Goal: Task Accomplishment & Management: Manage account settings

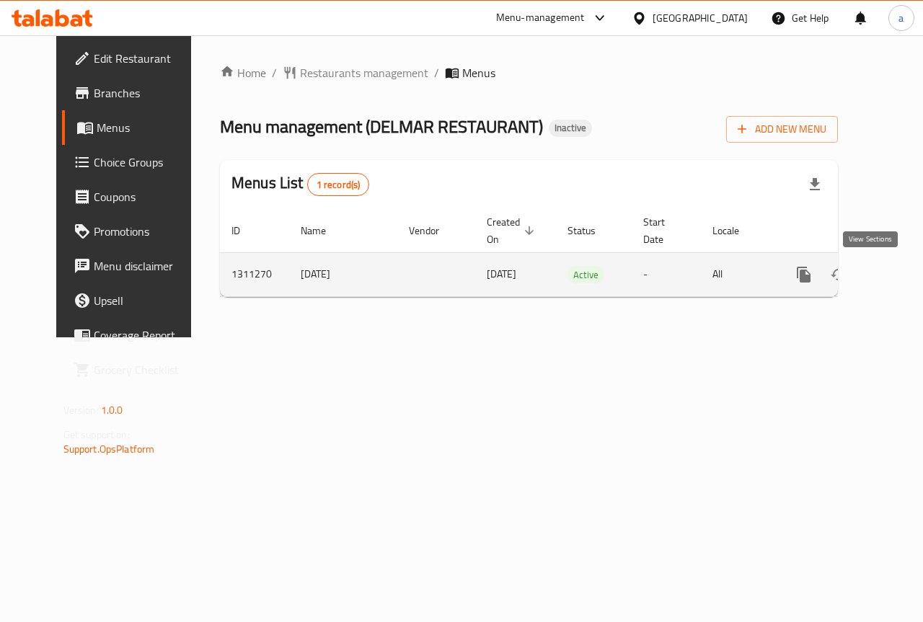
click at [891, 273] on link "enhanced table" at bounding box center [908, 274] width 35 height 35
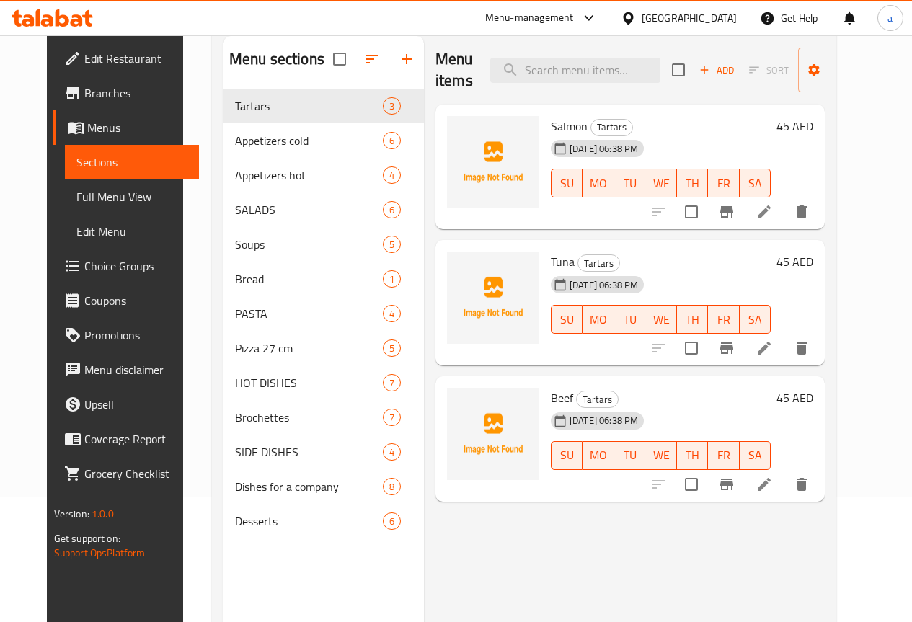
scroll to position [144, 0]
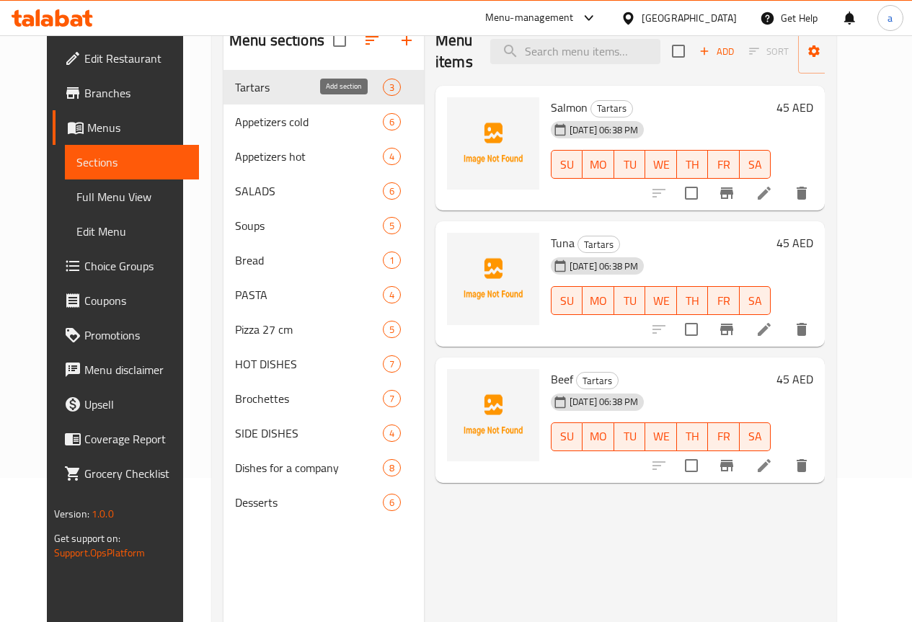
click at [389, 50] on button "button" at bounding box center [406, 40] width 35 height 35
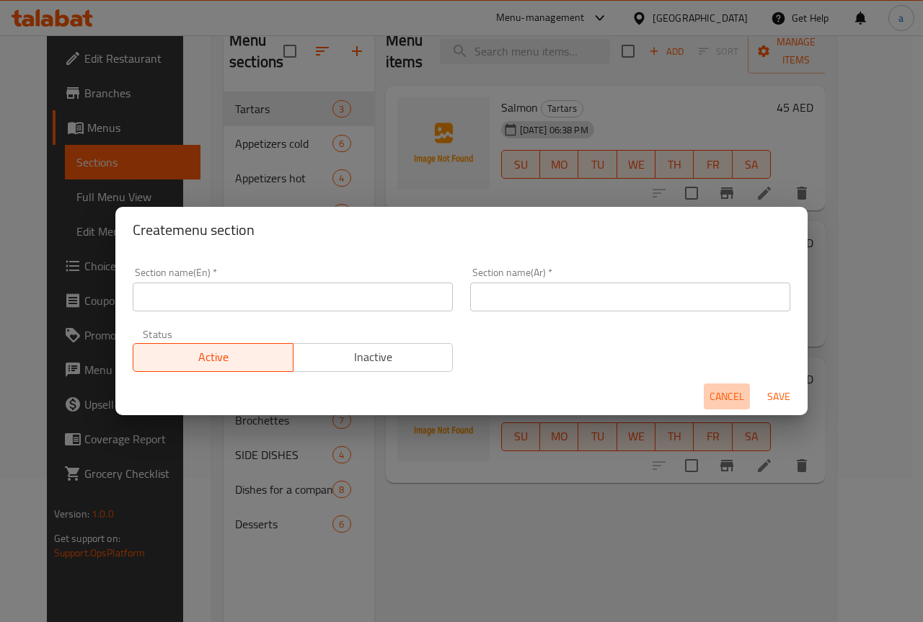
click at [713, 404] on span "Cancel" at bounding box center [727, 397] width 35 height 18
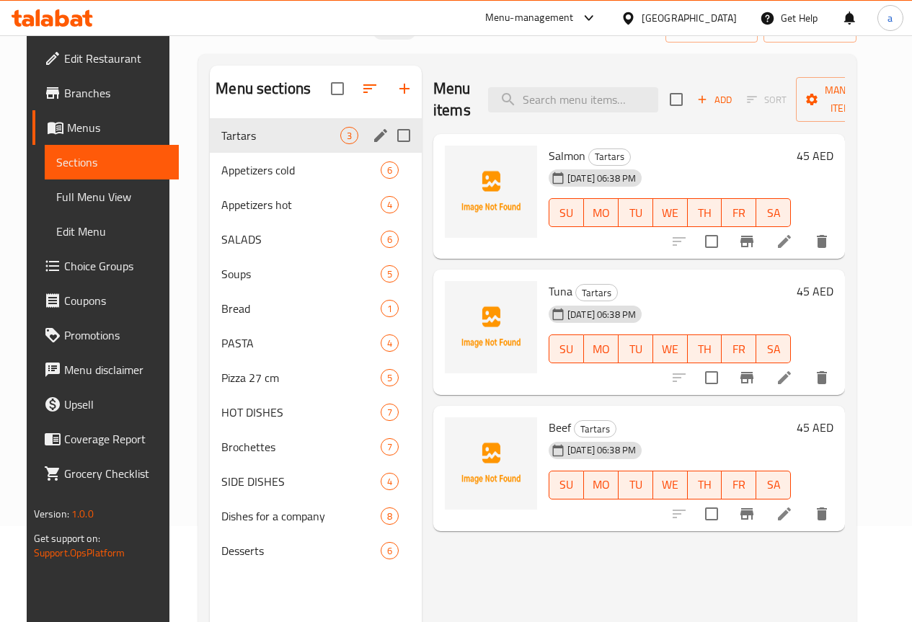
scroll to position [72, 0]
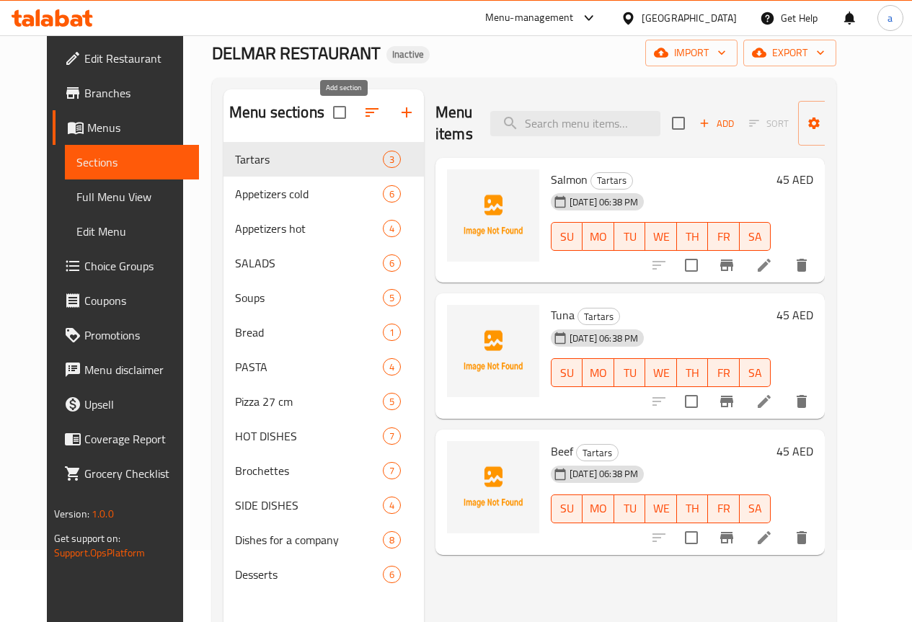
click at [398, 121] on icon "button" at bounding box center [406, 112] width 17 height 17
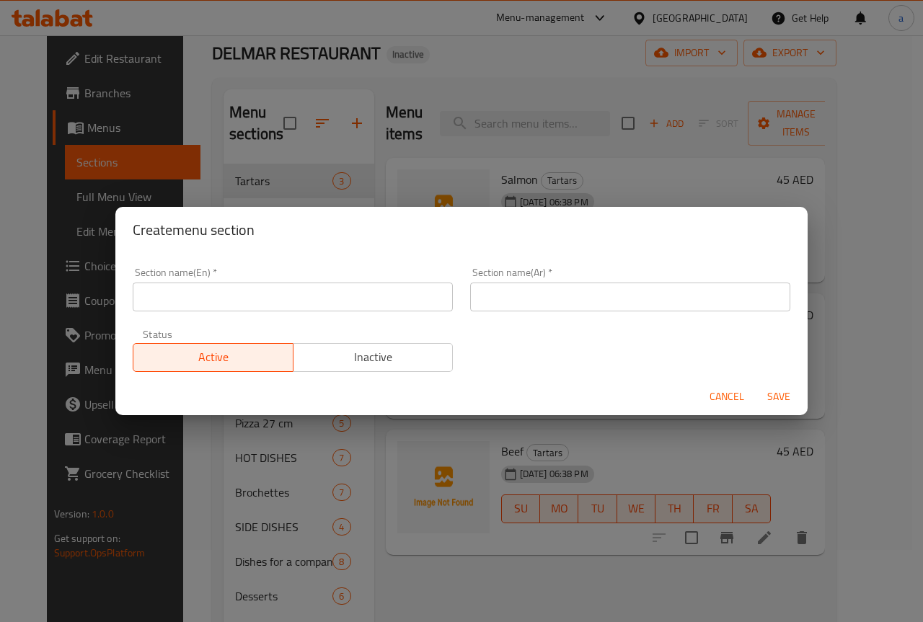
click at [227, 302] on input "text" at bounding box center [293, 297] width 320 height 29
type input "Rolls"
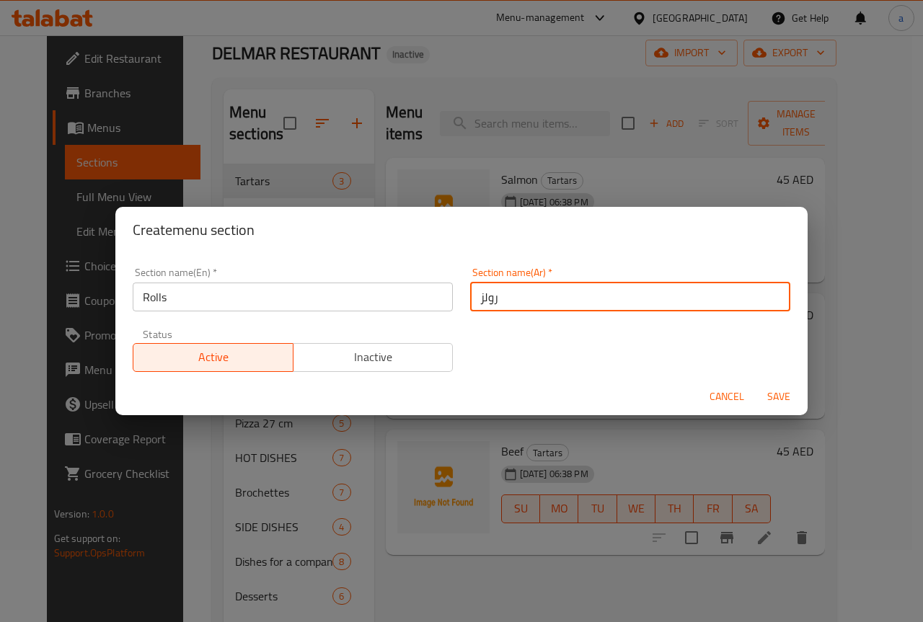
type input "رولز"
click at [763, 392] on span "Save" at bounding box center [779, 397] width 35 height 18
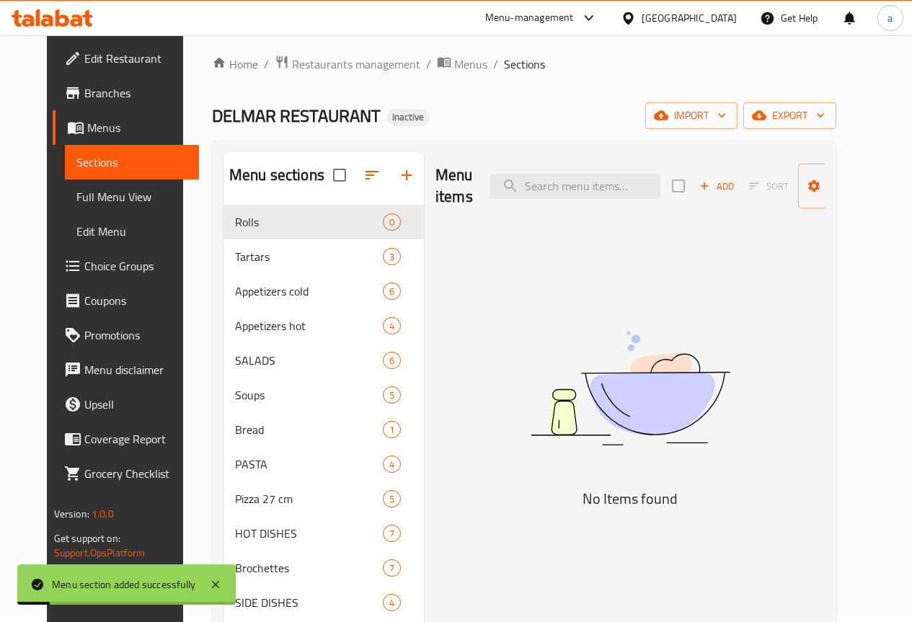
scroll to position [0, 0]
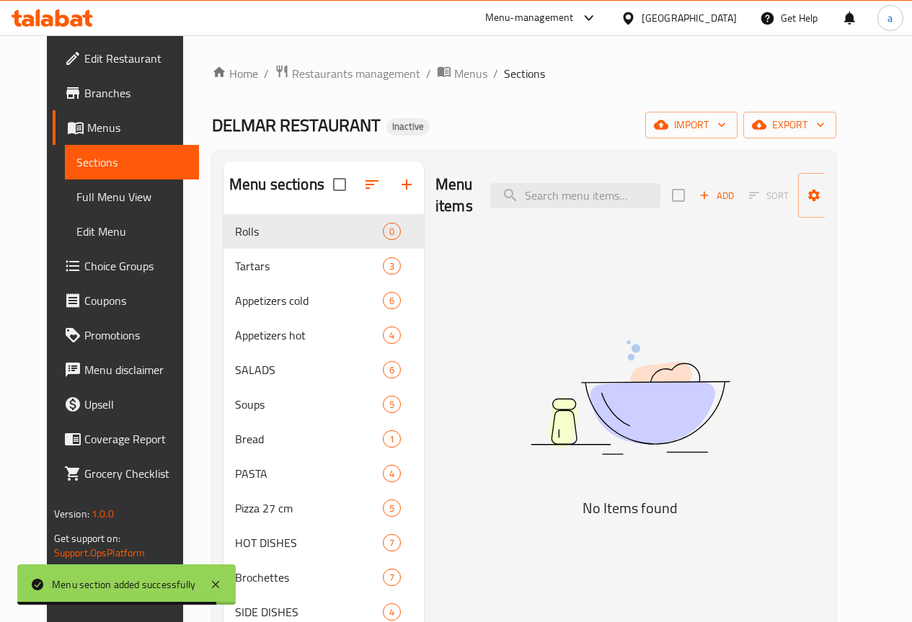
click at [697, 200] on span "Add" at bounding box center [716, 196] width 39 height 17
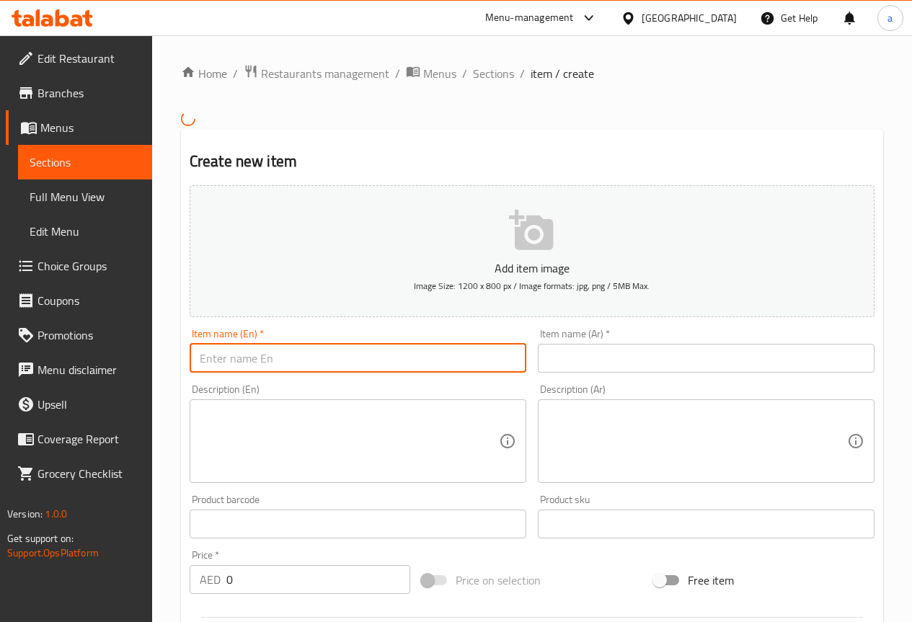
click at [305, 371] on input "text" at bounding box center [358, 358] width 337 height 29
type input "Sushi"
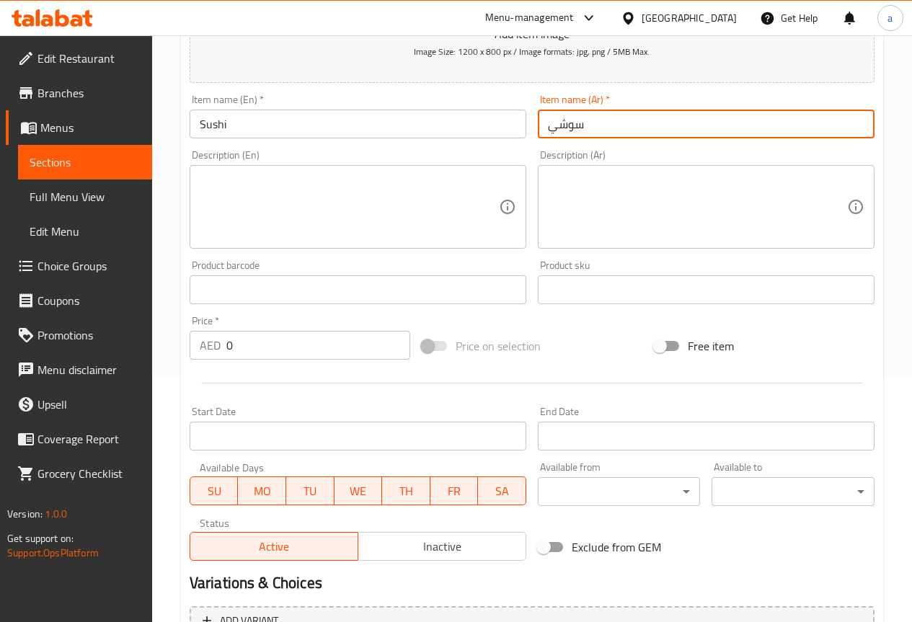
scroll to position [361, 0]
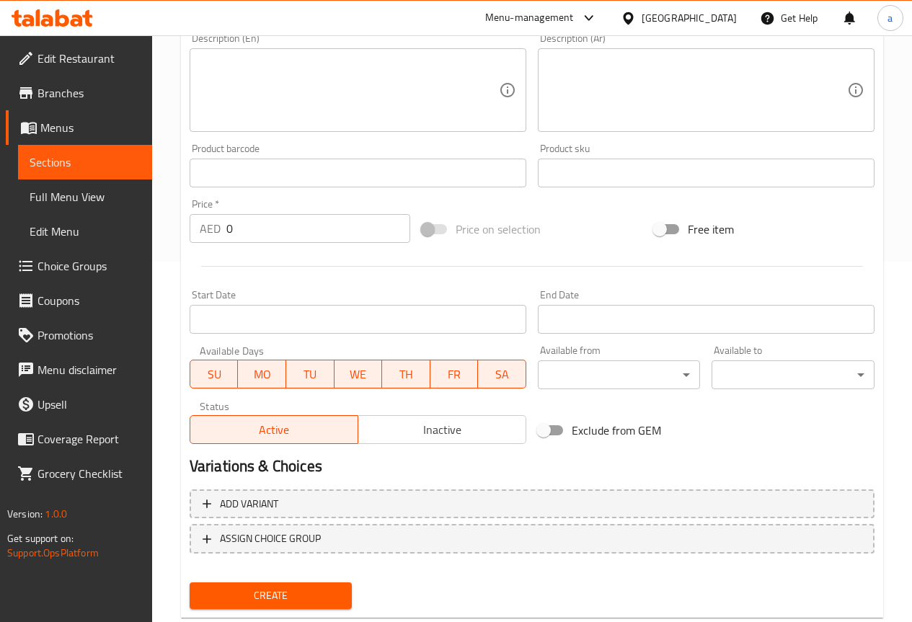
type input "سوشي"
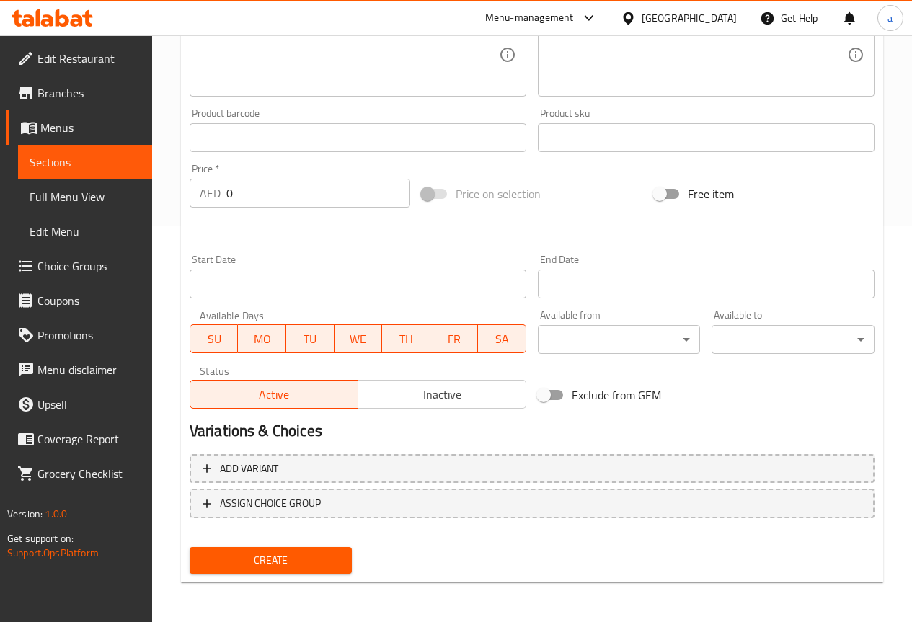
scroll to position [397, 0]
click at [276, 547] on button "Create" at bounding box center [271, 560] width 163 height 27
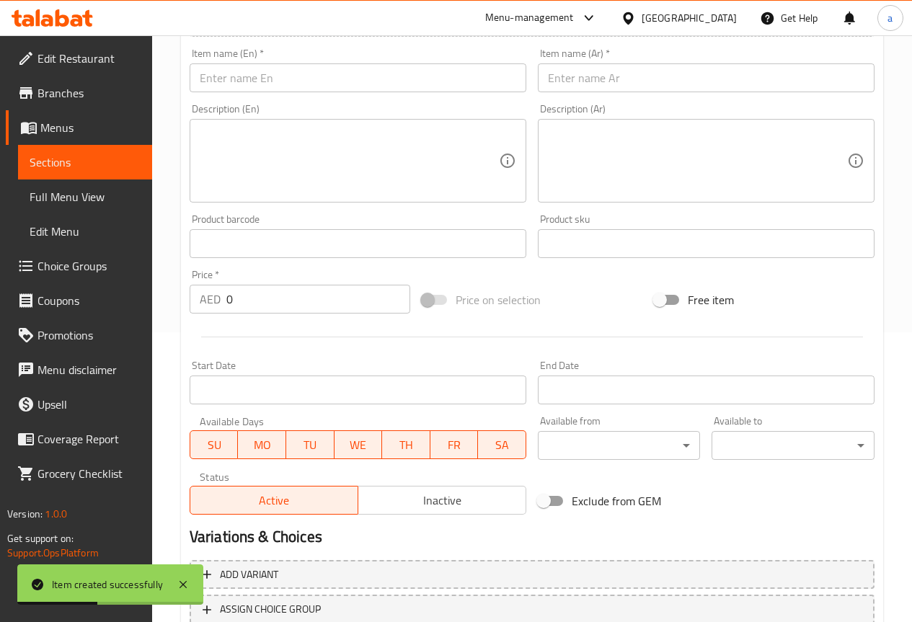
scroll to position [252, 0]
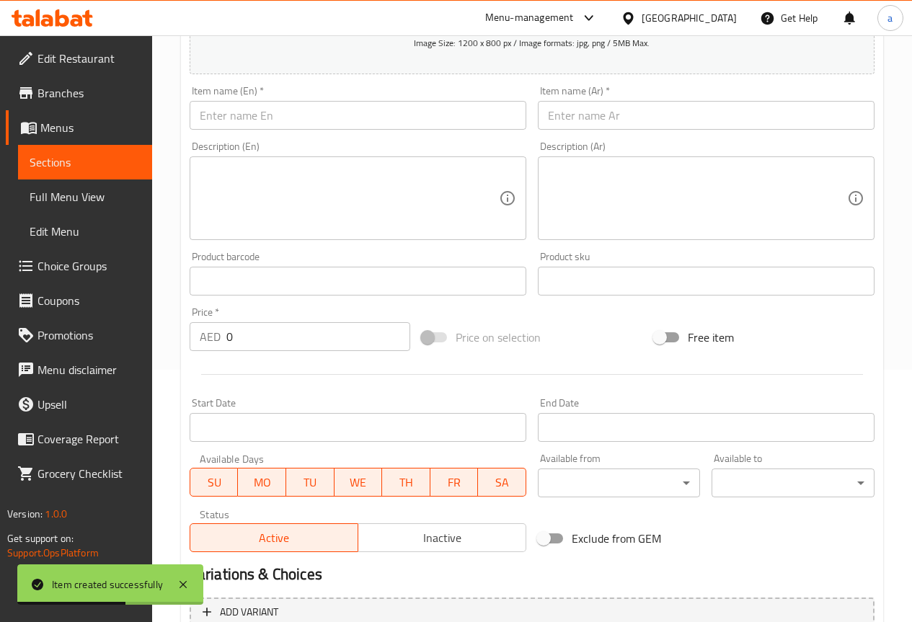
click at [91, 157] on span "Sections" at bounding box center [85, 162] width 111 height 17
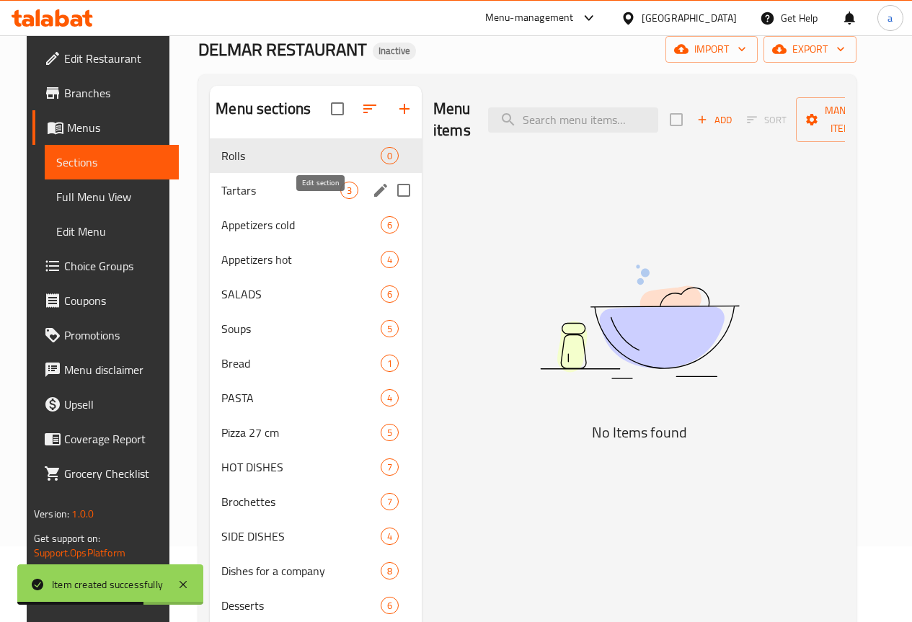
scroll to position [58, 0]
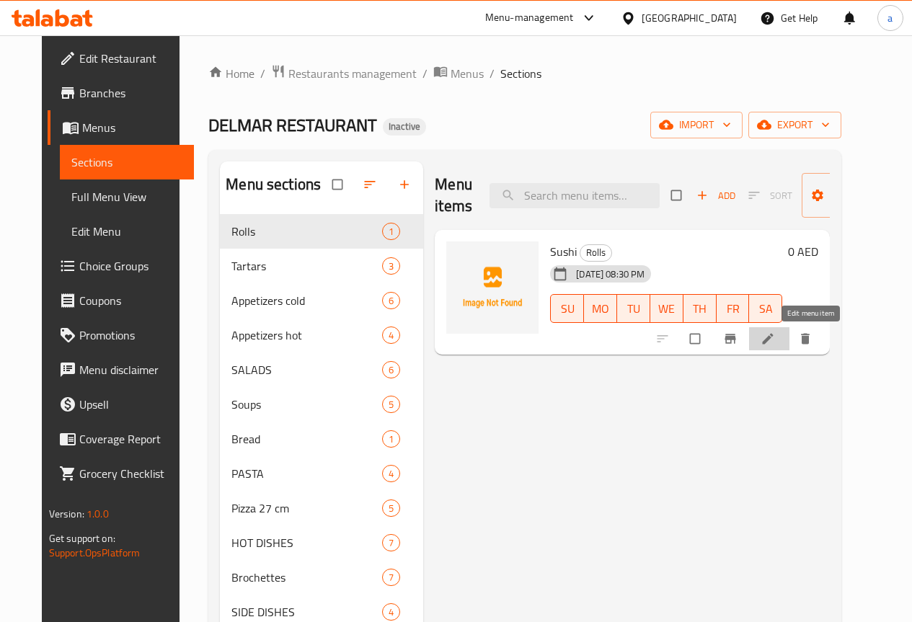
click at [778, 345] on link at bounding box center [769, 339] width 17 height 14
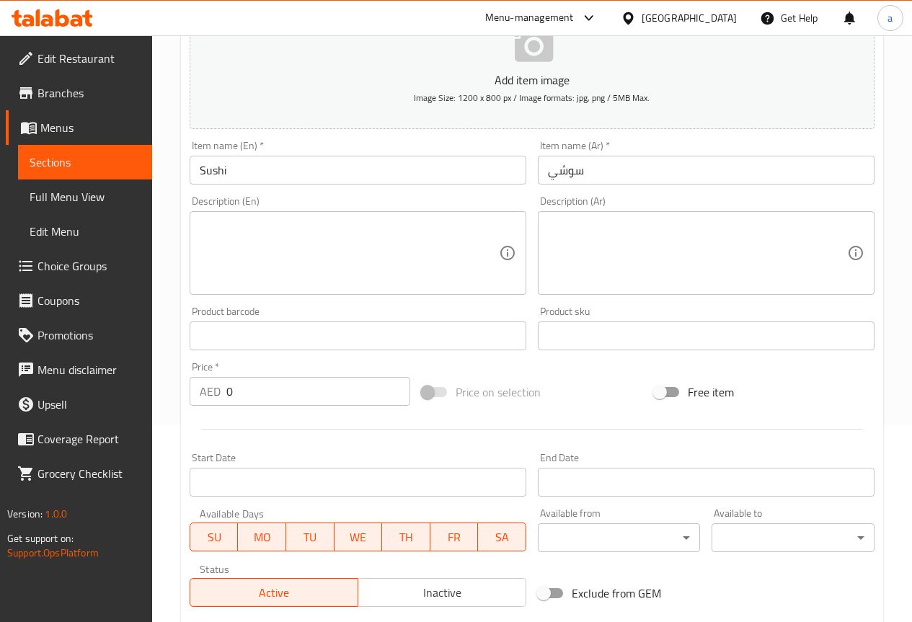
scroll to position [216, 0]
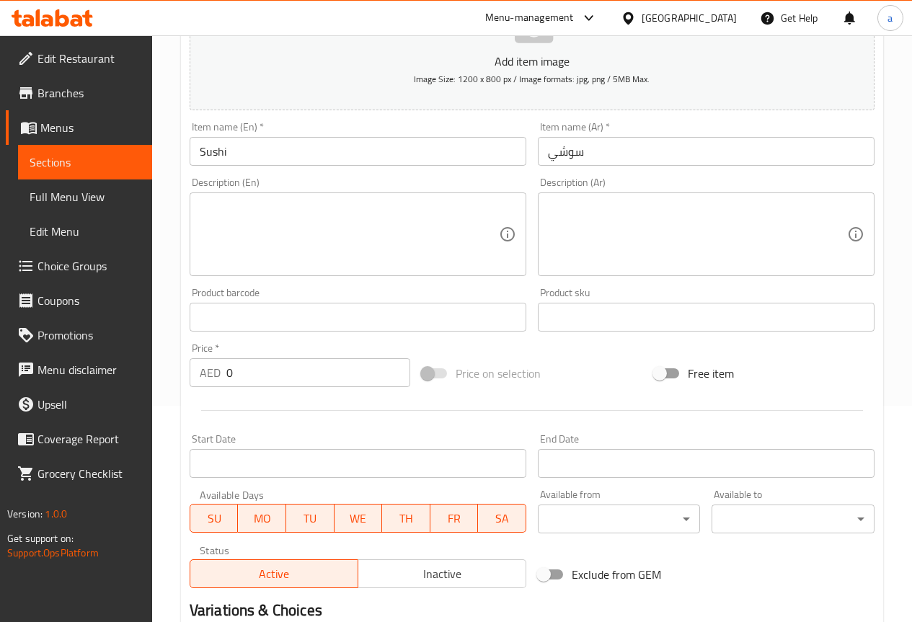
click at [279, 387] on input "0" at bounding box center [318, 372] width 184 height 29
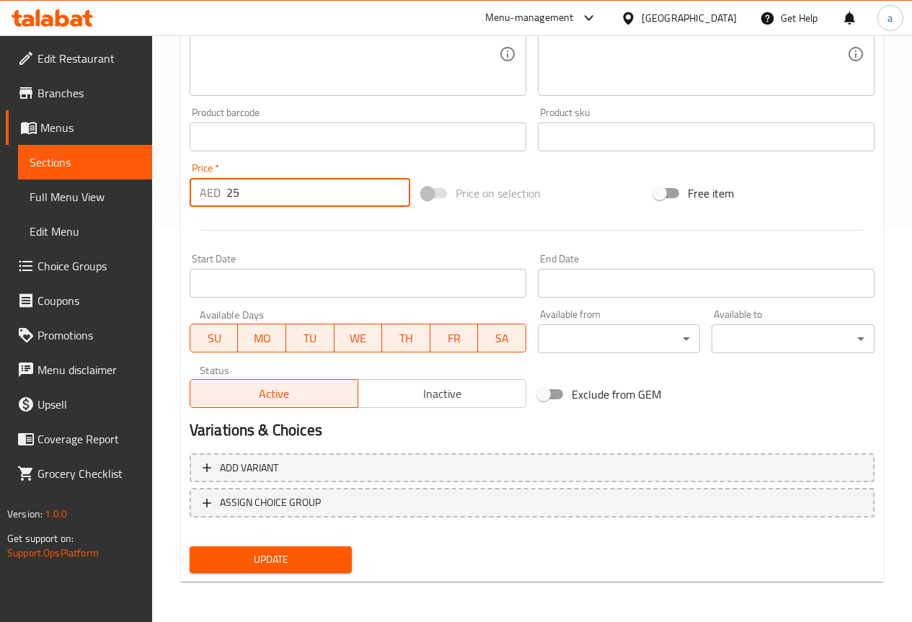
type input "25"
click at [298, 560] on span "Update" at bounding box center [271, 560] width 140 height 18
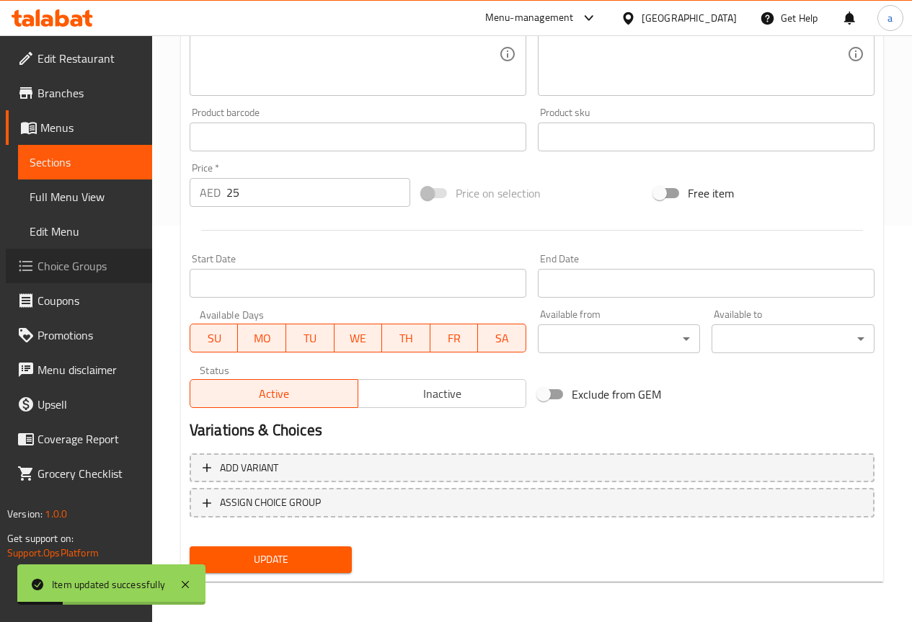
click at [79, 259] on span "Choice Groups" at bounding box center [89, 265] width 103 height 17
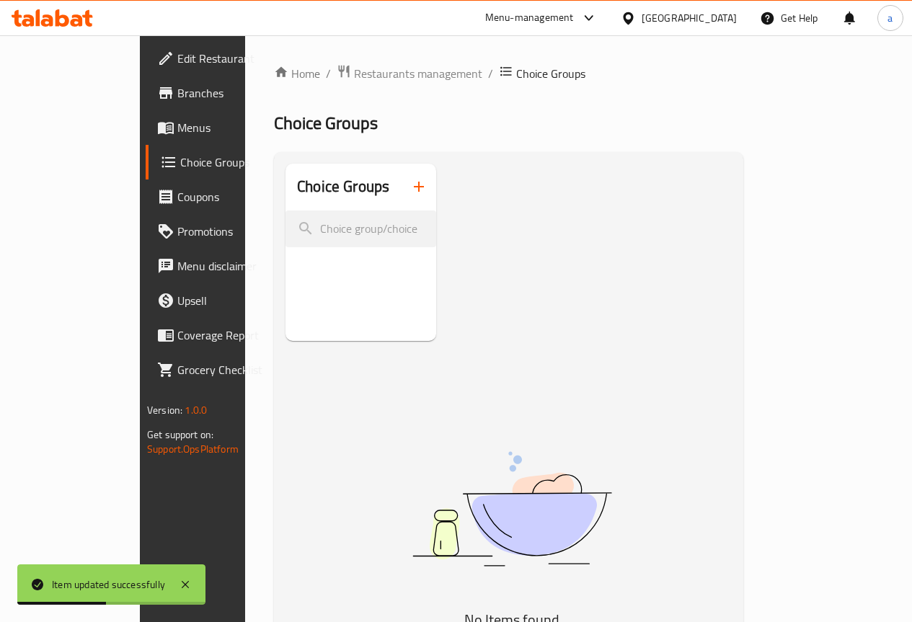
click at [410, 193] on icon "button" at bounding box center [418, 186] width 17 height 17
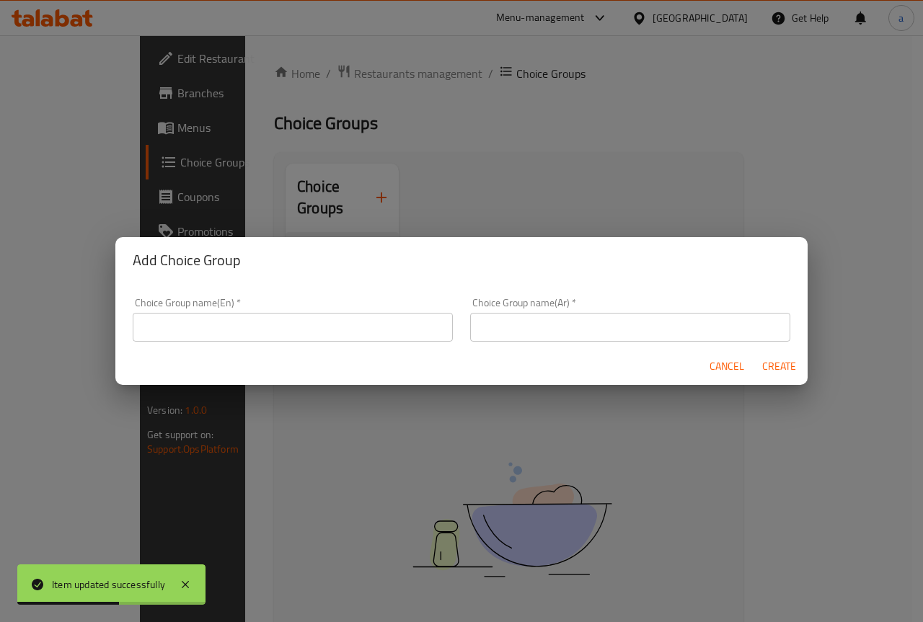
click at [371, 340] on input "text" at bounding box center [293, 327] width 320 height 29
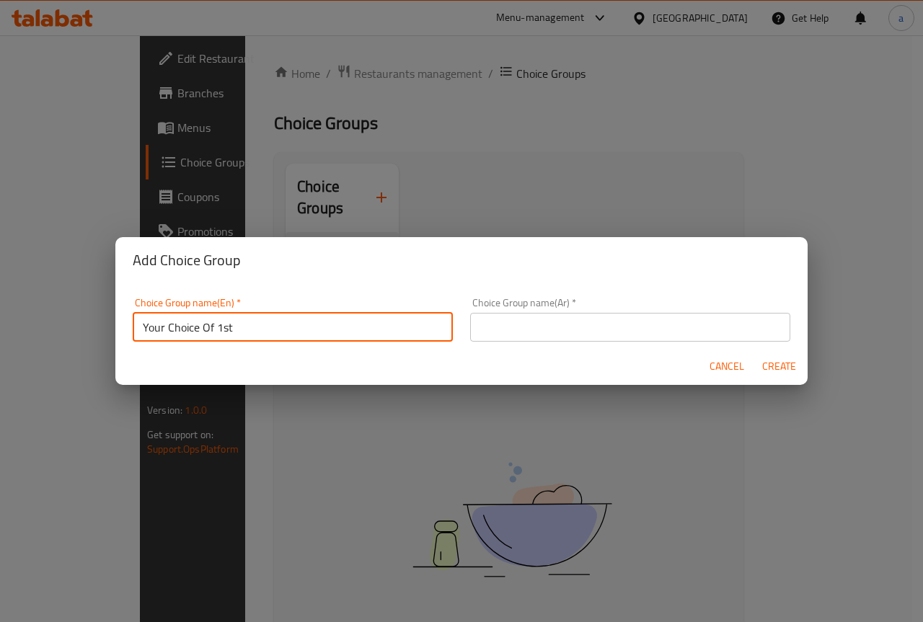
type input "Your Choice Of 1st"
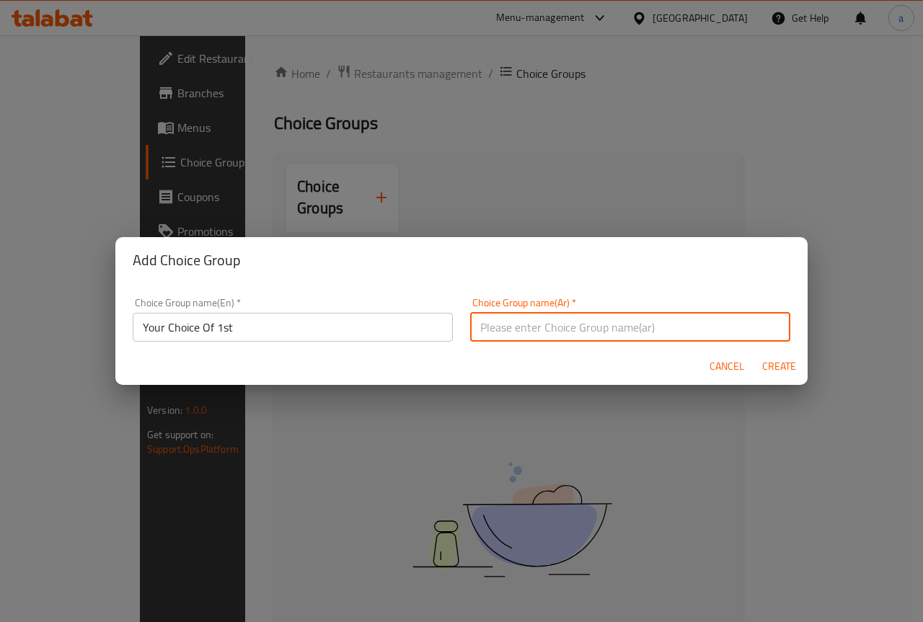
click at [514, 320] on input "text" at bounding box center [630, 327] width 320 height 29
type input "إخيتارك من الأول:"
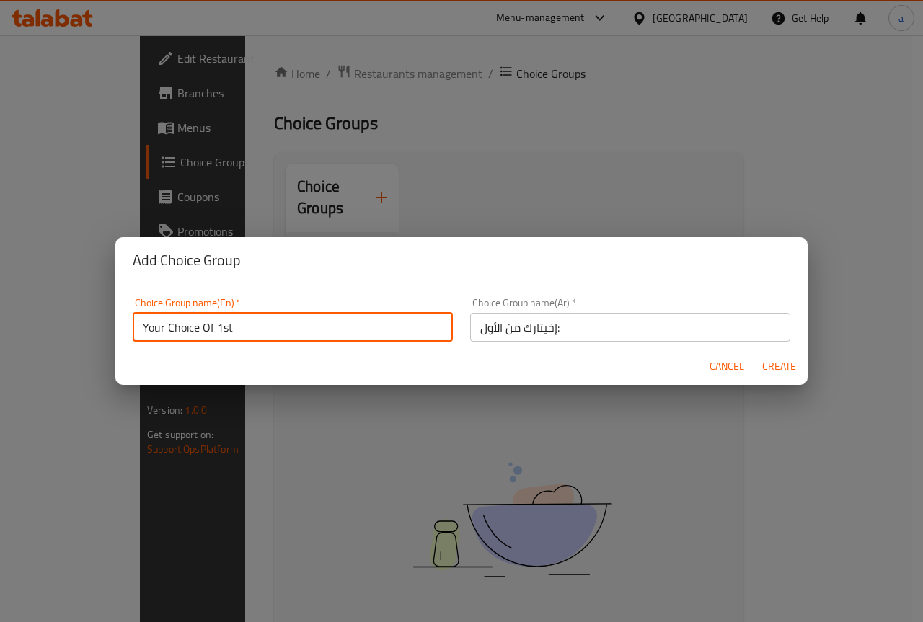
click at [243, 320] on input "Your Choice Of 1st" at bounding box center [293, 327] width 320 height 29
click at [211, 329] on input "Your Choice Of 1st:" at bounding box center [293, 327] width 320 height 29
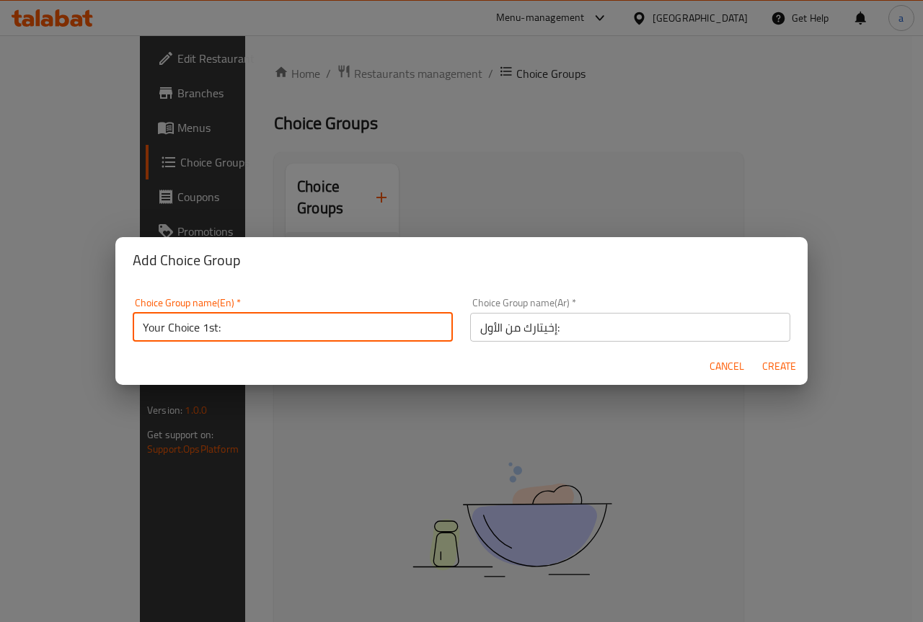
click at [213, 328] on input "Your Choice 1st:" at bounding box center [293, 327] width 320 height 29
drag, startPoint x: 216, startPoint y: 327, endPoint x: 202, endPoint y: 332, distance: 14.6
click at [202, 332] on input "Your Choice 1st:" at bounding box center [293, 327] width 320 height 29
click at [164, 327] on input "Your Choice :" at bounding box center [293, 327] width 320 height 29
paste input "1st"
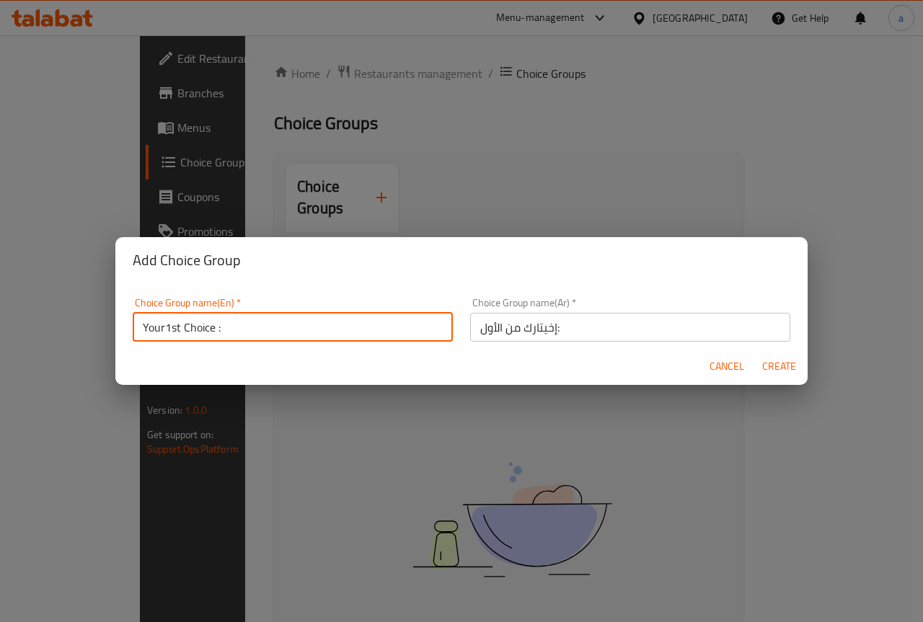
click at [169, 325] on input "Your1st Choice :" at bounding box center [293, 327] width 320 height 29
click at [164, 327] on input "Your1st Choice :" at bounding box center [293, 327] width 320 height 29
type input "Your 1st Choice :"
click at [505, 331] on input "إخيتارك من الأول:" at bounding box center [630, 327] width 320 height 29
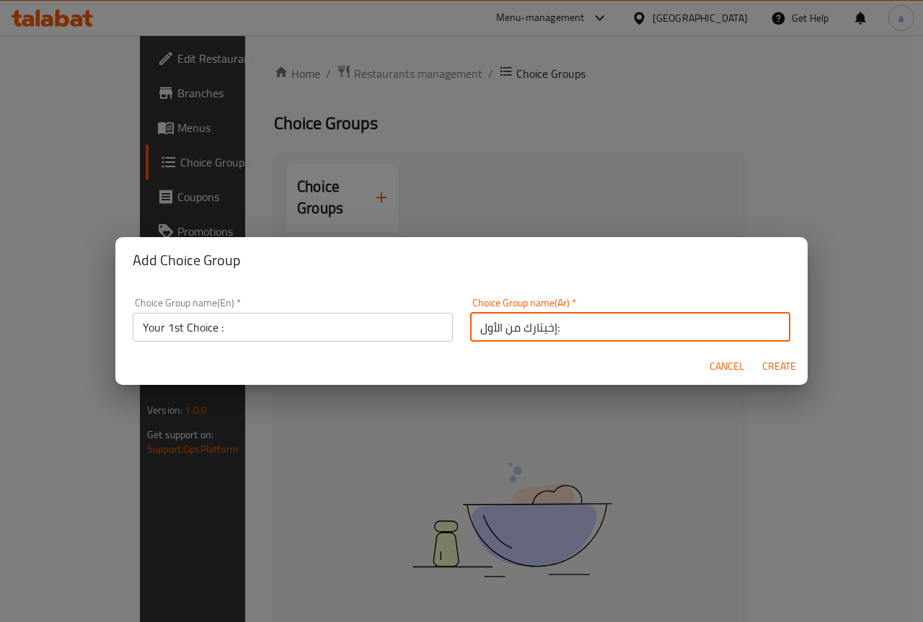
click at [505, 331] on input "إخيتارك من الأول:" at bounding box center [630, 327] width 320 height 29
type input "إخيتارك الأول:"
click at [777, 365] on span "Create" at bounding box center [779, 367] width 35 height 18
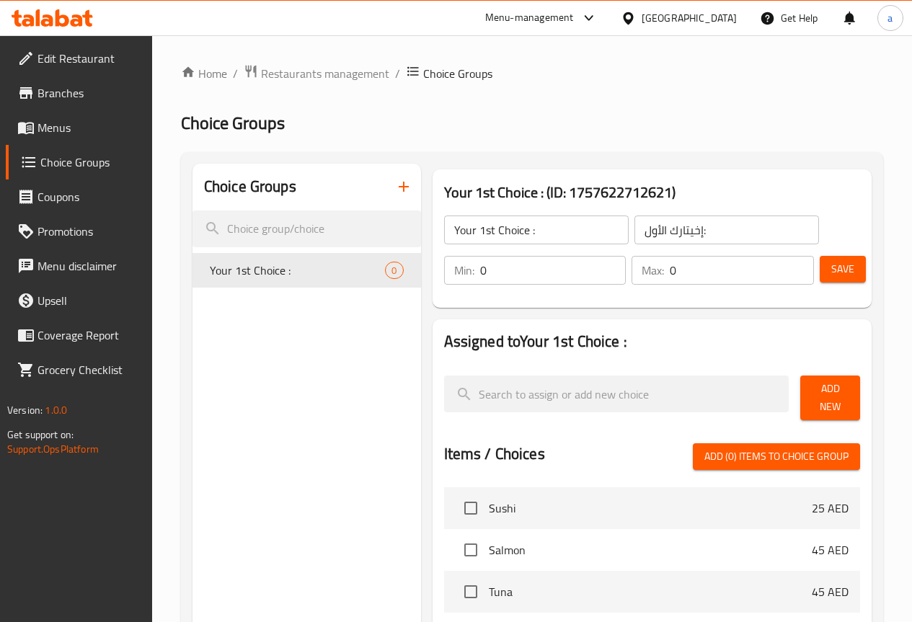
click at [552, 270] on input "0" at bounding box center [553, 270] width 146 height 29
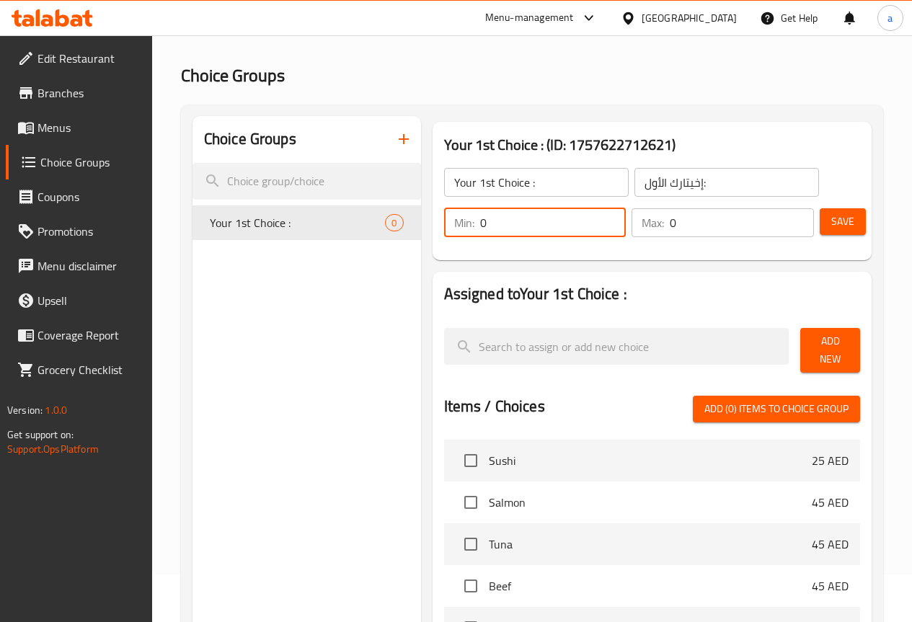
scroll to position [144, 0]
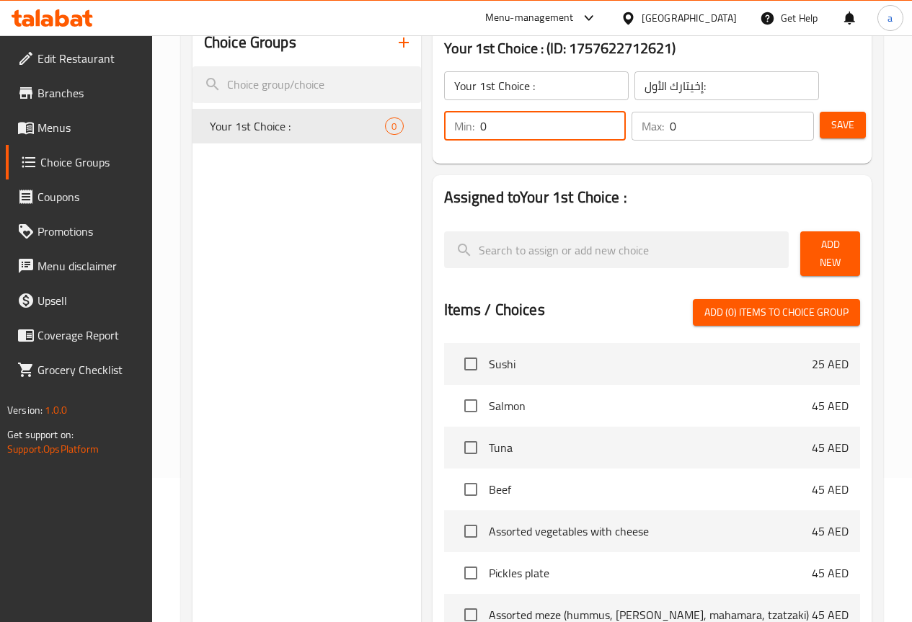
click at [519, 135] on input "0" at bounding box center [553, 126] width 146 height 29
click at [444, 134] on div "Min: 0 ​" at bounding box center [535, 126] width 182 height 29
type input "1"
drag, startPoint x: 705, startPoint y: 125, endPoint x: 625, endPoint y: 136, distance: 80.9
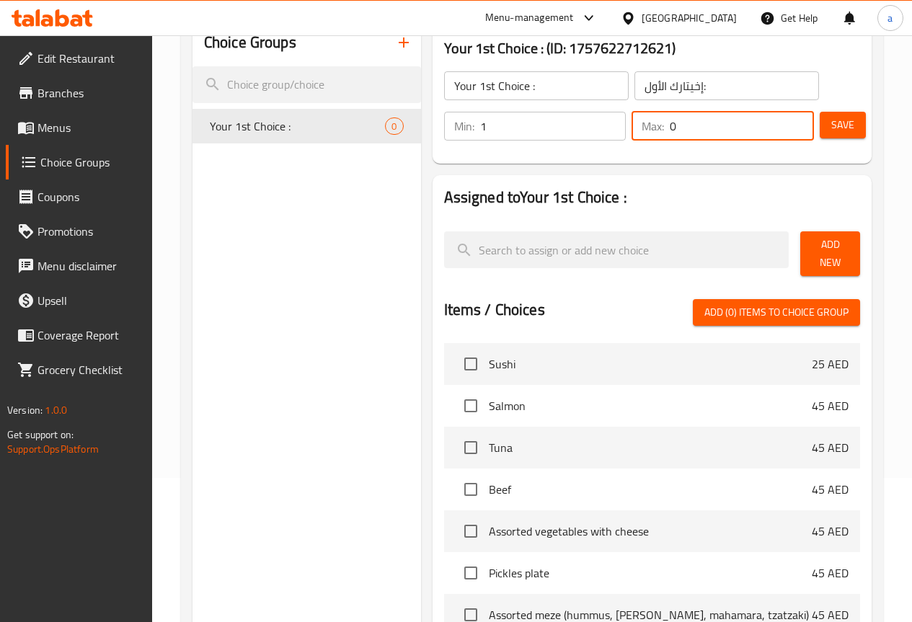
click at [632, 136] on div "Max: 0 ​" at bounding box center [723, 126] width 182 height 29
type input "1"
click at [834, 120] on span "Save" at bounding box center [843, 125] width 23 height 18
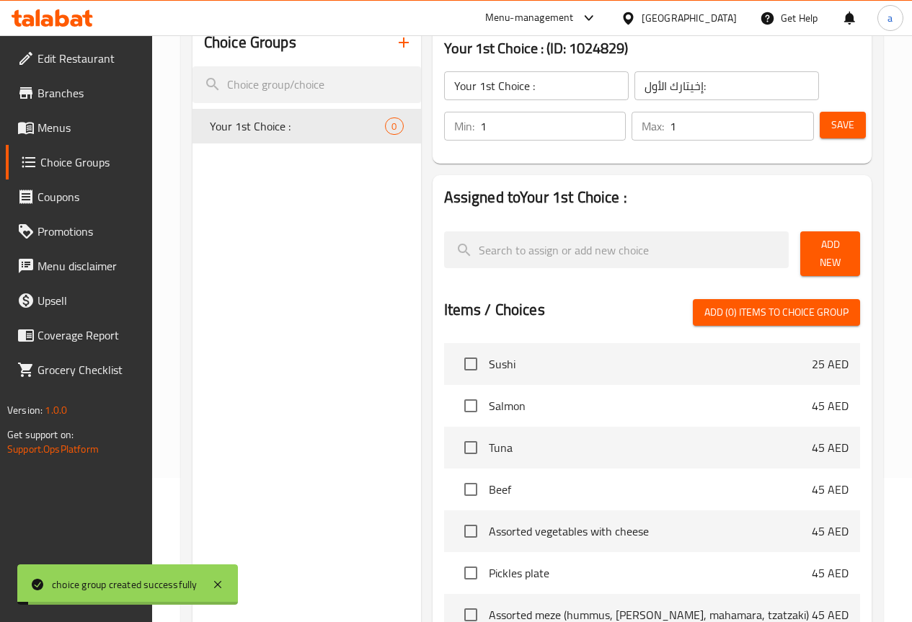
click at [829, 257] on span "Add New" at bounding box center [830, 254] width 37 height 36
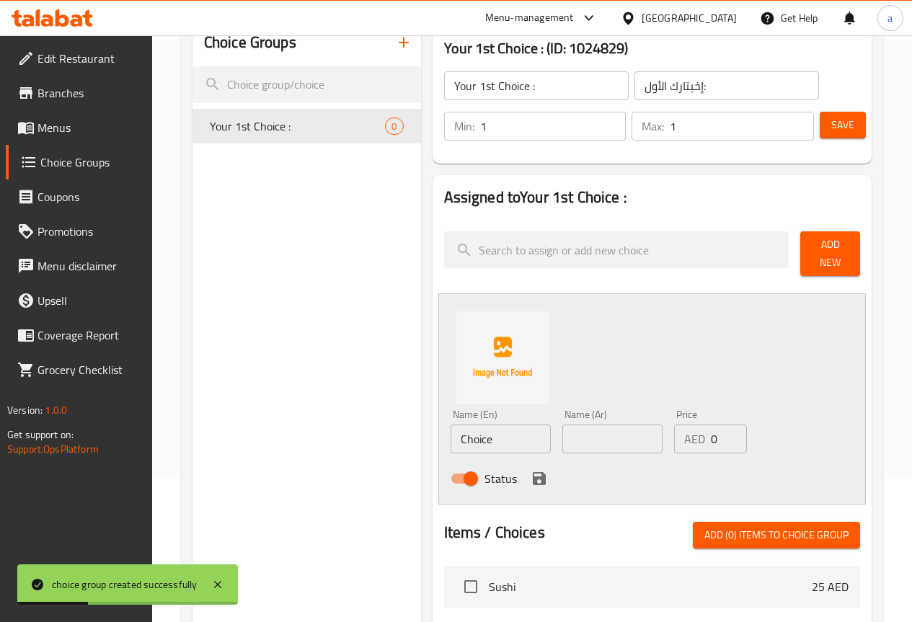
click at [481, 428] on input "Choice" at bounding box center [501, 439] width 100 height 29
paste input "Sushi Classic Salmon"
type input "Sushi Classic Salmon"
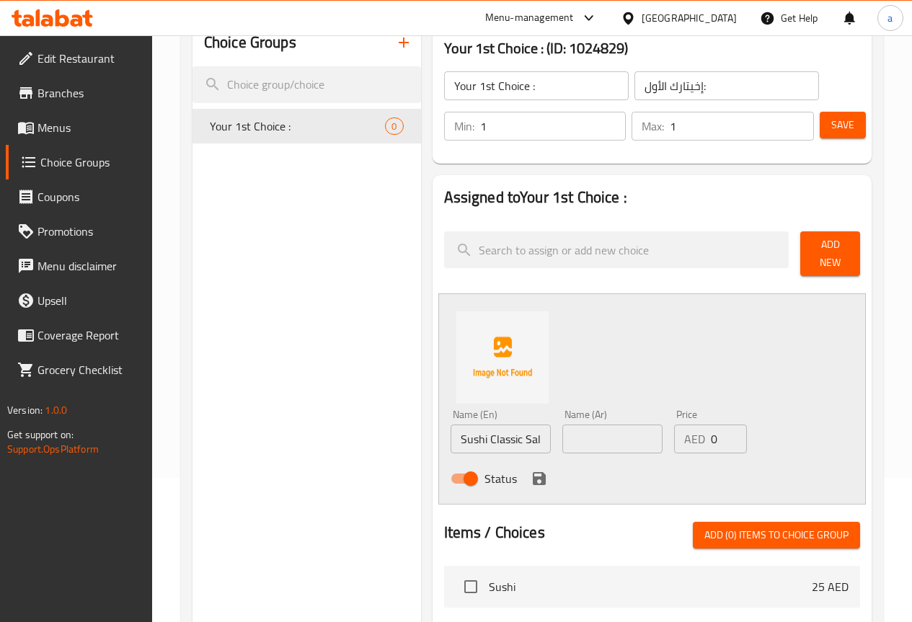
click at [604, 436] on input "text" at bounding box center [613, 439] width 100 height 29
paste input "[PERSON_NAME] الكلاسيكي"
type input "[PERSON_NAME] الكلاسيكي"
click at [533, 475] on icon "save" at bounding box center [539, 478] width 13 height 13
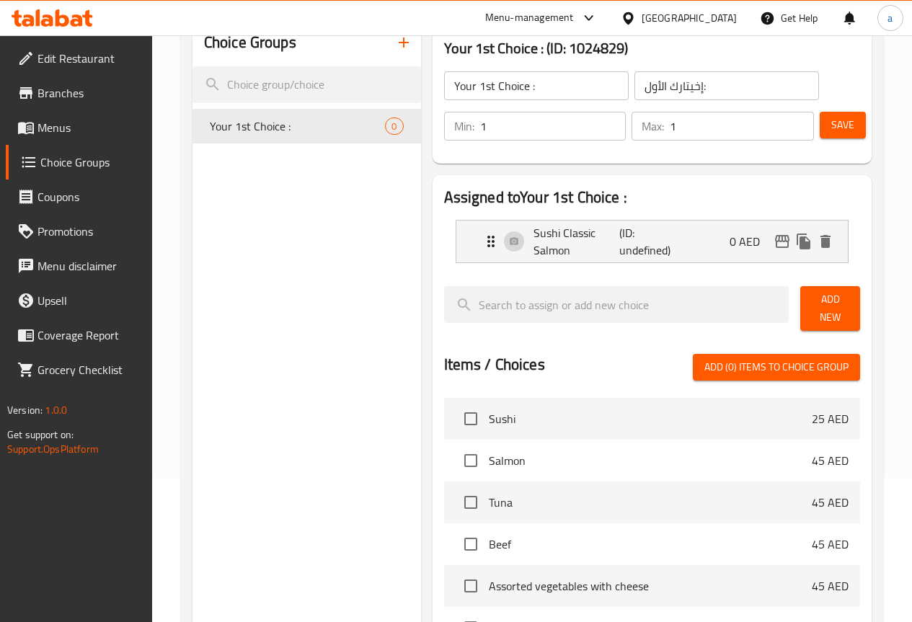
click at [828, 309] on span "Add New" at bounding box center [830, 309] width 37 height 36
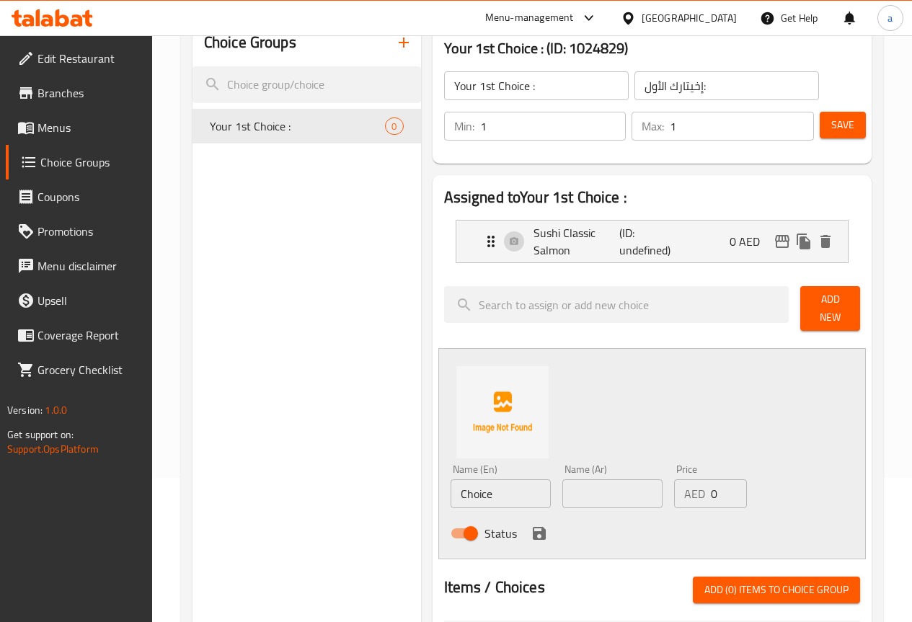
click at [494, 480] on input "Choice" at bounding box center [501, 494] width 100 height 29
paste input "Sushi Classic Shrimp"
type input "Sushi Classic Shrimp"
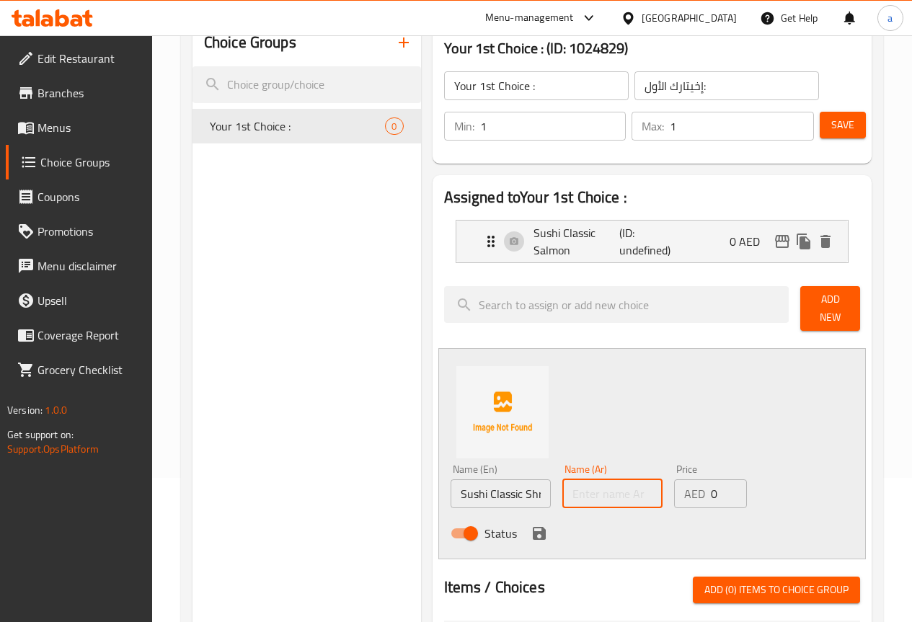
click at [577, 480] on input "text" at bounding box center [613, 494] width 100 height 29
paste input "سوشي الروبيان الكلاسيكي"
type input "سوشي الروبيان الكلاسيكي"
click at [481, 514] on div "Status" at bounding box center [613, 533] width 336 height 39
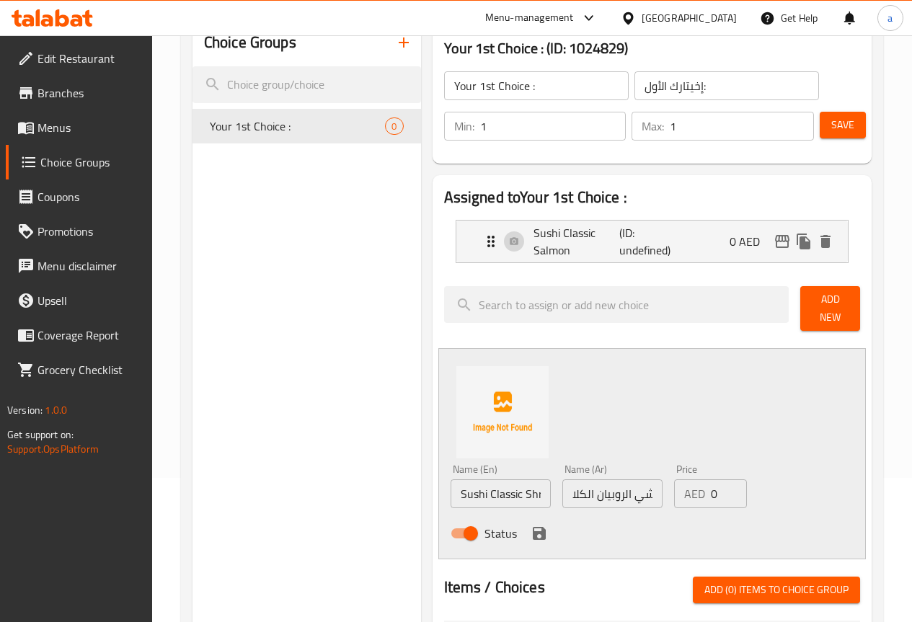
scroll to position [0, 0]
click at [533, 527] on icon "save" at bounding box center [539, 533] width 13 height 13
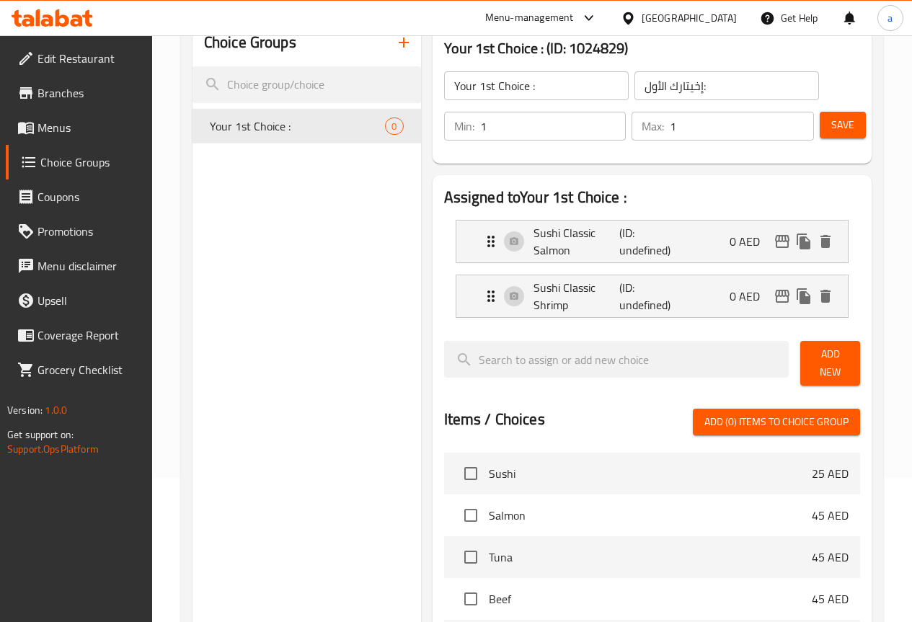
click at [828, 356] on span "Add New" at bounding box center [830, 363] width 37 height 36
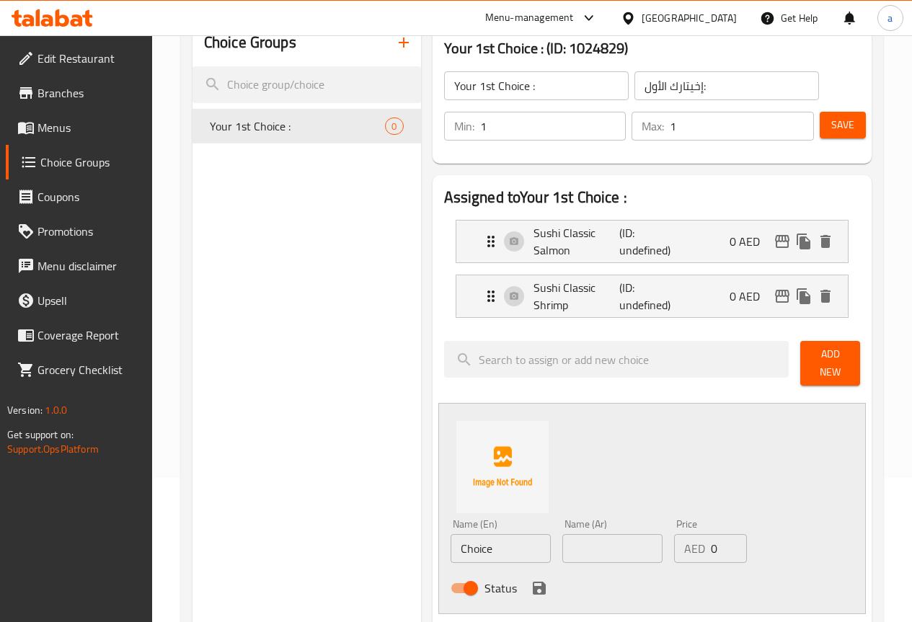
click at [459, 551] on input "Choice" at bounding box center [501, 548] width 100 height 29
paste input "Sushi Classic Unagi"
type input "Sushi Classic Unagi"
click at [571, 534] on input "text" at bounding box center [613, 548] width 100 height 29
paste input "[PERSON_NAME]"
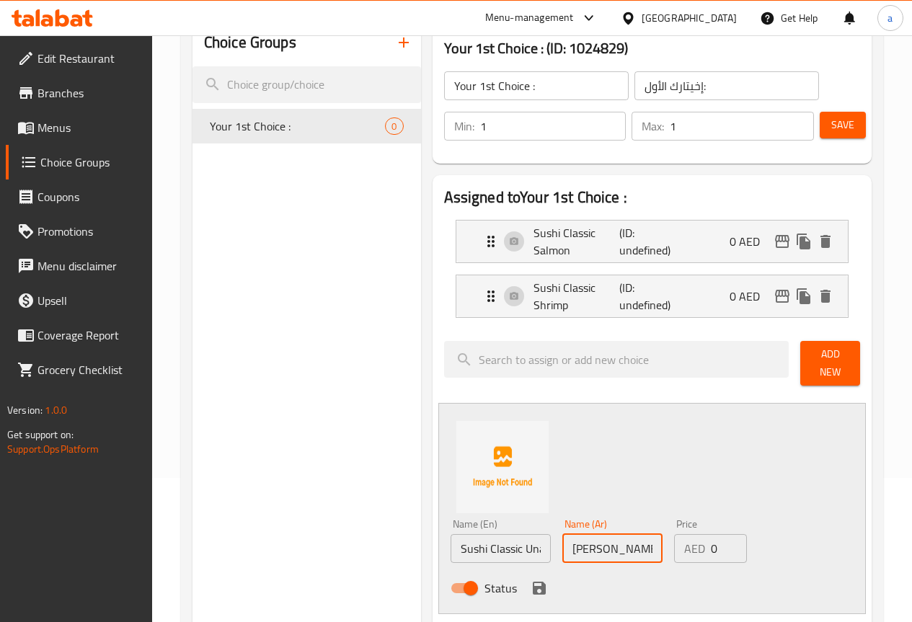
scroll to position [0, 17]
type input "[PERSON_NAME]"
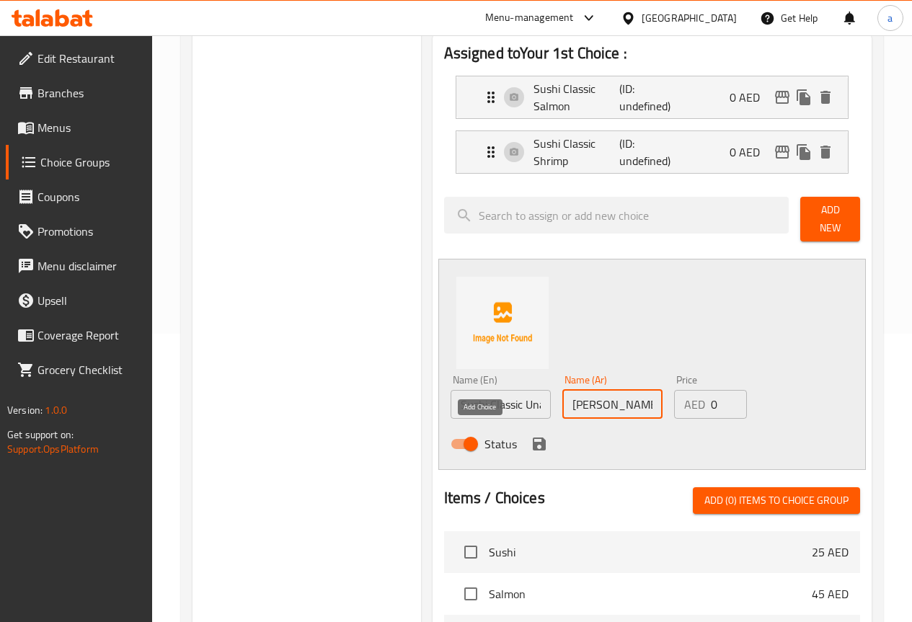
click at [531, 436] on icon "save" at bounding box center [539, 444] width 17 height 17
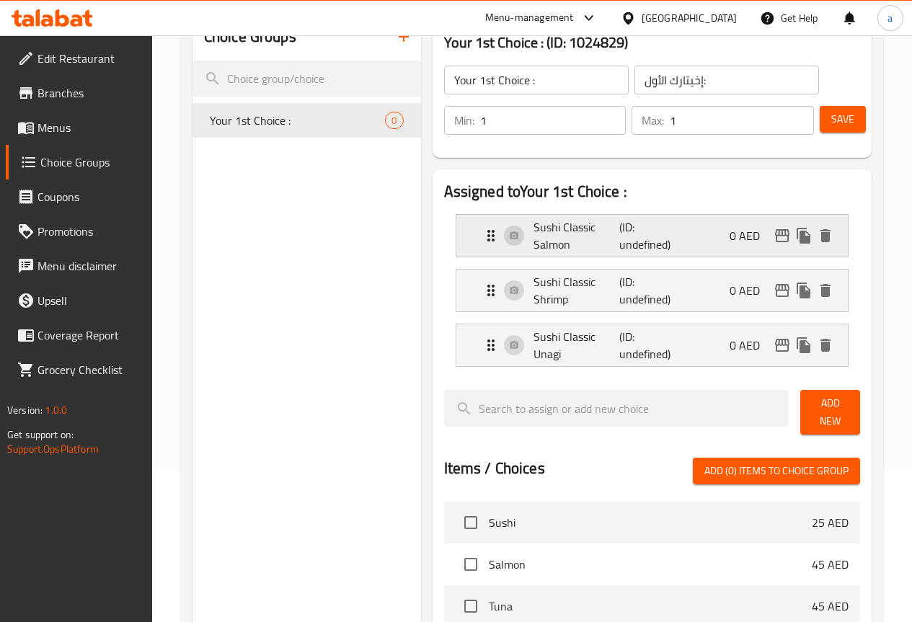
scroll to position [144, 0]
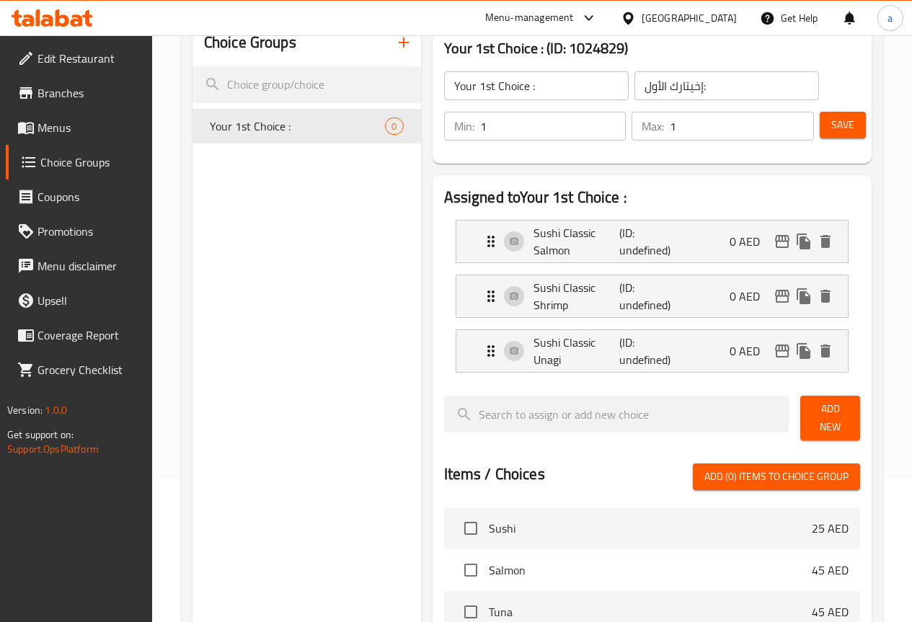
click at [843, 423] on button "Add New" at bounding box center [831, 418] width 60 height 45
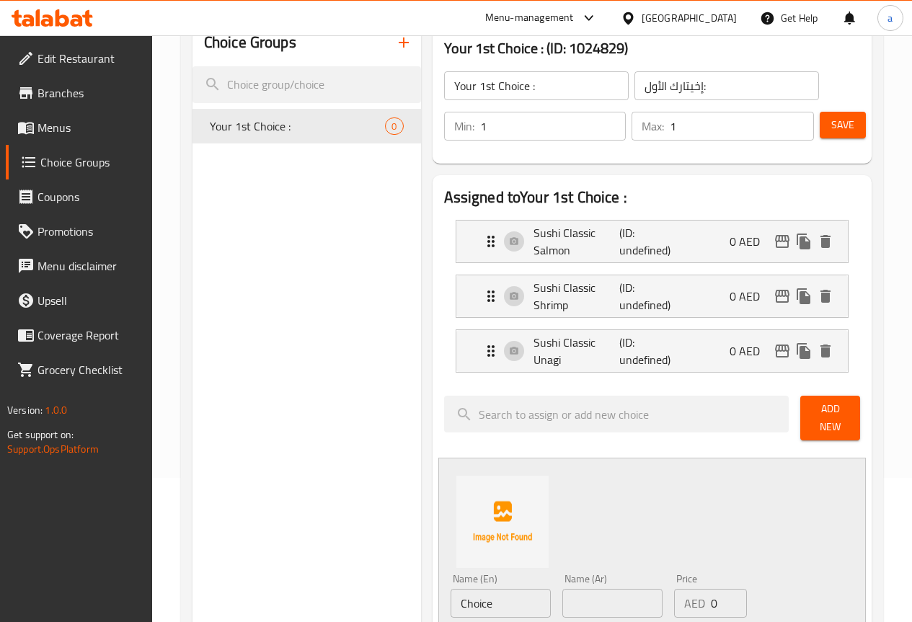
click at [451, 589] on input "Choice" at bounding box center [501, 603] width 100 height 29
paste input "Sushi Classic Scallop"
type input "Sushi Classic Scallop"
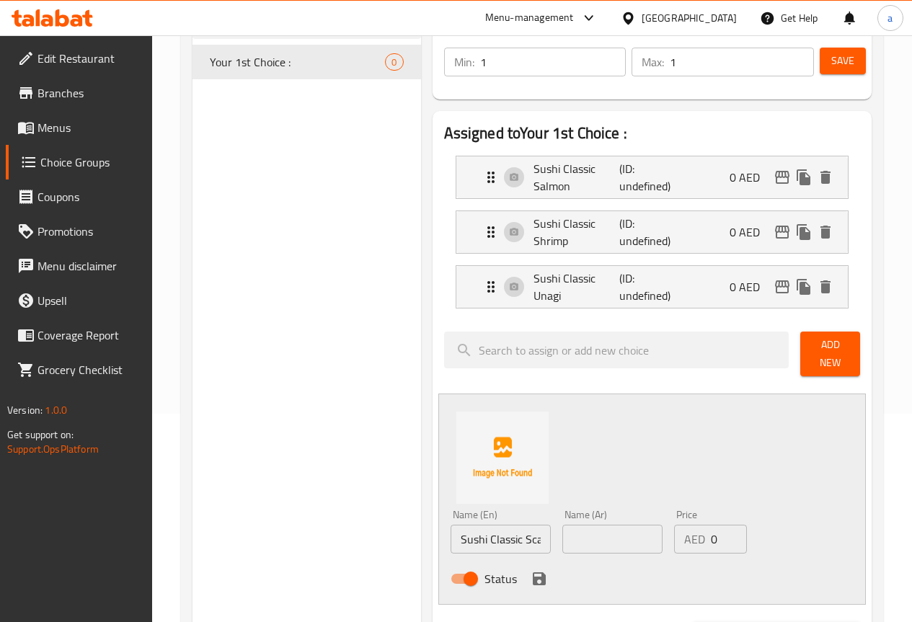
scroll to position [288, 0]
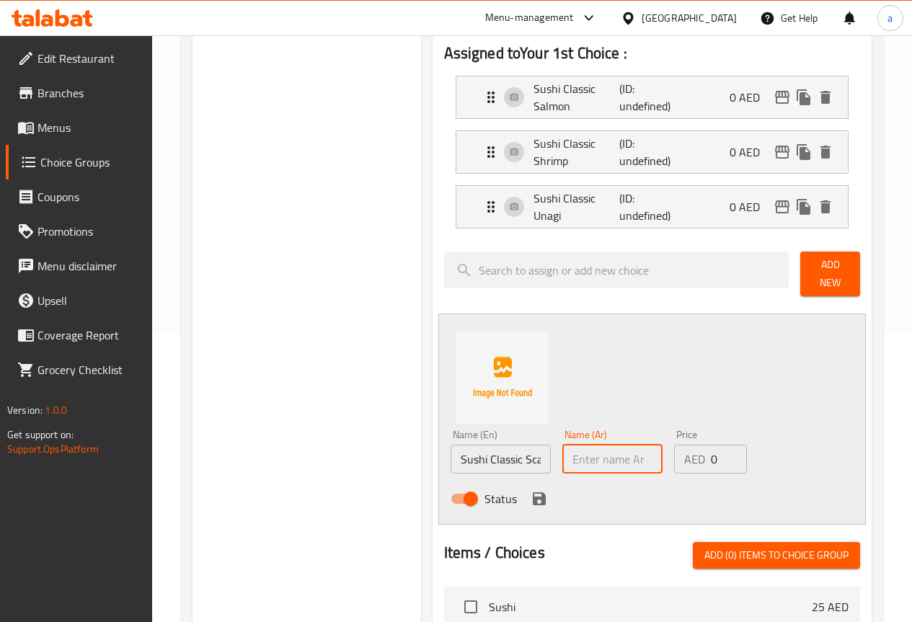
click at [581, 460] on input "text" at bounding box center [613, 459] width 100 height 29
paste input "سوشي اسكالوب كلاسيكي"
click at [492, 449] on input "Sushi Classic Scallop" at bounding box center [501, 459] width 100 height 29
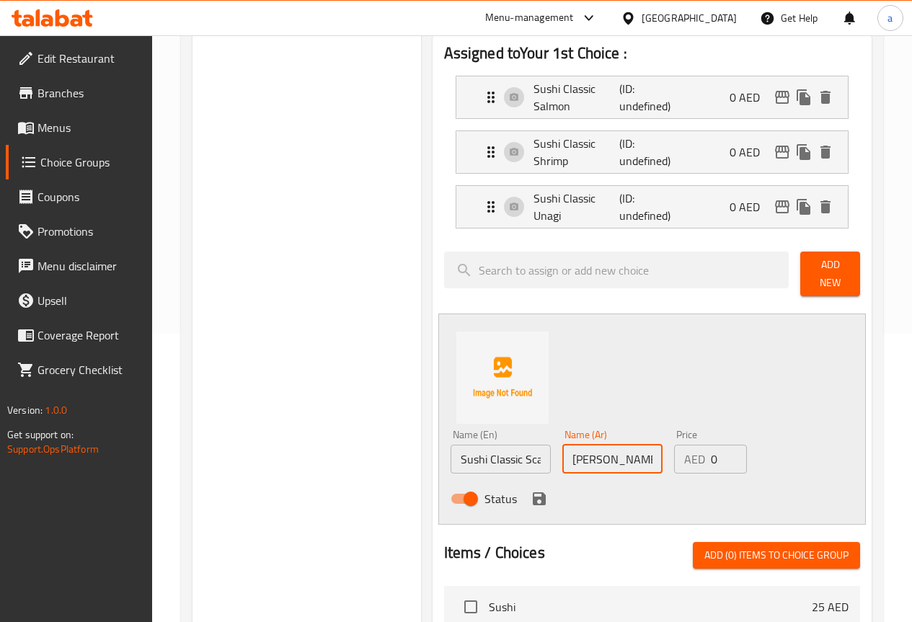
click at [591, 445] on input "سوشي اسكالوب كلاسيكي" at bounding box center [613, 459] width 100 height 29
click at [593, 445] on input "سوشي اسكالوب كلاسيكي" at bounding box center [613, 459] width 100 height 29
paste input "دفيات بحرية"
type input "سوشي صدفيات بحرية كلاسيكي"
click at [677, 480] on div "Status" at bounding box center [613, 499] width 336 height 39
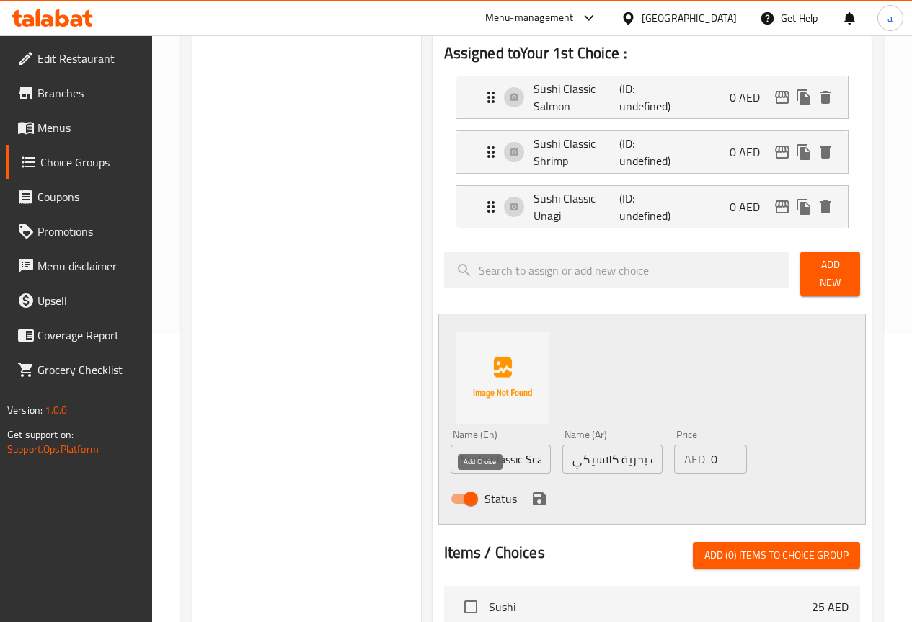
click at [531, 495] on icon "save" at bounding box center [539, 498] width 17 height 17
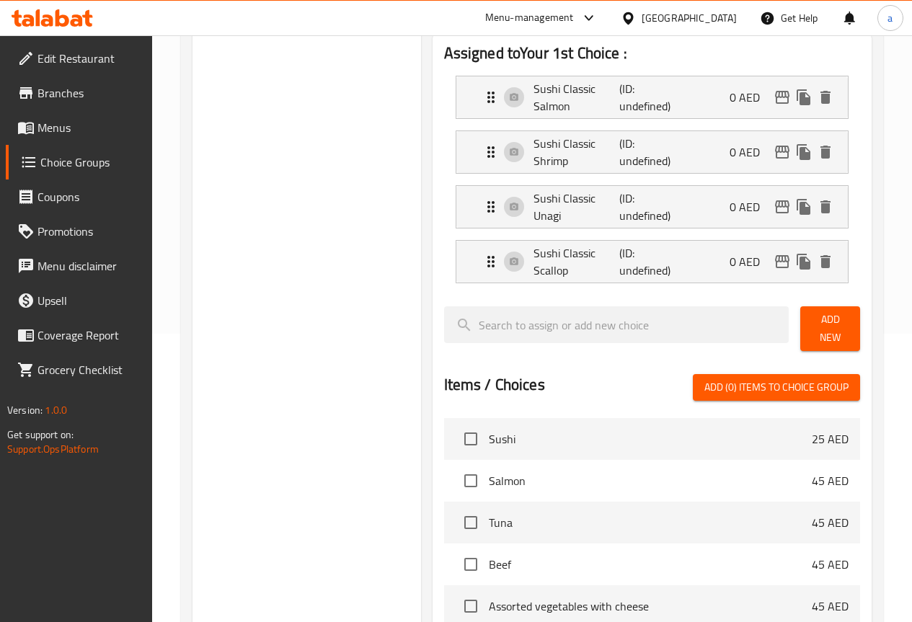
click at [816, 323] on span "Add New" at bounding box center [830, 329] width 37 height 36
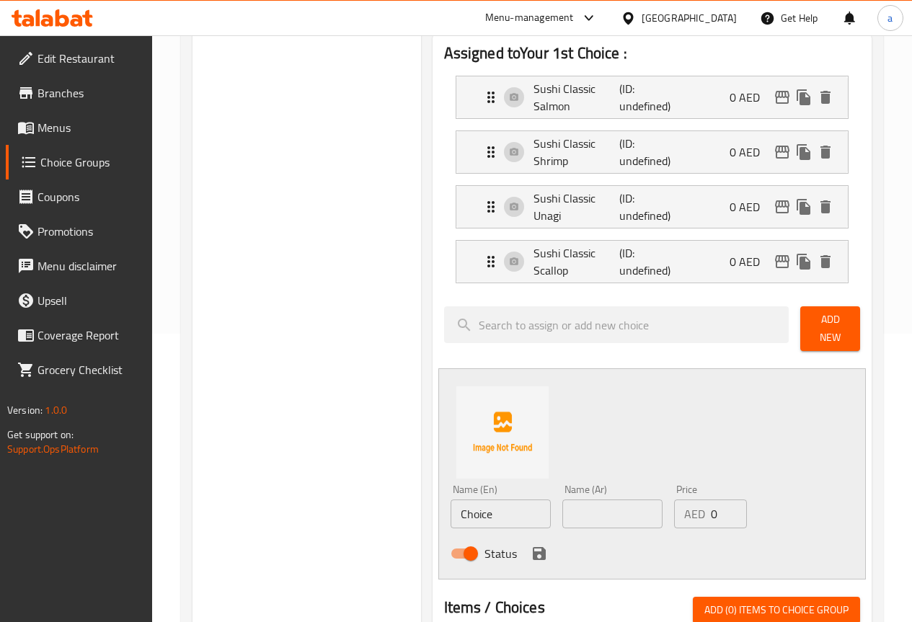
click at [469, 500] on input "Choice" at bounding box center [501, 514] width 100 height 29
paste input "Sushi Classic Tuna"
type input "Sushi Classic Tuna"
click at [606, 505] on input "text" at bounding box center [613, 514] width 100 height 29
paste input "سوشي تونا كلاسيكي"
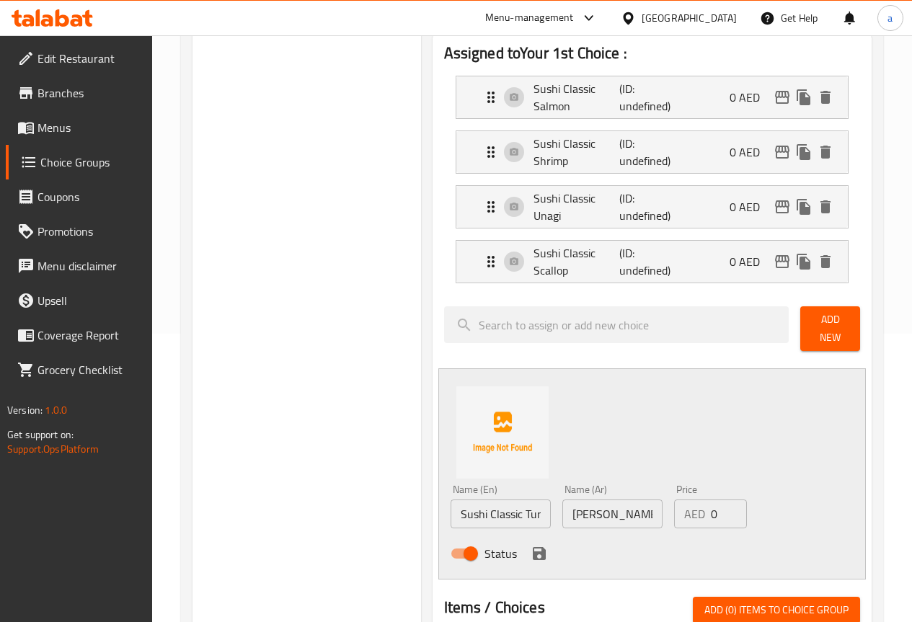
click at [583, 508] on input "سوشي تونا كلاسيكي" at bounding box center [613, 514] width 100 height 29
paste input "text"
type input "سوشي تونة كلاسيكي"
click at [620, 534] on div "Status" at bounding box center [613, 553] width 336 height 39
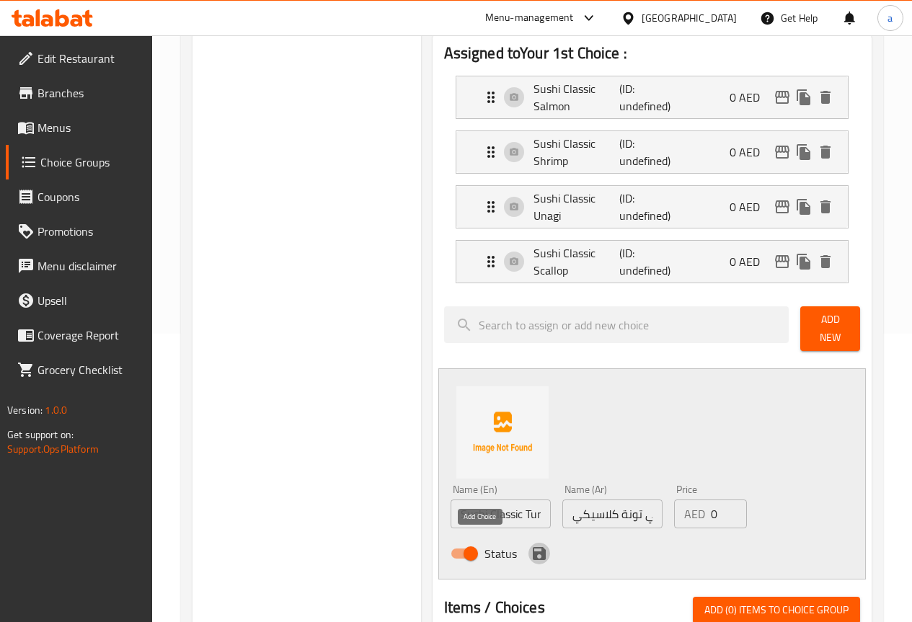
click at [533, 547] on icon "save" at bounding box center [539, 553] width 13 height 13
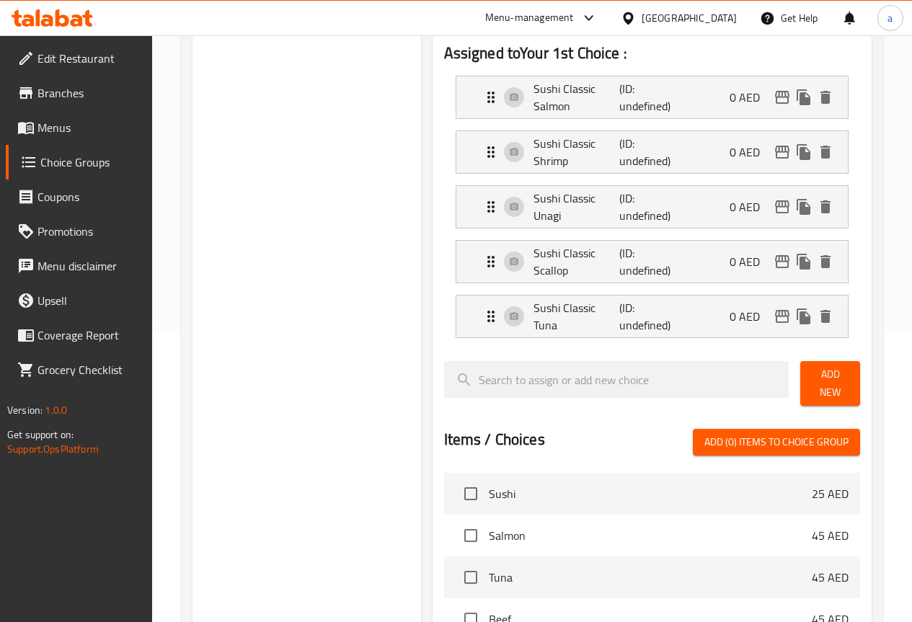
click at [819, 386] on span "Add New" at bounding box center [830, 384] width 37 height 36
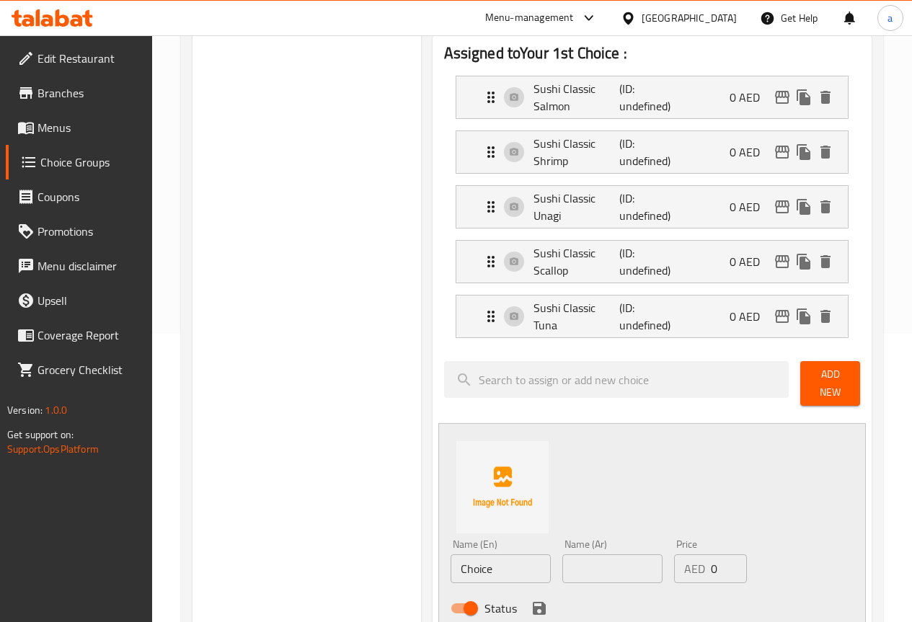
click at [470, 558] on input "Choice" at bounding box center [501, 569] width 100 height 29
paste input "Baked Sushi Salmon"
type input "Baked Sushi Salmon"
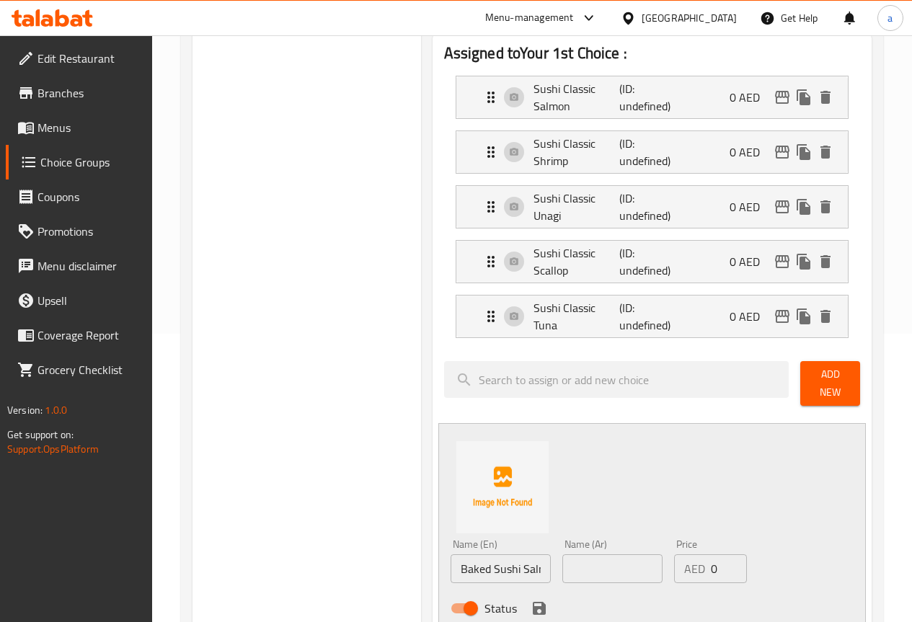
drag, startPoint x: 573, startPoint y: 581, endPoint x: 573, endPoint y: 570, distance: 10.8
click at [573, 581] on div "Name (Ar) Name (Ar)" at bounding box center [613, 562] width 112 height 56
click at [578, 565] on input "text" at bounding box center [613, 569] width 100 height 29
paste input "[PERSON_NAME] المخبوز"
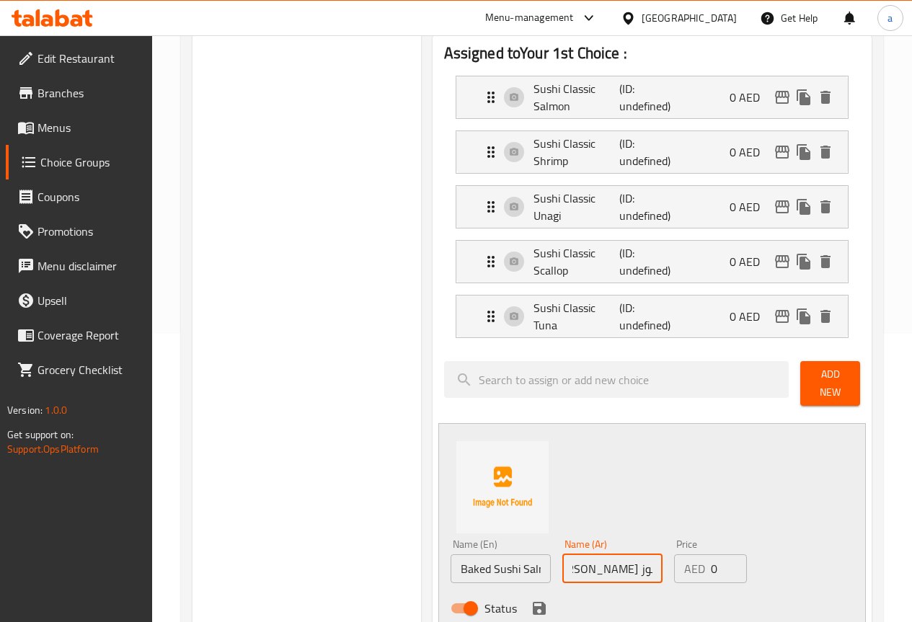
type input "[PERSON_NAME] المخبوز"
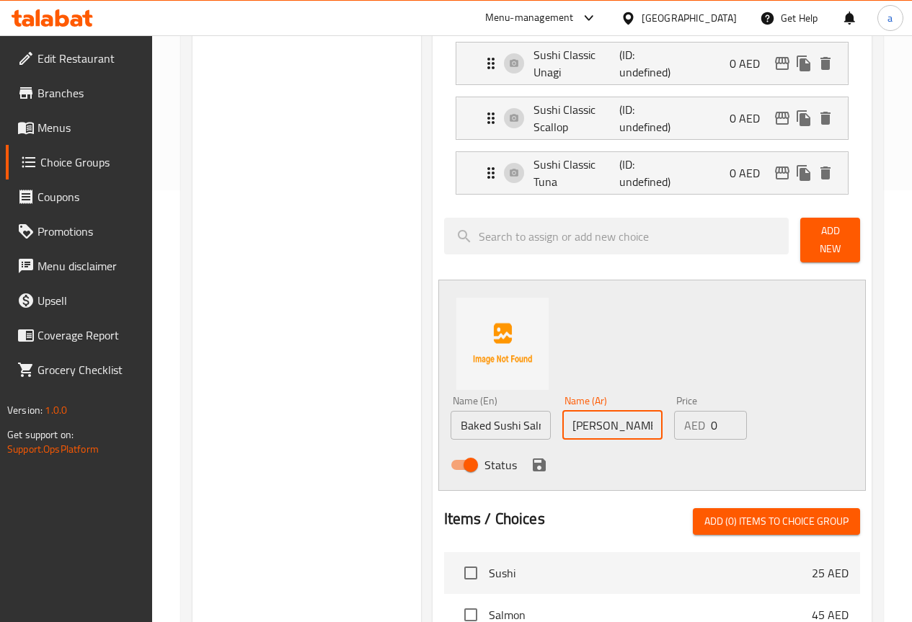
scroll to position [433, 0]
drag, startPoint x: 479, startPoint y: 458, endPoint x: 353, endPoint y: 33, distance: 443.2
click at [533, 458] on icon "save" at bounding box center [539, 464] width 13 height 13
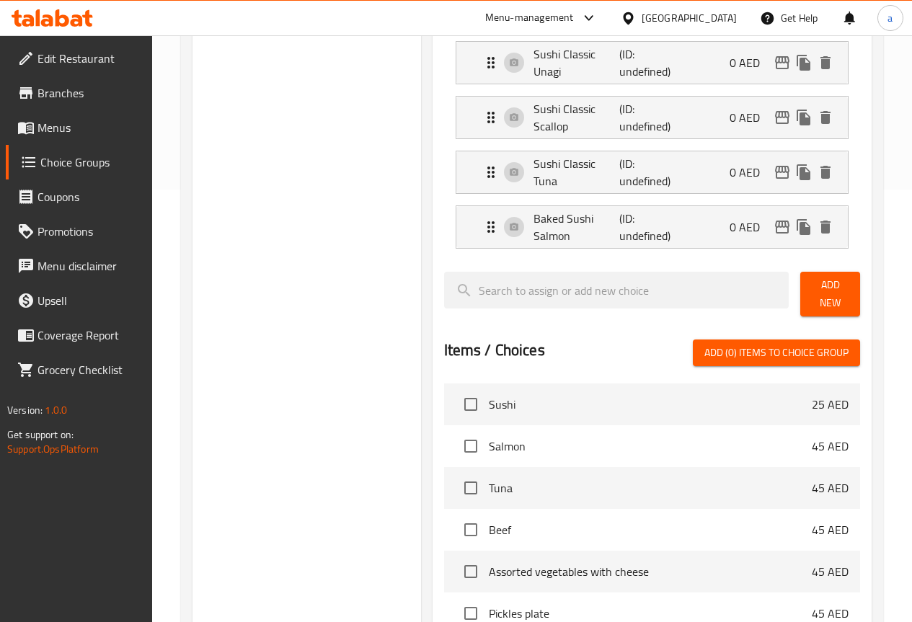
click at [806, 278] on button "Add New" at bounding box center [831, 294] width 60 height 45
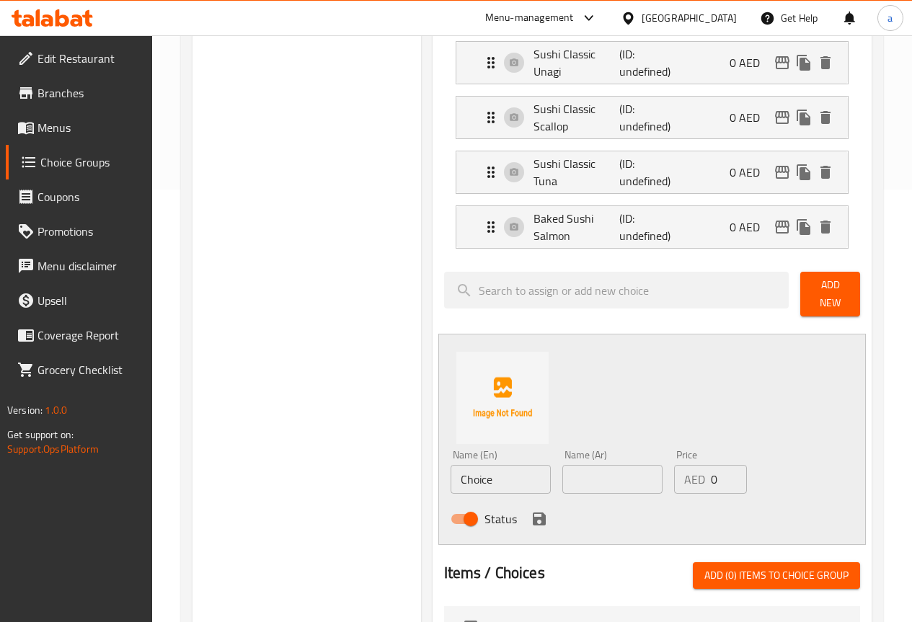
click at [451, 470] on input "Choice" at bounding box center [501, 479] width 100 height 29
paste input "Baked [PERSON_NAME]"
type input "Baked [PERSON_NAME]"
drag, startPoint x: 565, startPoint y: 471, endPoint x: 576, endPoint y: 473, distance: 11.0
click at [565, 471] on input "text" at bounding box center [613, 479] width 100 height 29
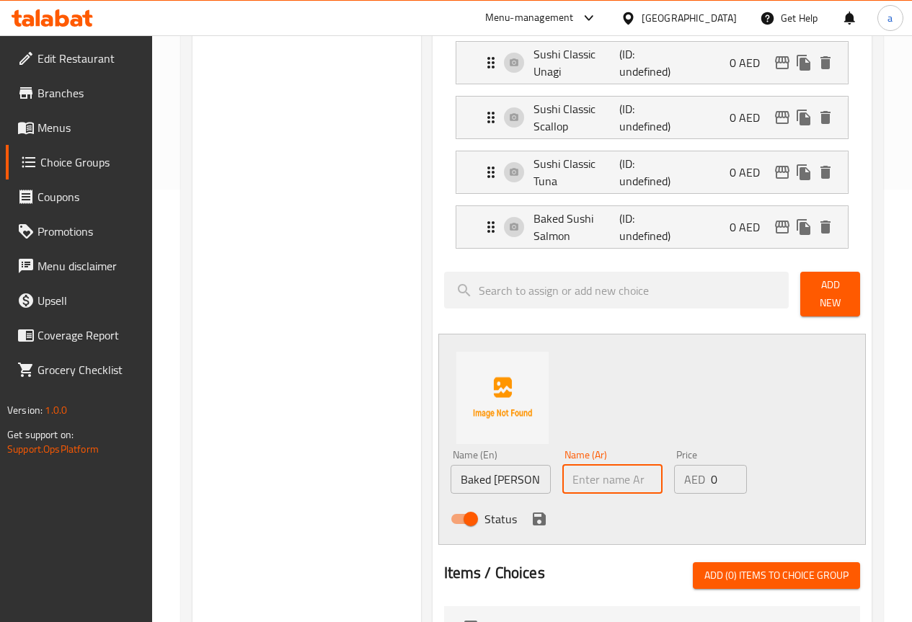
paste input "[PERSON_NAME] مخبوز"
type input "[PERSON_NAME] مخبوز"
click at [531, 511] on icon "save" at bounding box center [539, 519] width 17 height 17
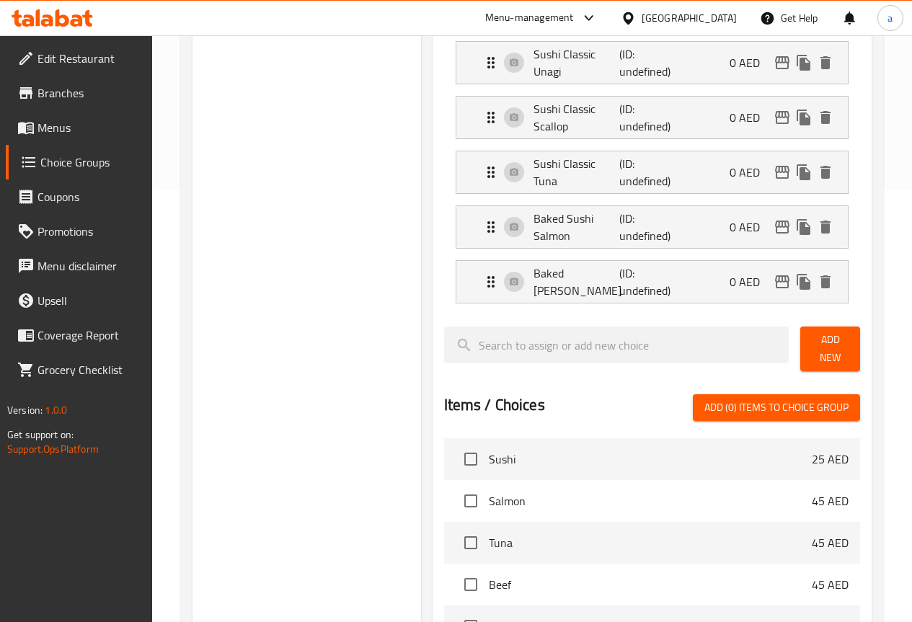
click at [826, 355] on button "Add New" at bounding box center [831, 349] width 60 height 45
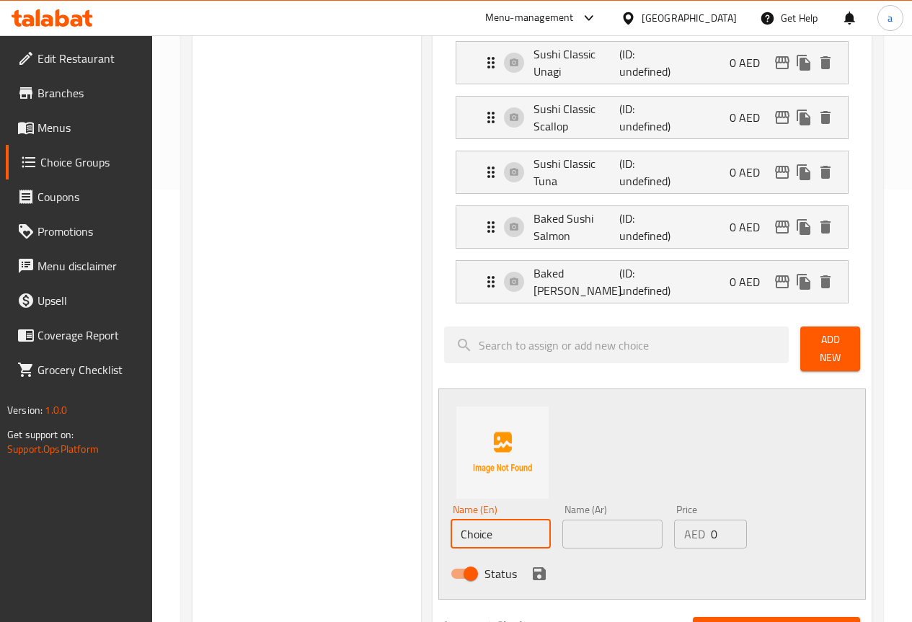
click at [475, 526] on input "Choice" at bounding box center [501, 534] width 100 height 29
paste input "Baked Sushi Crab"
type input "Baked Sushi Crab"
click at [583, 533] on input "text" at bounding box center [613, 534] width 100 height 29
paste input "سلطعون السوشي المخبوز"
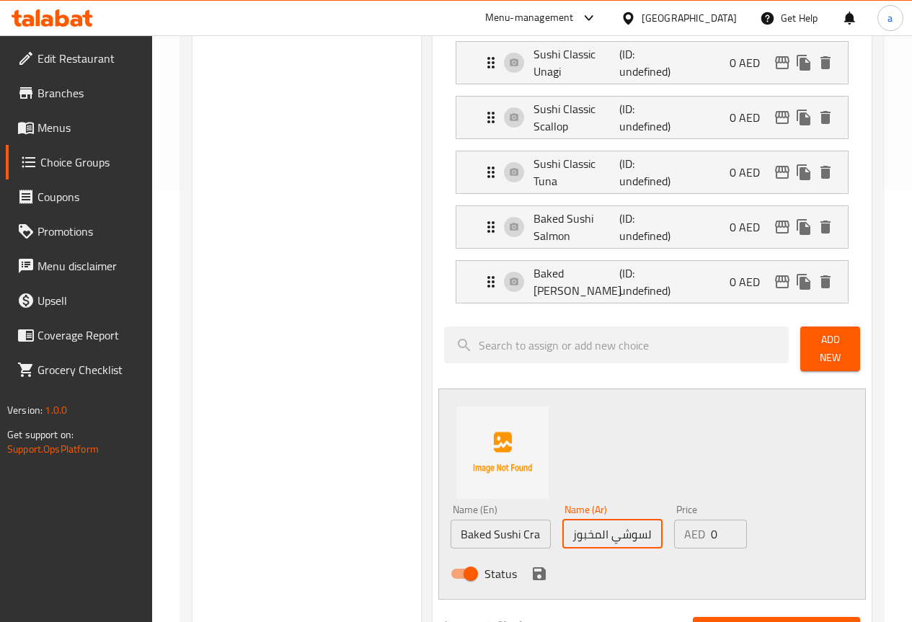
scroll to position [0, 30]
click at [577, 526] on input "سلطعون السوشي المخبوز" at bounding box center [613, 534] width 100 height 29
click at [576, 527] on input "سوشي المخبوز" at bounding box center [613, 534] width 100 height 29
click at [573, 527] on input "سوشي المخبوز" at bounding box center [613, 534] width 100 height 29
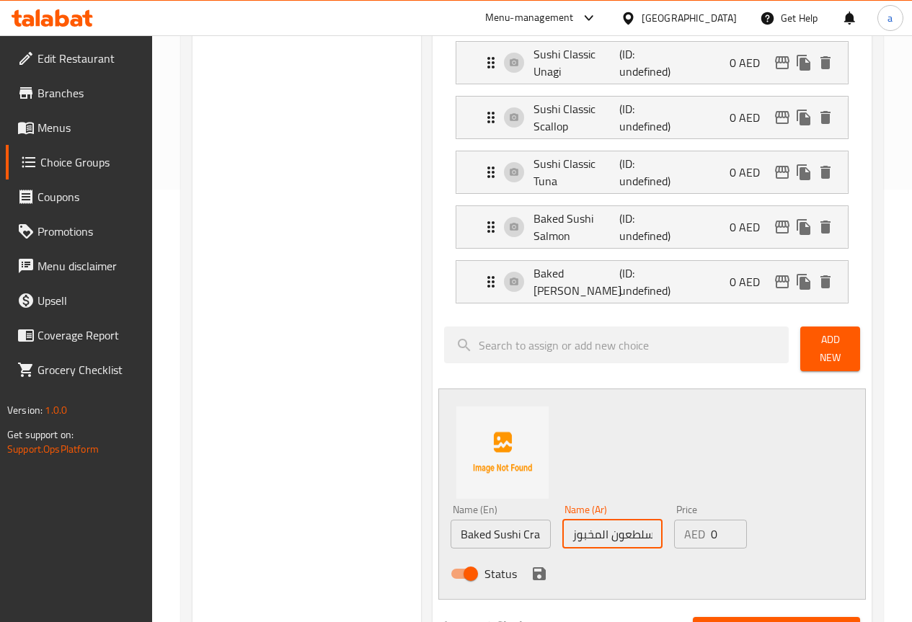
type input "سوشي السلطعون المخبوز"
click at [713, 404] on div "Name (En) Baked Sushi Crab Name (En) Name (Ar) سوشي السلطعون المخبوز Name (Ar) …" at bounding box center [653, 494] width 428 height 211
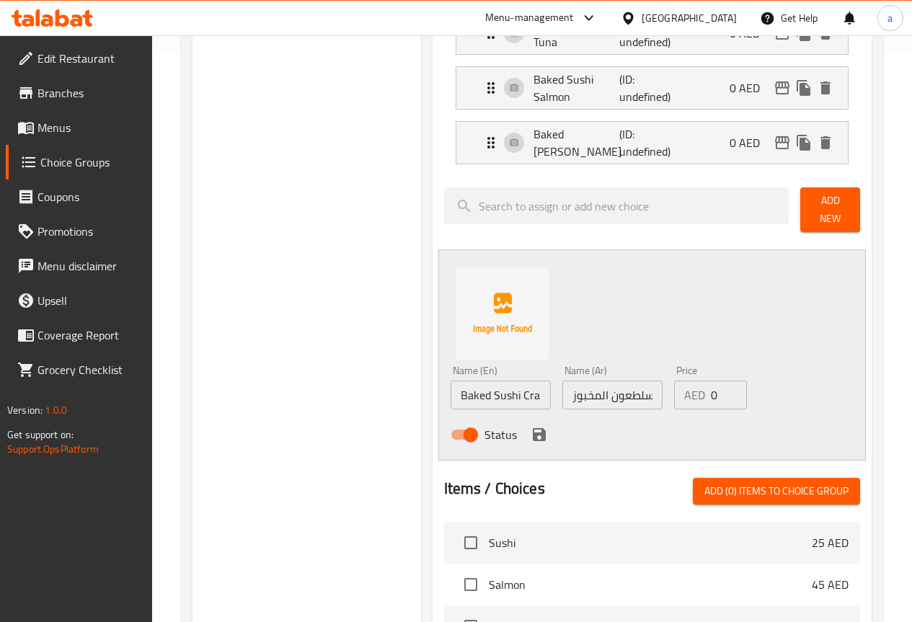
scroll to position [577, 0]
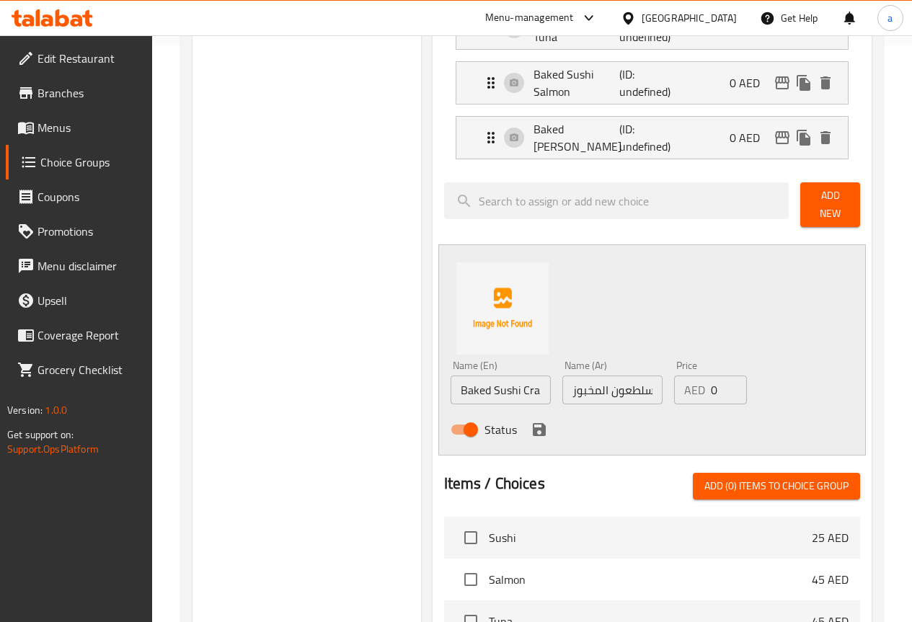
click at [531, 430] on icon "save" at bounding box center [539, 429] width 17 height 17
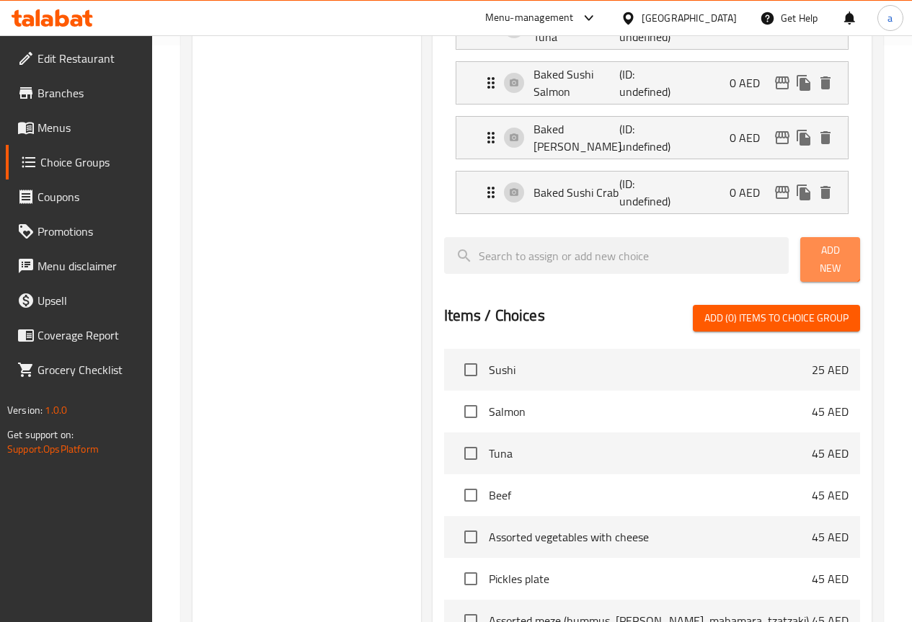
click at [812, 246] on span "Add New" at bounding box center [830, 260] width 37 height 36
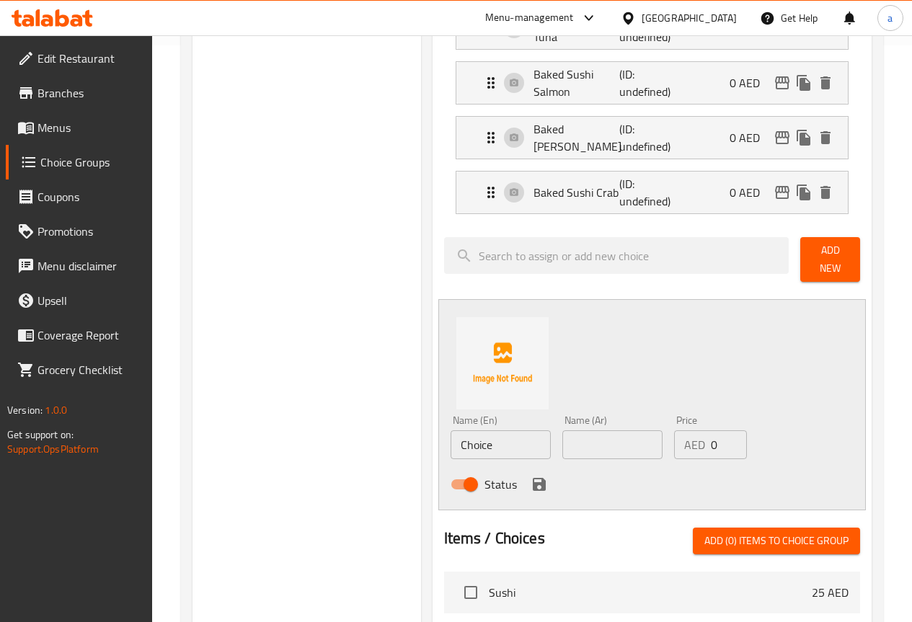
click at [464, 437] on input "Choice" at bounding box center [501, 445] width 100 height 29
paste input "Baked Sushi Scallop"
click at [472, 439] on input "Baked Sushi Scallop" at bounding box center [501, 445] width 100 height 29
type input "Baked Sushi Scallop"
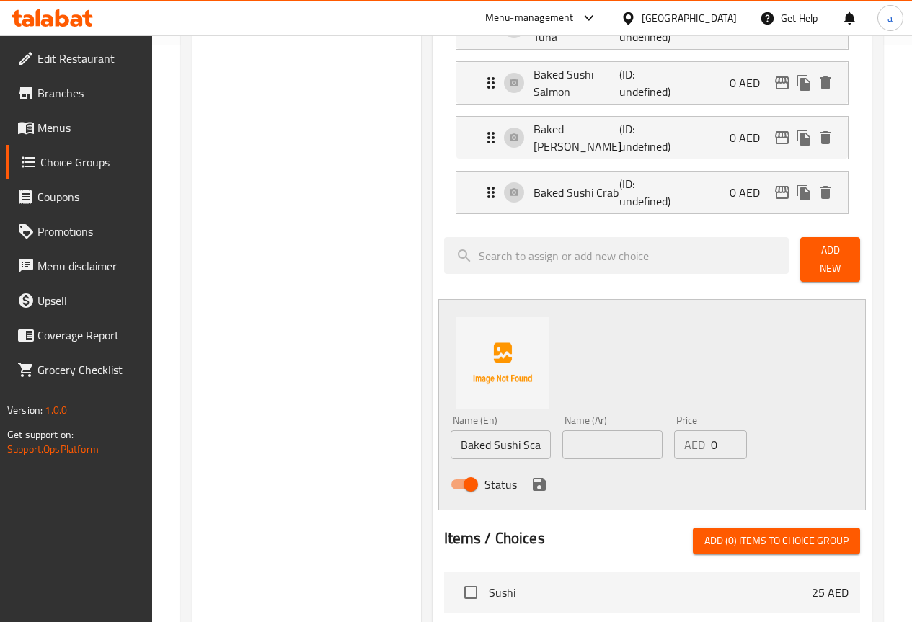
click at [574, 441] on input "text" at bounding box center [613, 445] width 100 height 29
paste input "اسكالوب السوشي المخبوز"
click at [492, 437] on input "Baked Sushi Scallop" at bounding box center [501, 445] width 100 height 29
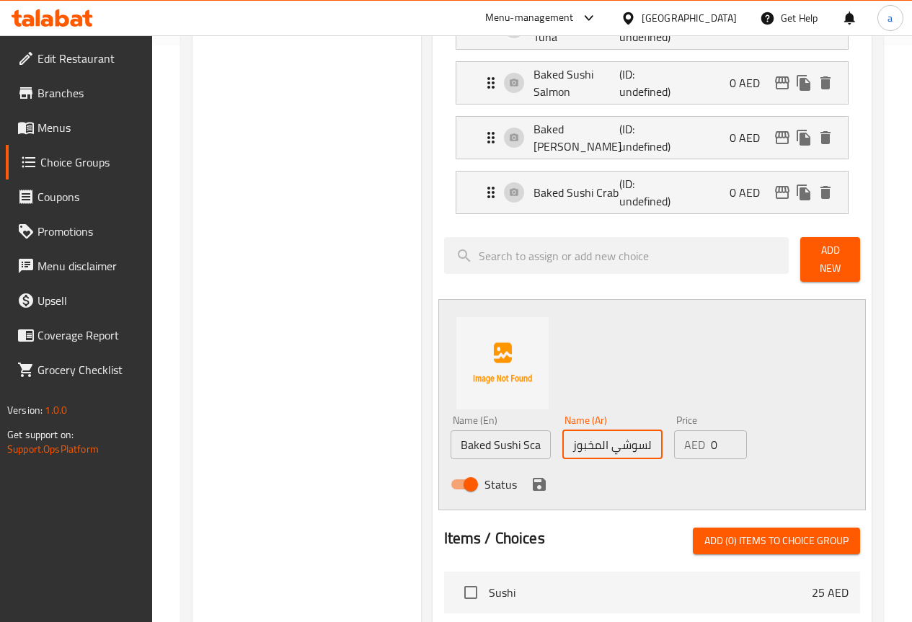
click at [492, 437] on input "Baked Sushi Scallop" at bounding box center [501, 445] width 100 height 29
click at [600, 436] on input "اسكالوب السوشي المخبوز" at bounding box center [613, 445] width 100 height 29
click at [626, 436] on input "اسكالوب السوشي المخبوز" at bounding box center [613, 445] width 100 height 29
click at [608, 438] on input "اسكالوب السوشي المخبوز" at bounding box center [613, 445] width 100 height 29
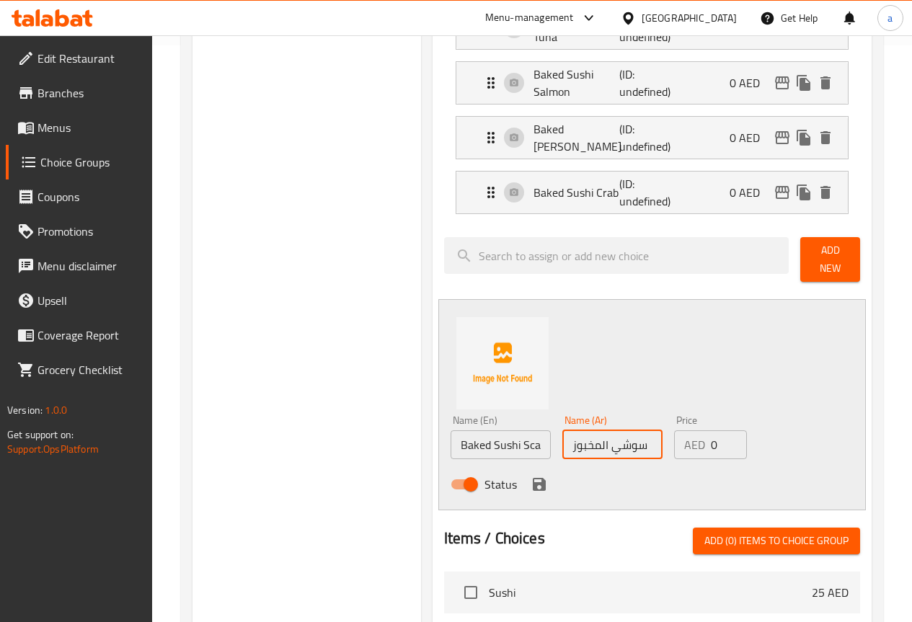
click at [573, 436] on input "سوشي المخبوز" at bounding box center [613, 445] width 100 height 29
paste input "صدفيات بحرية"
type input "سوشي صدفيات بحرية المخبوز"
click at [602, 465] on div "Status" at bounding box center [613, 484] width 336 height 39
click at [492, 480] on div "Status" at bounding box center [613, 484] width 336 height 39
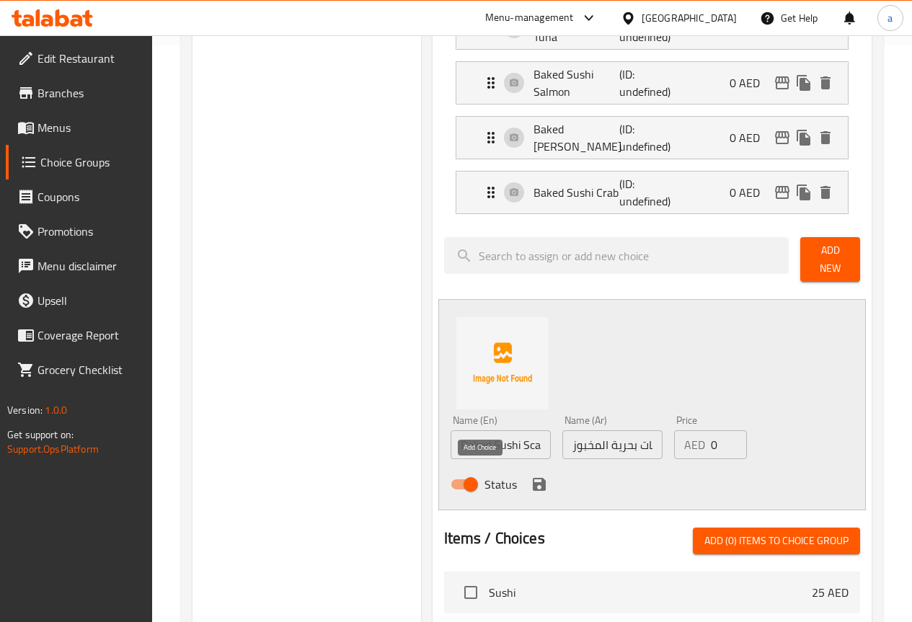
click at [529, 476] on button "save" at bounding box center [540, 485] width 22 height 22
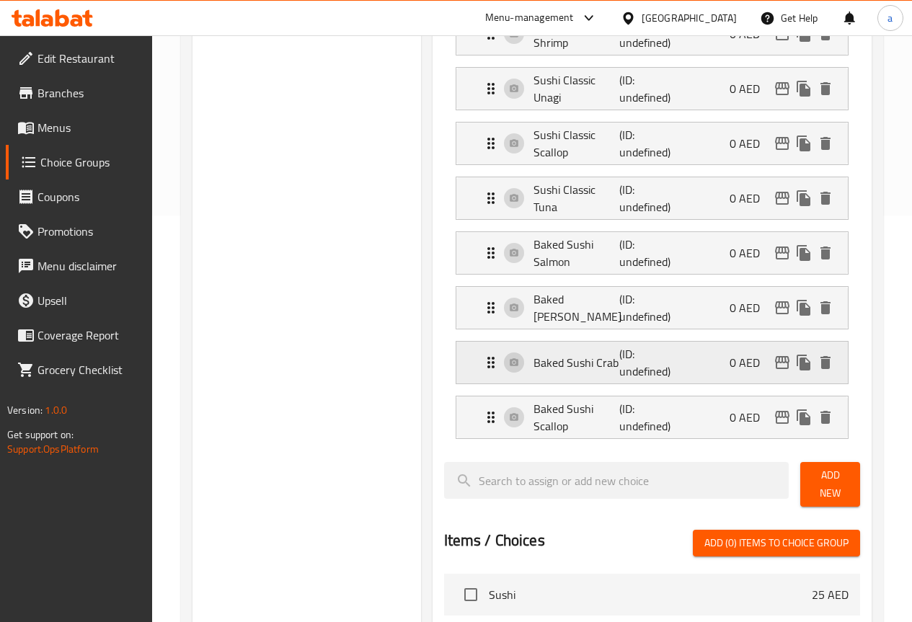
scroll to position [433, 0]
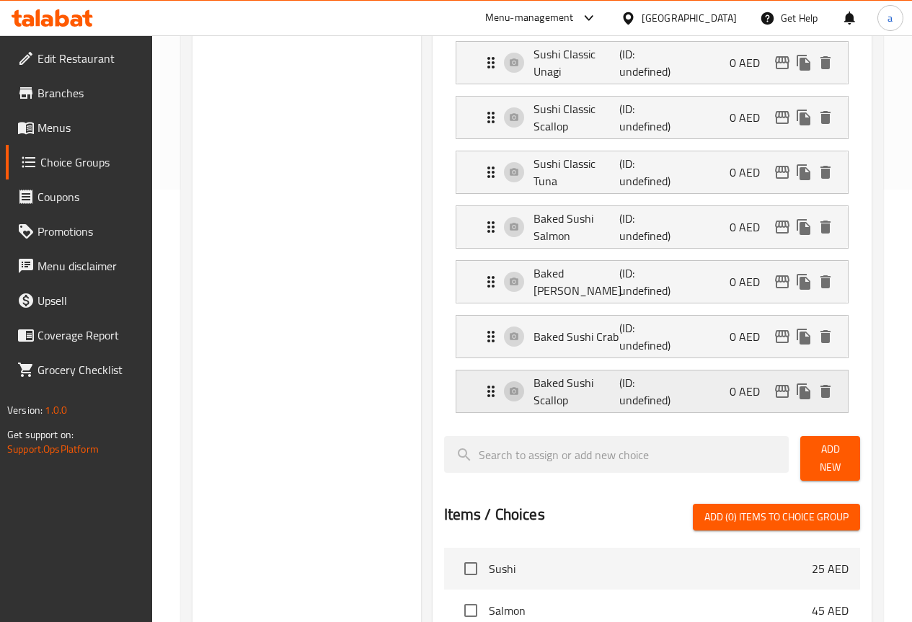
click at [620, 401] on p "(ID: undefined)" at bounding box center [649, 391] width 58 height 35
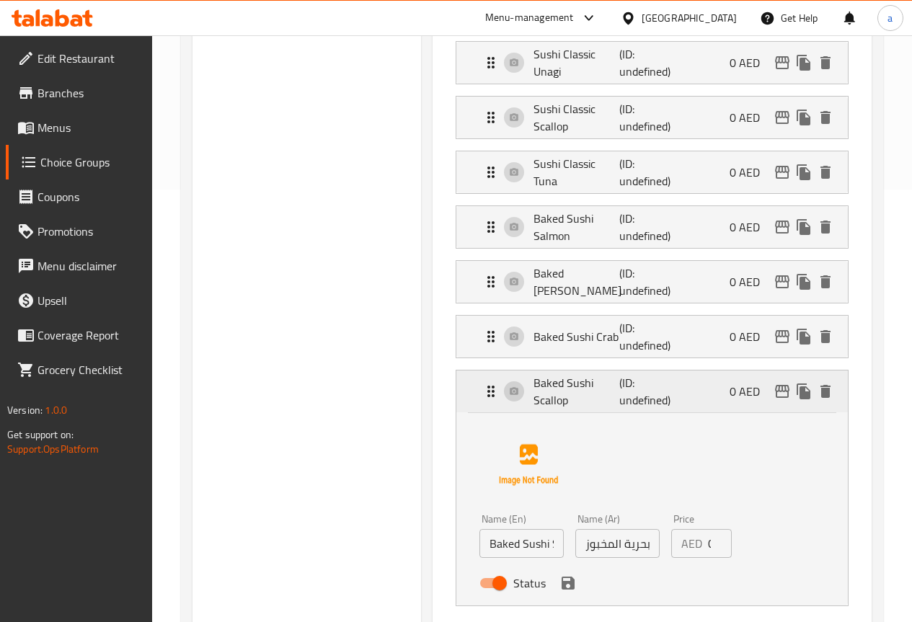
click at [546, 394] on p "Baked Sushi Scallop" at bounding box center [577, 391] width 87 height 35
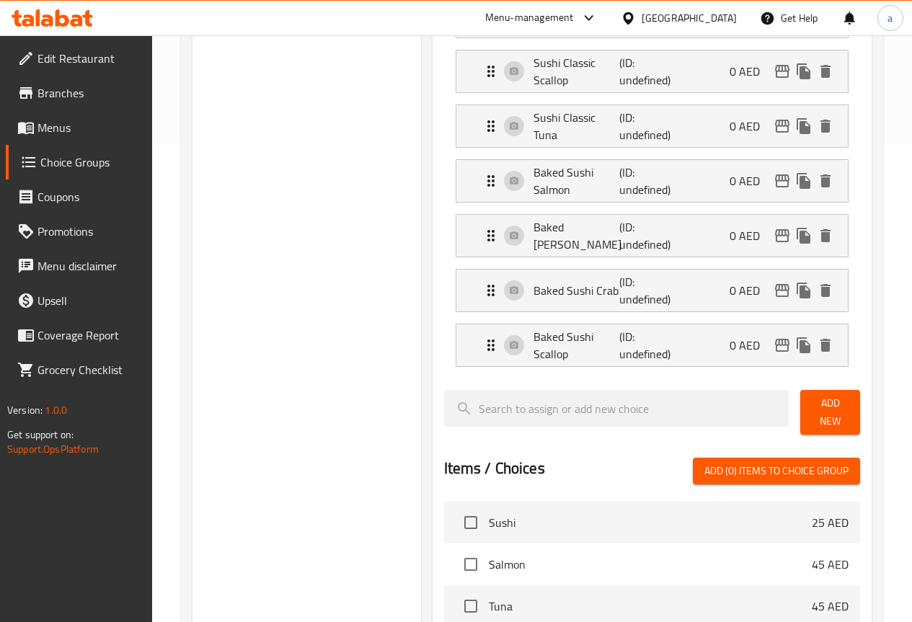
scroll to position [505, 0]
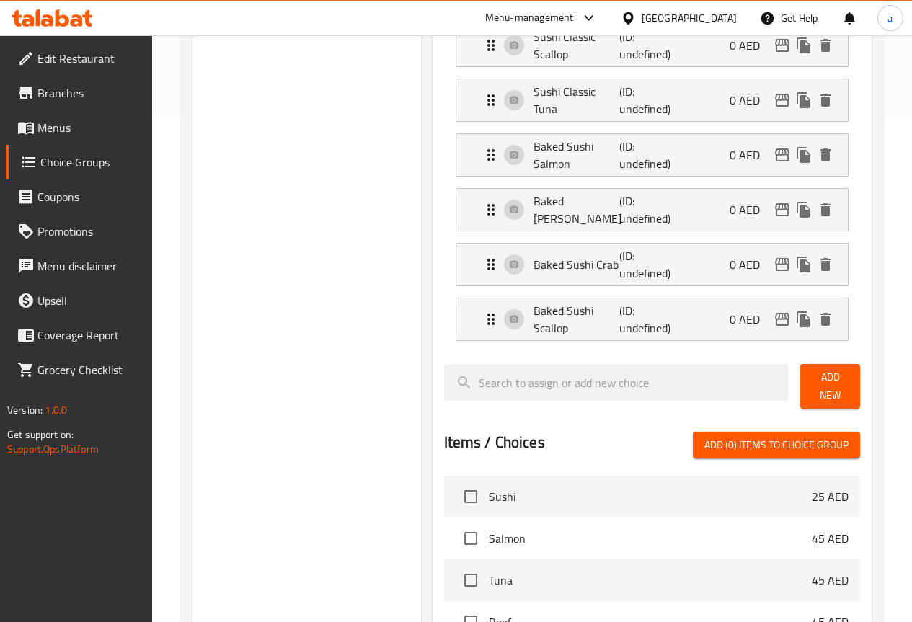
click at [815, 387] on span "Add New" at bounding box center [830, 387] width 37 height 36
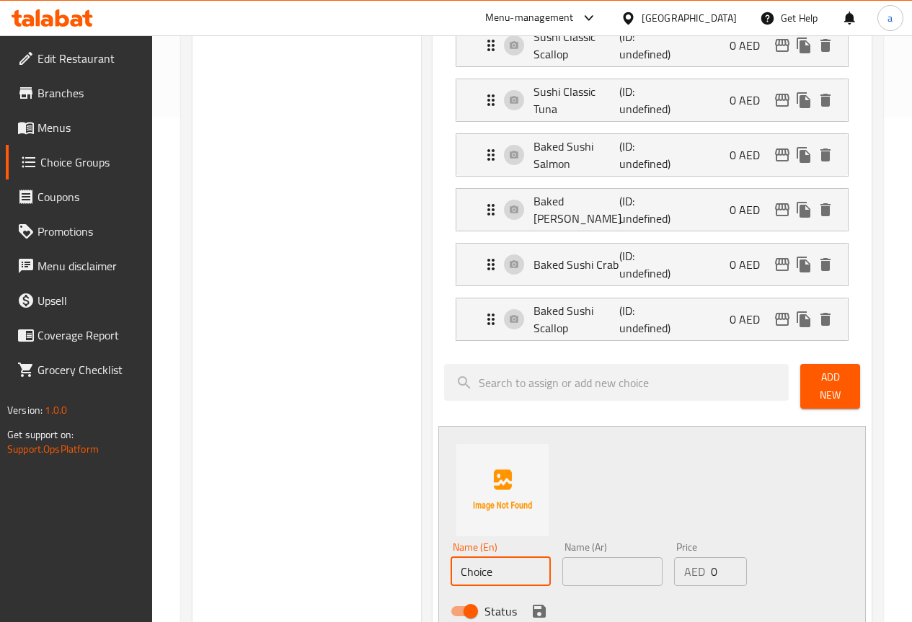
click at [484, 561] on input "Choice" at bounding box center [501, 572] width 100 height 29
paste input "Baked Sushi Shrimp"
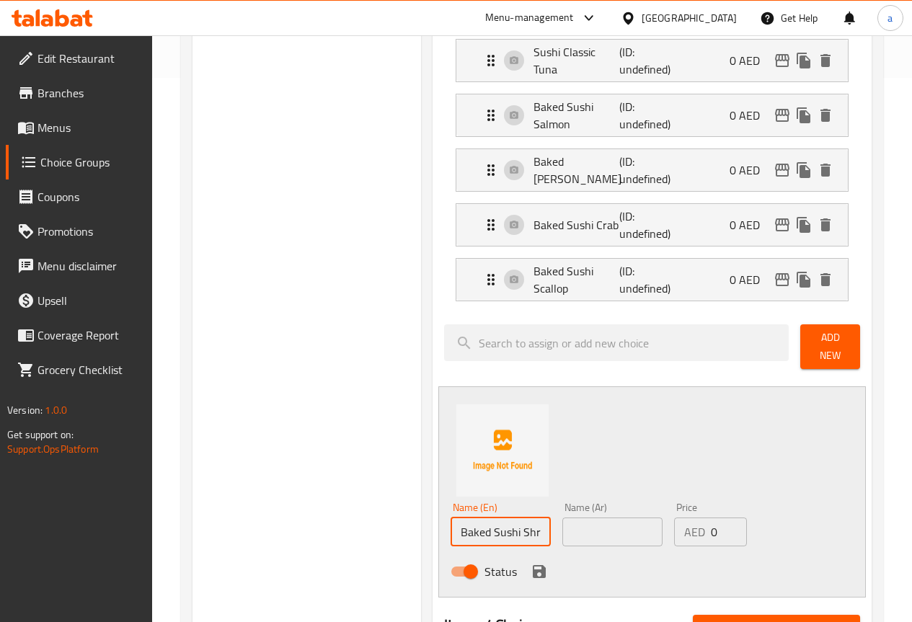
scroll to position [649, 0]
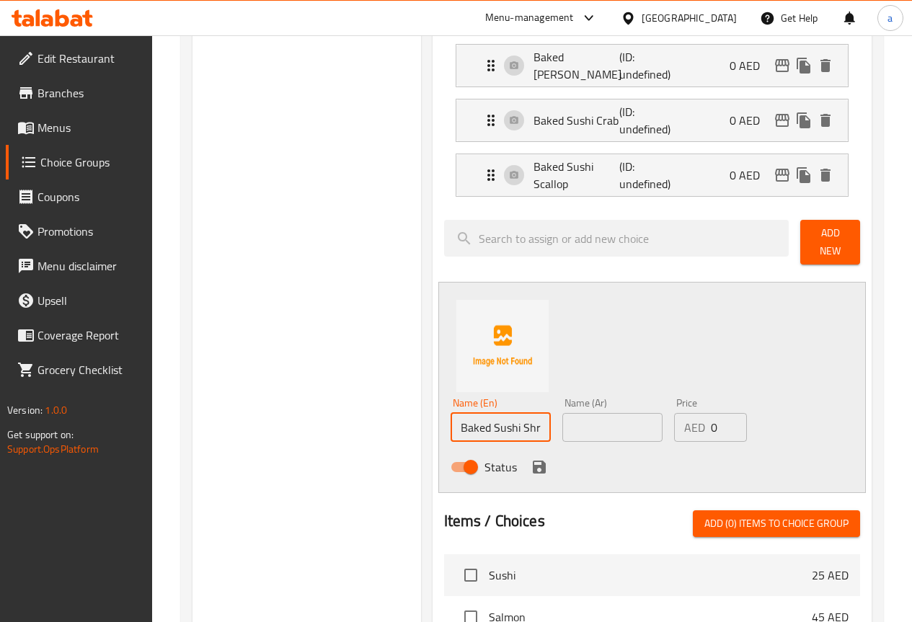
type input "Baked Sushi Shrimp"
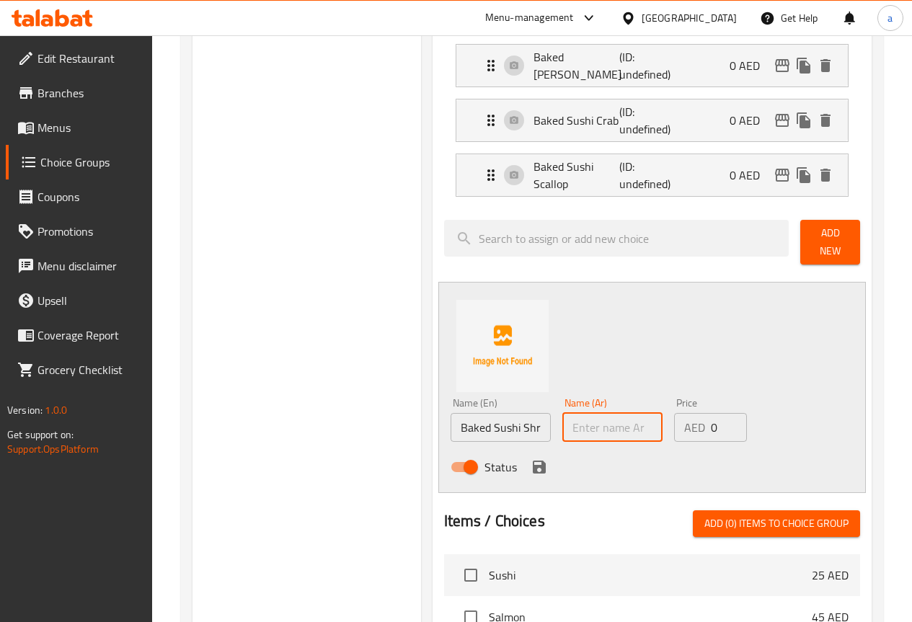
click at [563, 418] on input "text" at bounding box center [613, 427] width 100 height 29
paste input "روبيان السوشي المخبوز"
drag, startPoint x: 590, startPoint y: 418, endPoint x: 679, endPoint y: 415, distance: 88.8
click at [679, 415] on div "Name (En) Baked Sushi Shrimp Name (En) Name (Ar) روبيان السوشي المخبوز Name (Ar…" at bounding box center [613, 439] width 336 height 94
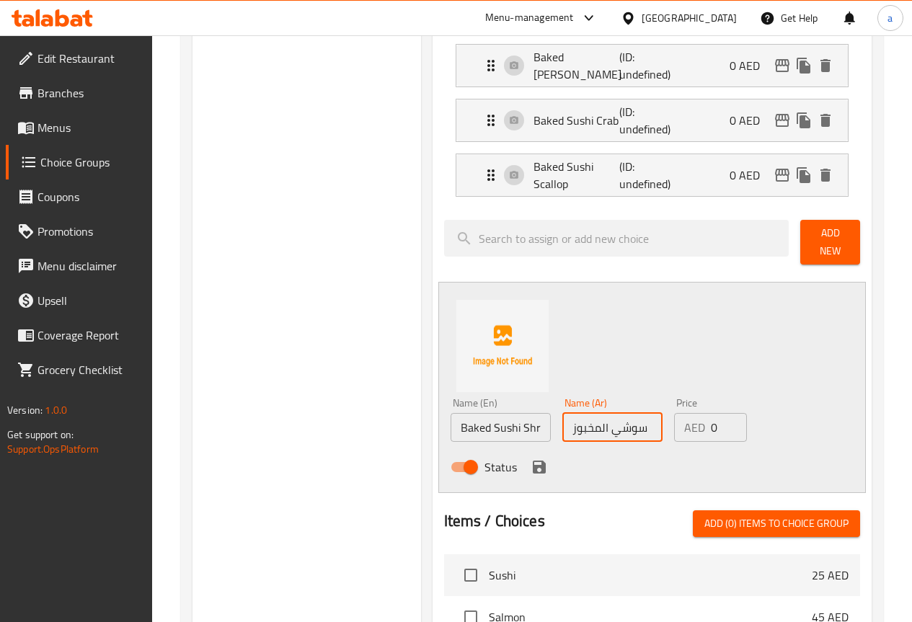
scroll to position [0, 0]
click at [573, 416] on input "سوشي المخبوز" at bounding box center [613, 427] width 100 height 29
type input "سوشي الروبيان المخبوز"
click at [533, 464] on icon "save" at bounding box center [539, 467] width 13 height 13
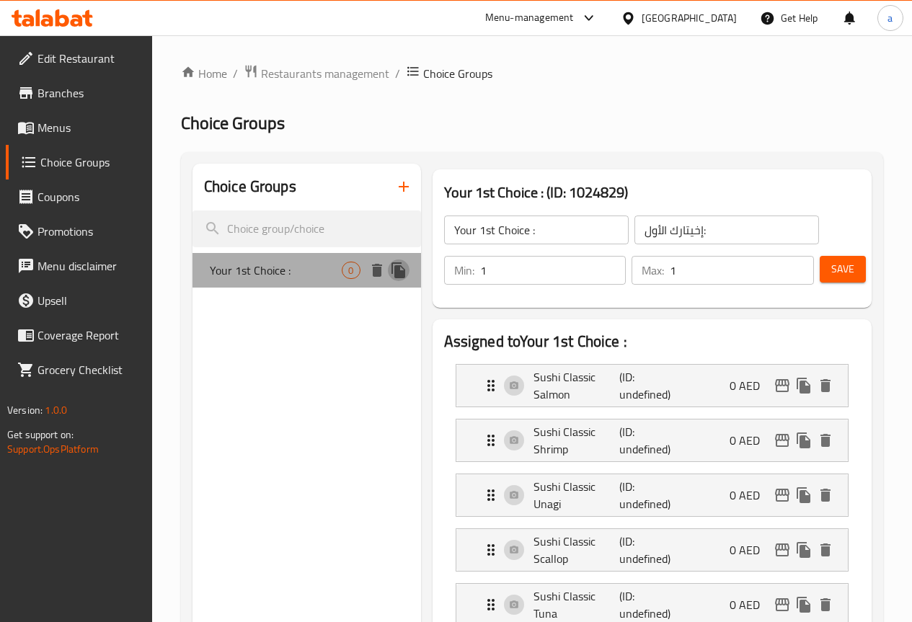
click at [392, 278] on icon "duplicate" at bounding box center [399, 271] width 14 height 16
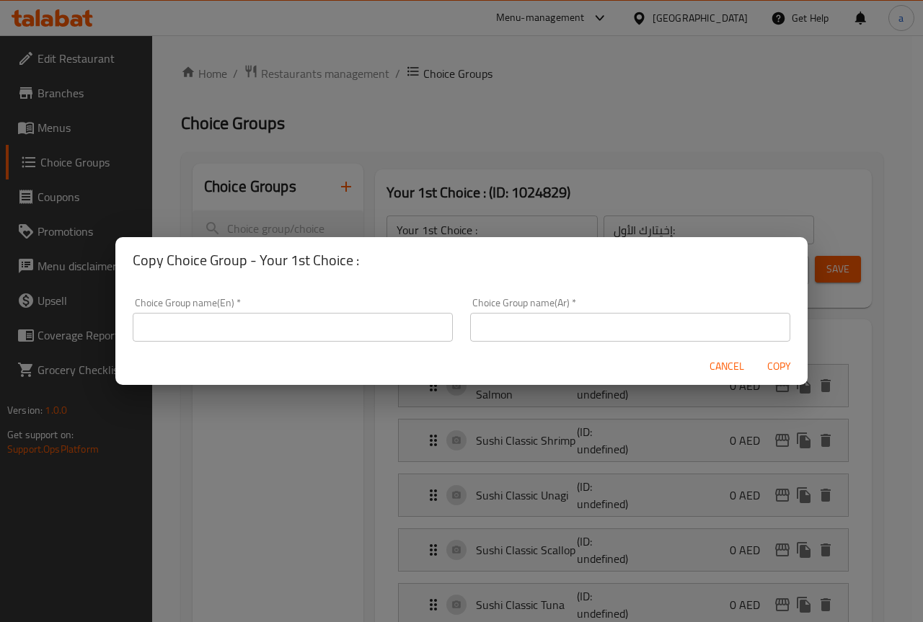
click at [326, 332] on input "text" at bounding box center [293, 327] width 320 height 29
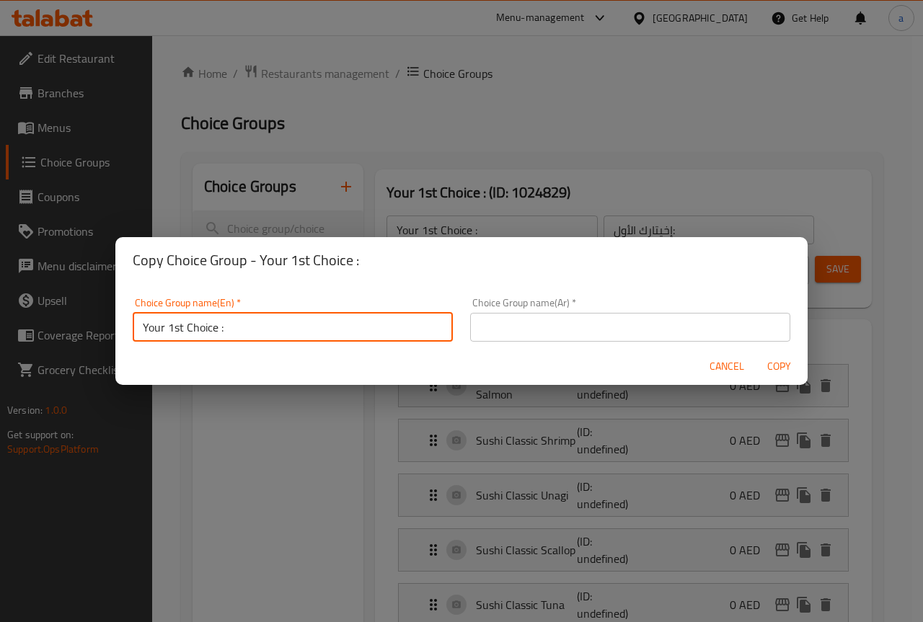
drag, startPoint x: 173, startPoint y: 327, endPoint x: 168, endPoint y: 320, distance: 9.4
click at [168, 320] on input "Your 1st Choice :" at bounding box center [293, 327] width 320 height 29
type input "Your 2st Choice :"
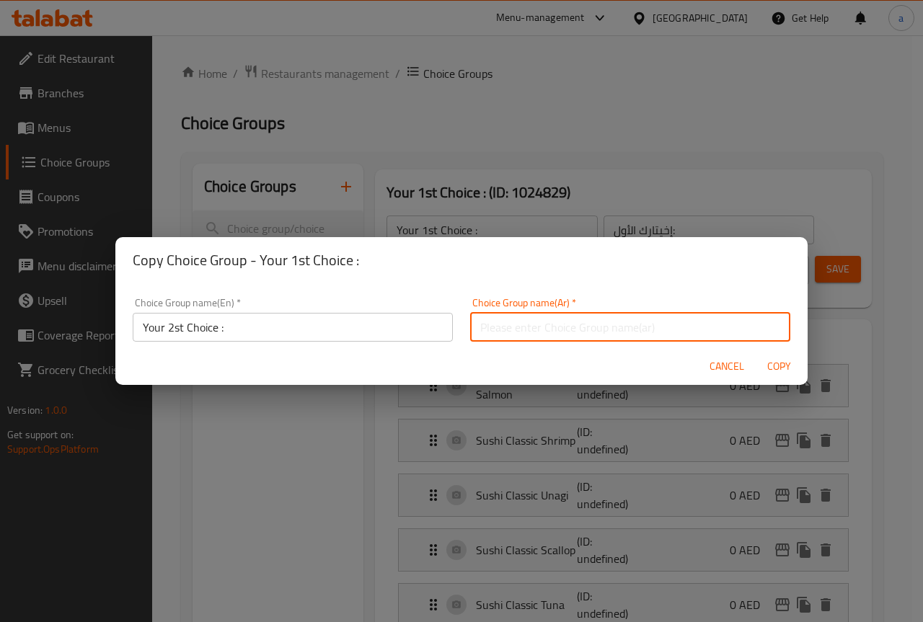
click at [545, 327] on input "text" at bounding box center [630, 327] width 320 height 29
drag, startPoint x: 496, startPoint y: 324, endPoint x: 467, endPoint y: 324, distance: 28.8
click at [470, 324] on input "إخيتارك الأول:" at bounding box center [630, 327] width 320 height 29
type input "إخيتارك اثاني:"
click at [739, 367] on span "Cancel" at bounding box center [727, 367] width 35 height 18
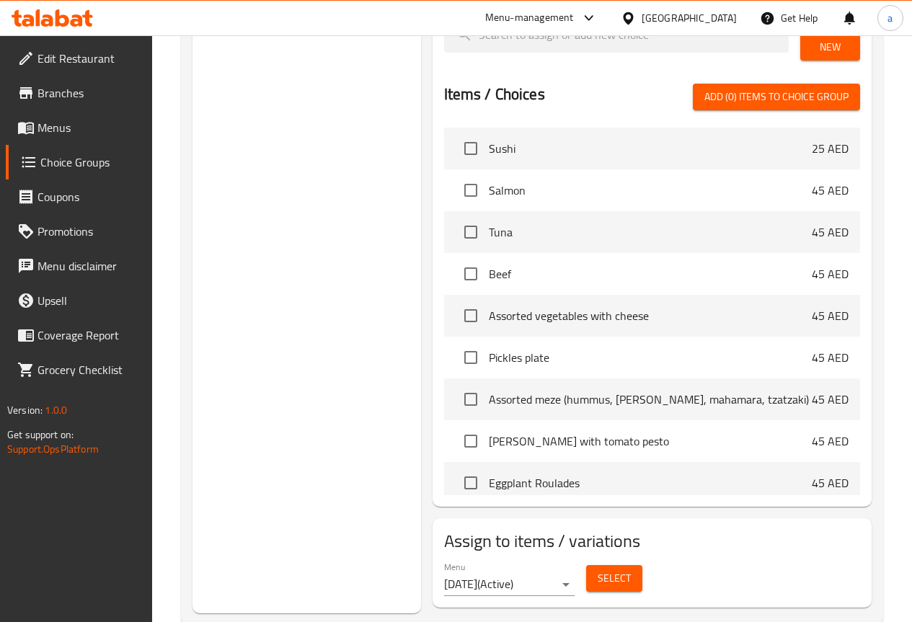
scroll to position [932, 0]
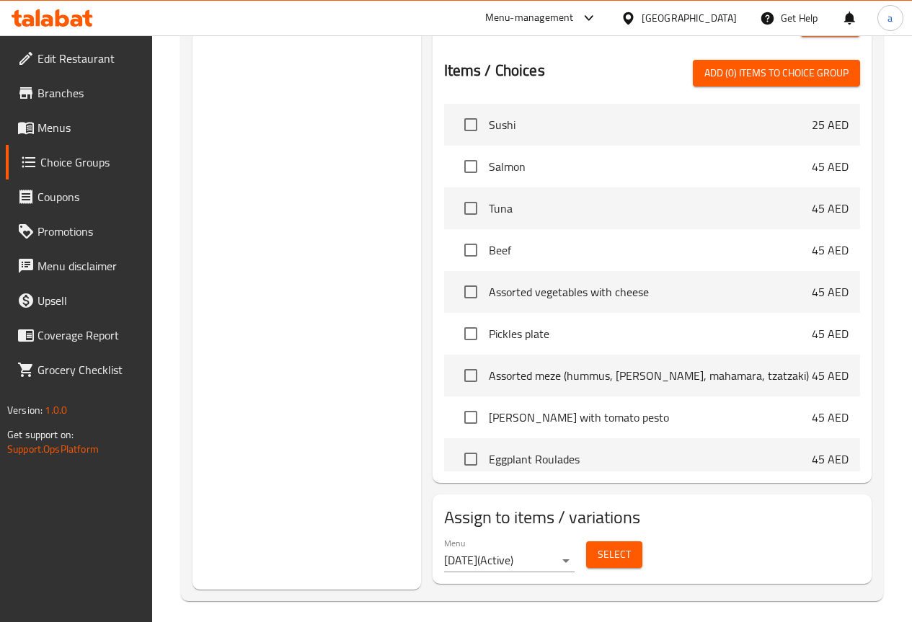
click at [586, 560] on button "Select" at bounding box center [614, 555] width 56 height 27
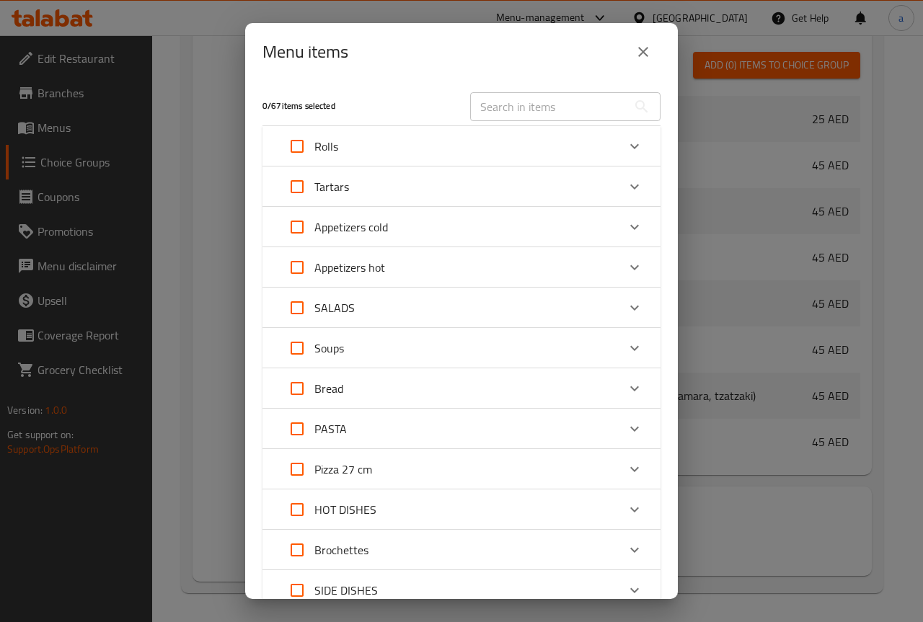
click at [326, 153] on p "Rolls" at bounding box center [326, 146] width 24 height 17
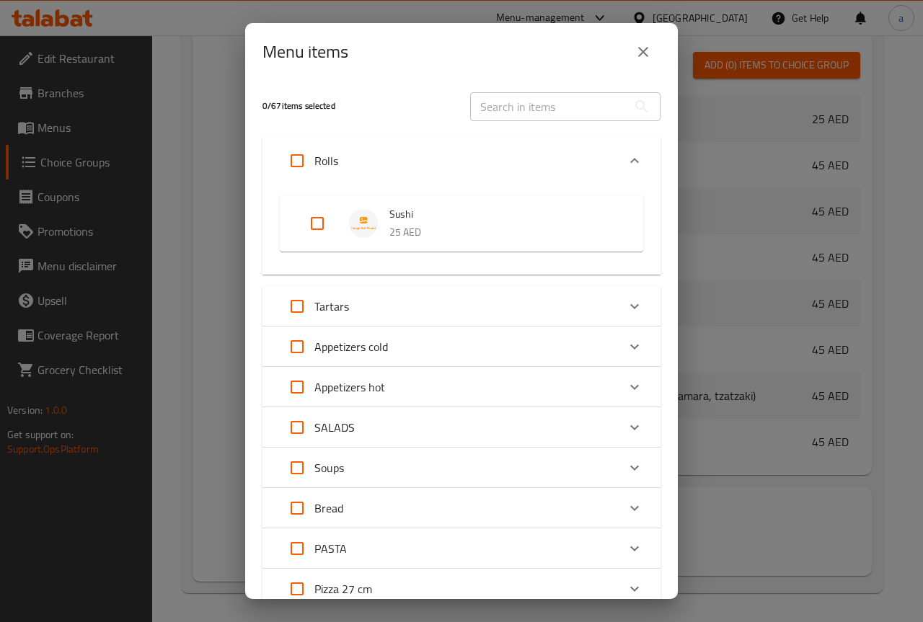
click at [343, 224] on div "Expand" at bounding box center [329, 223] width 40 height 35
click at [322, 221] on input "Expand" at bounding box center [317, 223] width 35 height 35
checkbox input "true"
click at [648, 51] on icon "close" at bounding box center [643, 51] width 17 height 17
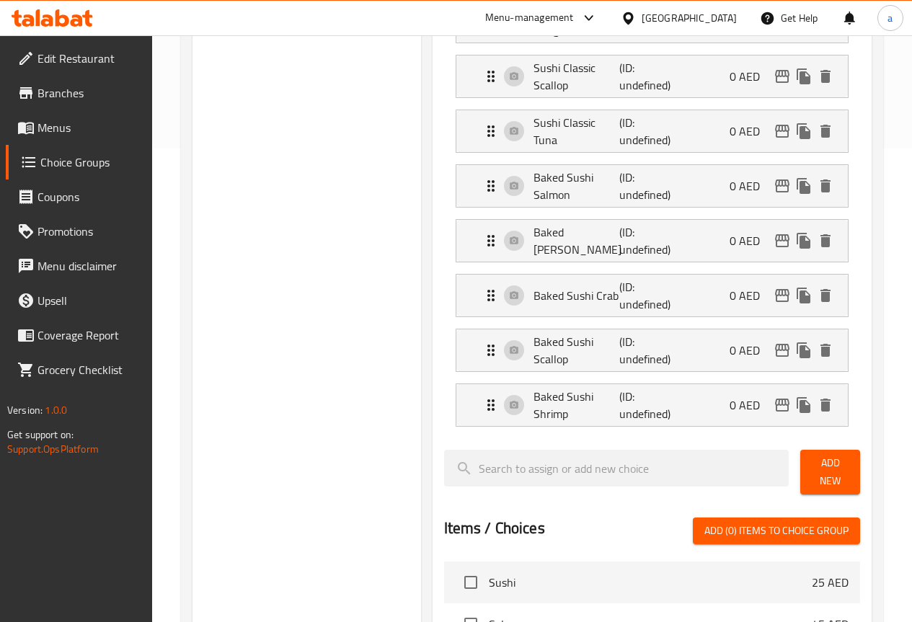
scroll to position [505, 0]
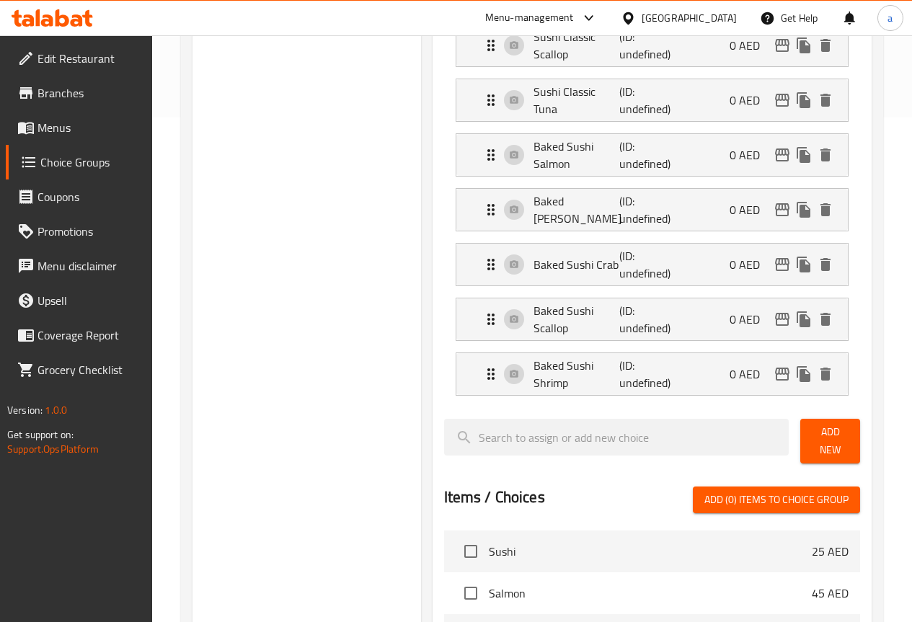
click at [812, 437] on span "Add New" at bounding box center [830, 441] width 37 height 36
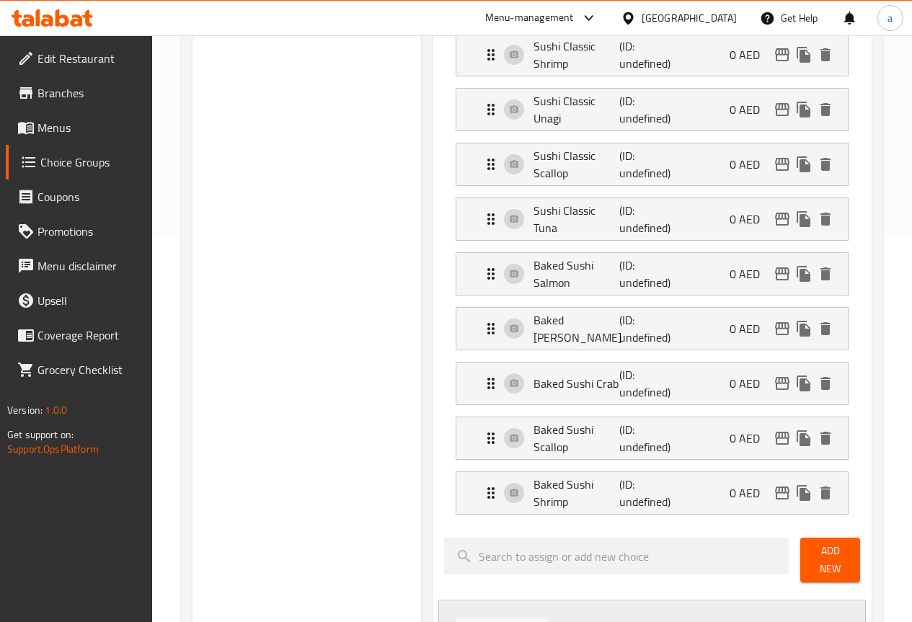
scroll to position [433, 0]
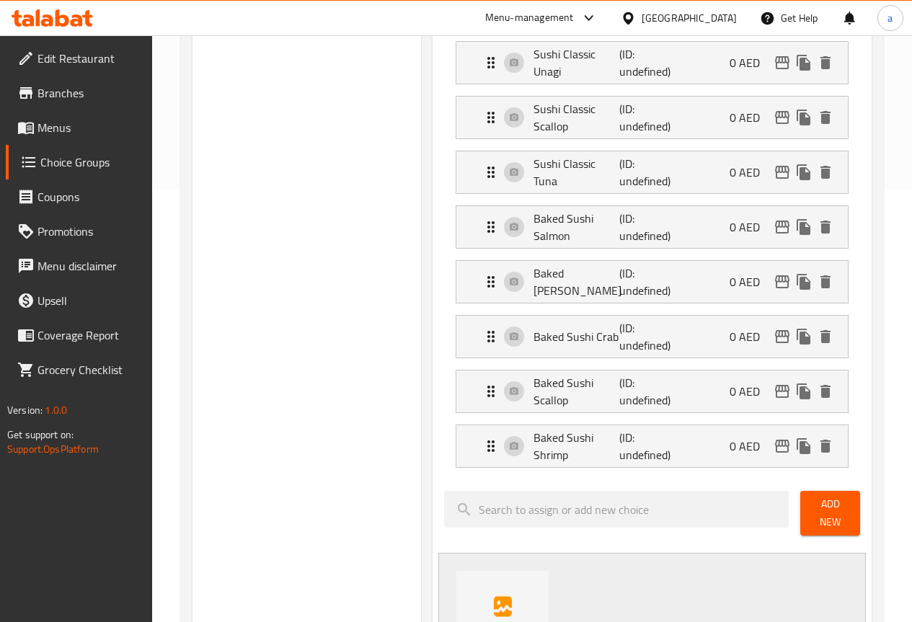
click at [843, 503] on span "Add New" at bounding box center [830, 513] width 37 height 36
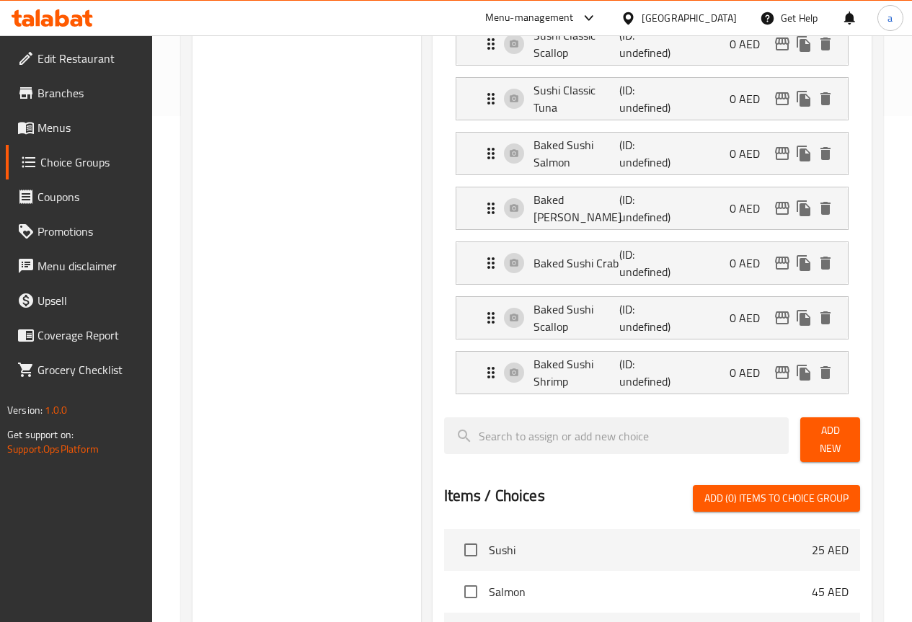
scroll to position [577, 0]
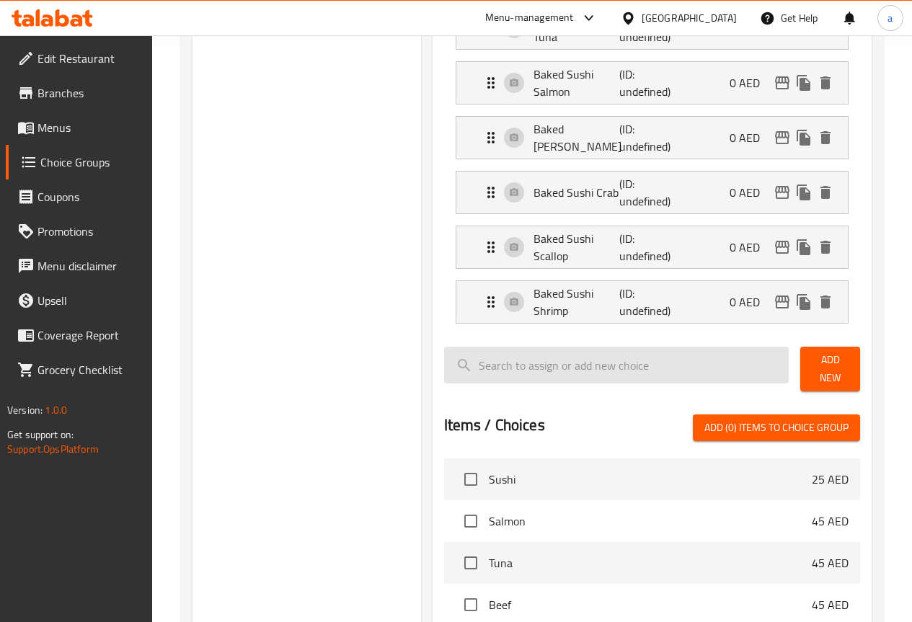
click at [825, 365] on span "Add New" at bounding box center [830, 369] width 37 height 36
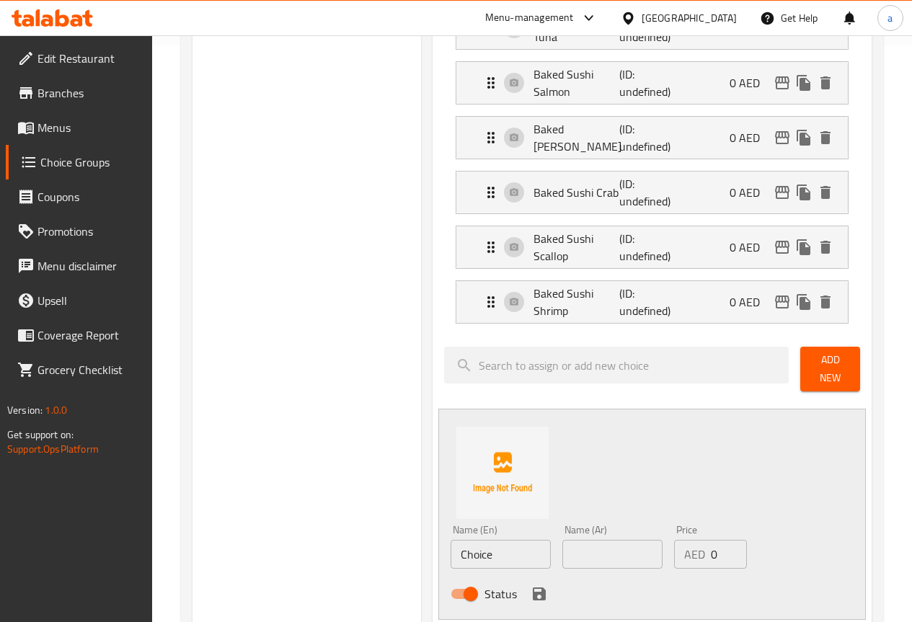
click at [462, 552] on input "Choice" at bounding box center [501, 554] width 100 height 29
paste input "Baked Sushi Tuna"
type input "Baked Sushi Tuna"
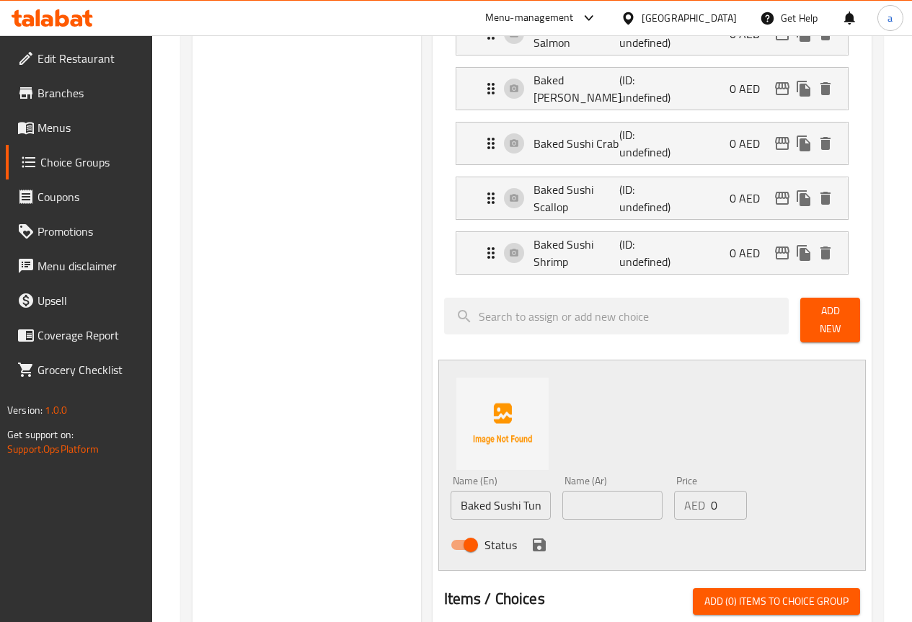
scroll to position [649, 0]
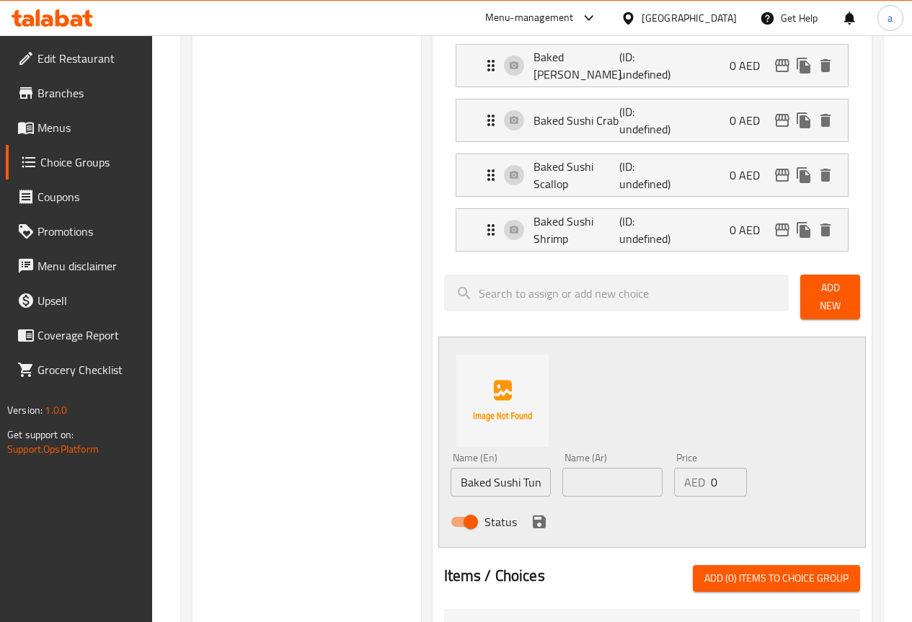
click at [563, 475] on input "text" at bounding box center [613, 482] width 100 height 29
paste input "تونة السوشي المخبوزة"
drag, startPoint x: 598, startPoint y: 476, endPoint x: 656, endPoint y: 475, distance: 57.7
click at [656, 475] on div "Name (En) Baked Sushi Tuna Name (En) Name (Ar) تونة السوشي المخبوزة Name (Ar) P…" at bounding box center [613, 494] width 336 height 94
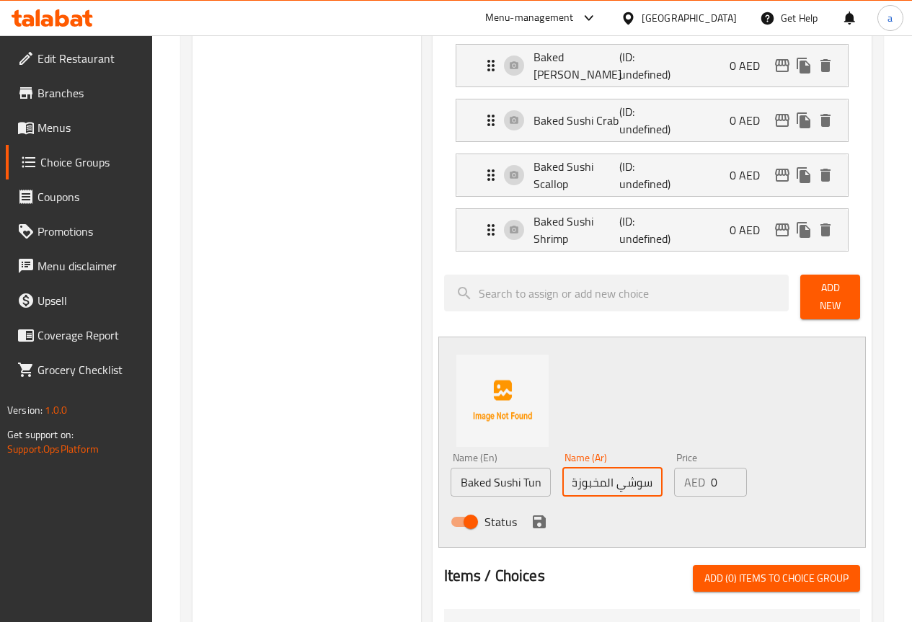
scroll to position [0, 0]
click at [575, 475] on input "سوشي المخبوزة" at bounding box center [613, 482] width 100 height 29
click at [594, 480] on input "سوشي التونة المخبوزة" at bounding box center [613, 482] width 100 height 29
paste input "ونة"
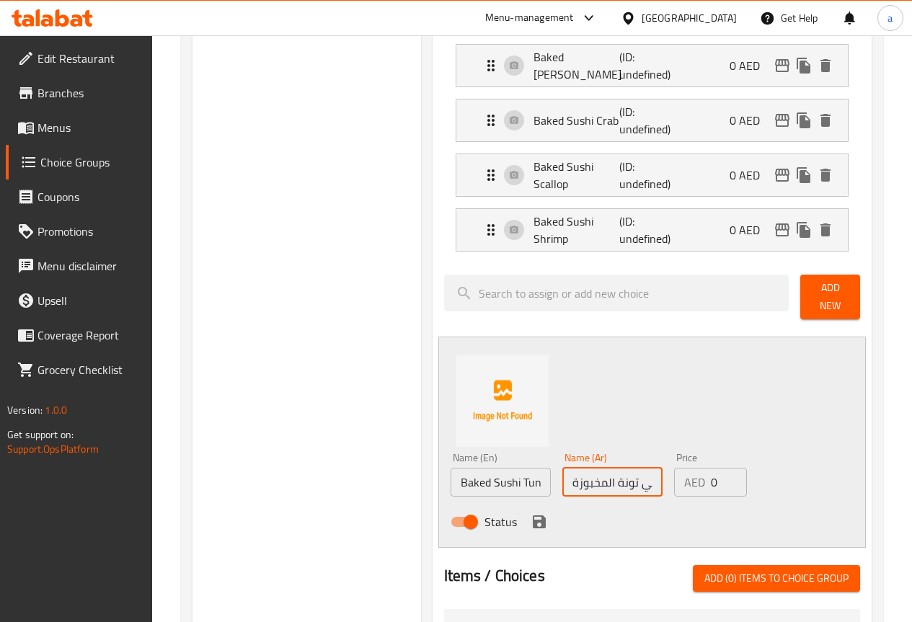
click at [604, 508] on div "Status" at bounding box center [613, 522] width 336 height 39
click at [599, 471] on input "سوشي تونة المخبوزة" at bounding box center [613, 482] width 100 height 29
click at [596, 474] on input "سوشي تونة المخبوزة" at bounding box center [613, 482] width 100 height 29
type input "سوشي التونة المخبوزة"
click at [620, 503] on div "Status" at bounding box center [613, 522] width 336 height 39
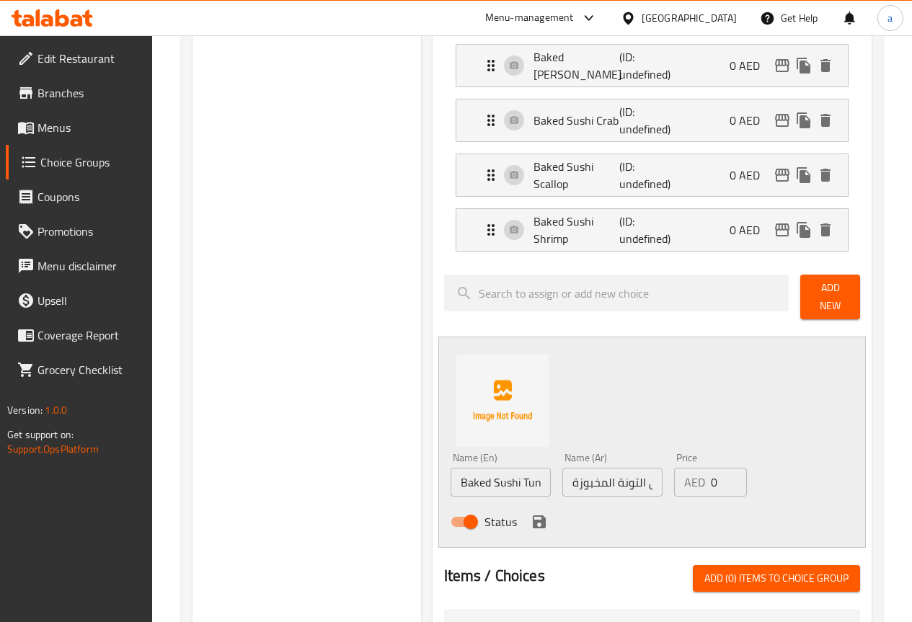
click at [533, 516] on icon "save" at bounding box center [539, 522] width 13 height 13
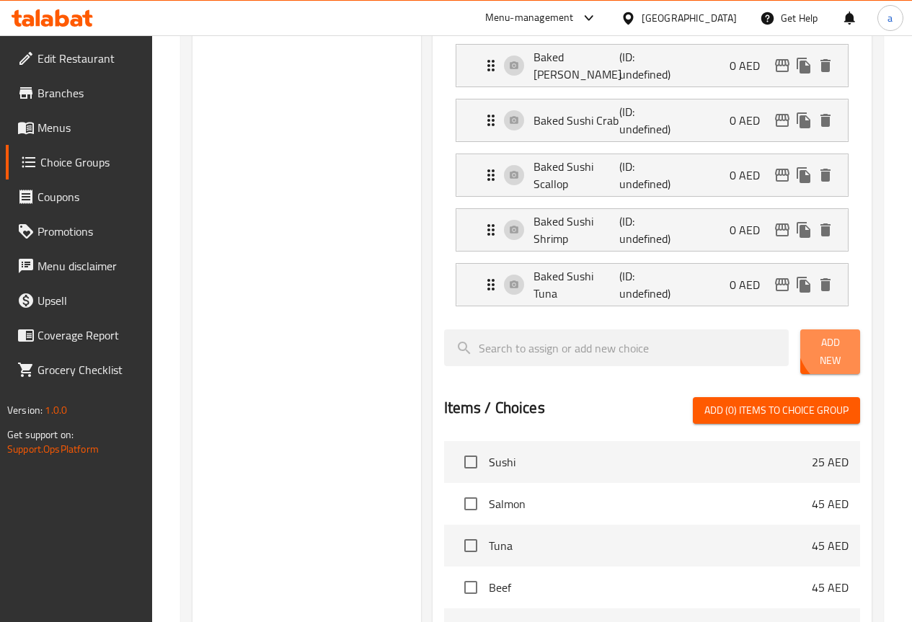
click at [845, 341] on span "Add New" at bounding box center [830, 352] width 37 height 36
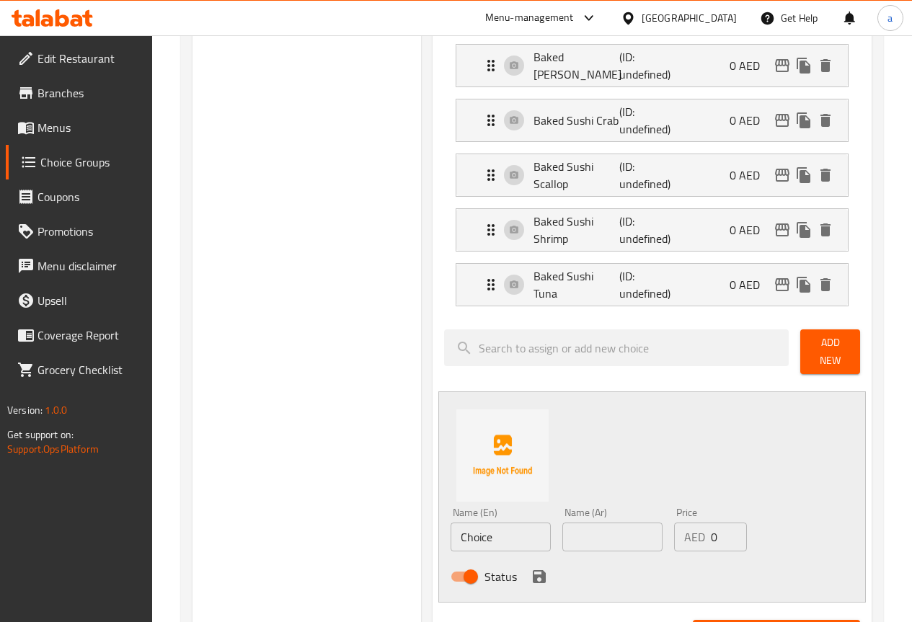
click at [451, 525] on input "Choice" at bounding box center [501, 537] width 100 height 29
paste input "Sushi Spicy Salmon"
type input "Sushi Spicy Salmon"
click at [610, 533] on input "text" at bounding box center [613, 537] width 100 height 29
paste input "سوشي سمك السلمون الحار"
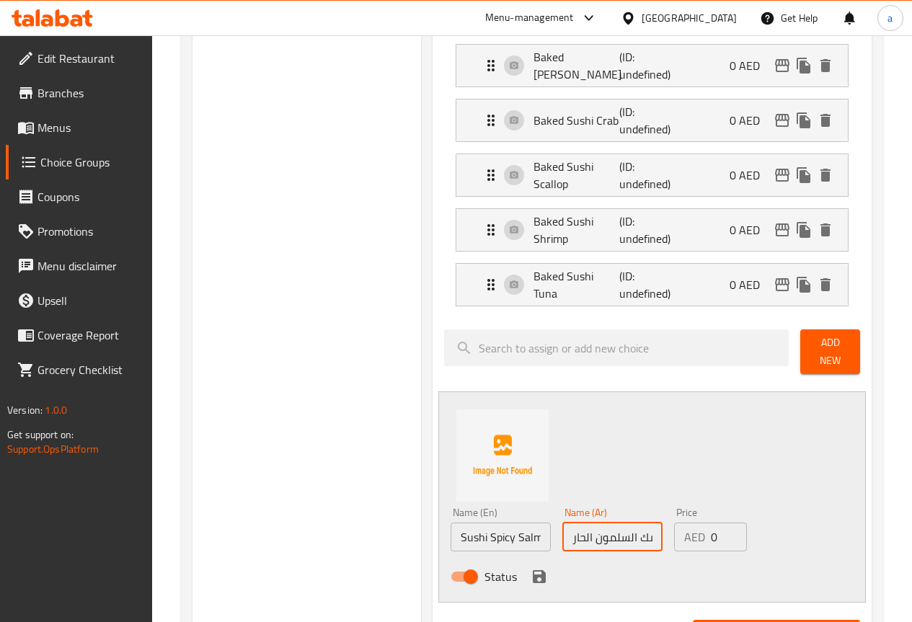
scroll to position [0, 36]
click at [573, 527] on input "سوشي سمك السلمون الحار" at bounding box center [613, 537] width 100 height 29
click at [576, 527] on input "سوشي سمك السلمون الحار" at bounding box center [613, 537] width 100 height 29
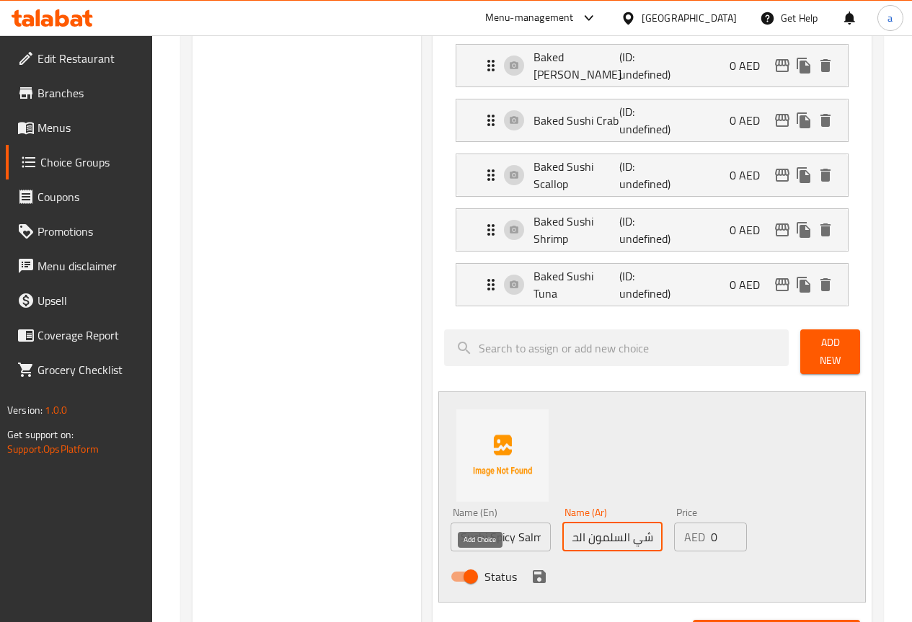
type input "سوشي السلمون الحار"
click at [533, 571] on icon "save" at bounding box center [539, 577] width 13 height 13
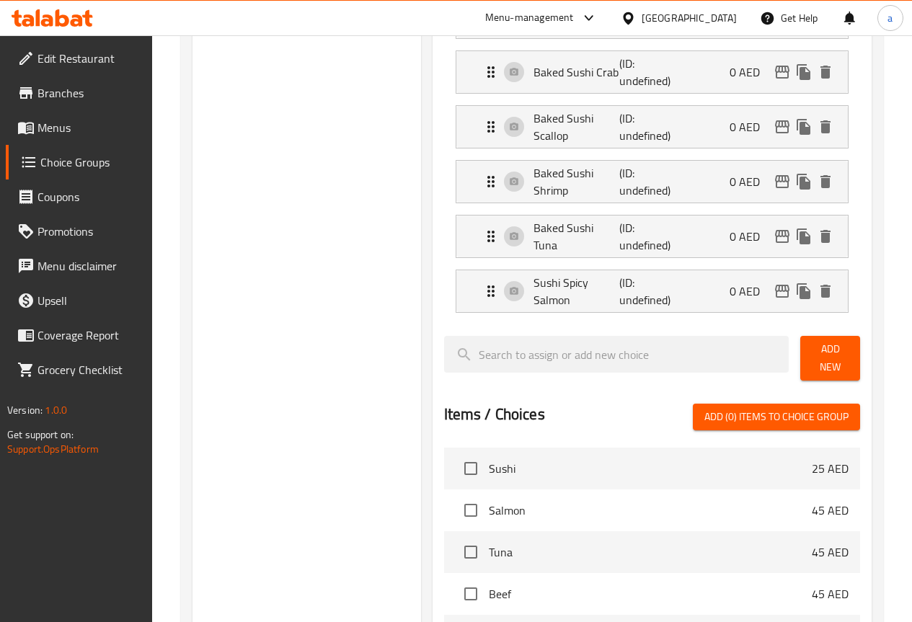
scroll to position [721, 0]
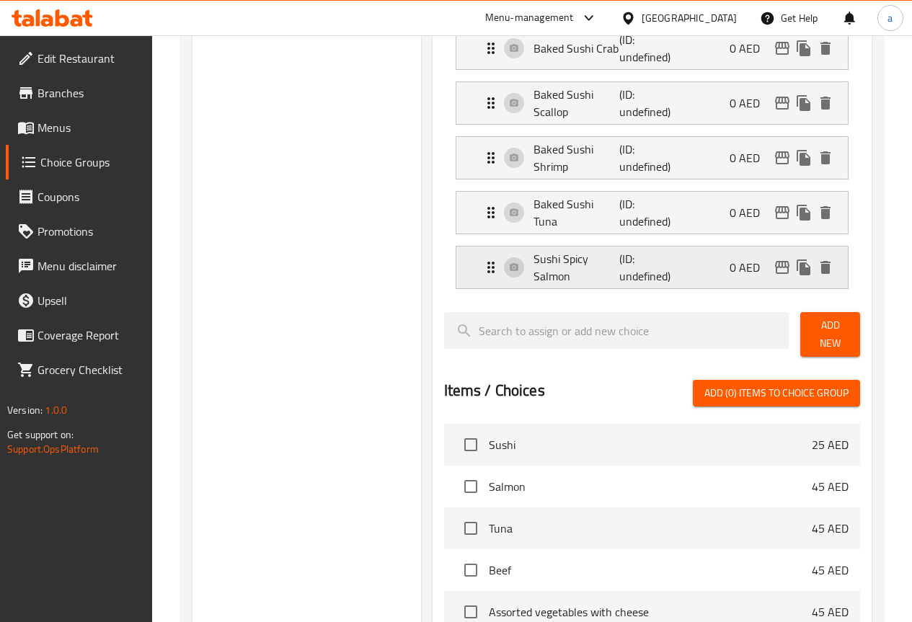
click at [550, 280] on div "Sushi Spicy Salmon (ID: undefined) 0 AED" at bounding box center [657, 268] width 348 height 42
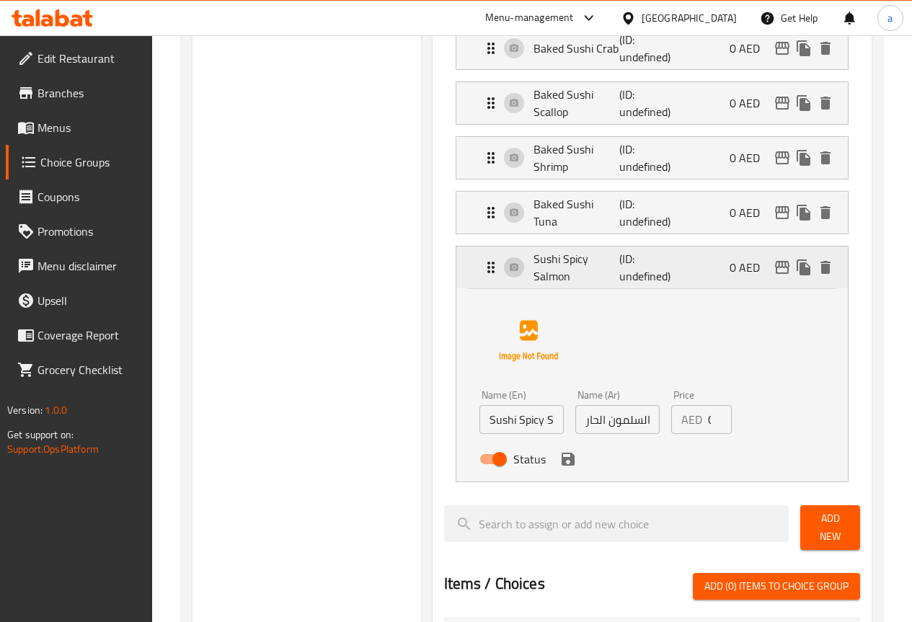
click at [540, 276] on p "Sushi Spicy Salmon" at bounding box center [577, 267] width 87 height 35
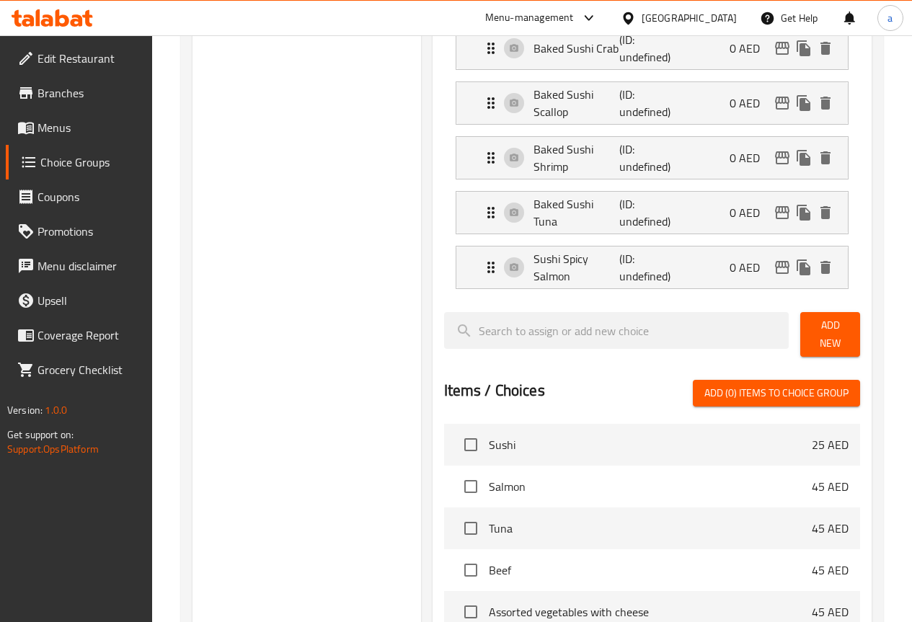
click at [827, 326] on span "Add New" at bounding box center [830, 335] width 37 height 36
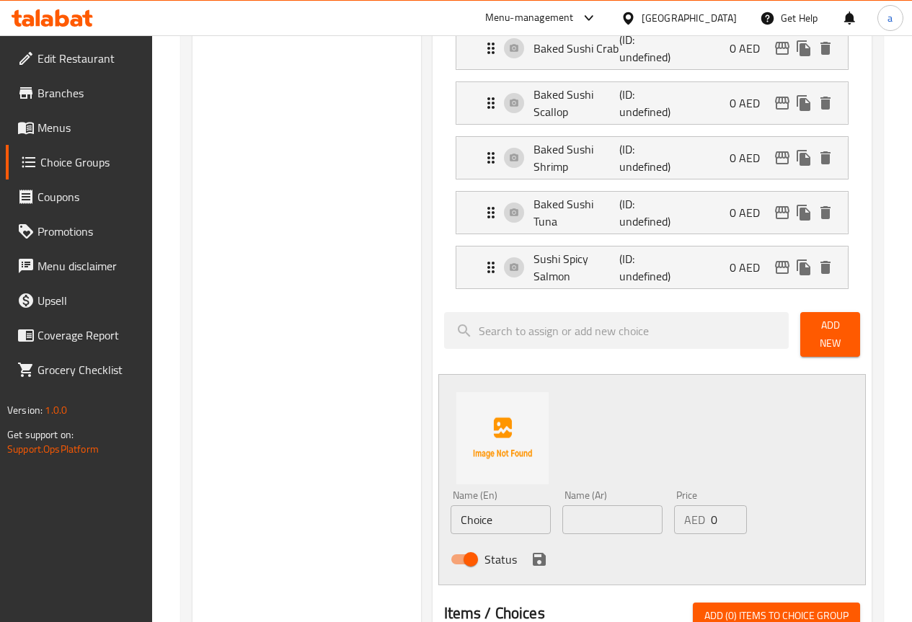
click at [470, 511] on input "Choice" at bounding box center [501, 520] width 100 height 29
paste input "Sushi Spicy Unagi"
type input "Sushi Spicy Unagi"
click at [584, 506] on input "text" at bounding box center [613, 520] width 100 height 29
paste input "سوشي حار أوناجي"
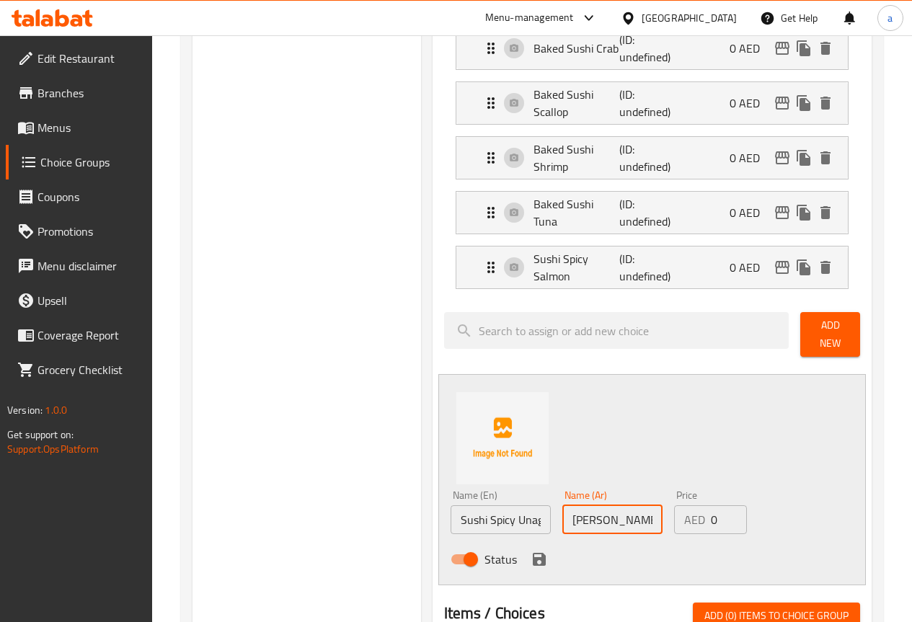
click at [578, 511] on input "سوشي حار أوناجي" at bounding box center [613, 520] width 100 height 29
click at [563, 513] on input "سوشي أوناجي" at bounding box center [613, 520] width 100 height 29
paste input "حار"
click at [615, 519] on input "سوشي أوناجي" at bounding box center [613, 520] width 100 height 29
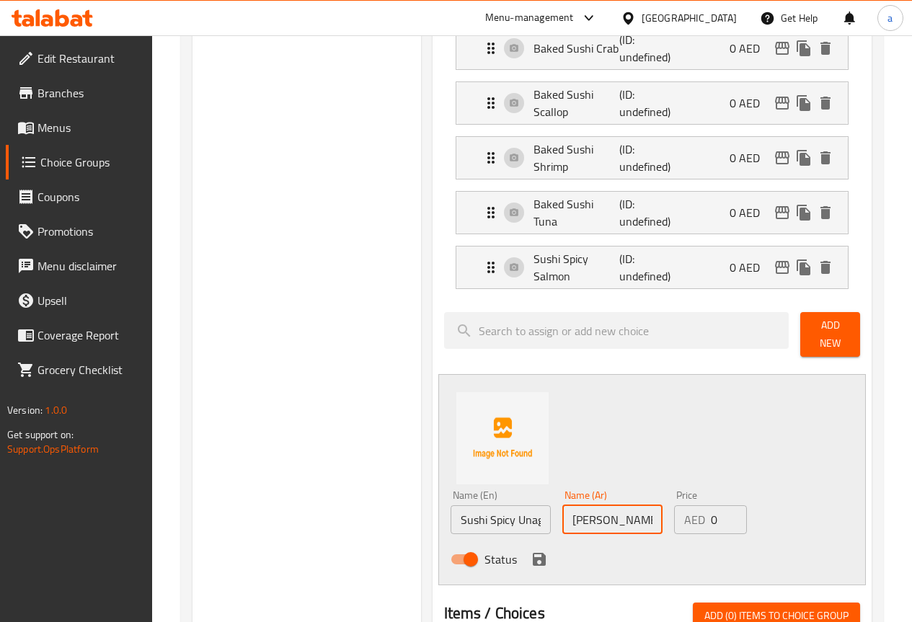
paste input "حار"
type input "سوشي أوناجي حار"
click at [533, 553] on icon "save" at bounding box center [539, 559] width 13 height 13
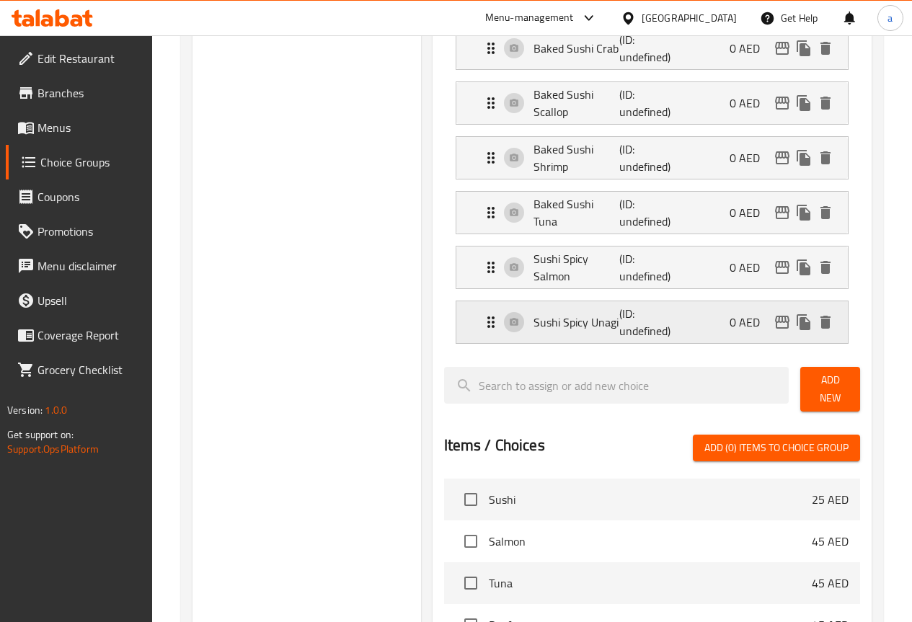
click at [620, 334] on p "(ID: undefined)" at bounding box center [649, 322] width 58 height 35
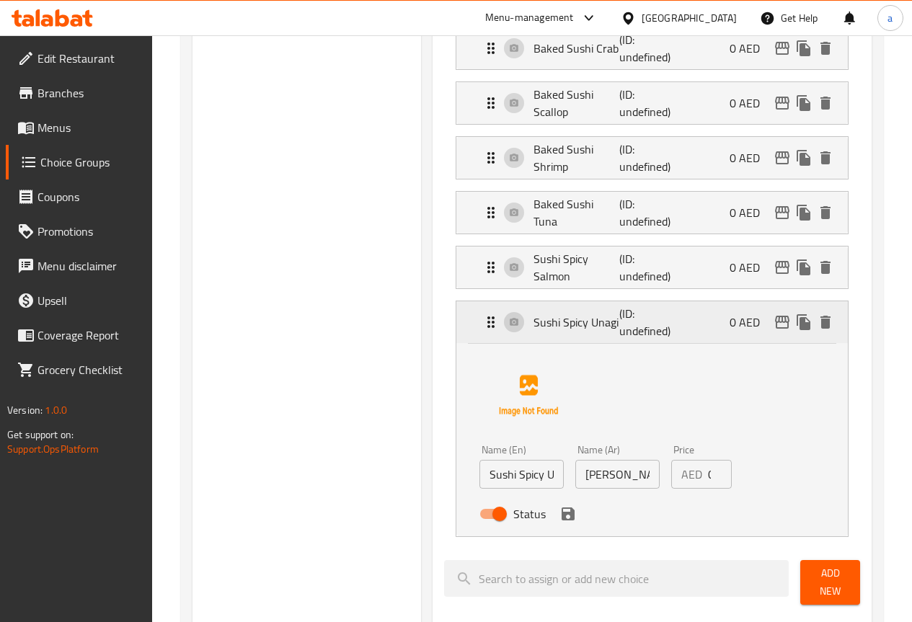
click at [534, 330] on p "Sushi Spicy Unagi" at bounding box center [577, 322] width 87 height 17
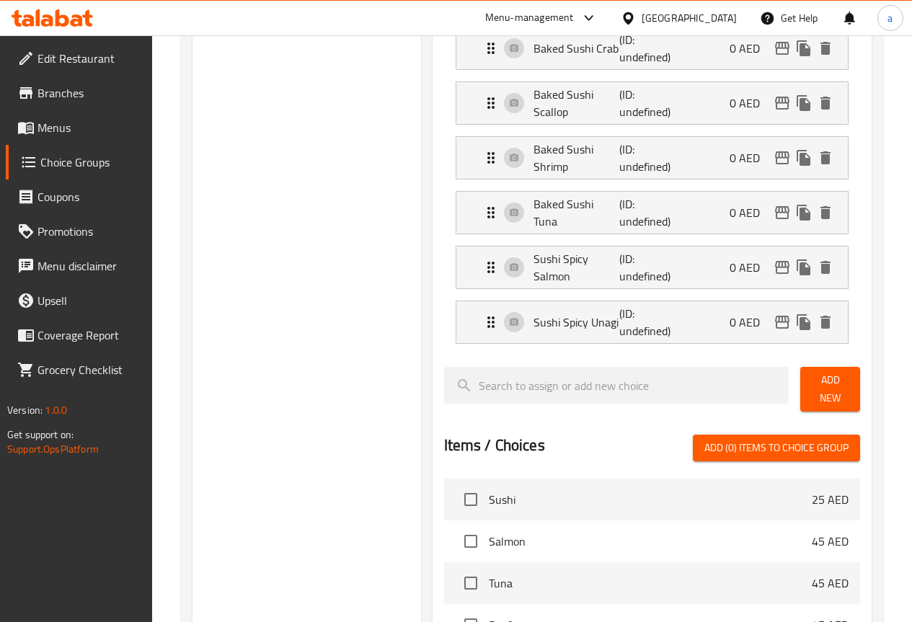
click at [825, 389] on span "Add New" at bounding box center [830, 389] width 37 height 36
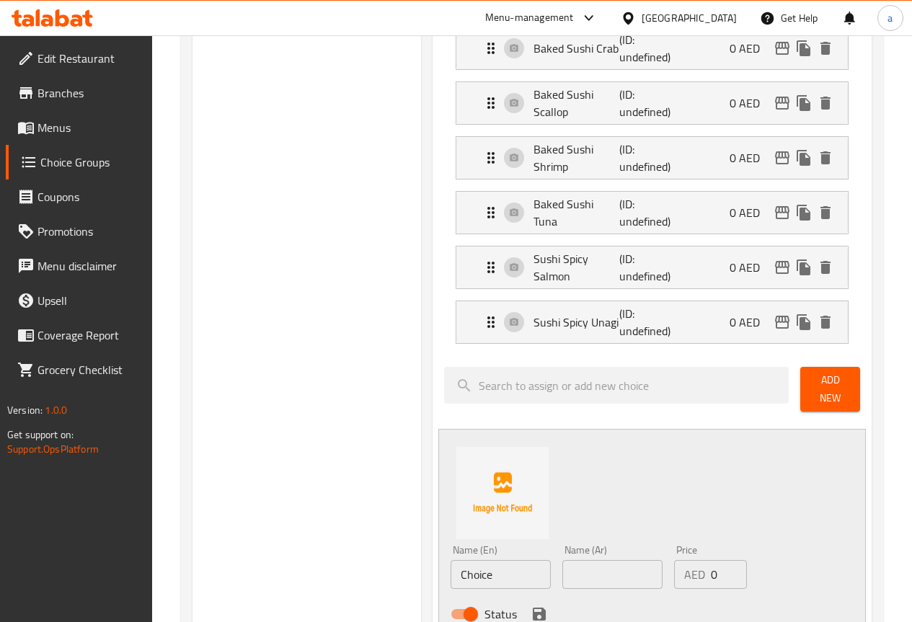
click at [459, 560] on input "Choice" at bounding box center [501, 574] width 100 height 29
paste input "Sushi Spicy Shrimp"
type input "Sushi Spicy Shrimp"
click at [583, 560] on input "text" at bounding box center [613, 574] width 100 height 29
paste input "سوشي الروبيان الحار"
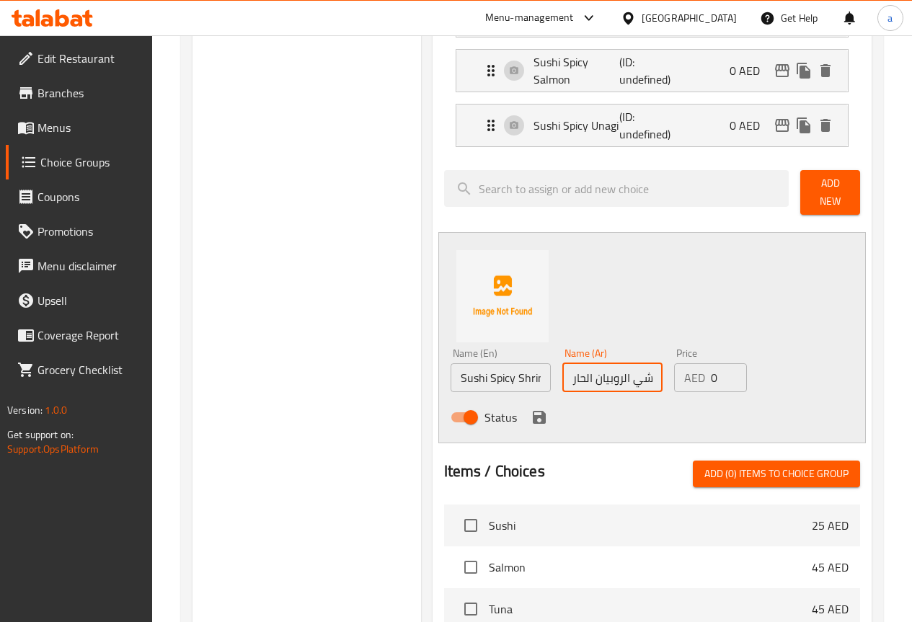
scroll to position [938, 0]
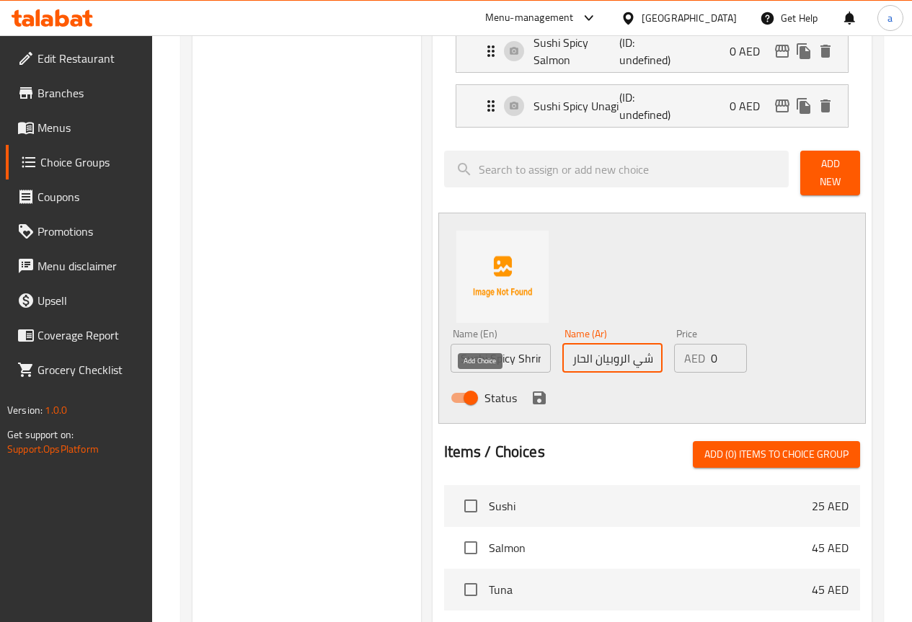
type input "سوشي الروبيان الحار"
click at [533, 393] on icon "save" at bounding box center [539, 398] width 13 height 13
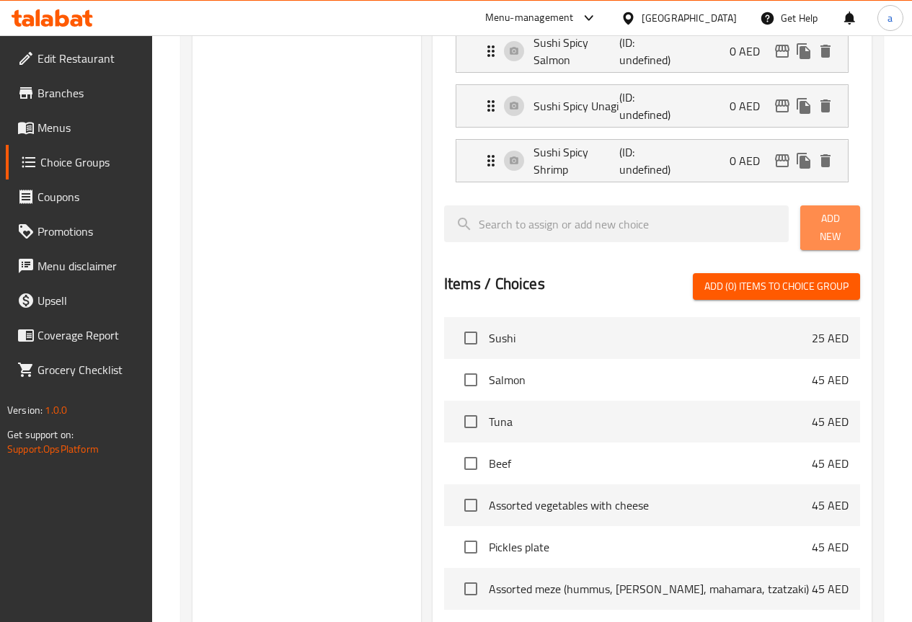
click at [858, 230] on button "Add New" at bounding box center [831, 228] width 60 height 45
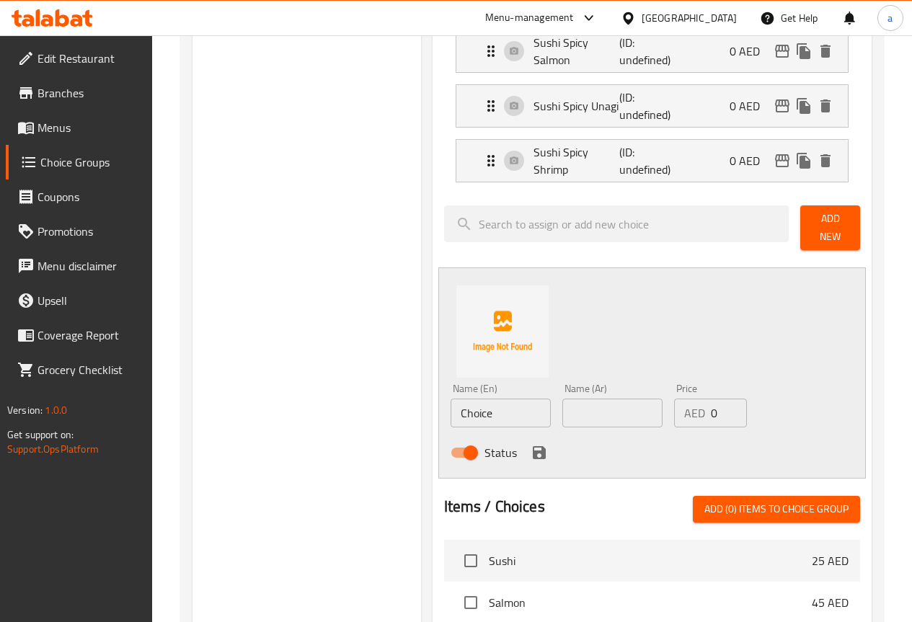
click at [461, 408] on input "Choice" at bounding box center [501, 413] width 100 height 29
paste input "Sushi Spicy Crab"
type input "Sushi Spicy Crab"
click at [605, 404] on input "text" at bounding box center [613, 413] width 100 height 29
paste input "سوشي السلطعون الحار"
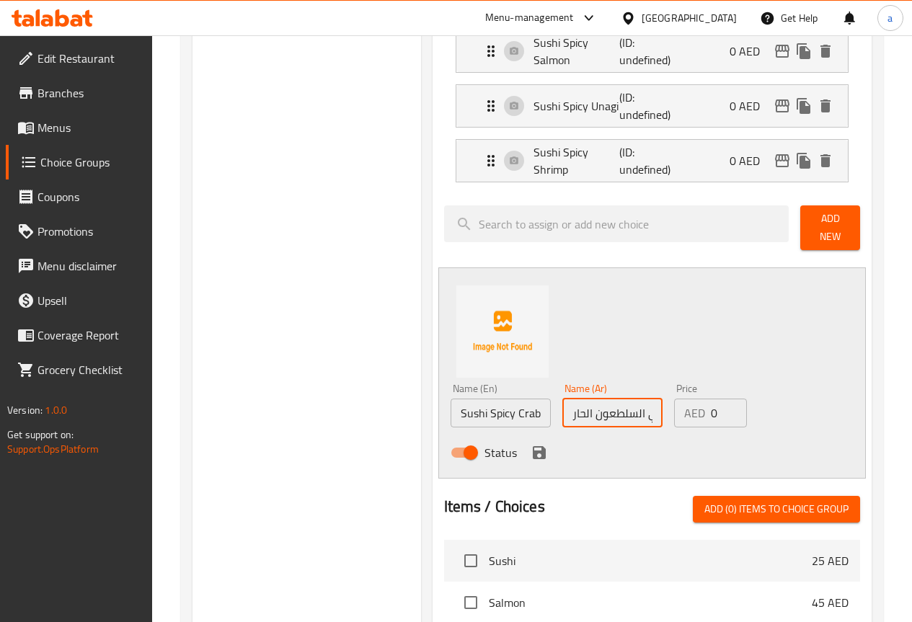
scroll to position [0, 14]
type input "سوشي السلطعون الحار"
click at [531, 447] on icon "save" at bounding box center [539, 452] width 17 height 17
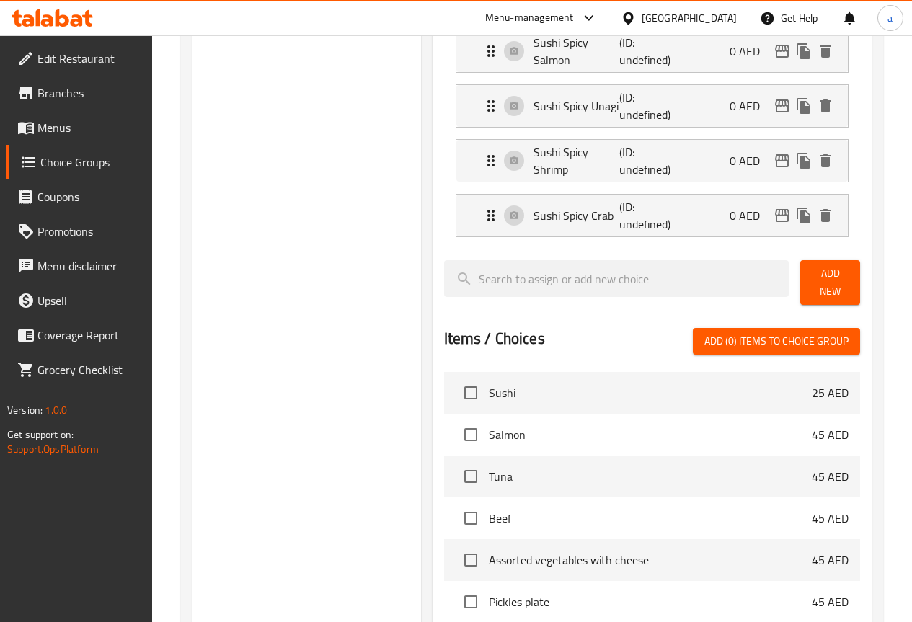
click at [818, 273] on span "Add New" at bounding box center [830, 283] width 37 height 36
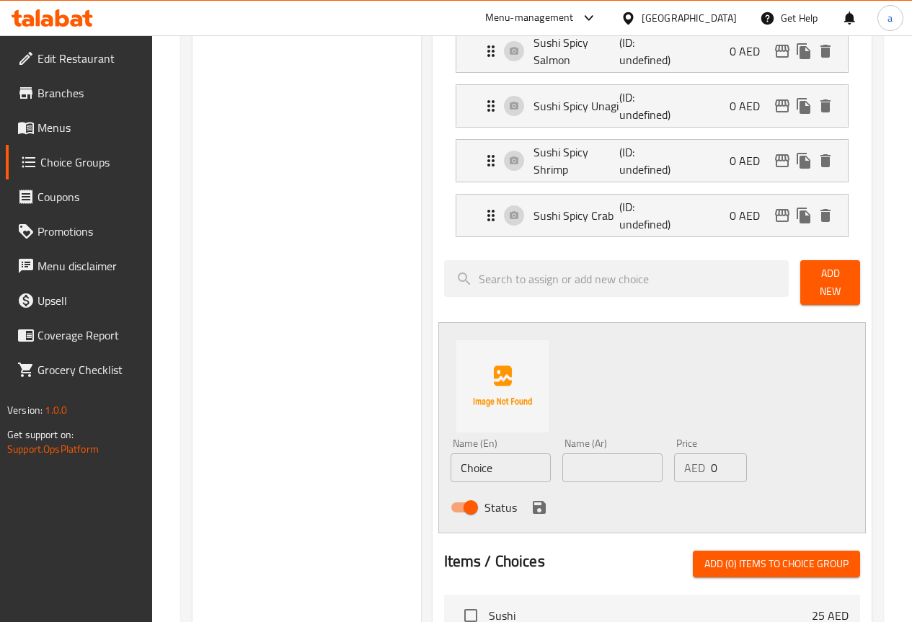
click at [459, 457] on input "Choice" at bounding box center [501, 468] width 100 height 29
paste input "Sushi Spicy Tuna"
type input "Sushi Spicy Tuna"
click at [575, 467] on input "text" at bounding box center [613, 468] width 100 height 29
paste input "سوشي تونة حارة"
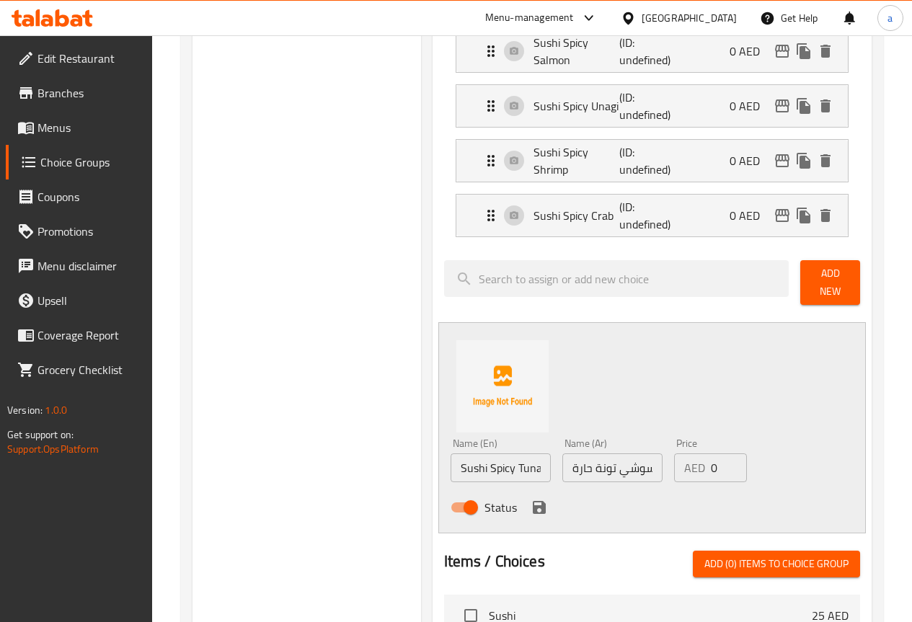
click at [563, 455] on input "سوشي تونة حارة" at bounding box center [613, 468] width 100 height 29
paste input "text"
click at [560, 493] on div "Status" at bounding box center [613, 507] width 336 height 39
click at [573, 458] on input "سوشي تونة حارة" at bounding box center [613, 468] width 100 height 29
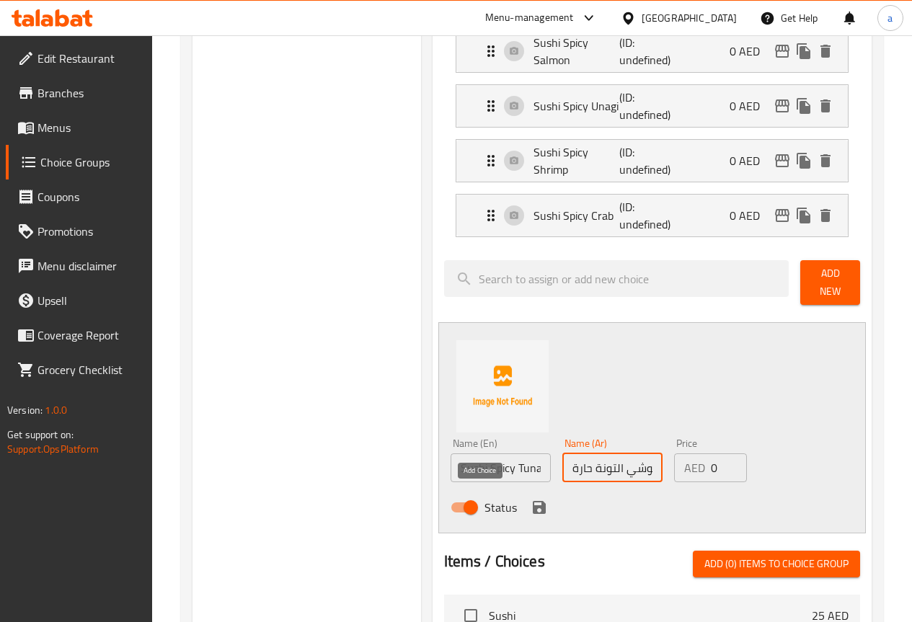
type input "سوشي التونة حارة"
click at [531, 499] on icon "save" at bounding box center [539, 507] width 17 height 17
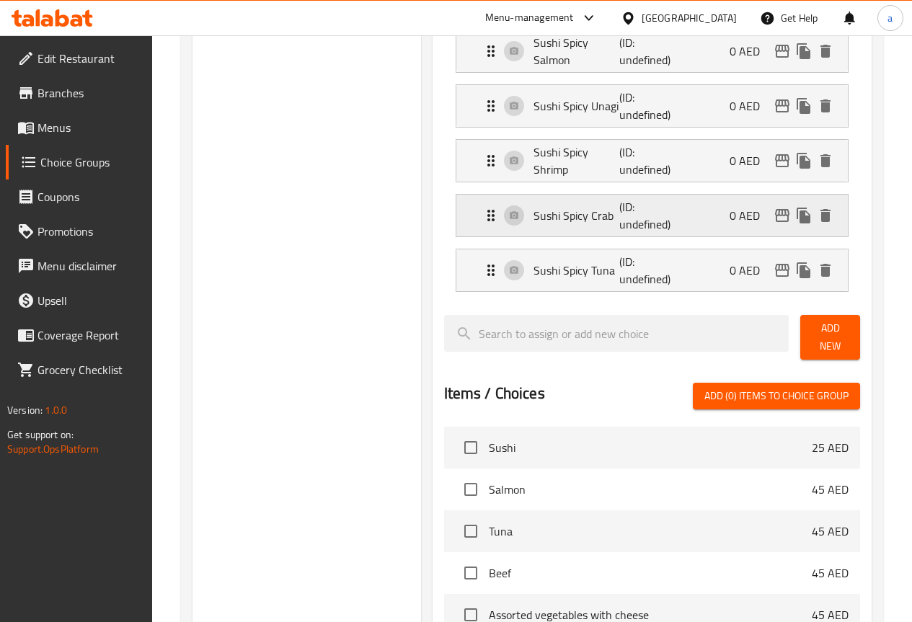
click at [620, 215] on p "(ID: undefined)" at bounding box center [649, 215] width 58 height 35
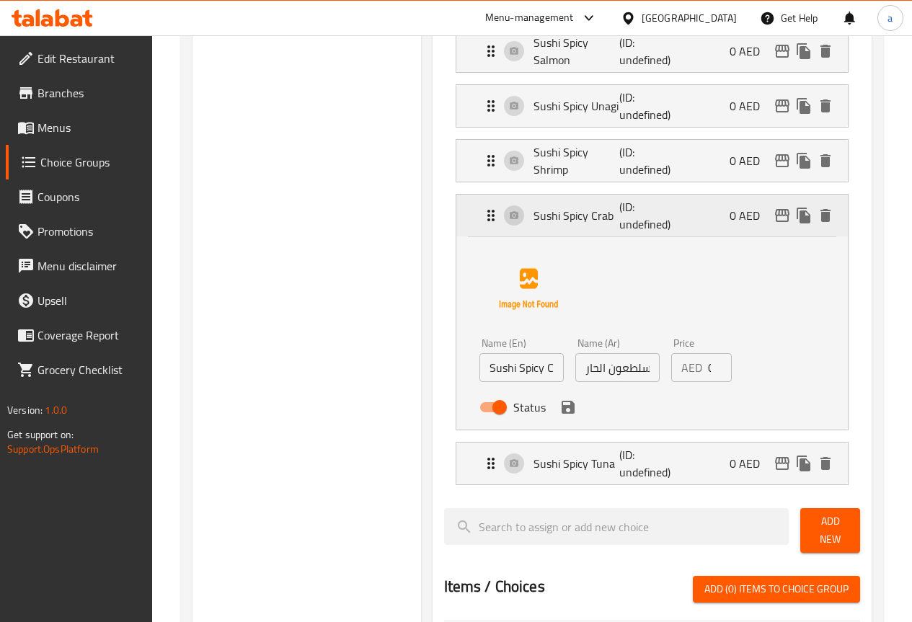
click at [560, 217] on p "Sushi Spicy Crab" at bounding box center [577, 215] width 87 height 17
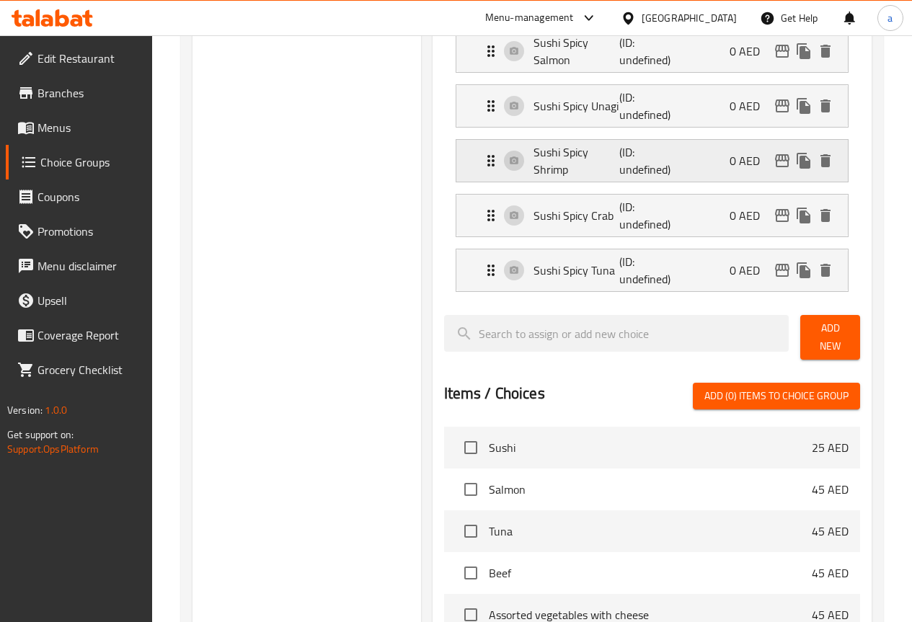
click at [620, 161] on p "(ID: undefined)" at bounding box center [649, 161] width 58 height 35
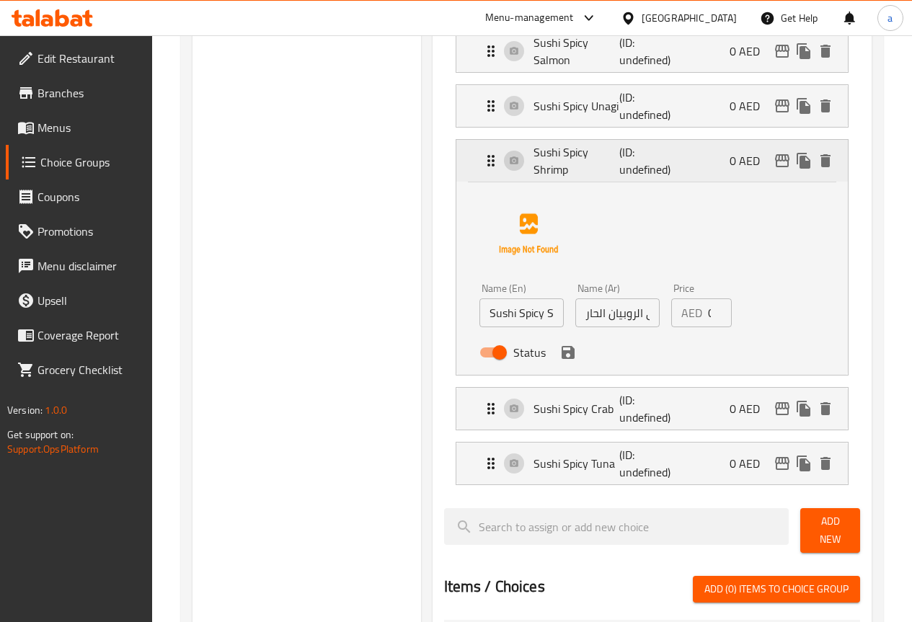
click at [575, 166] on p "Sushi Spicy Shrimp" at bounding box center [577, 161] width 87 height 35
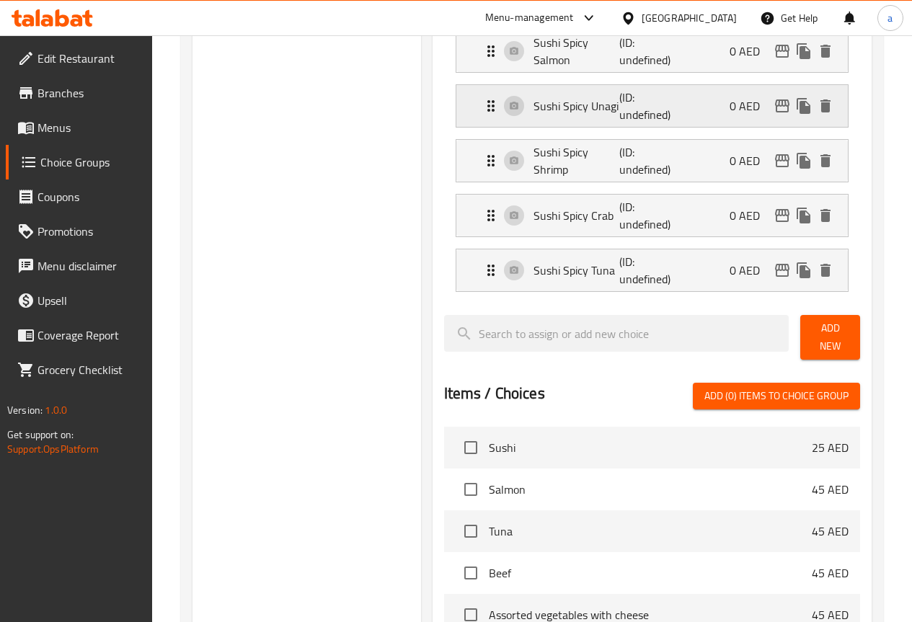
click at [620, 113] on p "(ID: undefined)" at bounding box center [649, 106] width 58 height 35
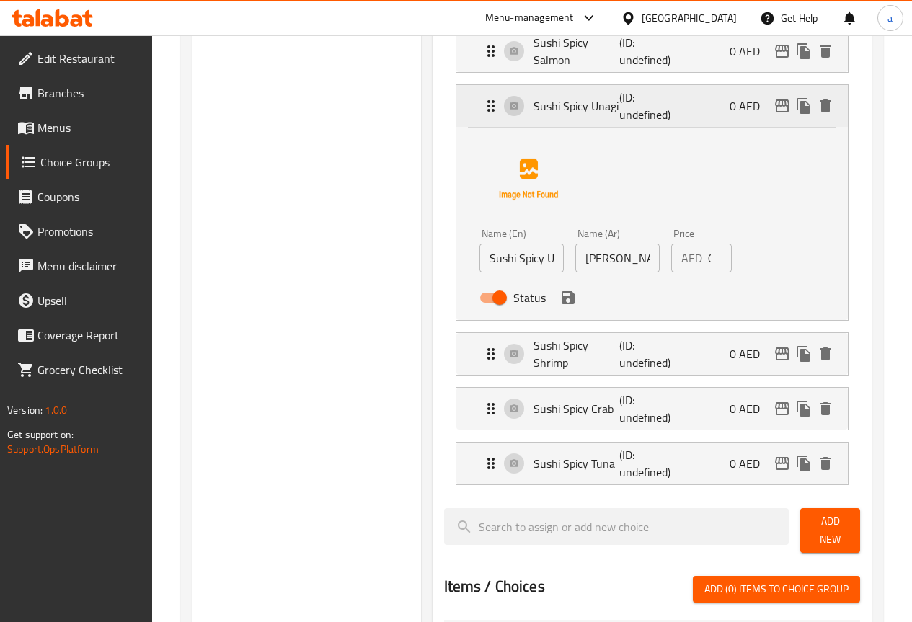
click at [568, 111] on p "Sushi Spicy Unagi" at bounding box center [577, 105] width 87 height 17
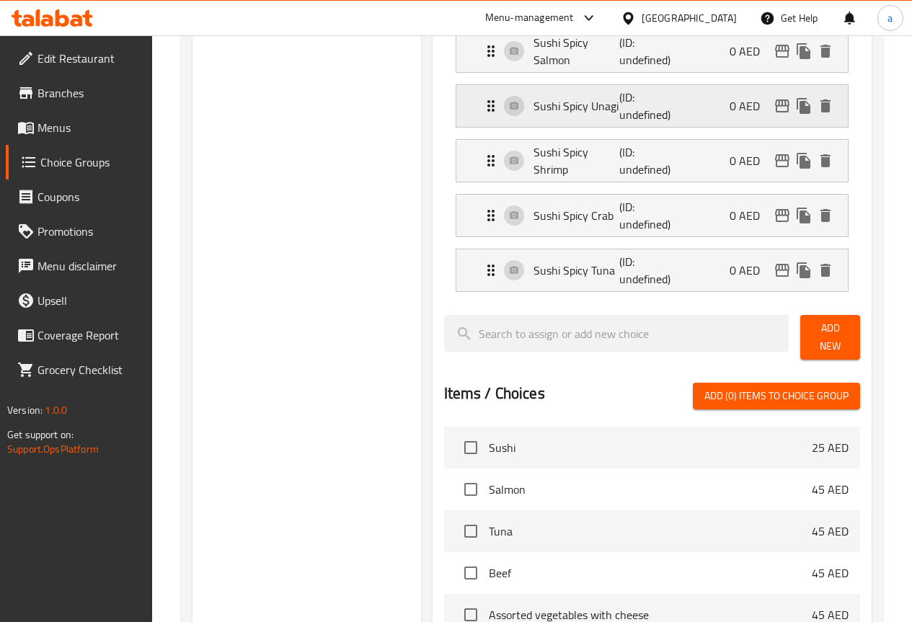
click at [568, 111] on p "Sushi Spicy Unagi" at bounding box center [577, 105] width 87 height 17
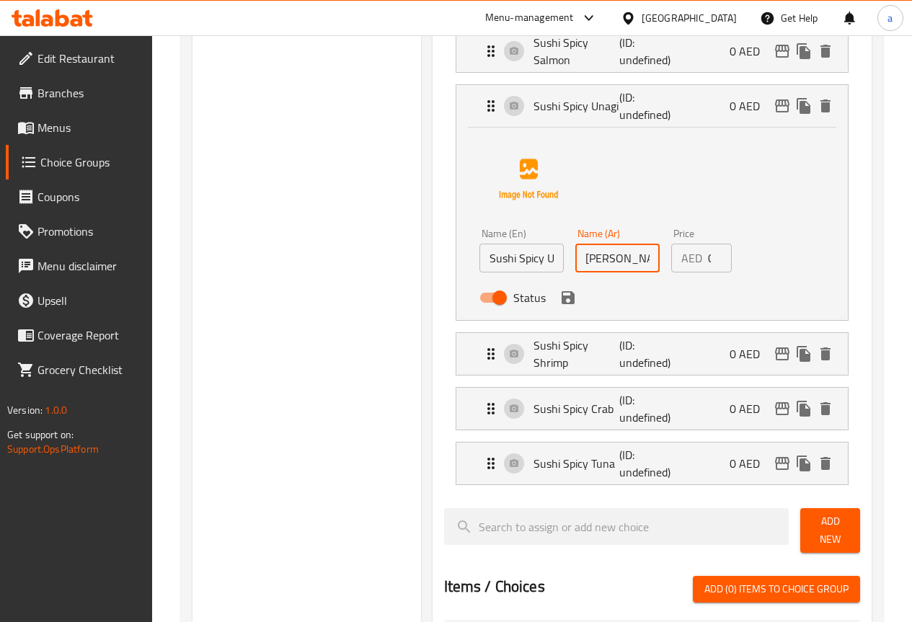
click at [576, 257] on input "سوشي أوناجي حار" at bounding box center [618, 258] width 84 height 29
type input "سوشي أوناجي حار"
click at [562, 299] on icon "save" at bounding box center [568, 297] width 13 height 13
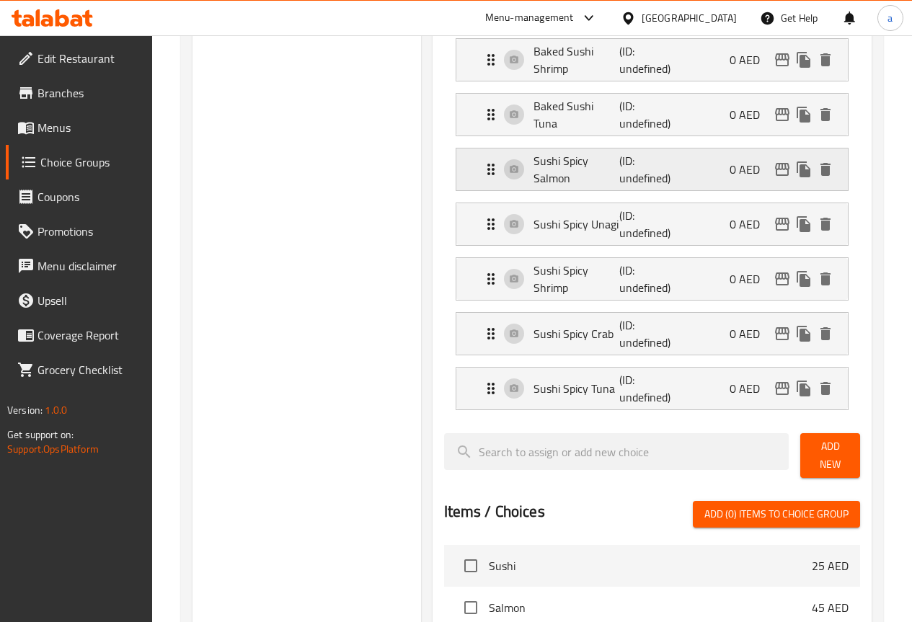
scroll to position [793, 0]
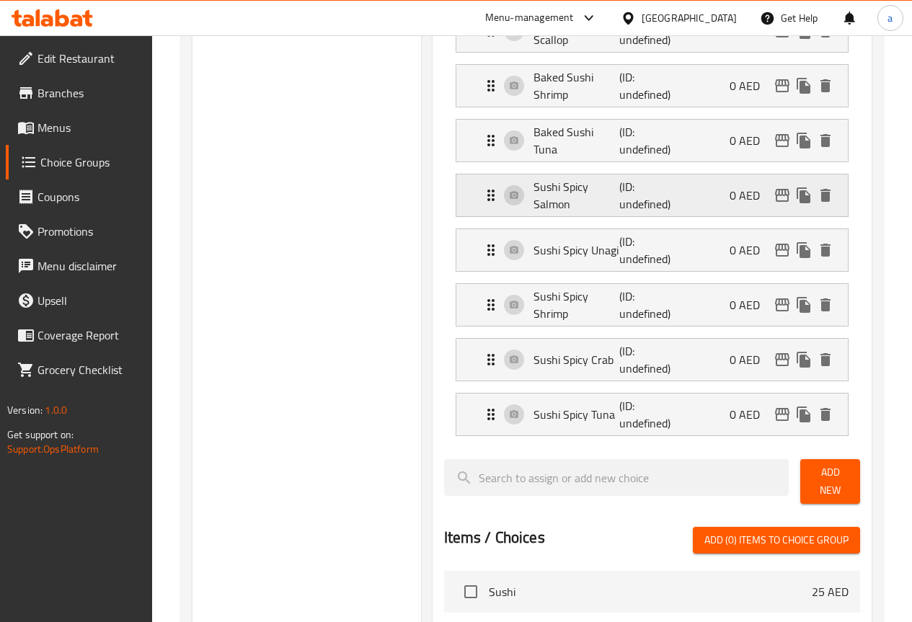
click at [620, 201] on p "(ID: undefined)" at bounding box center [649, 195] width 58 height 35
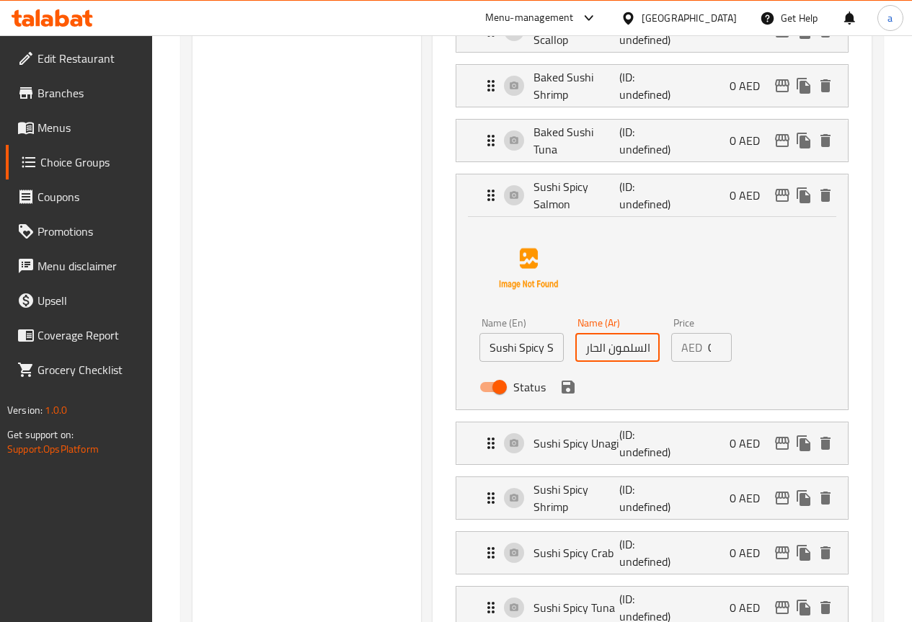
click at [576, 343] on input "سوشي السلمون الحار" at bounding box center [618, 347] width 84 height 29
type input "سوشي السلمون الحار"
click at [562, 391] on icon "save" at bounding box center [568, 387] width 13 height 13
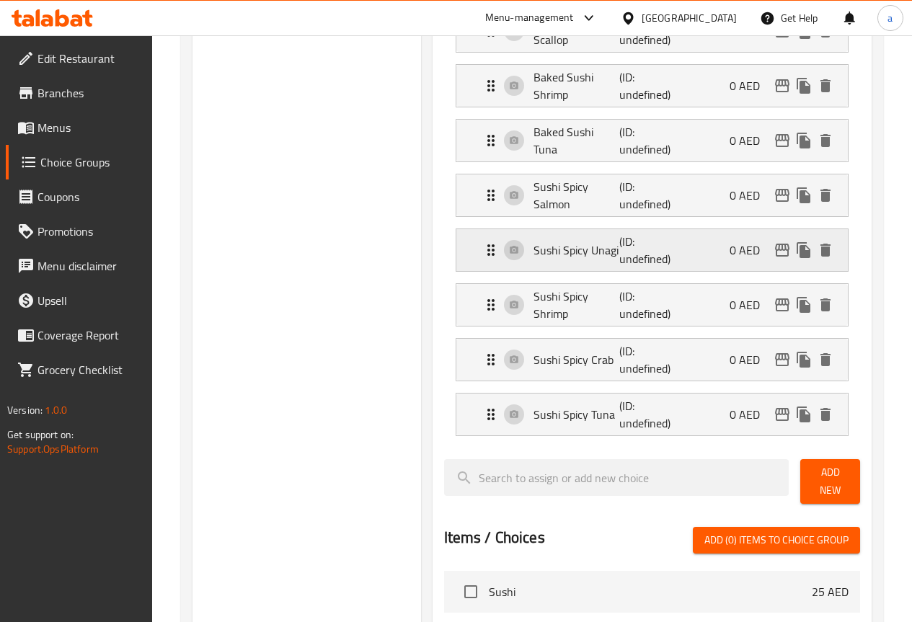
click at [576, 257] on p "Sushi Spicy Unagi" at bounding box center [577, 250] width 87 height 17
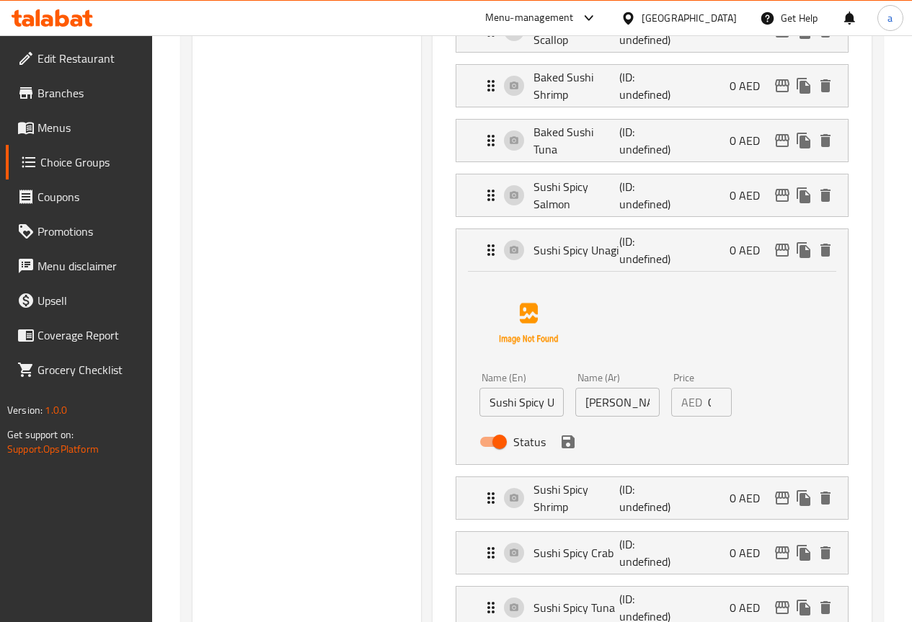
click at [576, 405] on input "سوشي أوناجي حار" at bounding box center [618, 402] width 84 height 29
click at [560, 439] on icon "save" at bounding box center [568, 441] width 17 height 17
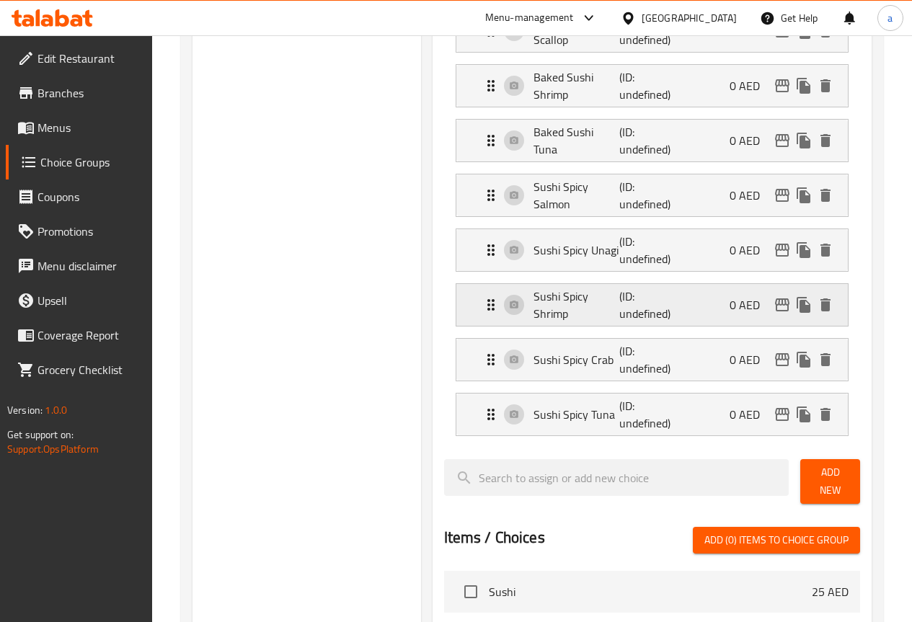
type input "سوشي أوناجي الحار"
click at [620, 306] on p "(ID: undefined)" at bounding box center [649, 305] width 58 height 35
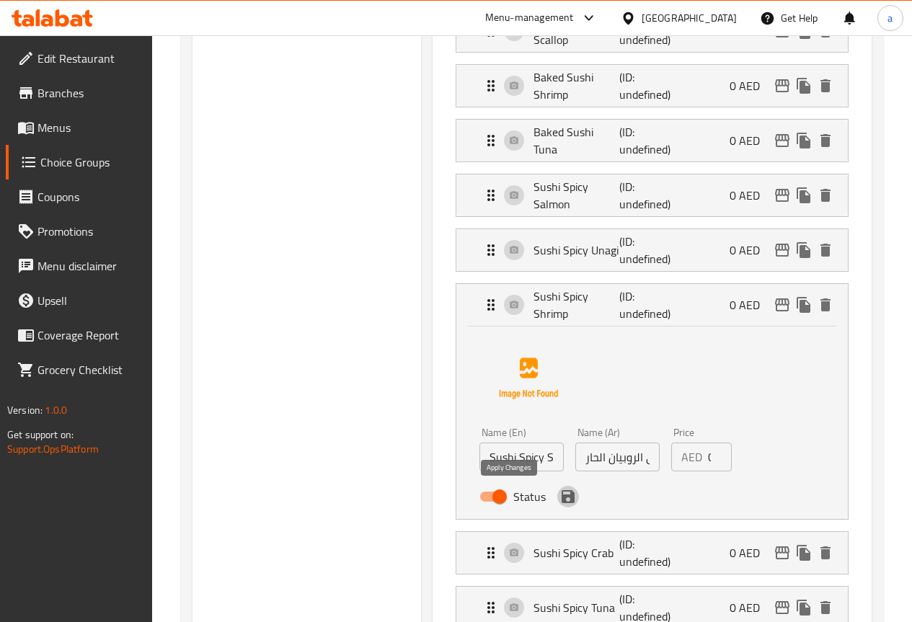
click at [562, 492] on icon "save" at bounding box center [568, 496] width 13 height 13
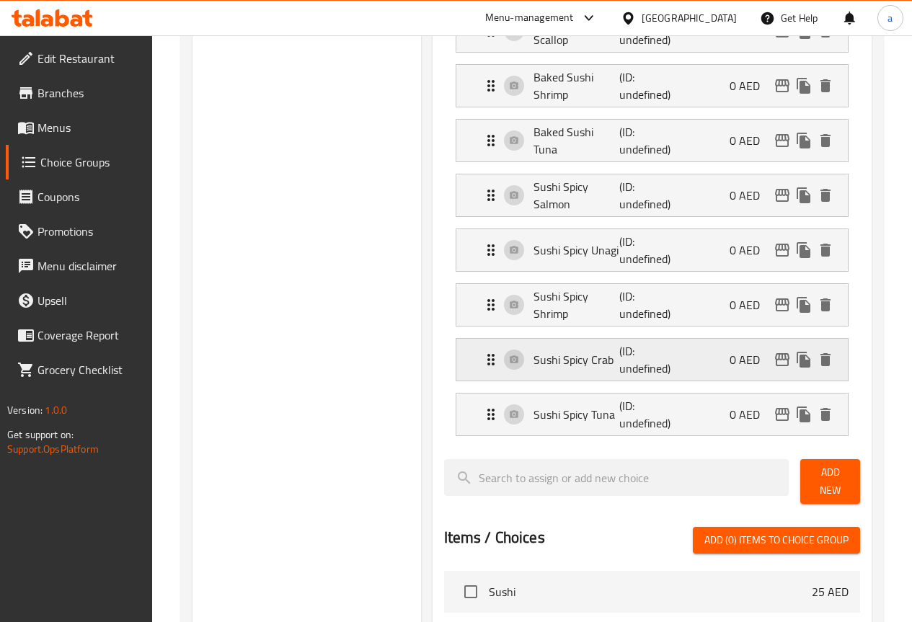
click at [574, 358] on p "Sushi Spicy Crab" at bounding box center [577, 359] width 87 height 17
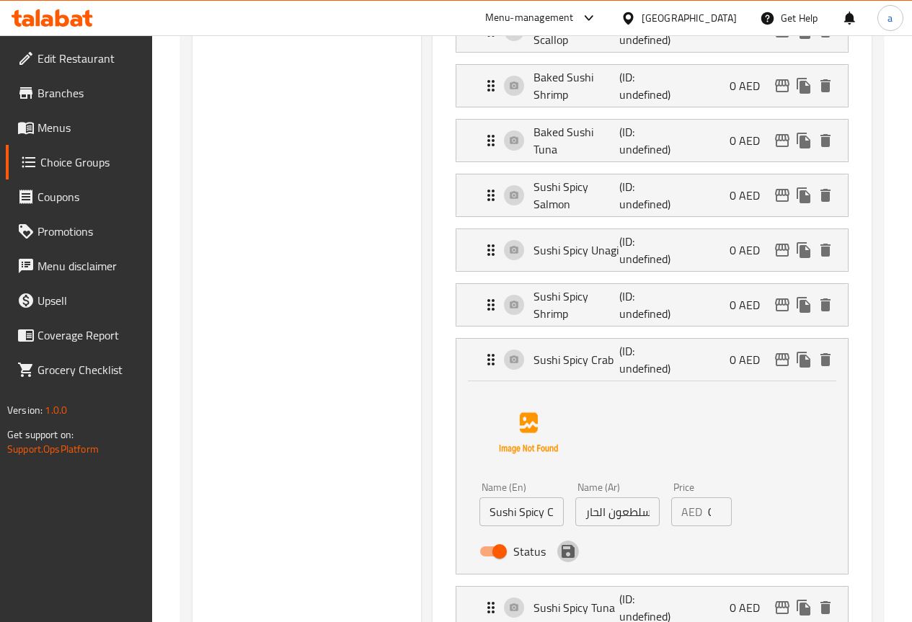
click at [562, 557] on icon "save" at bounding box center [568, 551] width 13 height 13
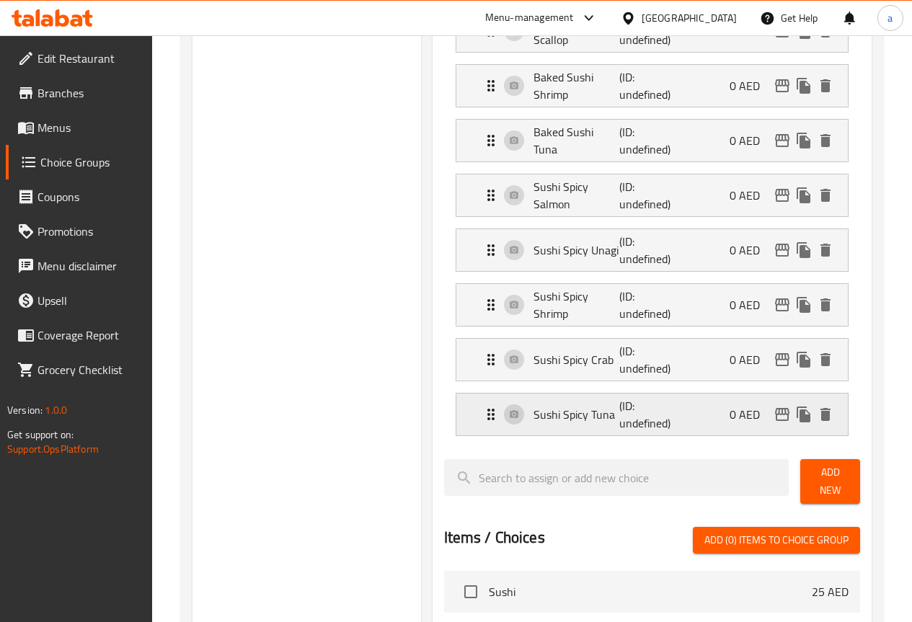
click at [562, 422] on p "Sushi Spicy Tuna" at bounding box center [577, 414] width 87 height 17
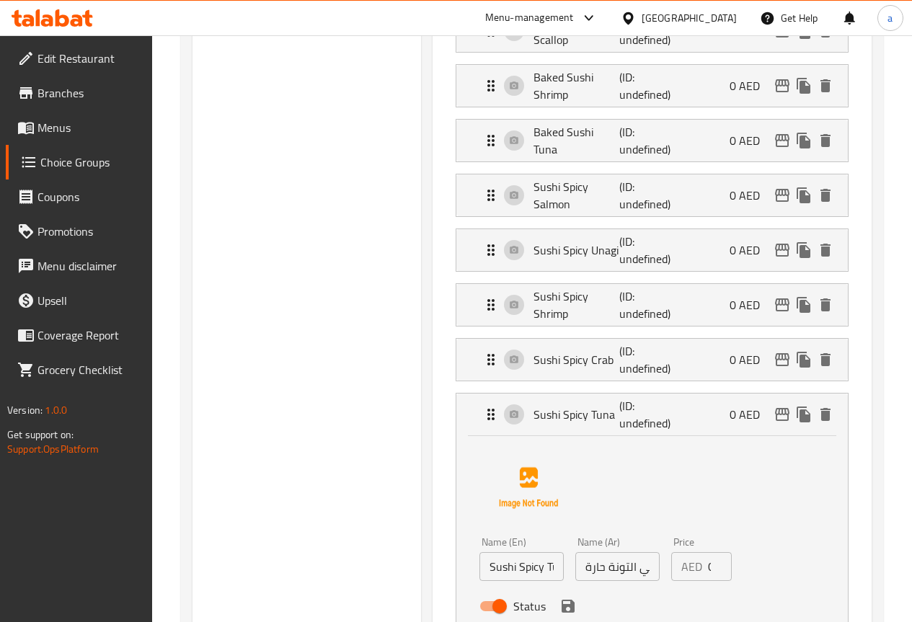
click at [576, 565] on input "سوشي التونة حارة" at bounding box center [618, 566] width 84 height 29
click at [576, 566] on input "سوشي التونة حارة" at bounding box center [618, 566] width 84 height 29
click at [576, 571] on input "سوشي التونة الحارة" at bounding box center [618, 566] width 84 height 29
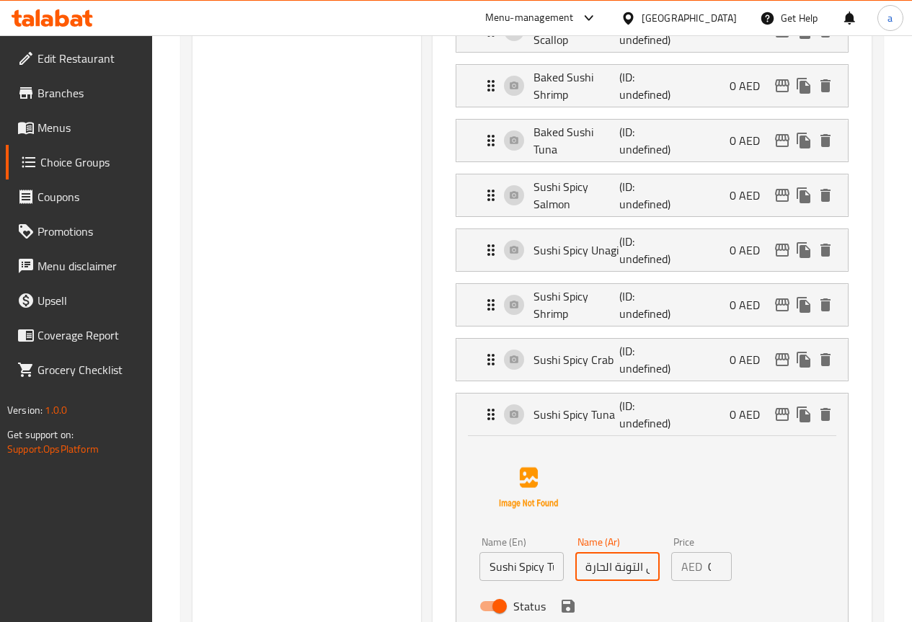
click at [576, 571] on input "سوشي التونة الحارة" at bounding box center [618, 566] width 84 height 29
click at [576, 568] on input "سوشي التونة الحارة" at bounding box center [618, 566] width 84 height 29
click at [576, 571] on input "سوشي التونة الحارة" at bounding box center [618, 566] width 84 height 29
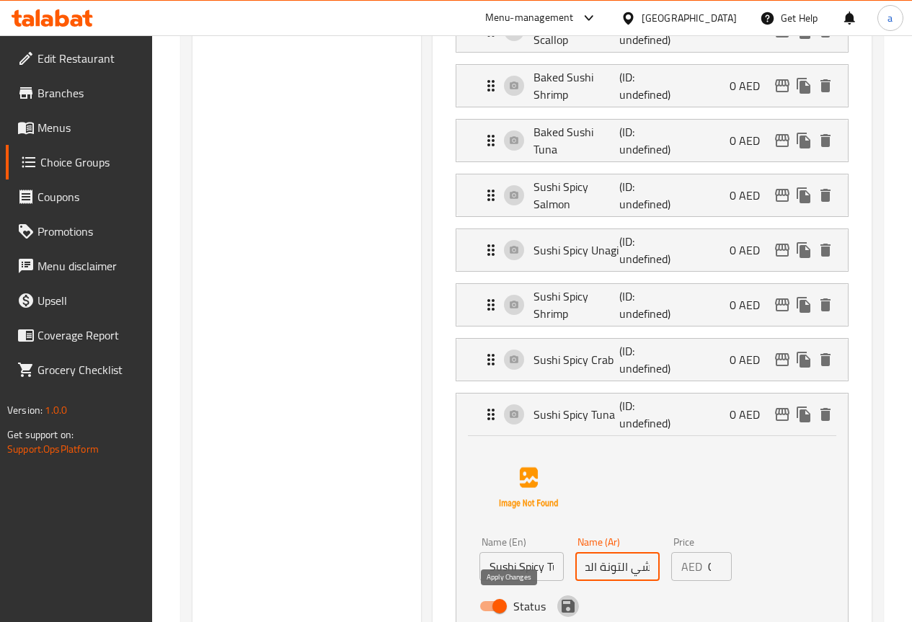
click at [562, 604] on icon "save" at bounding box center [568, 606] width 13 height 13
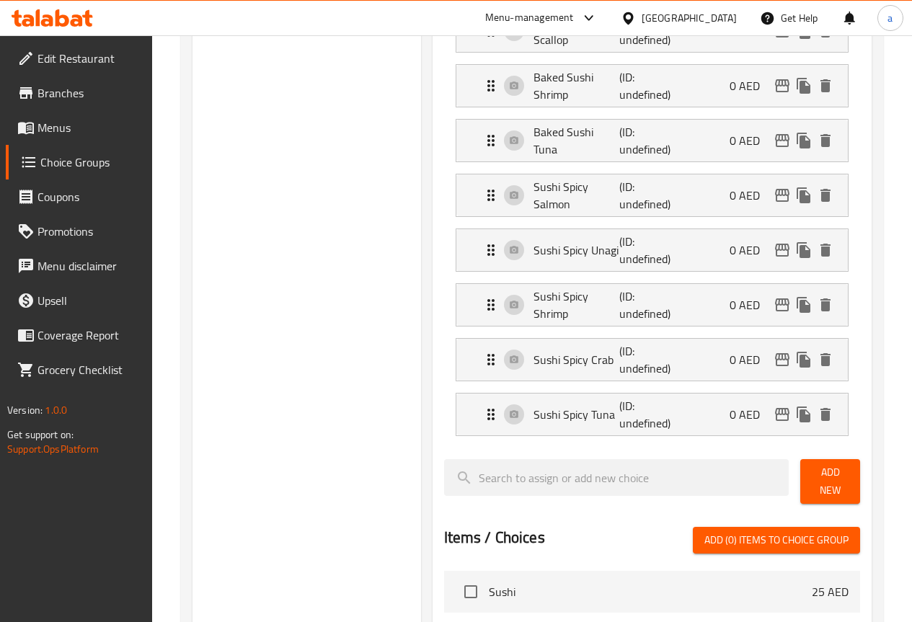
type input "سوشي التونة الحار"
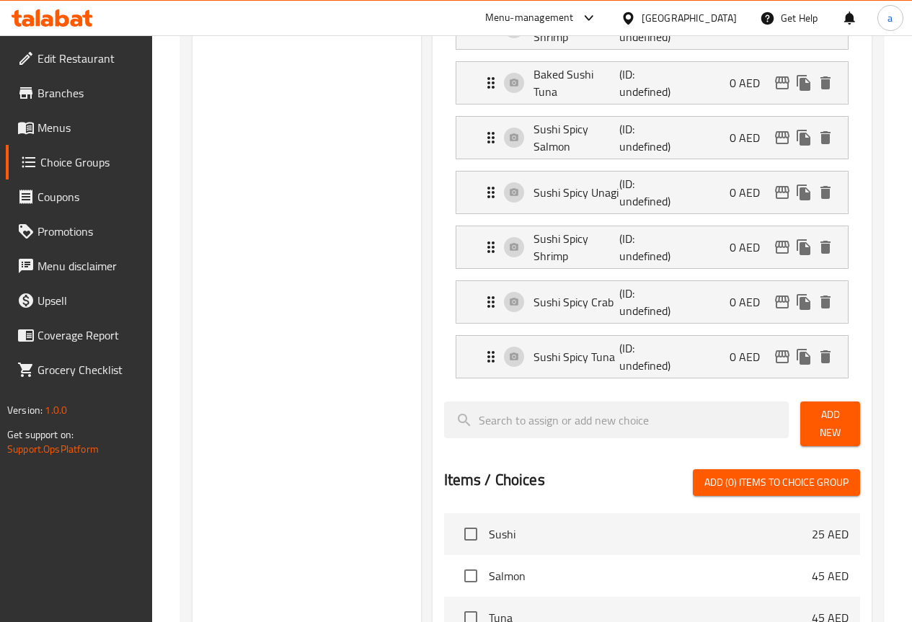
scroll to position [938, 0]
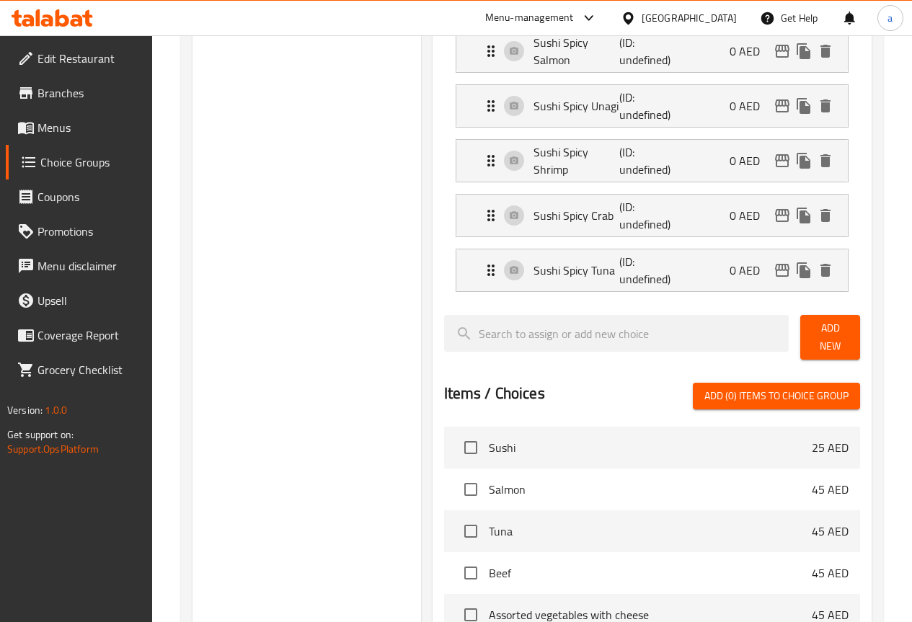
click at [829, 341] on span "Add New" at bounding box center [830, 338] width 37 height 36
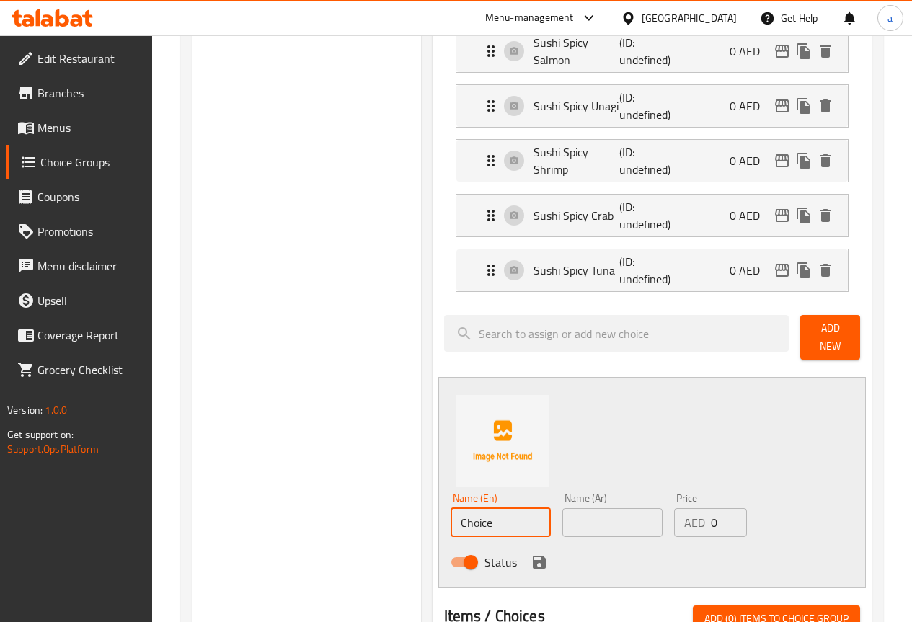
click at [484, 520] on input "Choice" at bounding box center [501, 522] width 100 height 29
paste input "Sushi Spicy Scallop"
type input "Sushi Spicy Scallop"
click at [602, 528] on input "text" at bounding box center [613, 522] width 100 height 29
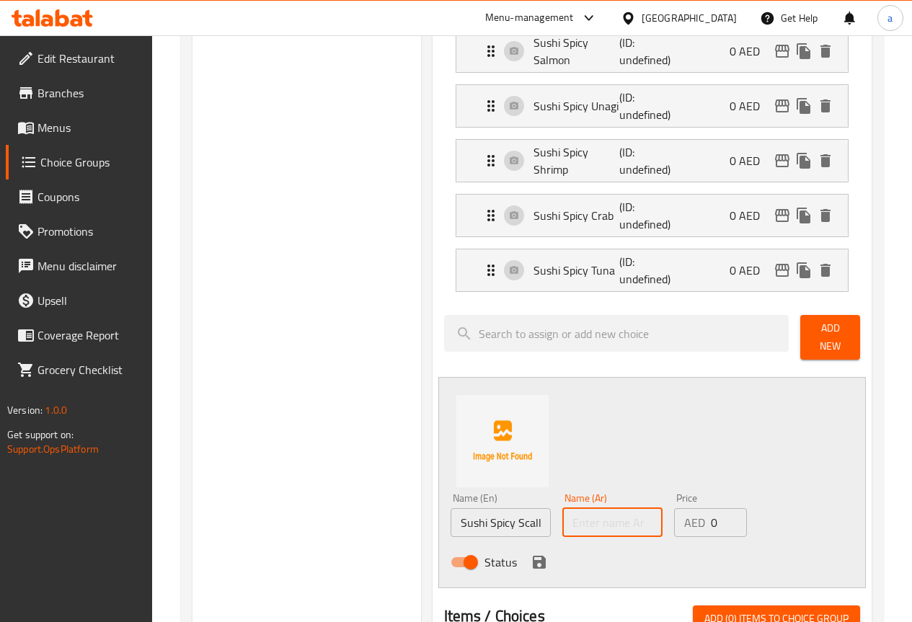
paste input "سوشي اسكالوب حار"
click at [563, 512] on input "سوشي اسكالوب حار" at bounding box center [613, 522] width 100 height 29
click at [582, 519] on input "سوشي اسكالوب الحار" at bounding box center [613, 522] width 100 height 29
paste input "دفيات بحرية"
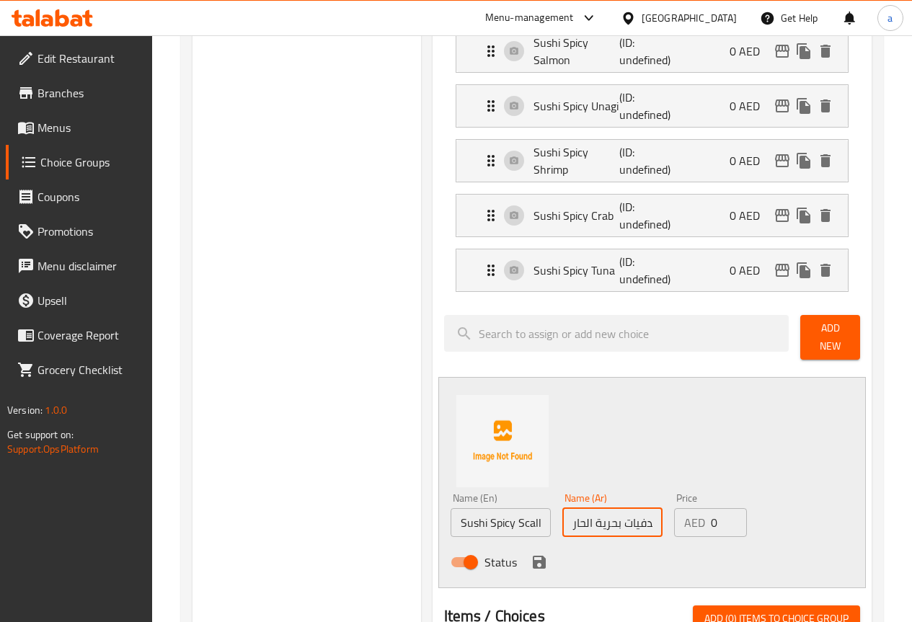
click at [619, 516] on input "سوشي صدفيات بحرية الحار" at bounding box center [613, 522] width 100 height 29
click at [581, 514] on input "سوشي الصدفيات بحرية الحار" at bounding box center [613, 522] width 100 height 29
click at [563, 517] on input "سوشي الصدفيات البحرية الحار" at bounding box center [613, 522] width 100 height 29
type input "ةسوشي الصدفيات البحرية الحار"
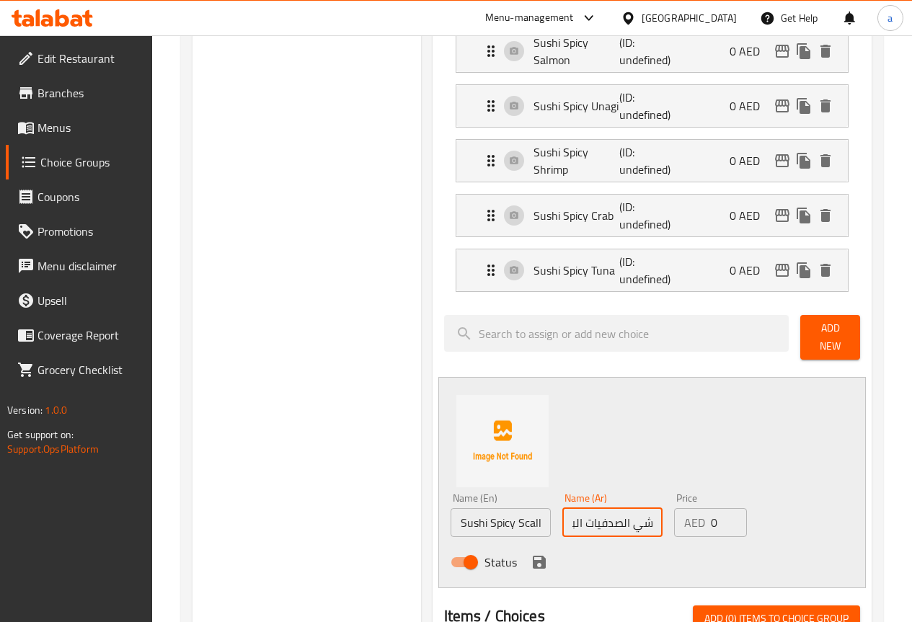
click at [533, 556] on icon "save" at bounding box center [539, 562] width 13 height 13
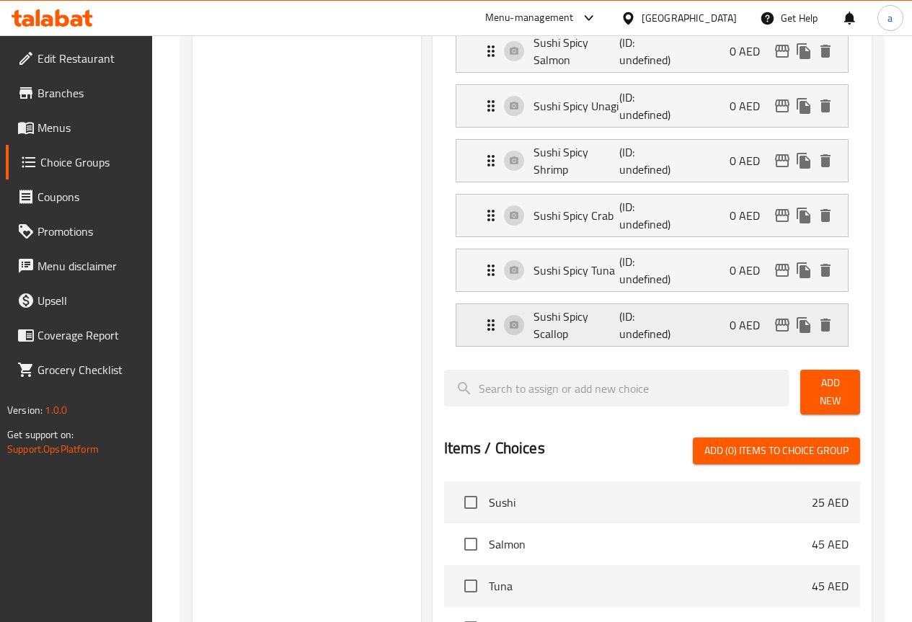
click at [534, 330] on p "Sushi Spicy Scallop" at bounding box center [577, 325] width 87 height 35
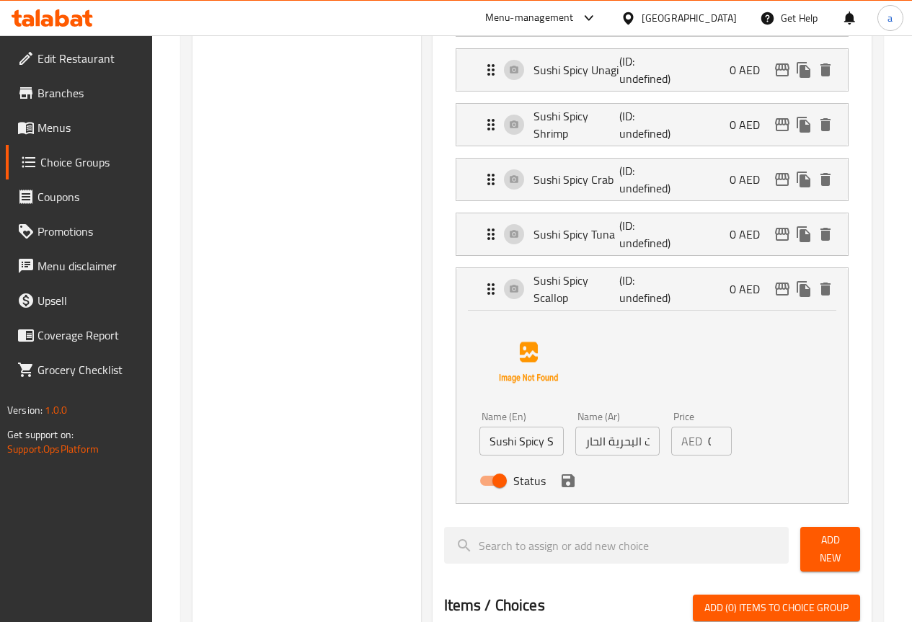
scroll to position [1010, 0]
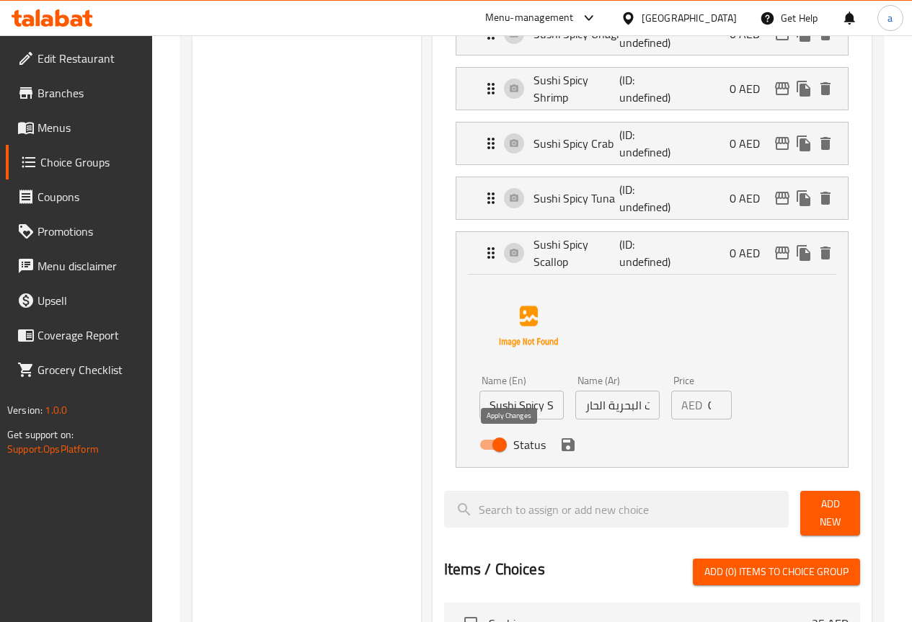
click at [560, 442] on icon "save" at bounding box center [568, 444] width 17 height 17
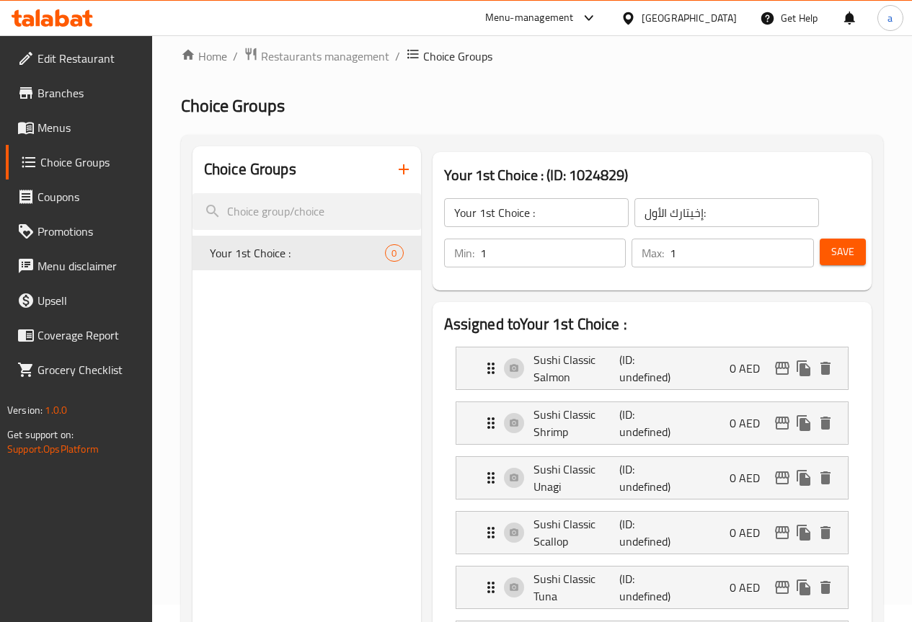
scroll to position [0, 0]
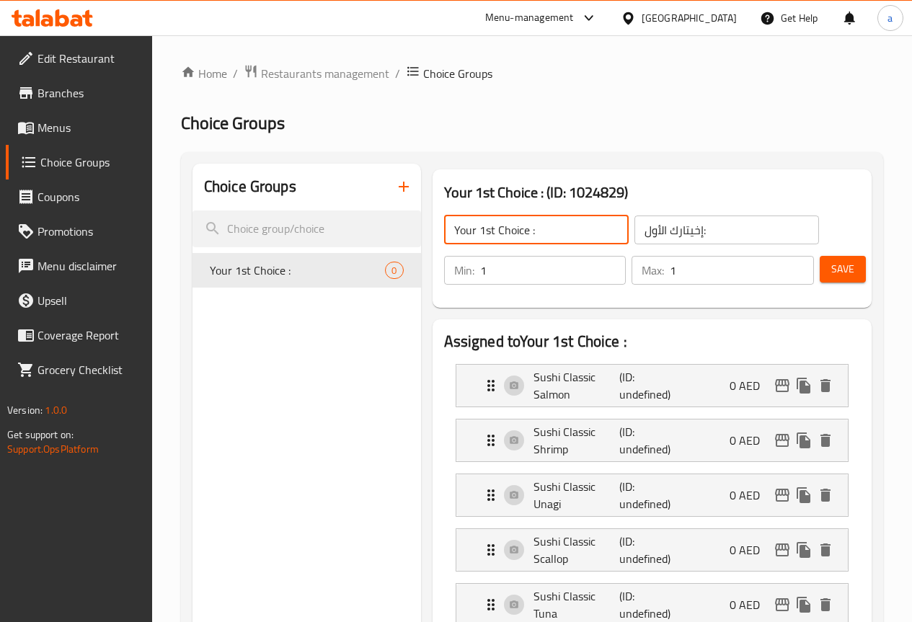
drag, startPoint x: 496, startPoint y: 232, endPoint x: 378, endPoint y: 242, distance: 118.8
click at [436, 242] on div "Your 1st Choice : ​ إخيتارك الأول: ​" at bounding box center [632, 230] width 392 height 46
type input "Your Choice Of Sushi:"
click at [684, 231] on input "إخيتارك الأول:" at bounding box center [727, 230] width 185 height 29
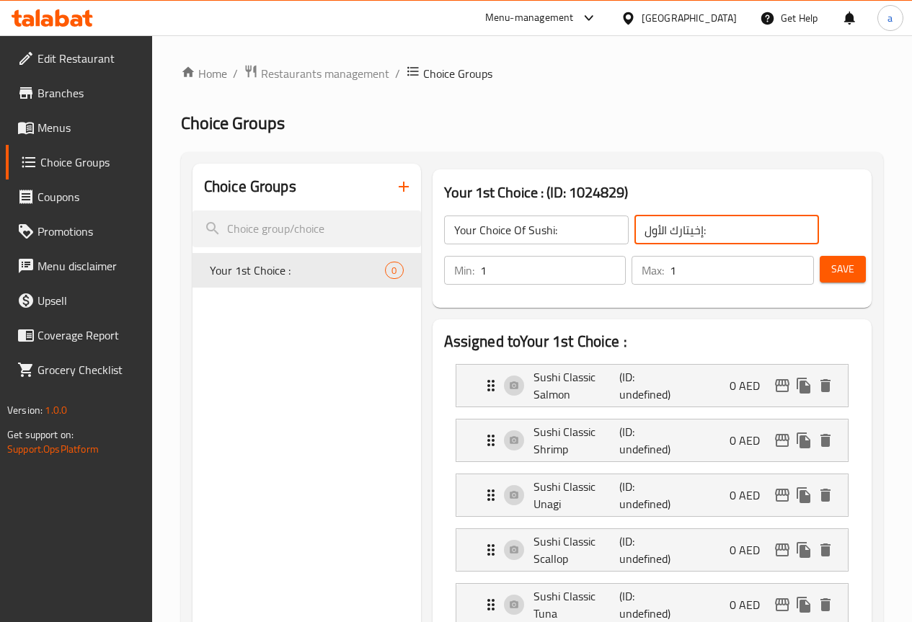
click at [684, 231] on input "إخيتارك الأول:" at bounding box center [727, 230] width 185 height 29
type input "إختيارك من السوشي:"
click at [824, 276] on button "Save" at bounding box center [843, 269] width 46 height 27
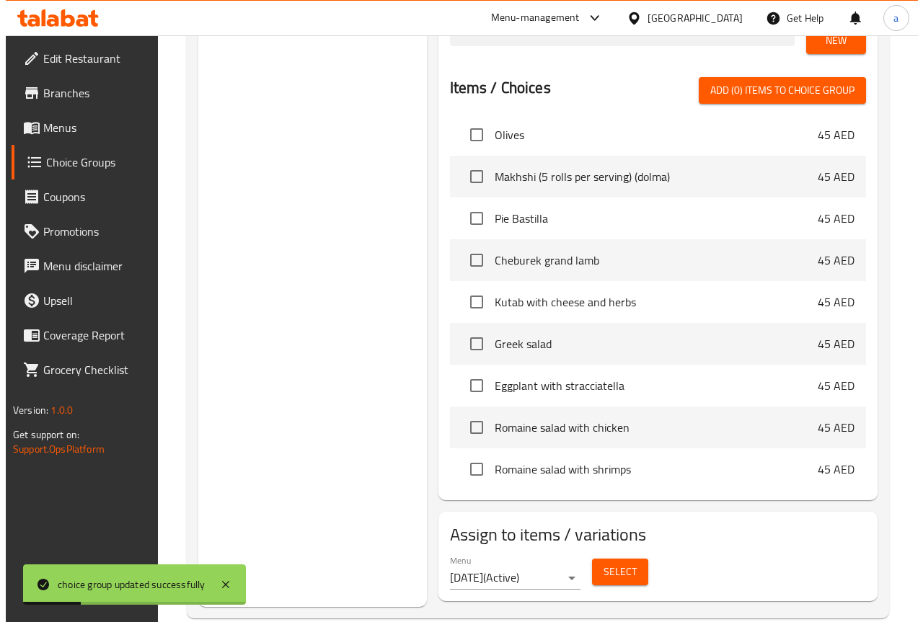
scroll to position [433, 0]
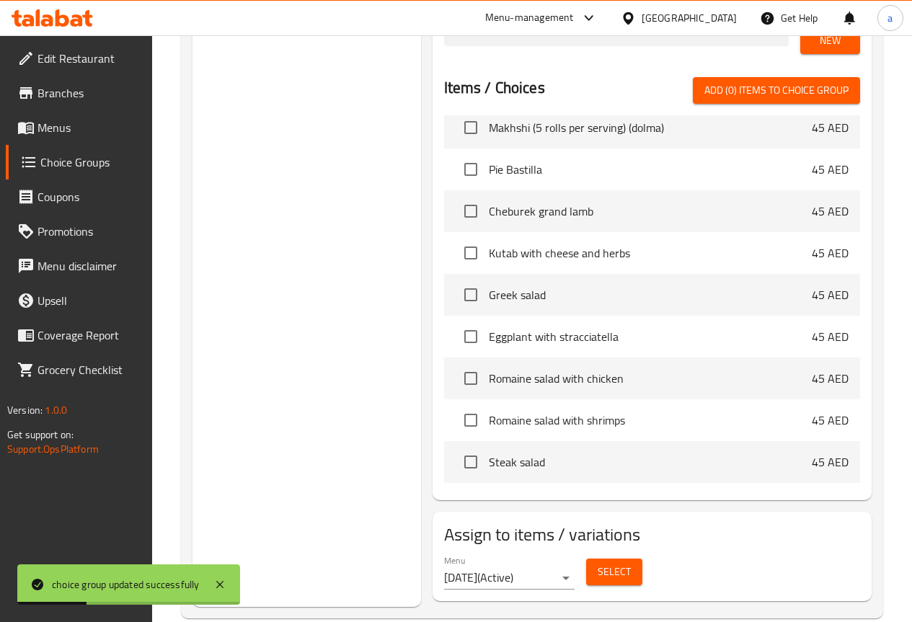
click at [598, 563] on span "Select" at bounding box center [614, 572] width 33 height 18
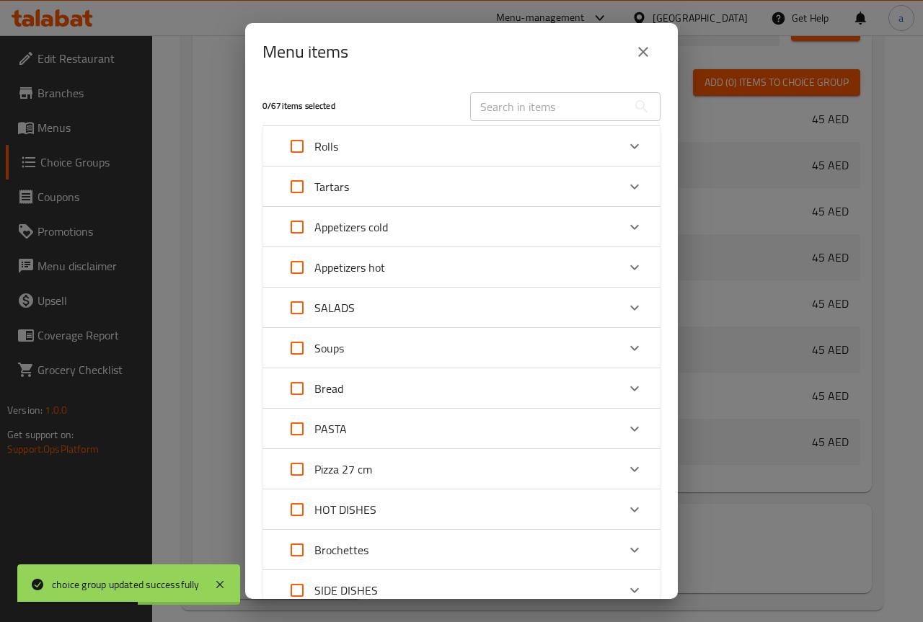
click at [577, 136] on div "Rolls" at bounding box center [449, 146] width 338 height 35
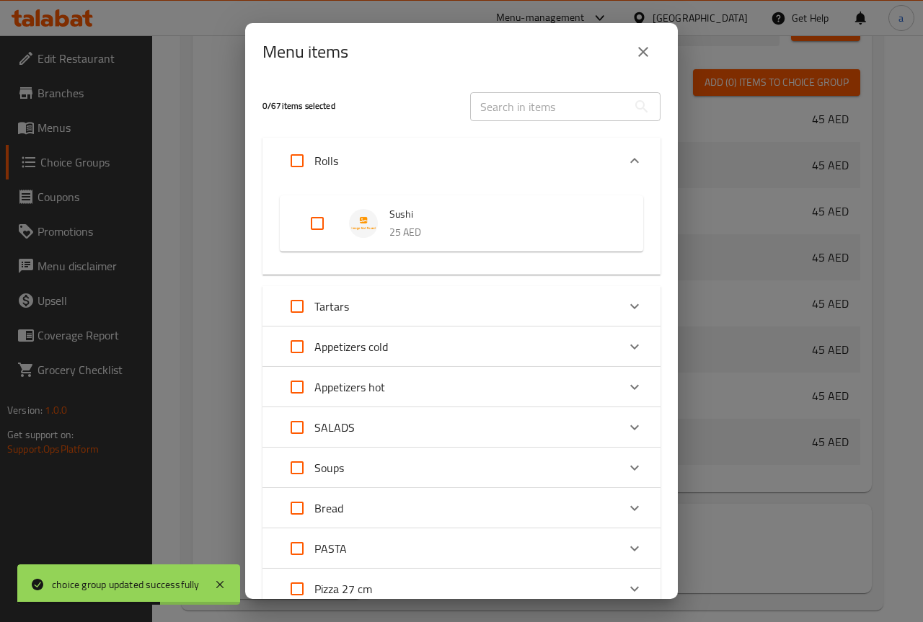
click at [312, 223] on input "Expand" at bounding box center [317, 223] width 35 height 35
checkbox input "true"
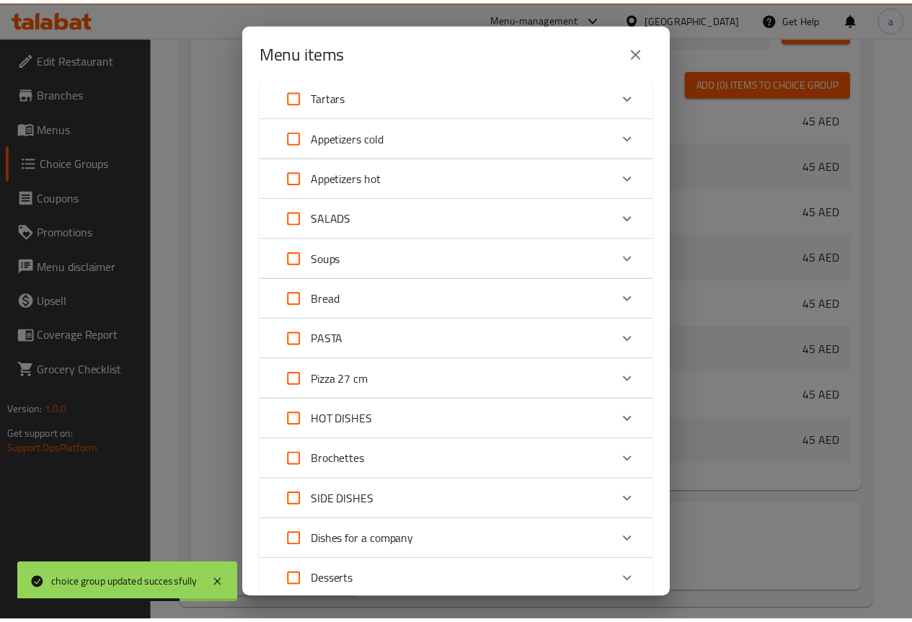
scroll to position [312, 0]
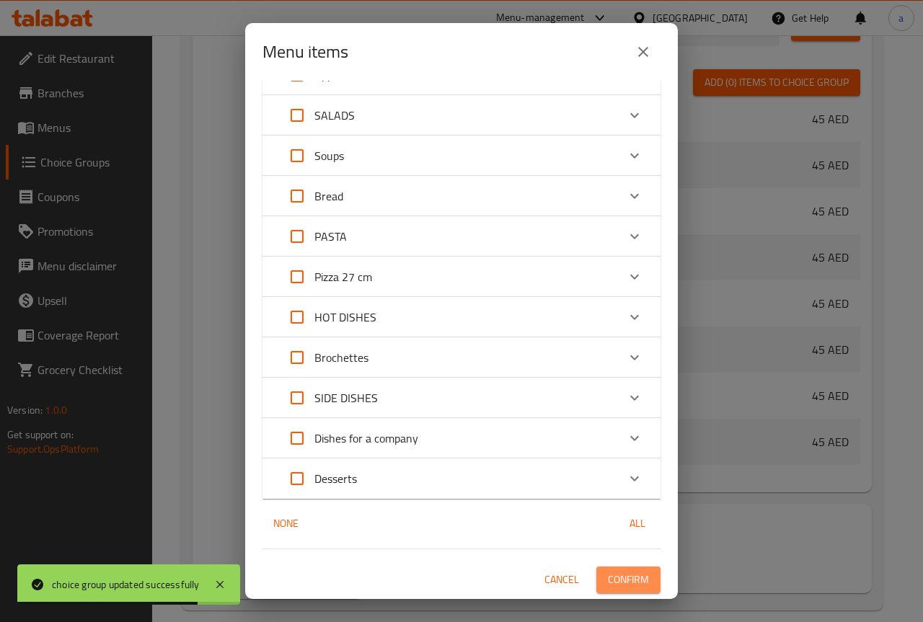
click at [617, 571] on span "Confirm" at bounding box center [628, 580] width 41 height 18
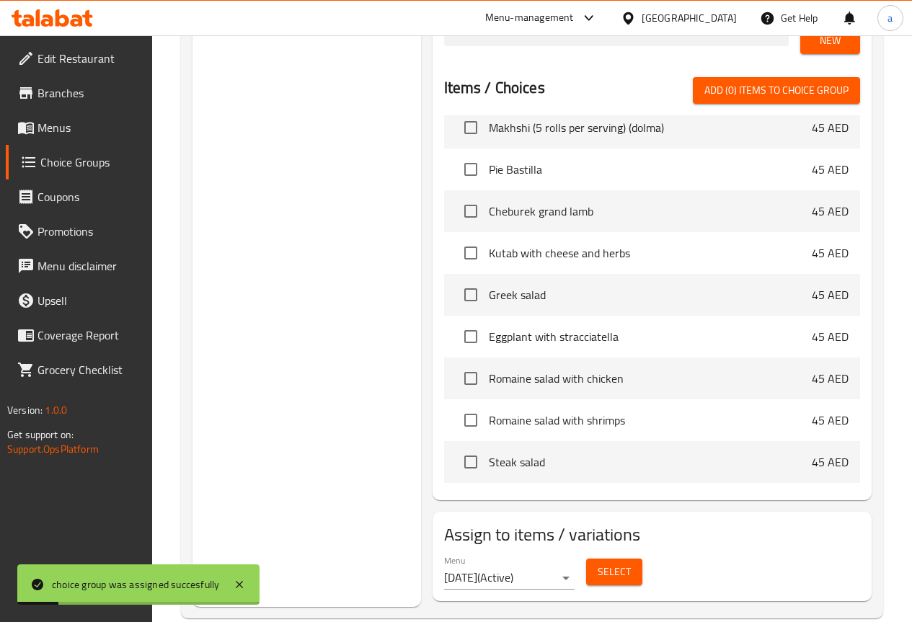
click at [87, 125] on span "Menus" at bounding box center [89, 127] width 103 height 17
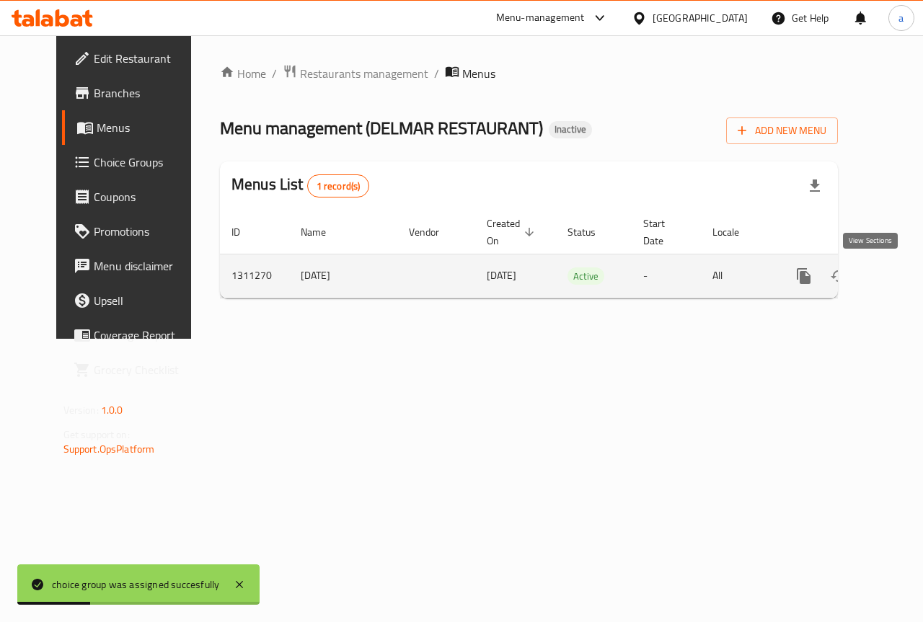
click at [891, 279] on link "enhanced table" at bounding box center [908, 276] width 35 height 35
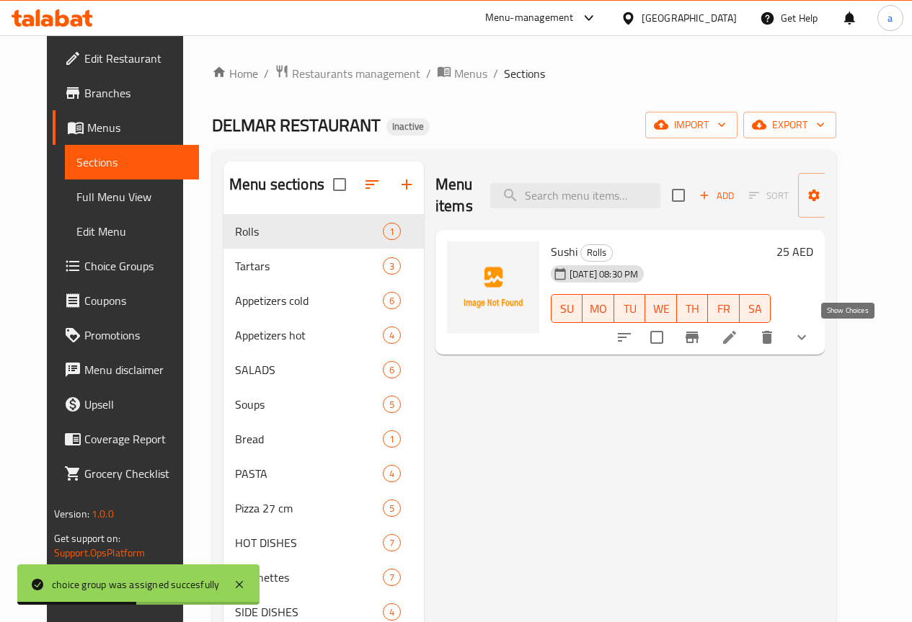
click at [811, 337] on icon "show more" at bounding box center [801, 337] width 17 height 17
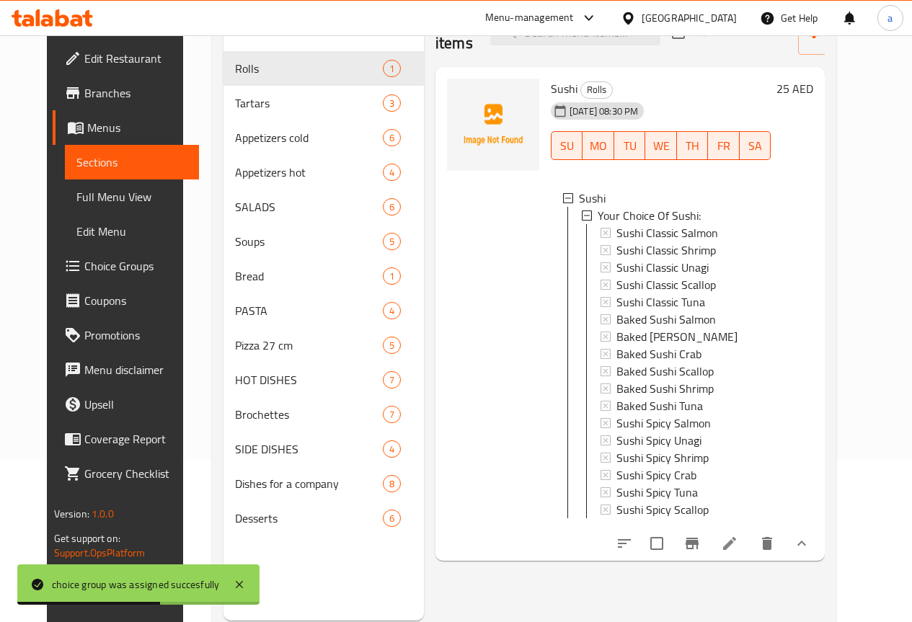
scroll to position [202, 0]
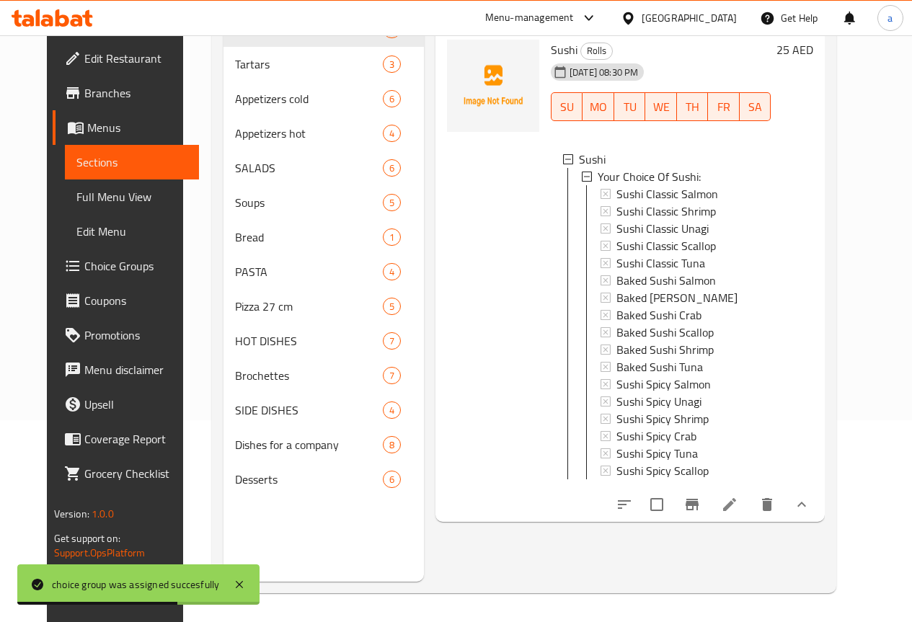
click at [811, 512] on icon "show more" at bounding box center [801, 504] width 17 height 17
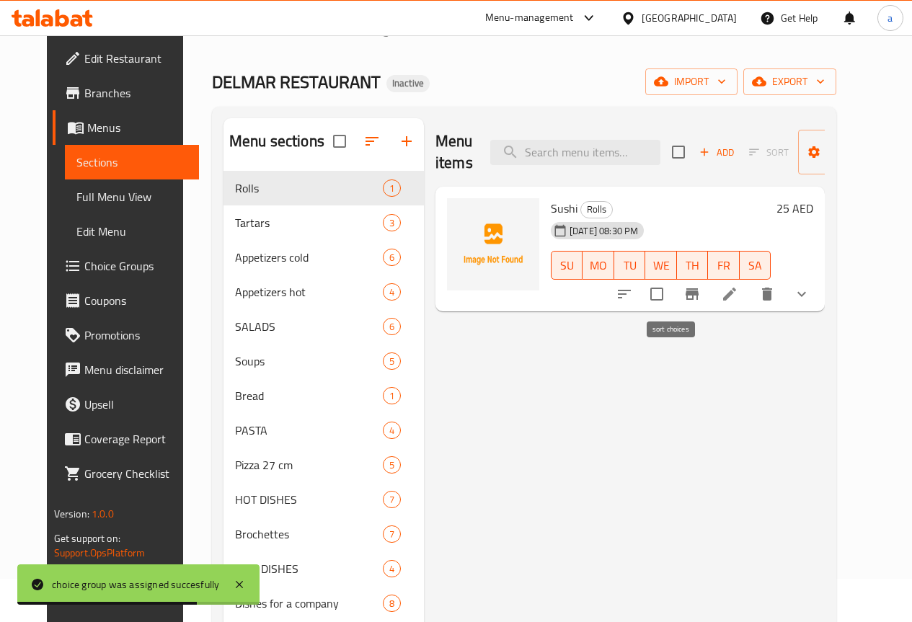
scroll to position [0, 0]
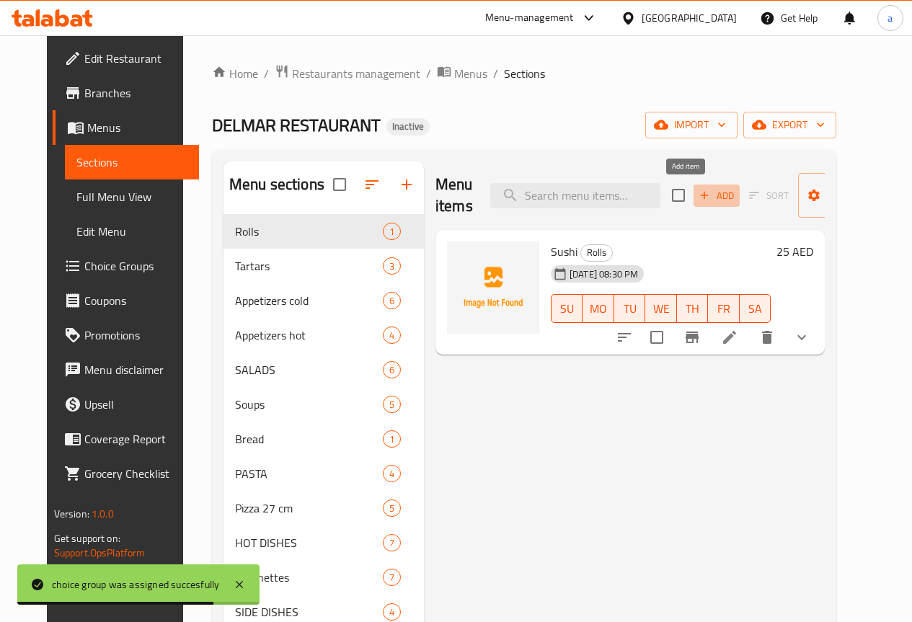
click at [697, 193] on span "Add" at bounding box center [716, 196] width 39 height 17
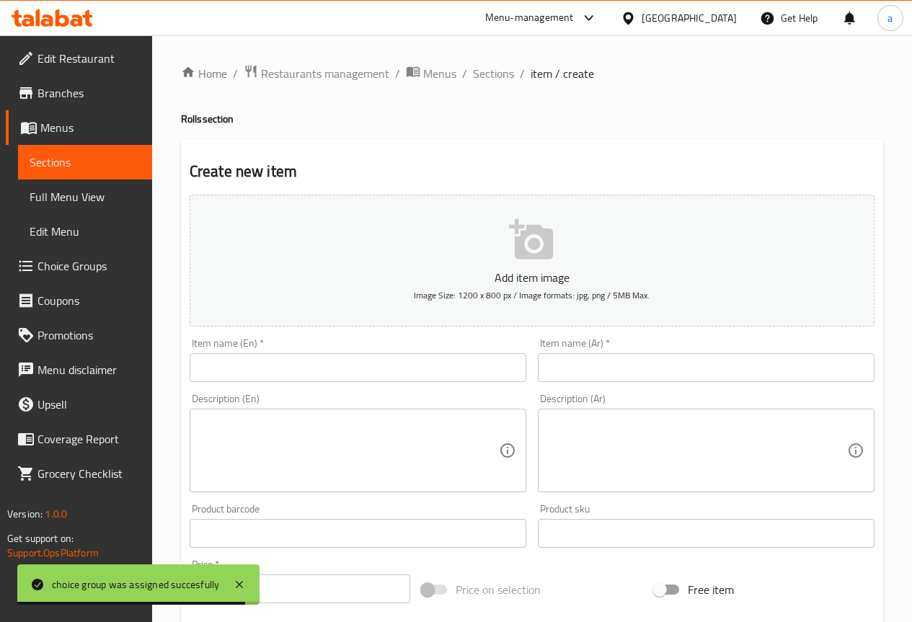
click at [441, 368] on input "text" at bounding box center [358, 367] width 337 height 29
paste input "Philadelhia Salmon Roll"
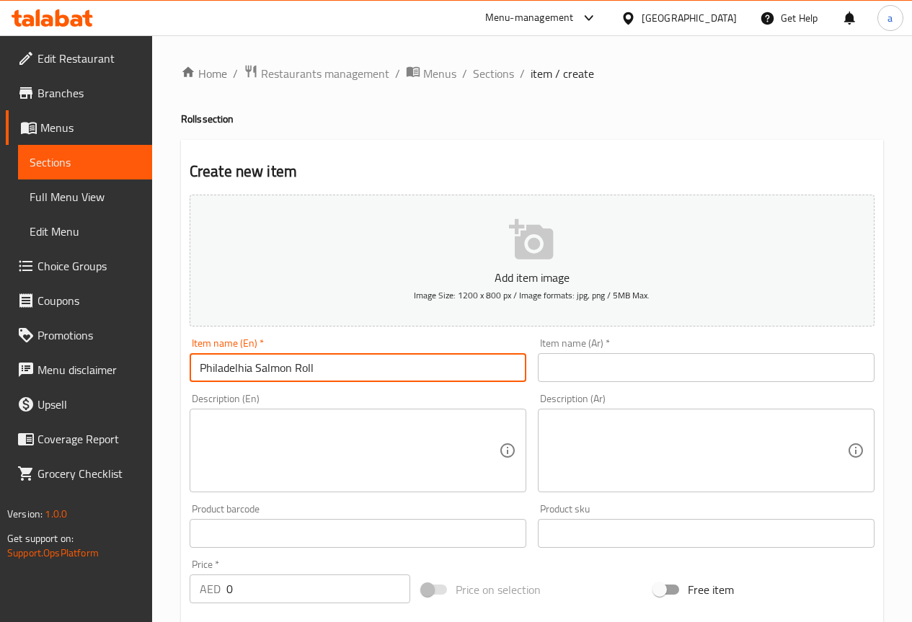
type input "Philadelhia Salmon Roll"
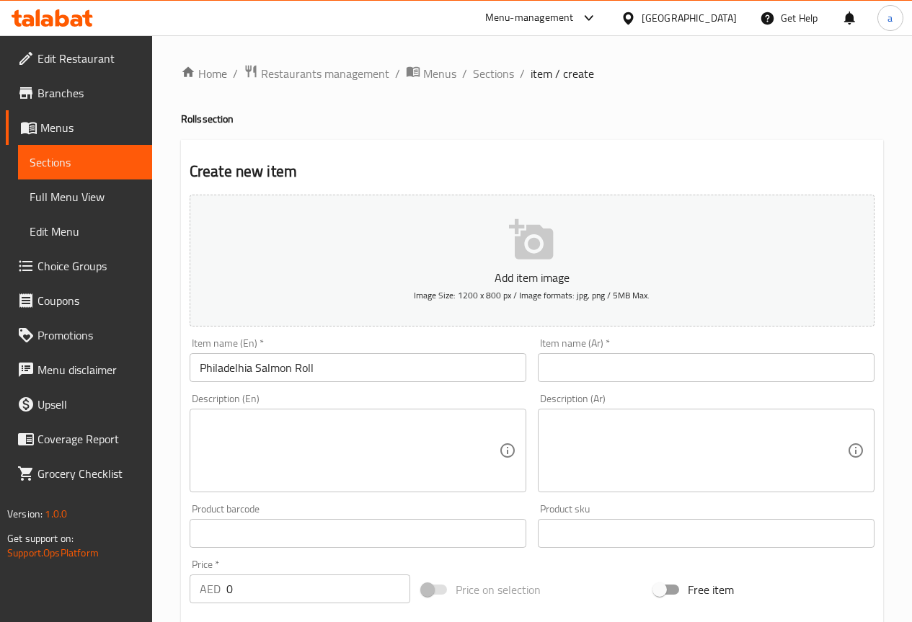
drag, startPoint x: 591, startPoint y: 361, endPoint x: 609, endPoint y: 338, distance: 29.7
click at [591, 361] on input "text" at bounding box center [706, 367] width 337 height 29
paste input "لفائف السلمون فيلادلفيا"
click at [653, 371] on input "لفائف السلمون فيلادلفيا" at bounding box center [706, 367] width 337 height 29
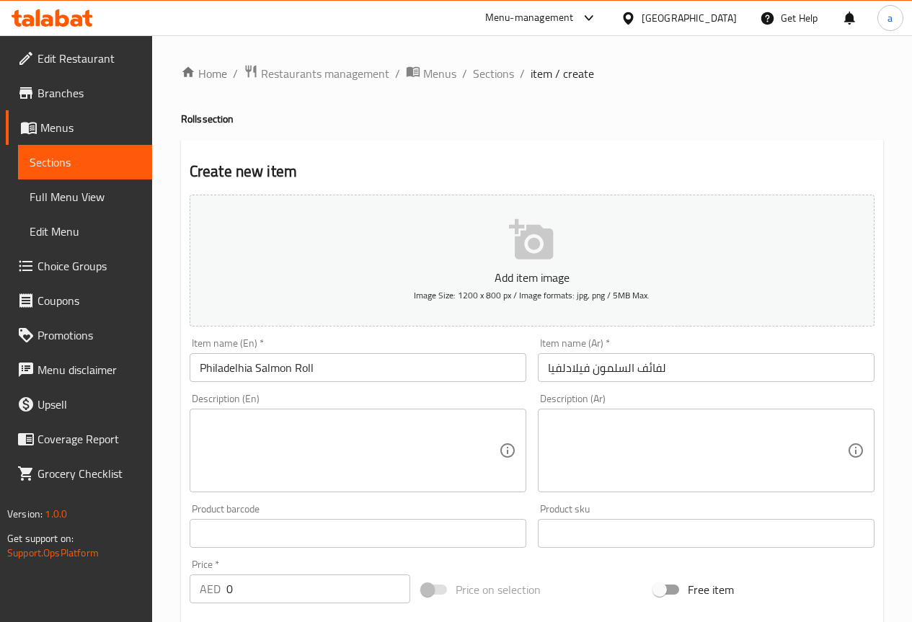
click at [653, 368] on input "لفائف السلمون فيلادلفيا" at bounding box center [706, 367] width 337 height 29
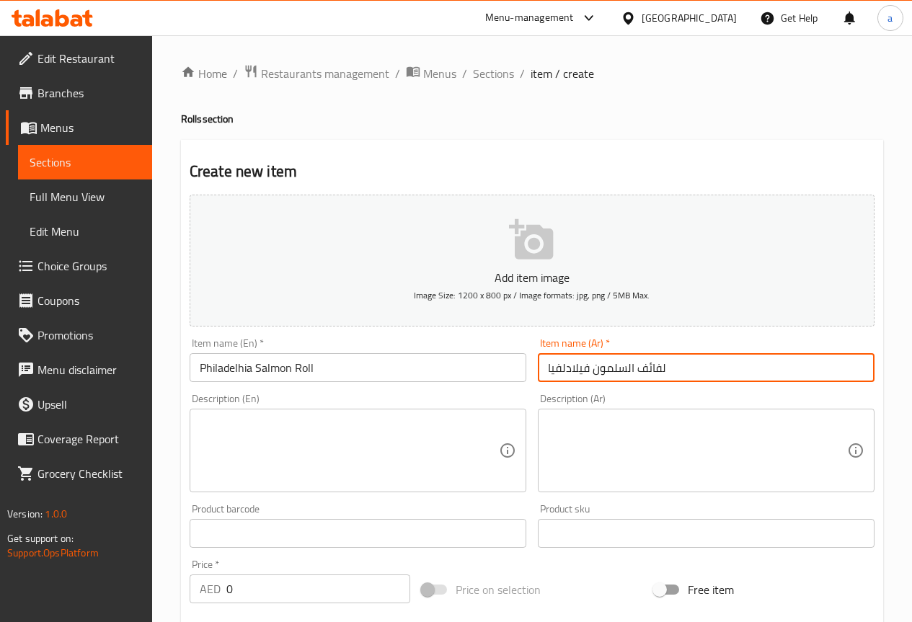
click at [653, 368] on input "لفائف السلمون فيلادلفيا" at bounding box center [706, 367] width 337 height 29
click at [582, 368] on input "رول السلمون فيلادلفيا" at bounding box center [706, 367] width 337 height 29
click at [594, 369] on input "رول السلمون" at bounding box center [706, 367] width 337 height 29
paste input "فيلادلفيا"
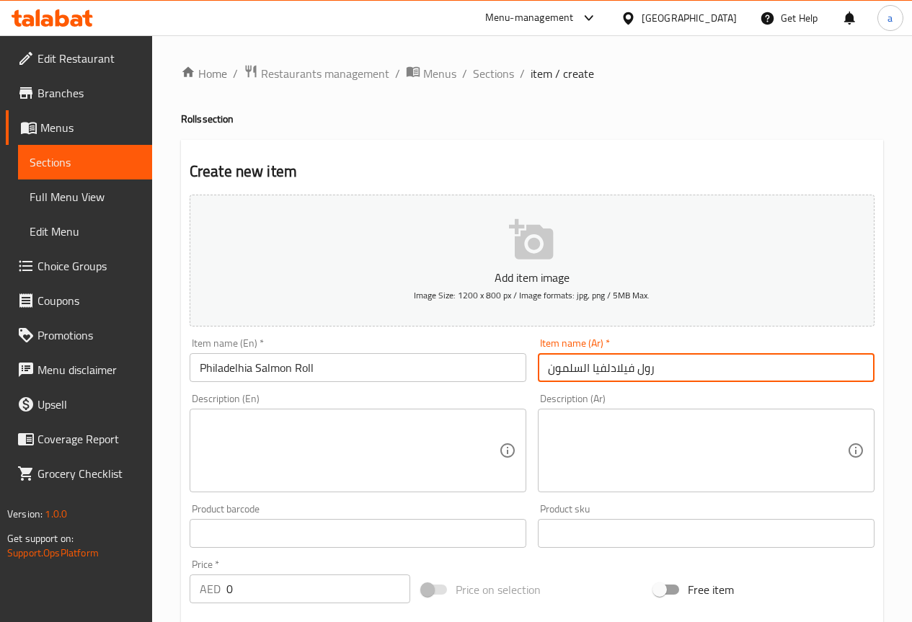
click at [627, 387] on div "Item name (Ar)   * رول فيلادلفيا السلمون Item name (Ar) *" at bounding box center [706, 360] width 348 height 56
click at [620, 373] on input "رول فيلادلفيا السلمون" at bounding box center [706, 367] width 337 height 29
type input "رول السلمون فيلادلفيا"
click at [603, 392] on div "Description (Ar) Description (Ar)" at bounding box center [706, 443] width 348 height 110
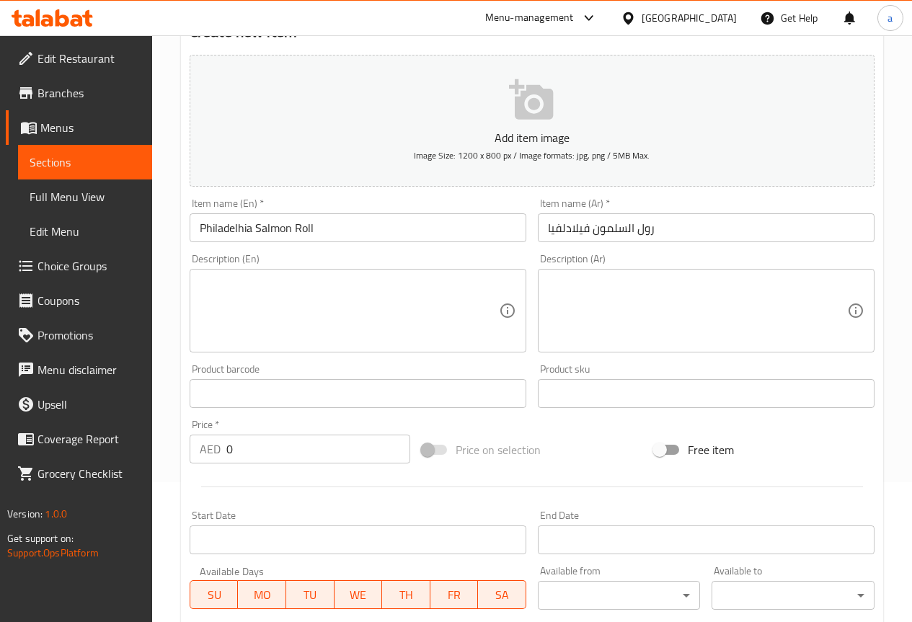
scroll to position [144, 0]
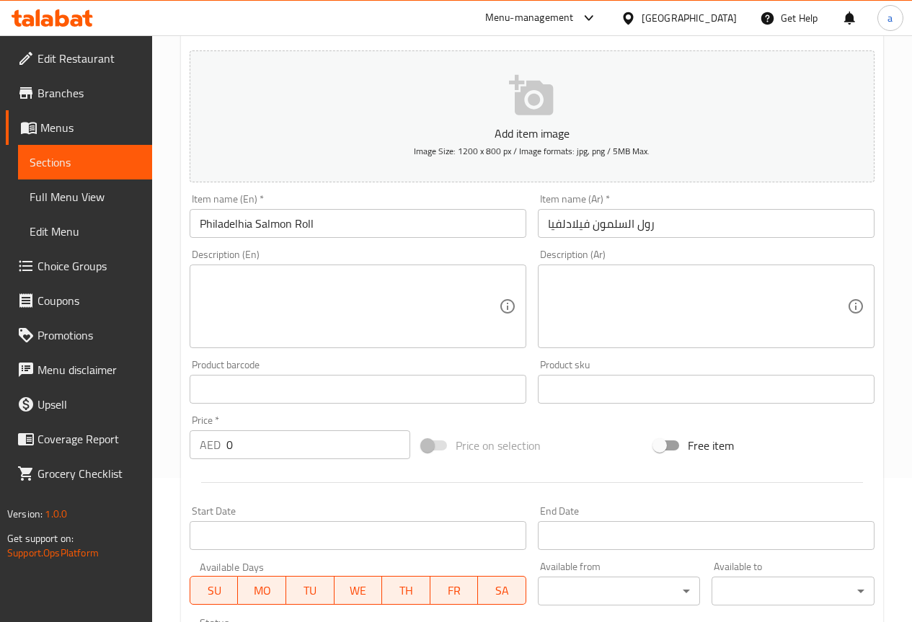
click at [320, 446] on input "0" at bounding box center [318, 445] width 184 height 29
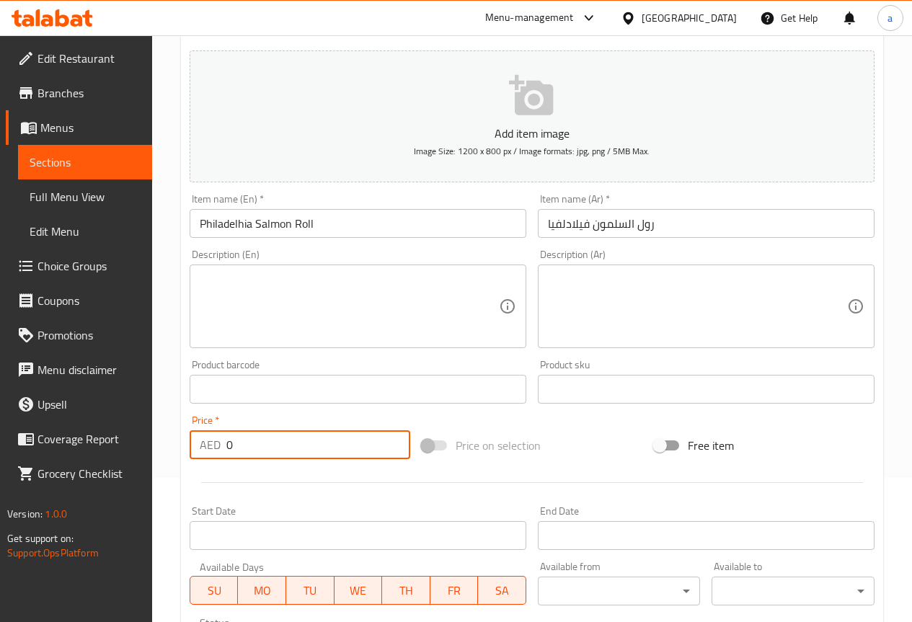
click at [320, 446] on input "0" at bounding box center [318, 445] width 184 height 29
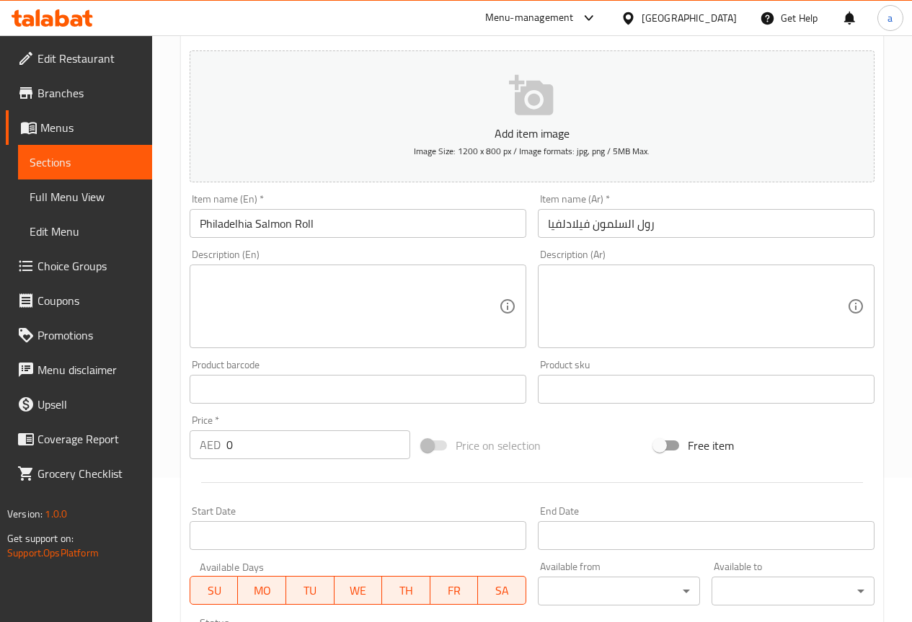
click at [289, 445] on input "0" at bounding box center [318, 445] width 184 height 29
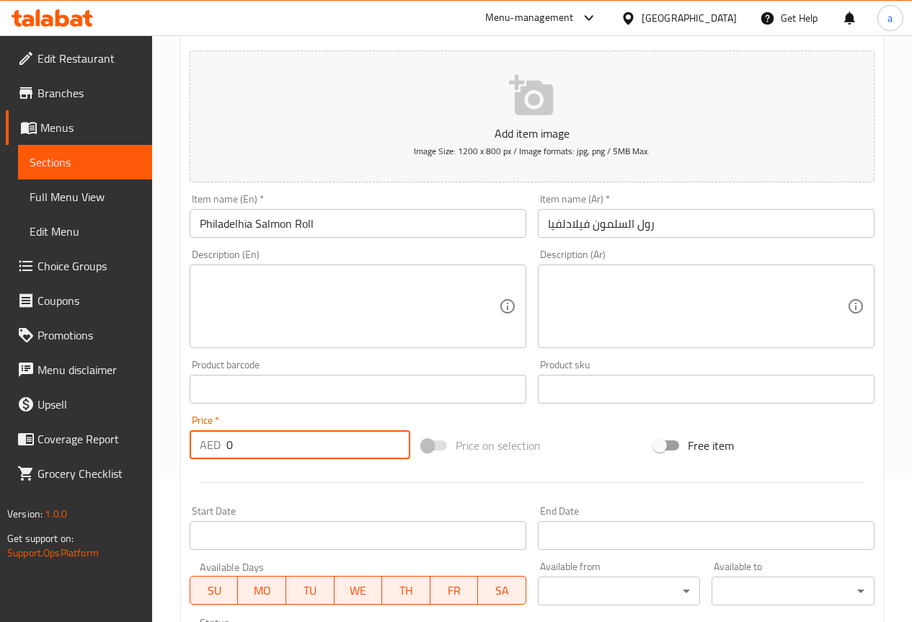
click at [289, 445] on input "0" at bounding box center [318, 445] width 184 height 29
type input "45"
click at [367, 478] on div at bounding box center [532, 482] width 697 height 35
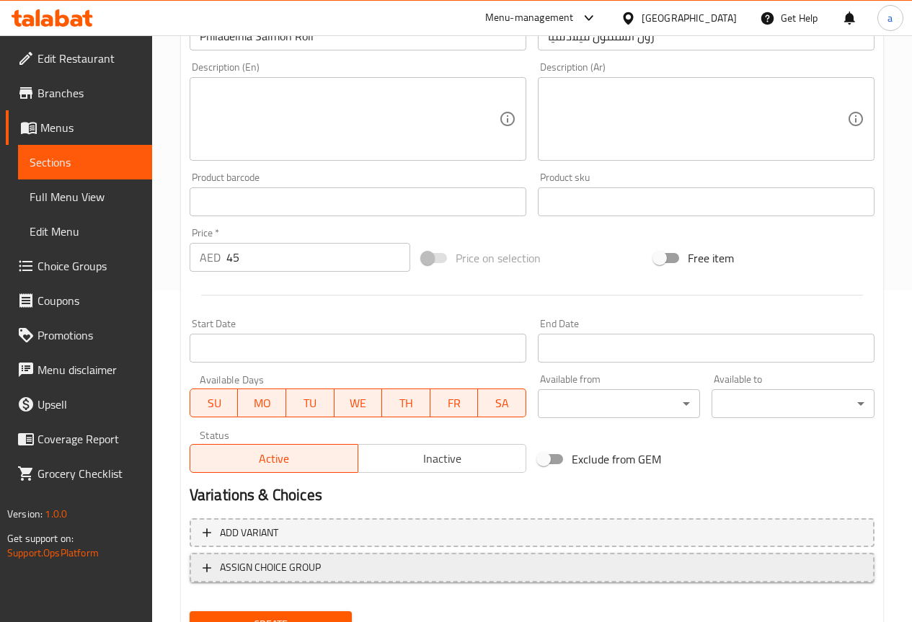
scroll to position [397, 0]
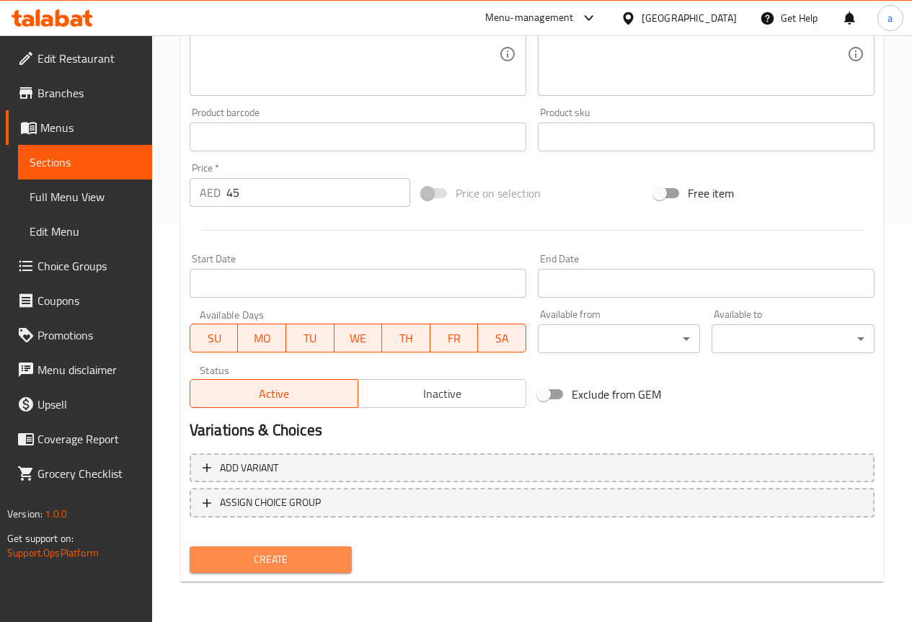
click at [266, 562] on span "Create" at bounding box center [271, 560] width 140 height 18
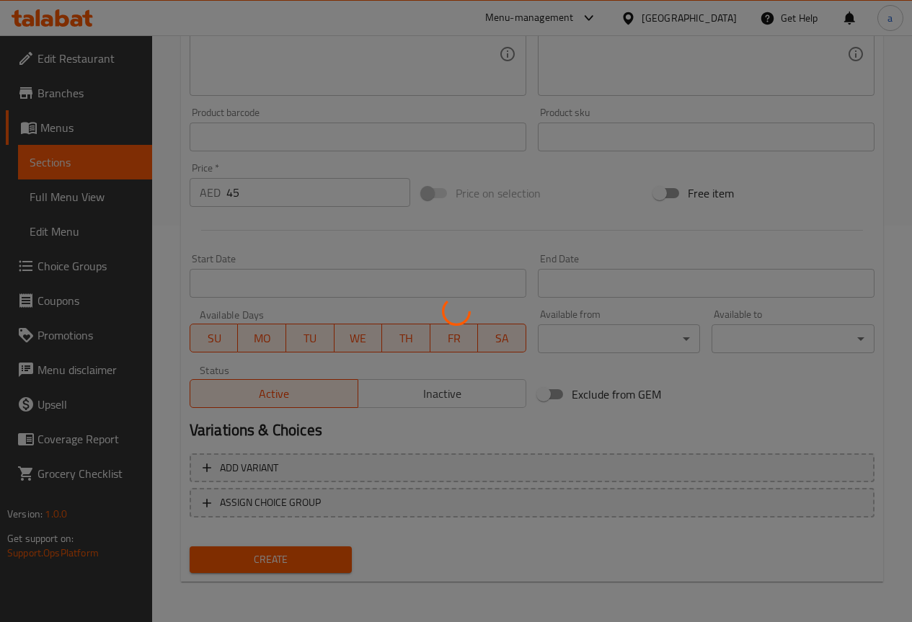
type input "0"
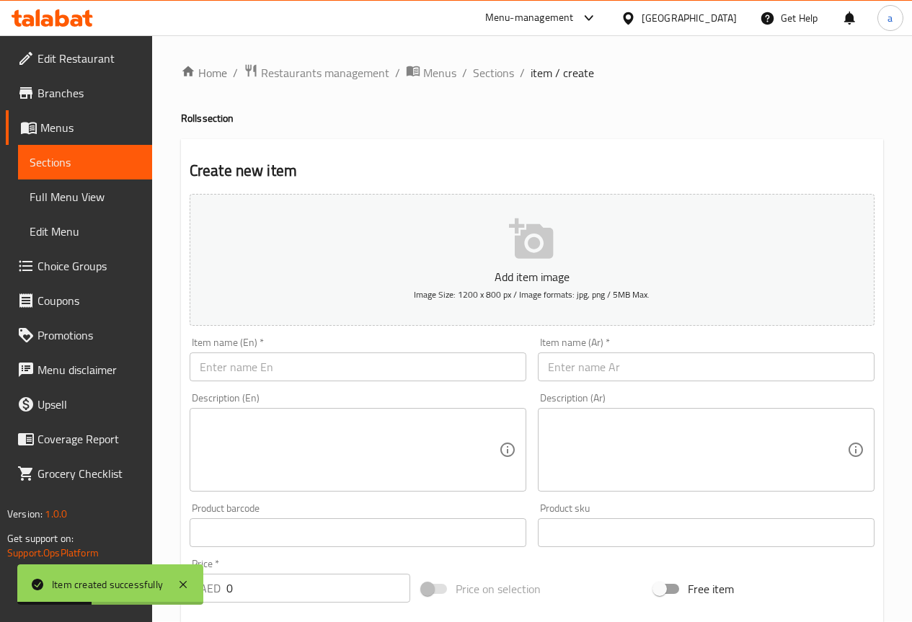
scroll to position [0, 0]
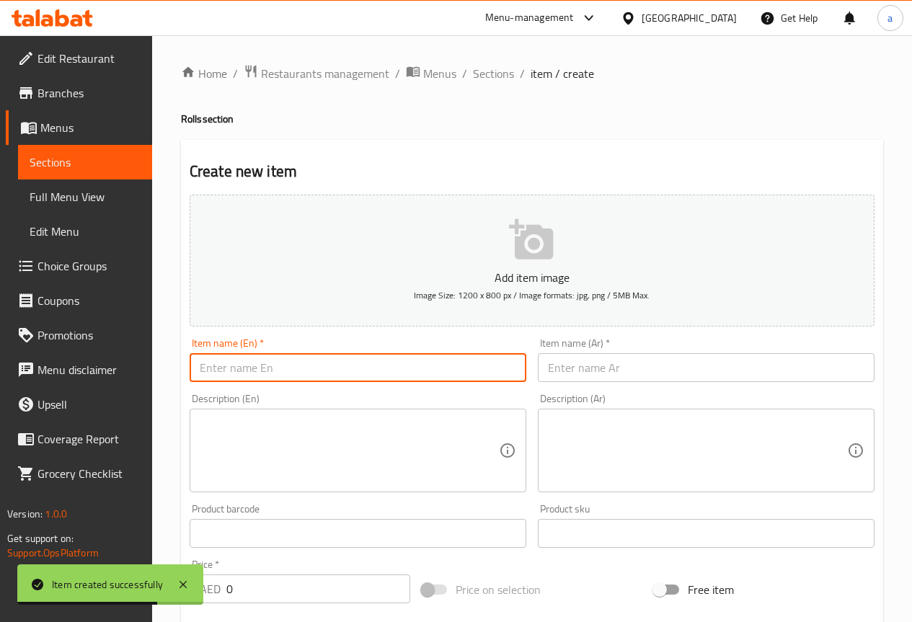
click at [369, 353] on input "text" at bounding box center [358, 367] width 337 height 29
paste input "Philadelhia Unagi Roll"
type input "Philadelhia Unagi Roll"
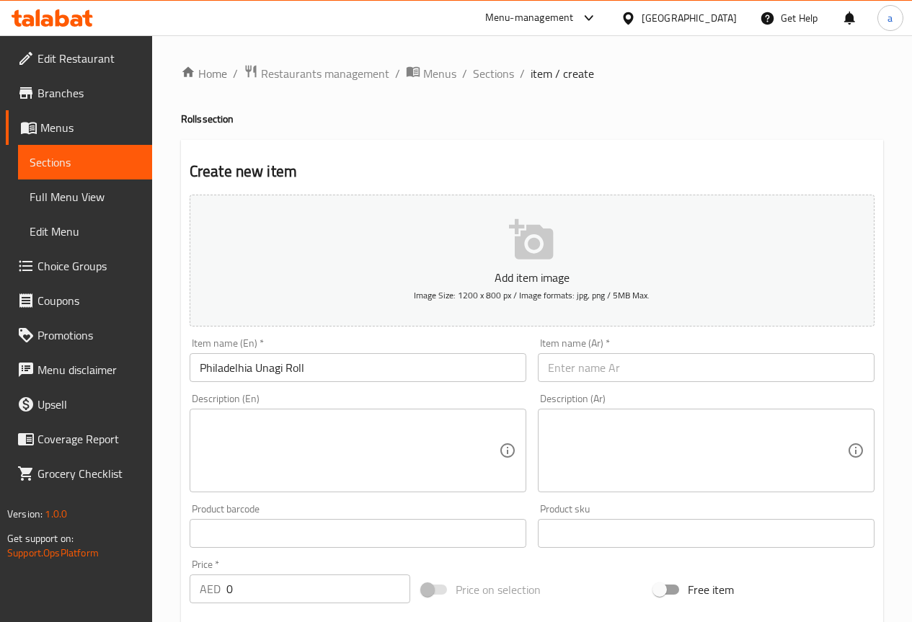
click at [661, 361] on input "text" at bounding box center [706, 367] width 337 height 29
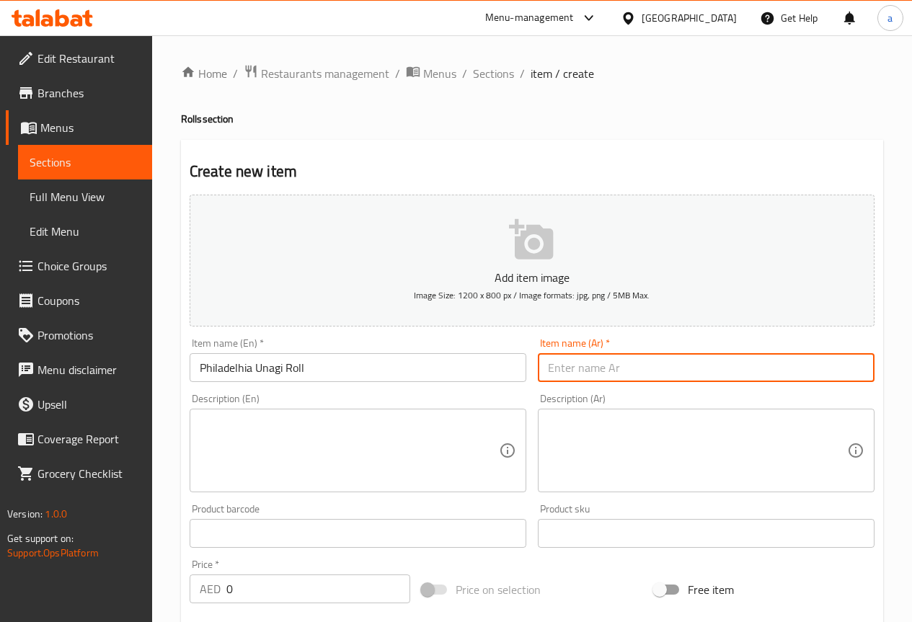
paste input "فيلادلفيا أوناجي رول"
click at [557, 372] on input "فيلادلفيا أوناجي رول" at bounding box center [706, 367] width 337 height 29
click at [671, 373] on input "فيلادلفيا أوناجي" at bounding box center [706, 367] width 337 height 29
paste input "رول"
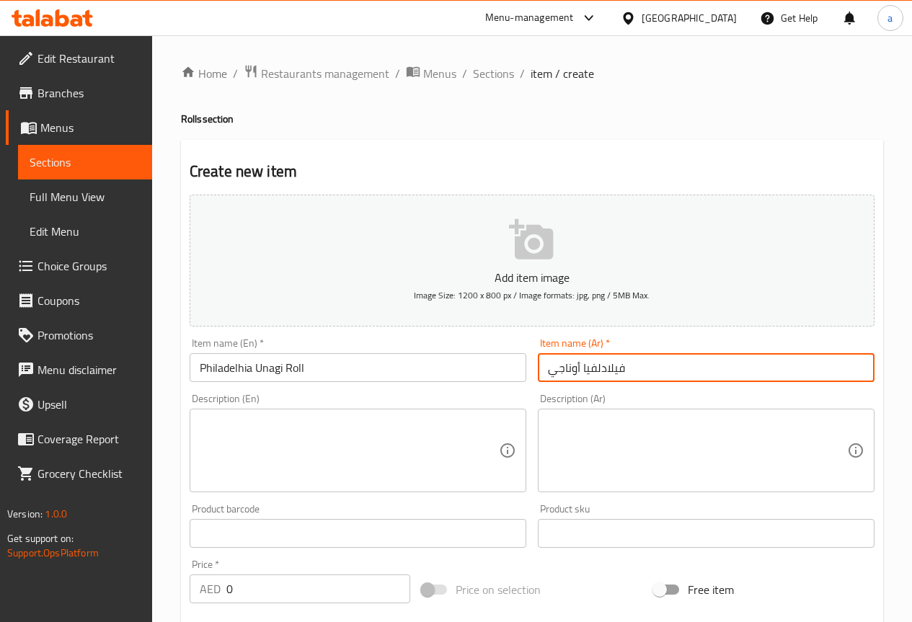
click at [549, 370] on input "فيلادلفيا أوناجي" at bounding box center [706, 367] width 337 height 29
paste input "رول"
click at [570, 369] on input "رول فيلادلفيا أوناجي" at bounding box center [706, 367] width 337 height 29
click at [594, 371] on input "رول فيلادلفيا" at bounding box center [706, 367] width 337 height 29
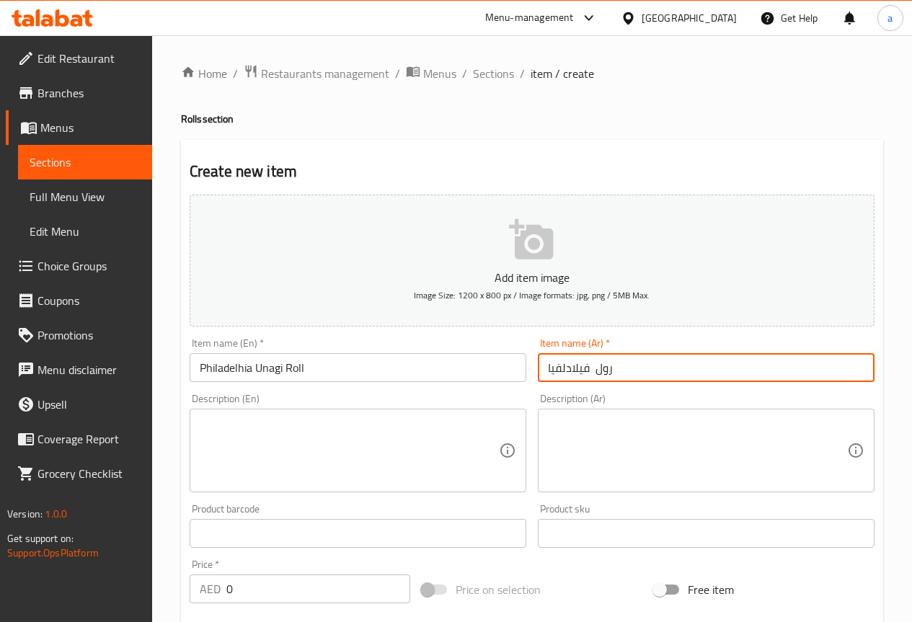
paste input "أوناجي"
click at [590, 373] on input "رول أوناجي فيلادلفيا" at bounding box center [706, 367] width 337 height 29
type input "رول أوناجي فيلادلفيا"
click at [615, 394] on div "Description (Ar) Description (Ar)" at bounding box center [706, 443] width 337 height 99
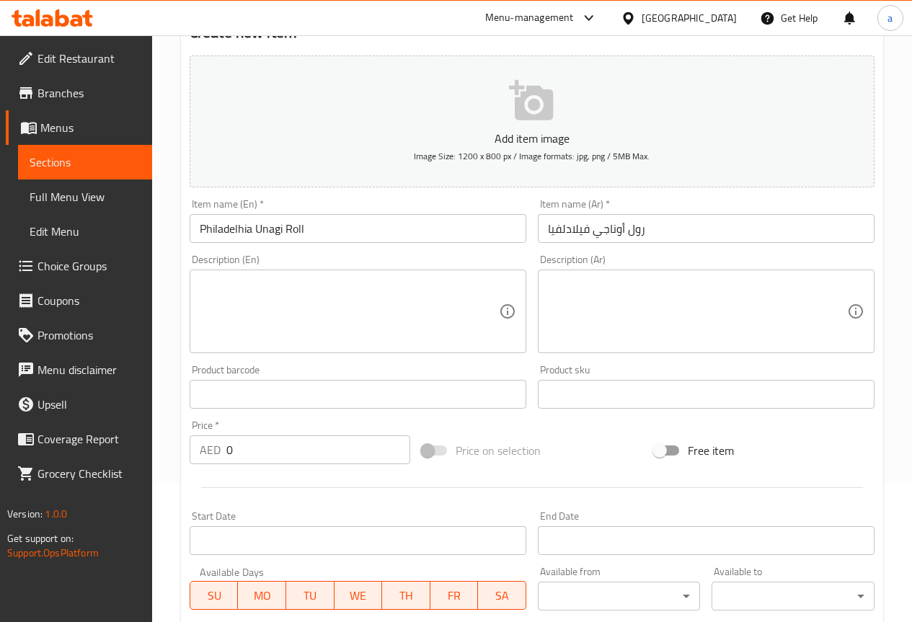
scroll to position [144, 0]
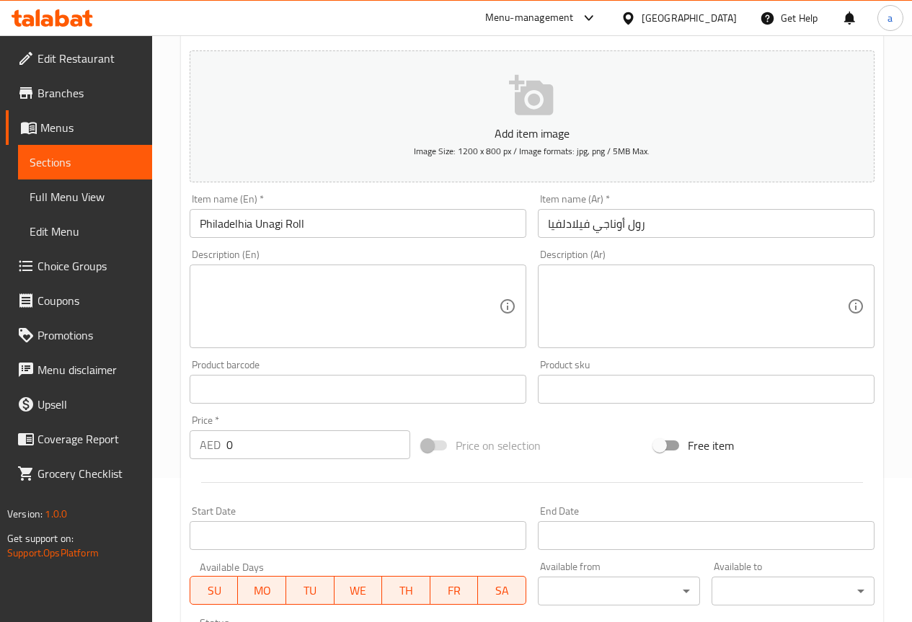
click at [293, 441] on input "0" at bounding box center [318, 445] width 184 height 29
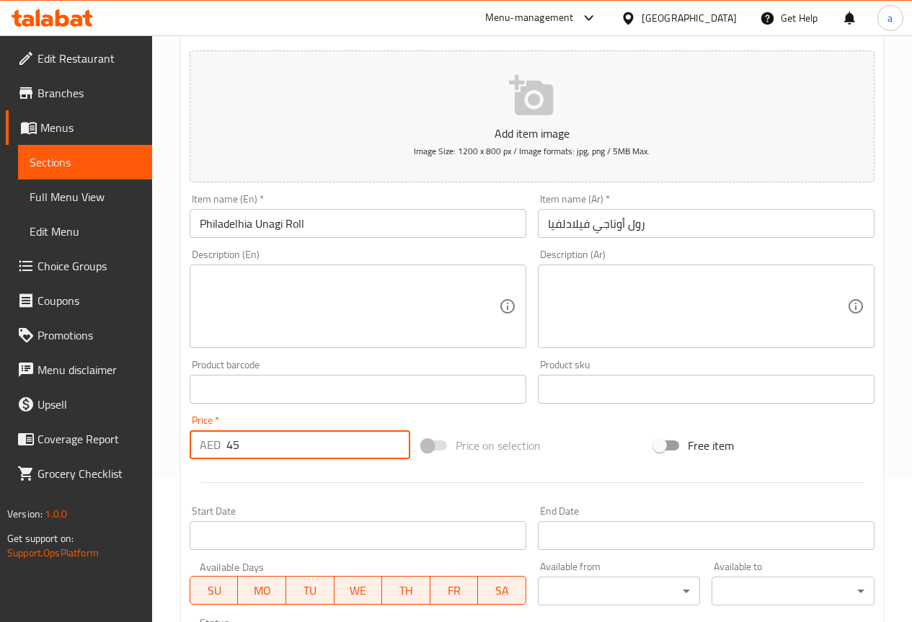
type input "45"
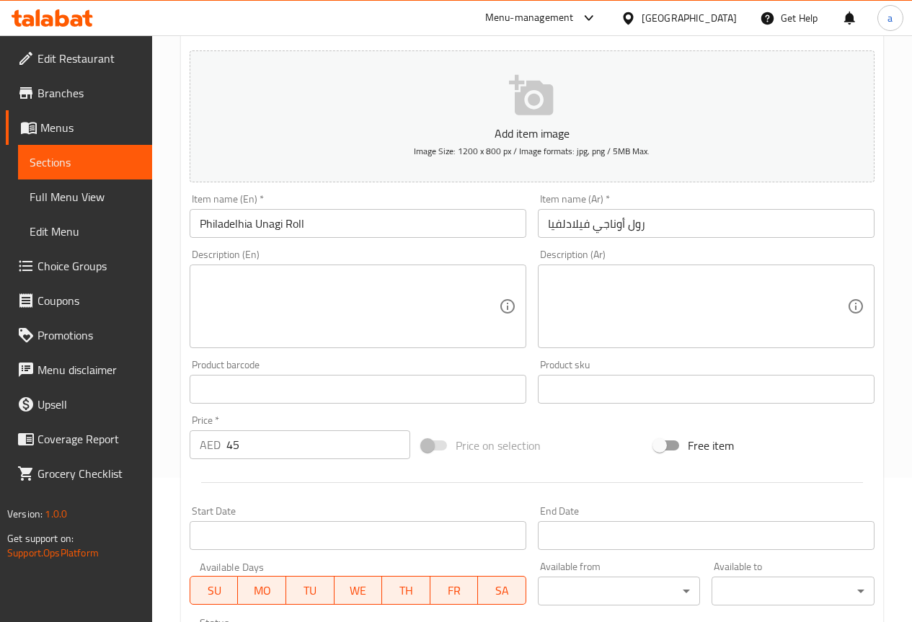
click at [542, 453] on div "Price on selection" at bounding box center [532, 445] width 232 height 39
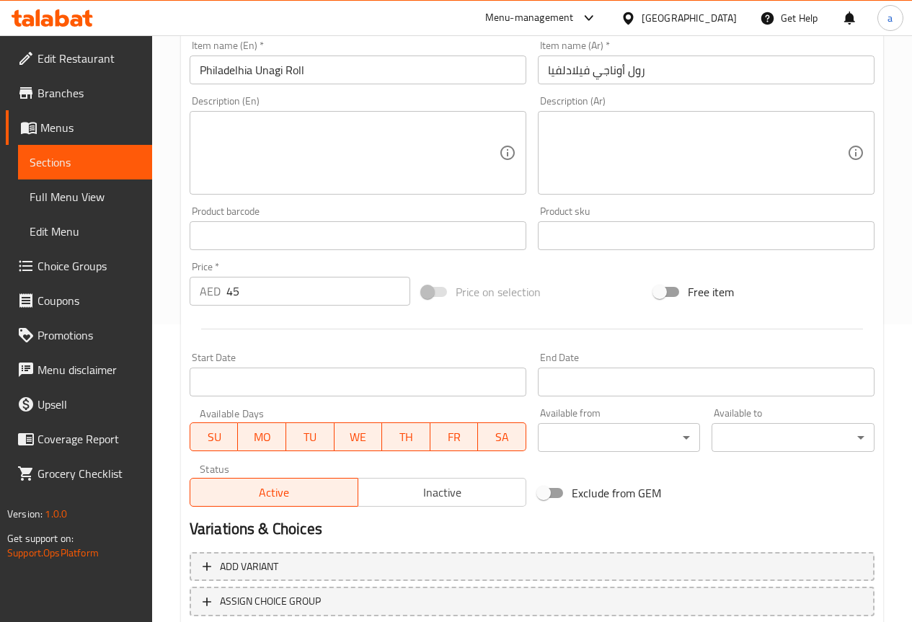
scroll to position [397, 0]
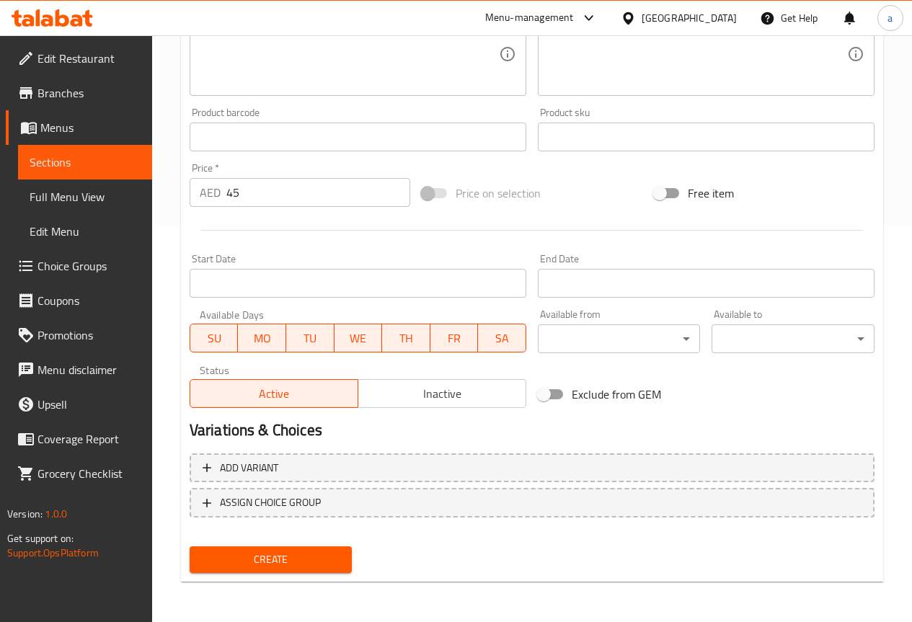
click at [308, 554] on span "Create" at bounding box center [271, 560] width 140 height 18
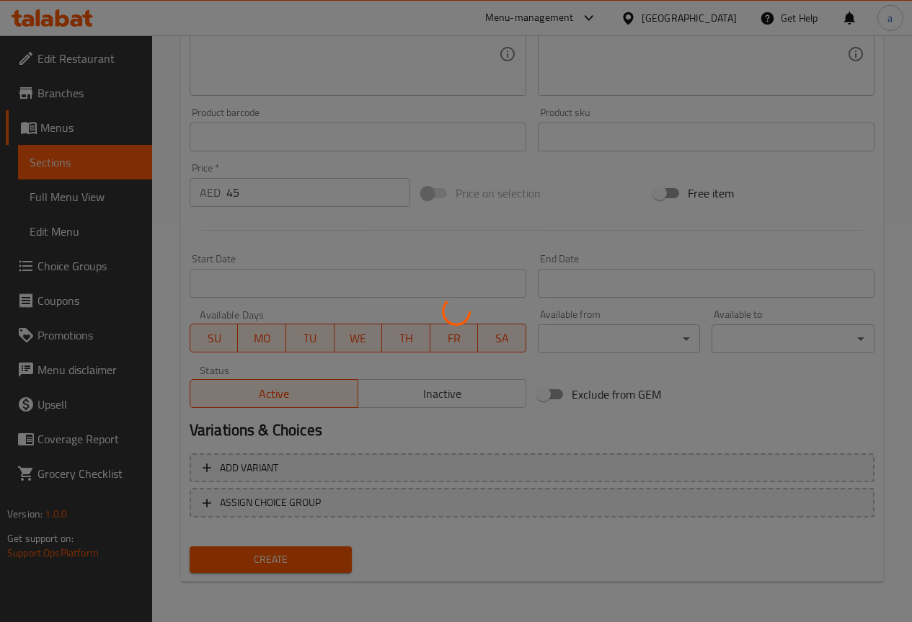
type input "0"
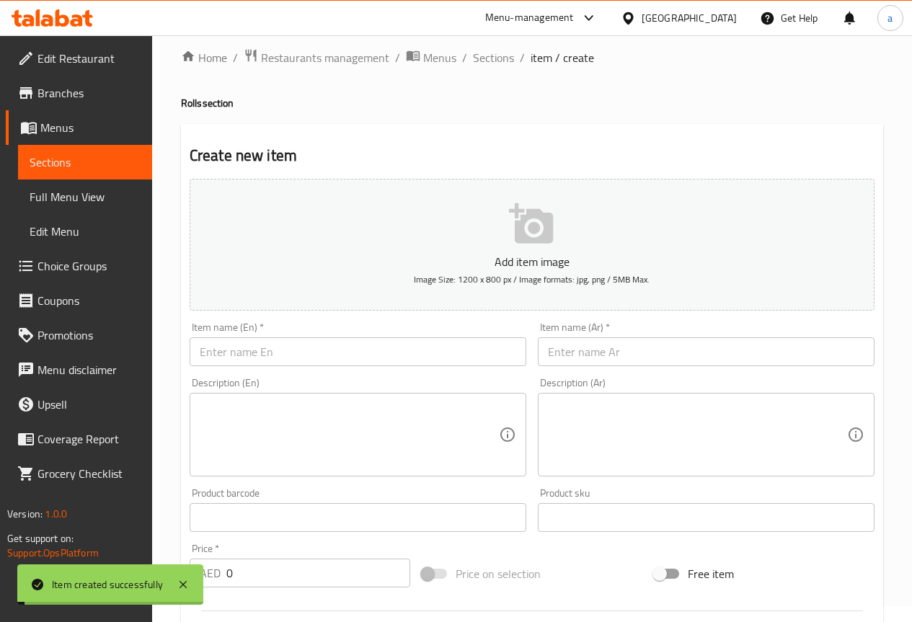
scroll to position [0, 0]
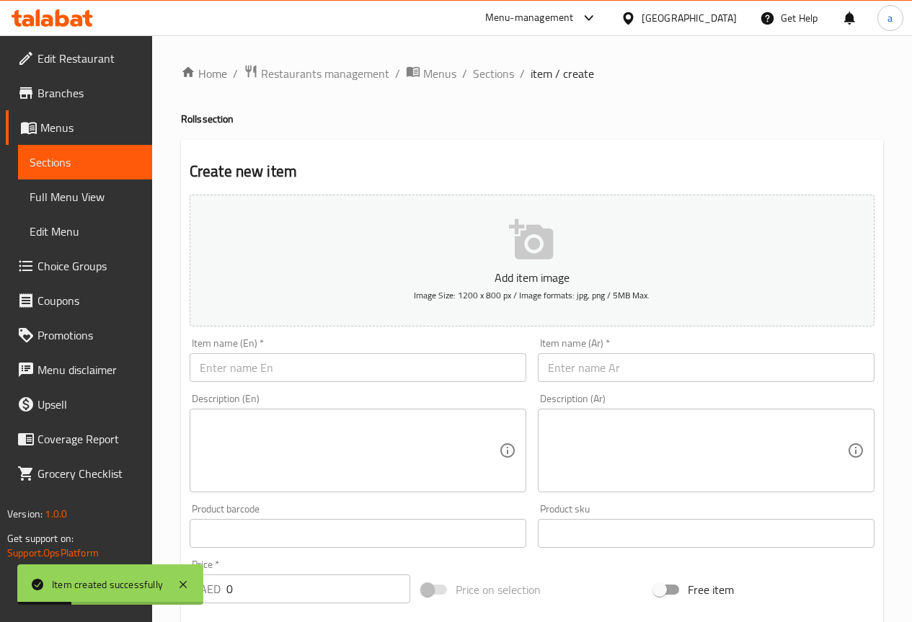
click at [323, 378] on input "text" at bounding box center [358, 367] width 337 height 29
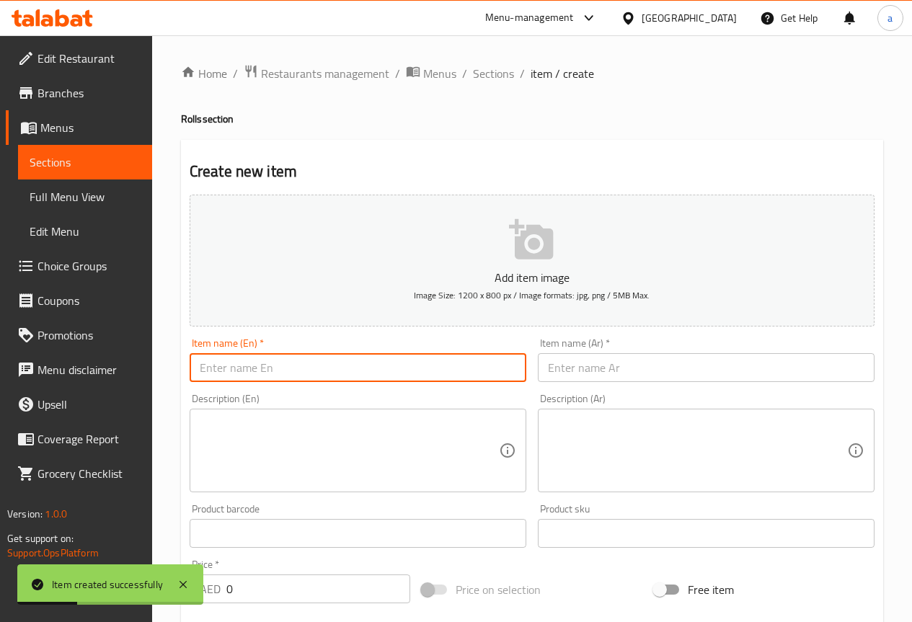
paste input "[US_STATE] Salmon Roll"
type input "[US_STATE] Salmon Roll"
drag, startPoint x: 680, startPoint y: 365, endPoint x: 919, endPoint y: 105, distance: 352.7
click at [680, 365] on input "text" at bounding box center [706, 367] width 337 height 29
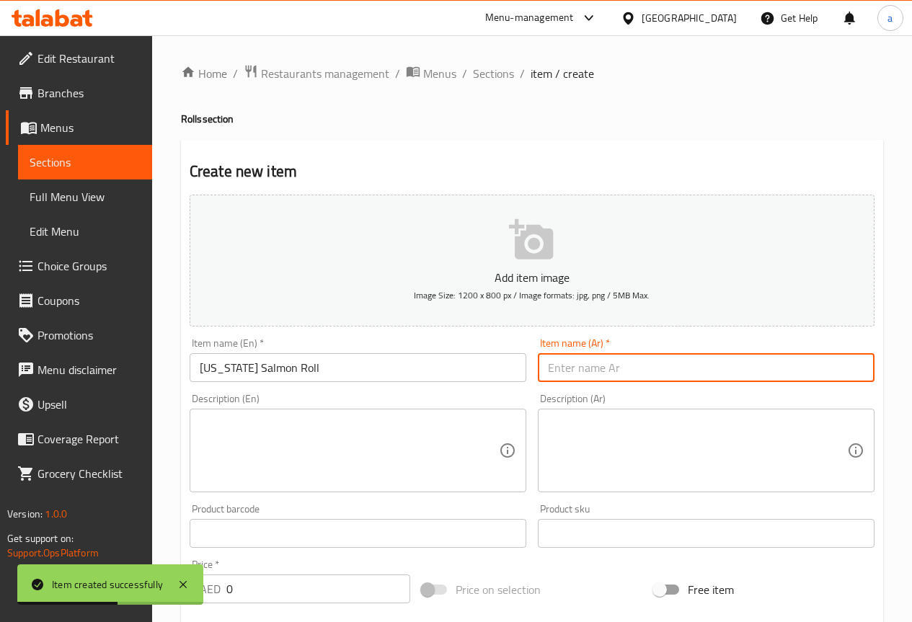
click at [398, 376] on input "[US_STATE] Salmon Roll" at bounding box center [358, 367] width 337 height 29
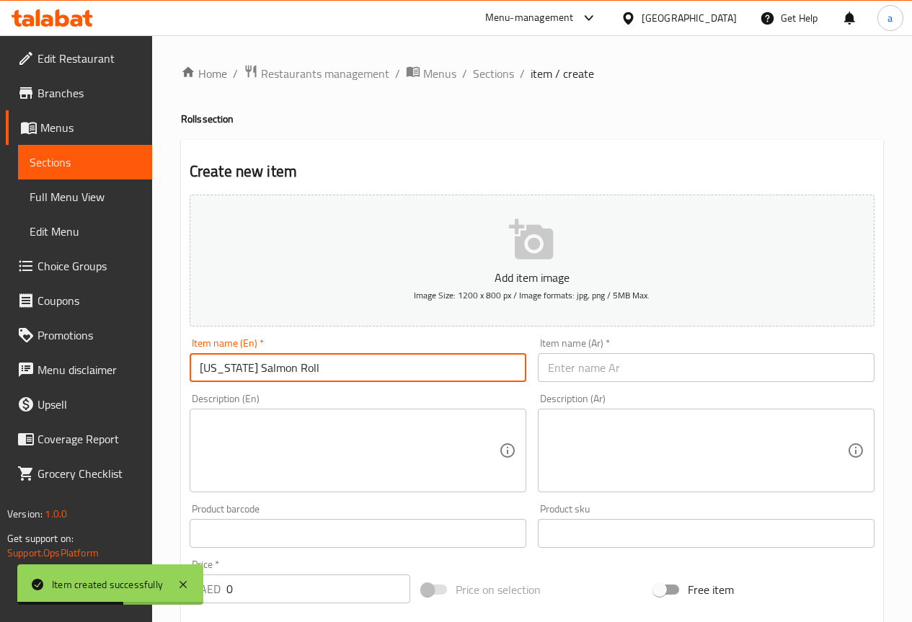
click at [398, 376] on input "[US_STATE] Salmon Roll" at bounding box center [358, 367] width 337 height 29
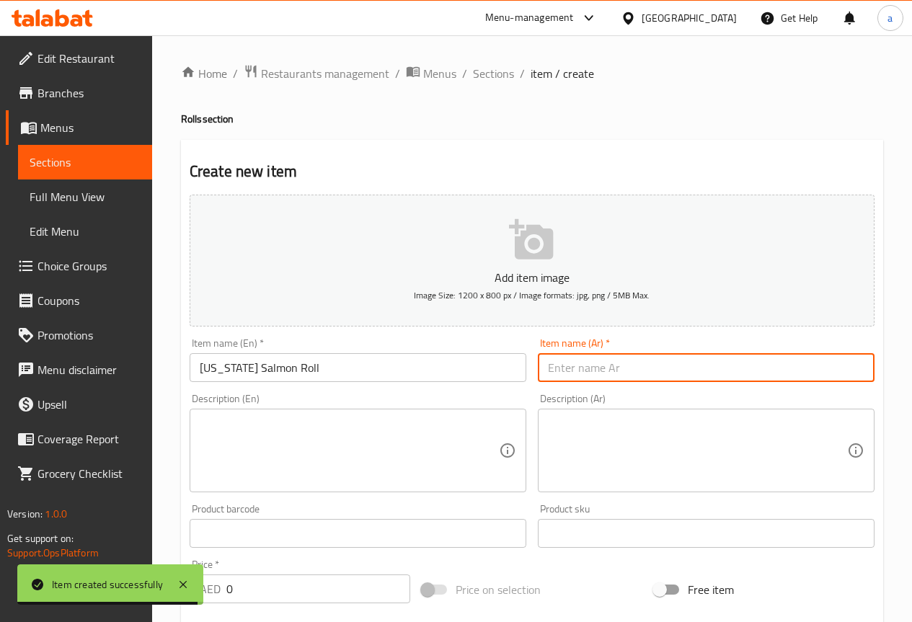
click at [708, 358] on input "text" at bounding box center [706, 367] width 337 height 29
paste input "لفائف السلمون الكاليفورني"
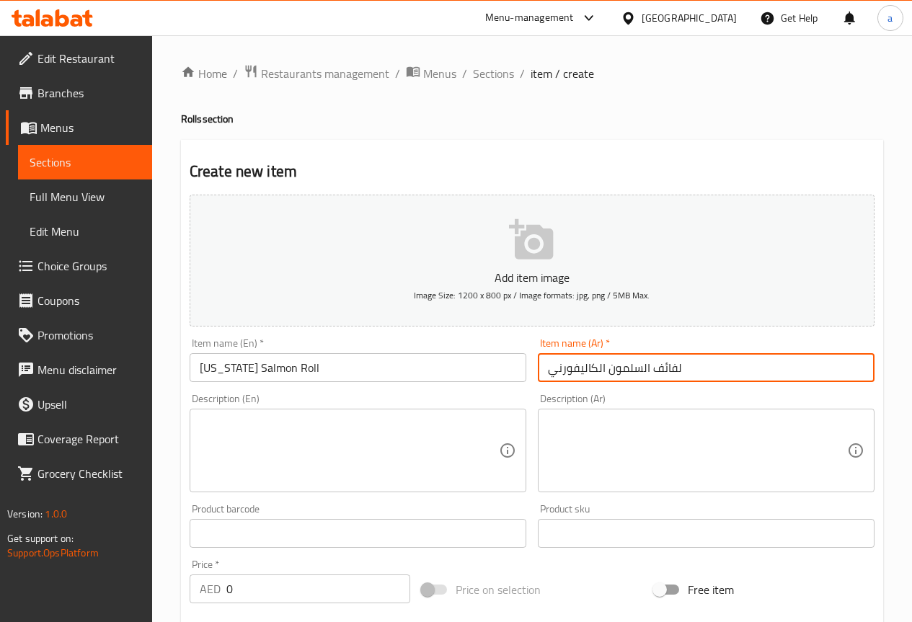
click at [672, 366] on input "لفائف السلمون الكاليفورني" at bounding box center [706, 367] width 337 height 29
click at [598, 369] on input "رول السلمون الكاليفورني" at bounding box center [706, 367] width 337 height 29
click at [543, 371] on input "رول السلمون كاليفورني" at bounding box center [706, 367] width 337 height 29
click at [552, 371] on input "رول السلمون كاليفورني" at bounding box center [706, 367] width 337 height 29
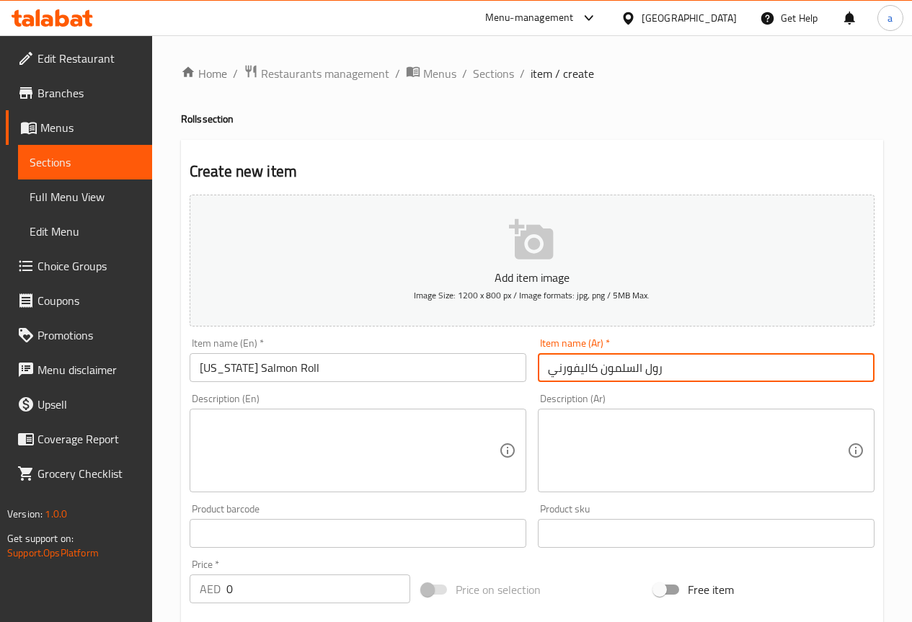
click at [666, 369] on input "رول السلمون كاليفورني" at bounding box center [706, 367] width 337 height 29
click at [661, 391] on div "Description (Ar) Description (Ar)" at bounding box center [706, 443] width 348 height 110
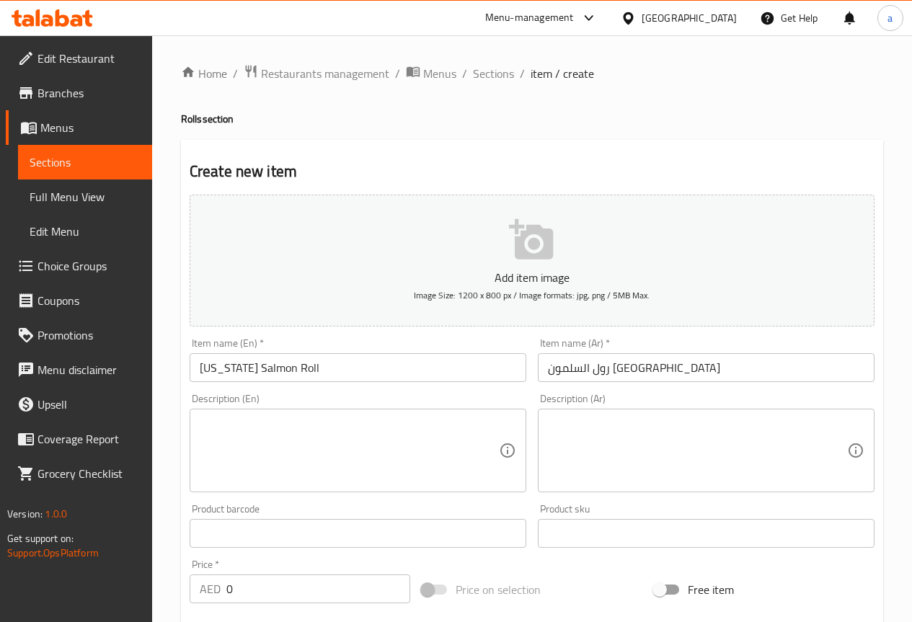
click at [630, 369] on input "رول السلمون كاليفورنيا" at bounding box center [706, 367] width 337 height 29
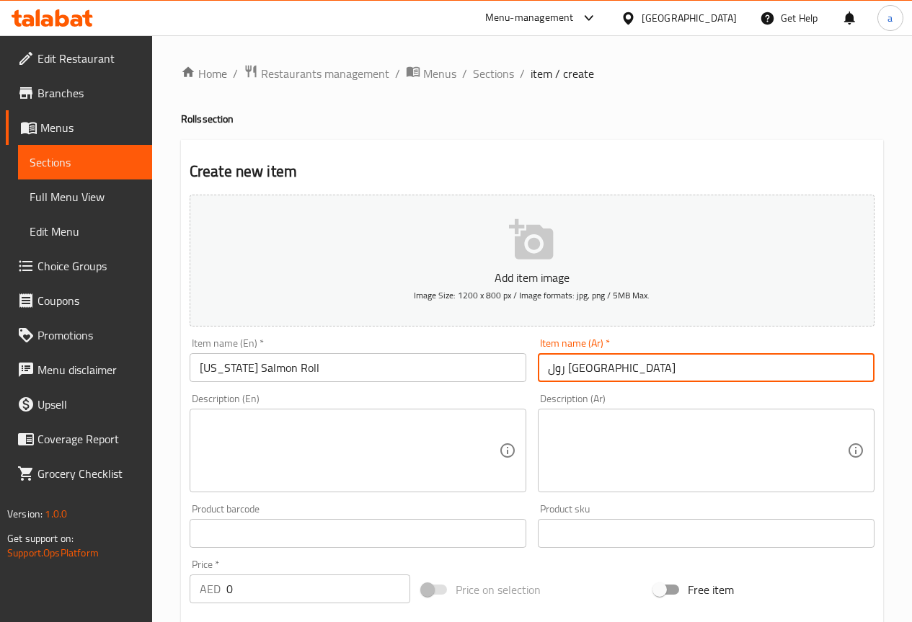
type input "رول [GEOGRAPHIC_DATA]"
click at [642, 392] on div "Description (Ar) Description (Ar)" at bounding box center [706, 443] width 348 height 110
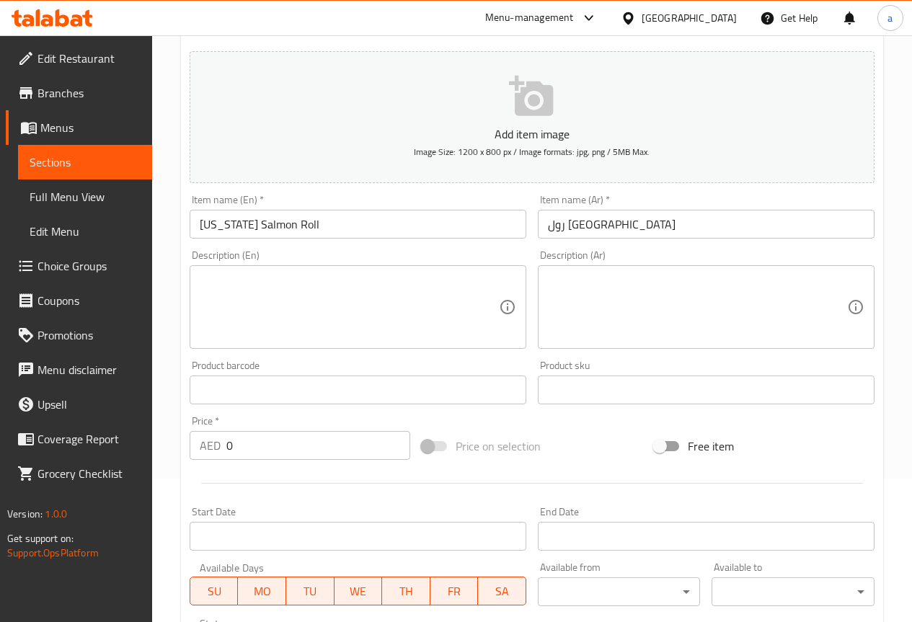
scroll to position [216, 0]
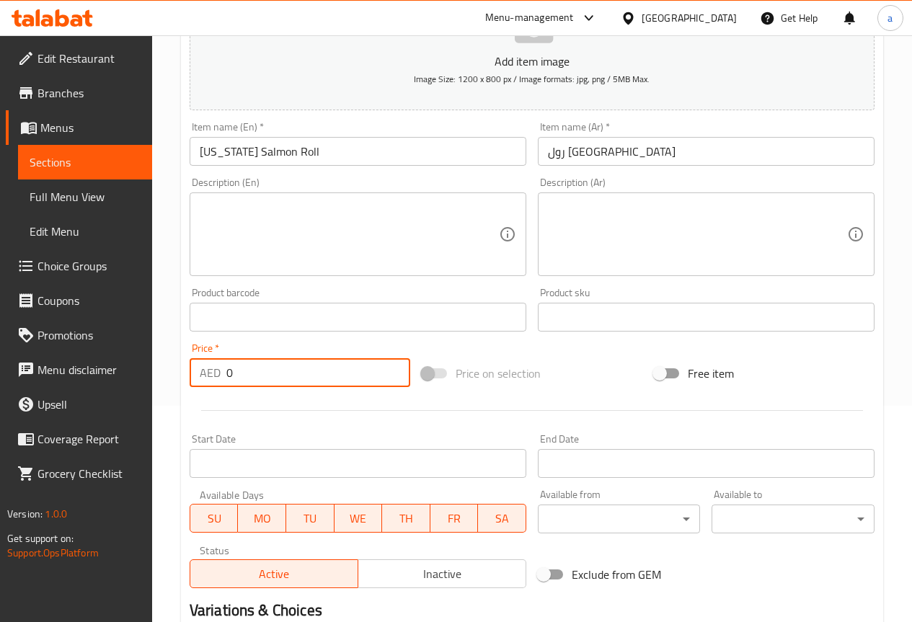
click at [285, 379] on input "0" at bounding box center [318, 372] width 184 height 29
drag, startPoint x: 285, startPoint y: 378, endPoint x: 193, endPoint y: 387, distance: 92.0
click at [193, 387] on div "AED 0 Price *" at bounding box center [300, 372] width 221 height 29
type input "45"
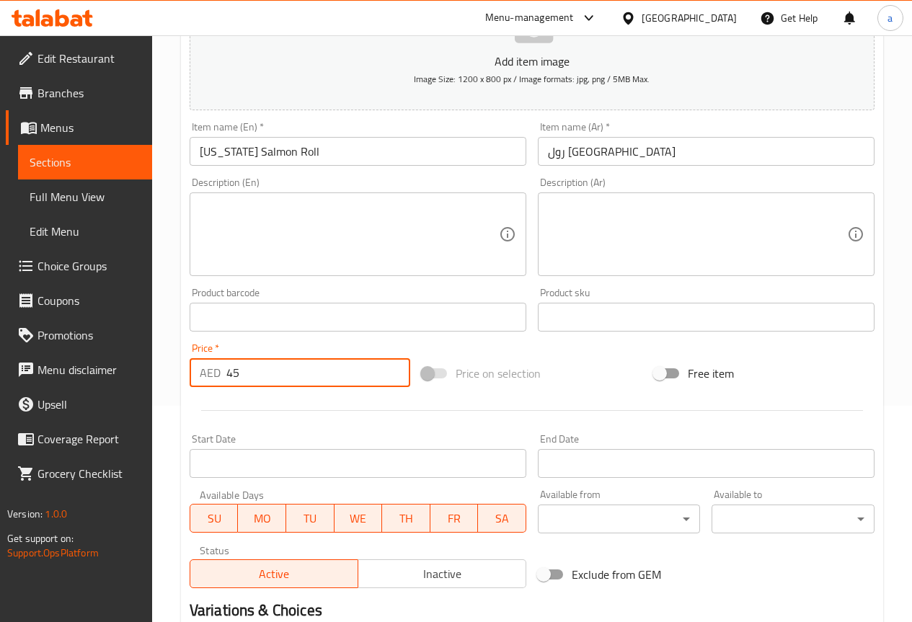
click at [270, 410] on hr at bounding box center [532, 410] width 662 height 1
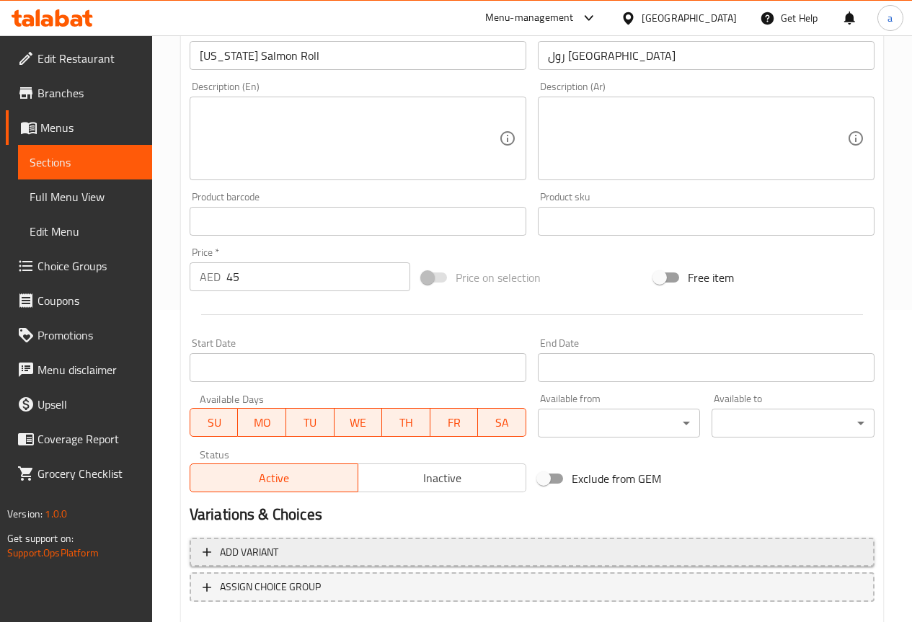
scroll to position [397, 0]
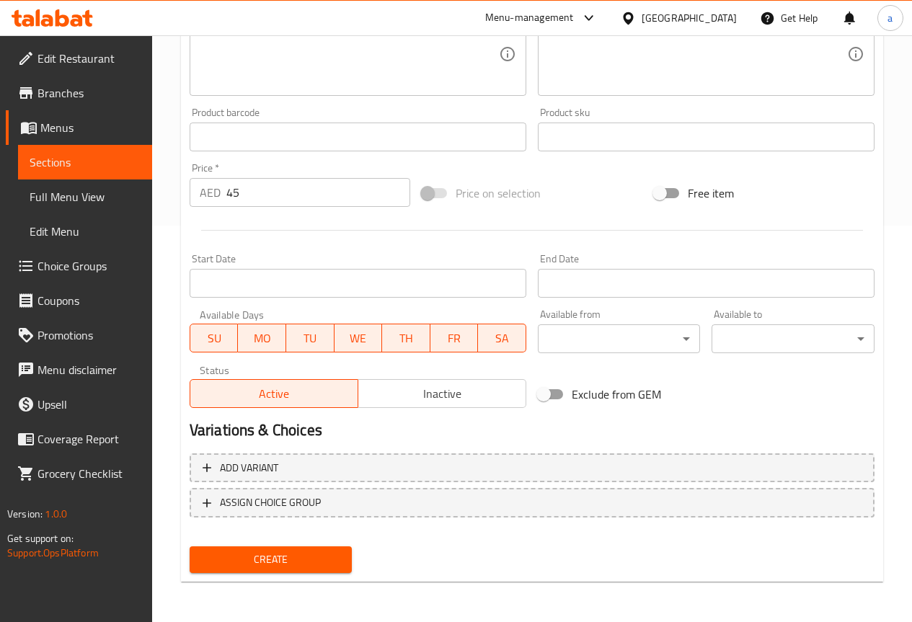
drag, startPoint x: 292, startPoint y: 561, endPoint x: 314, endPoint y: 536, distance: 33.7
click at [292, 562] on span "Create" at bounding box center [271, 560] width 140 height 18
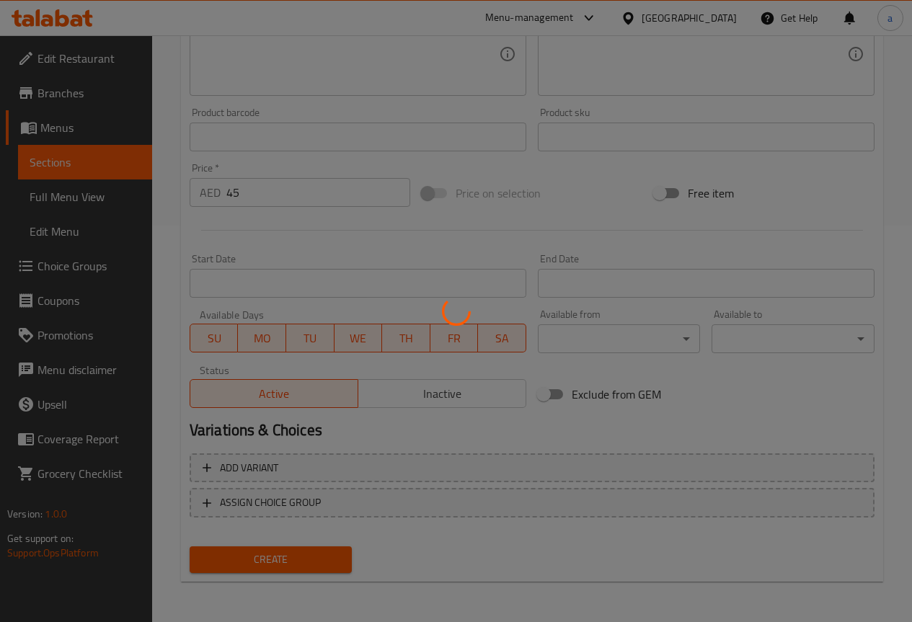
type input "0"
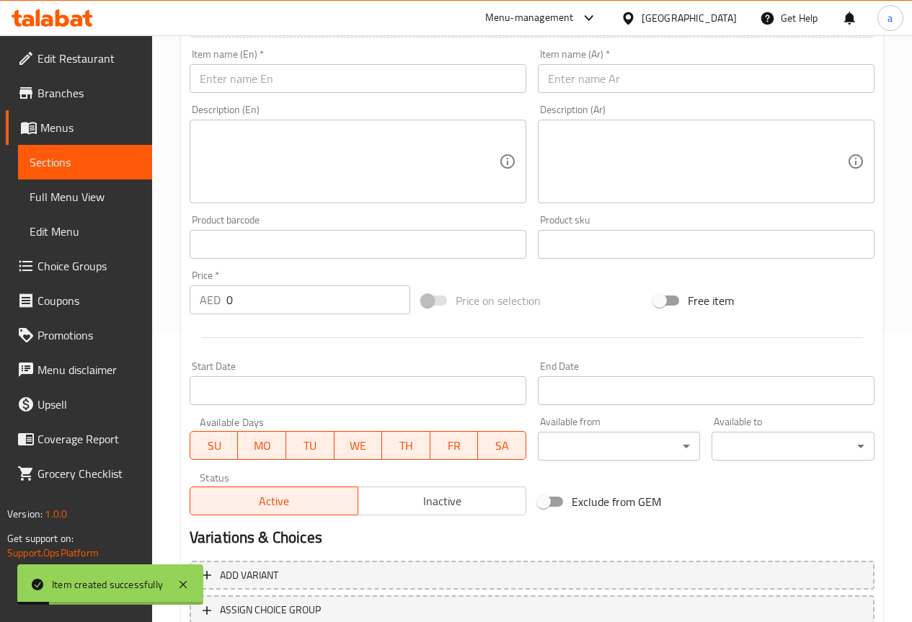
scroll to position [36, 0]
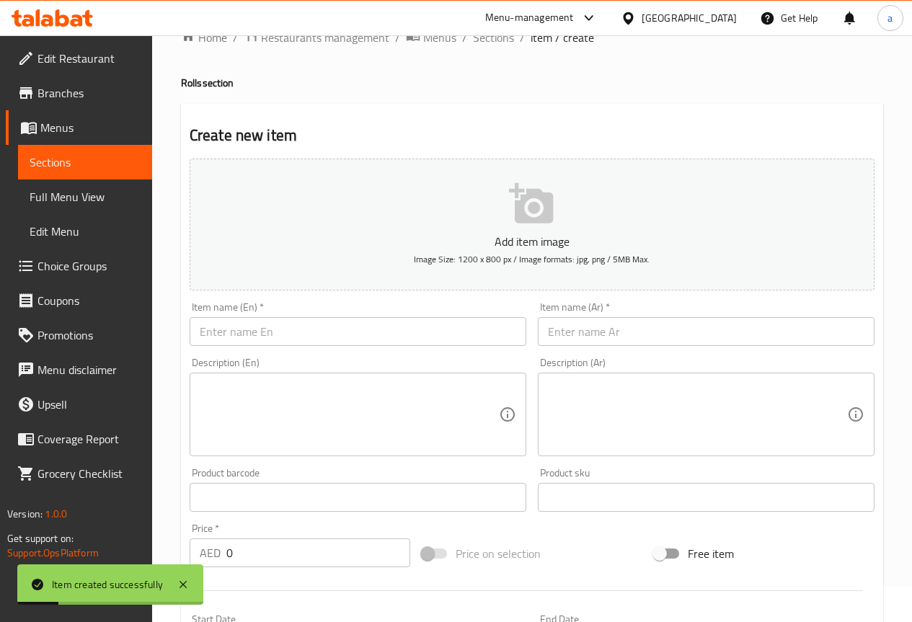
click at [317, 330] on input "text" at bounding box center [358, 331] width 337 height 29
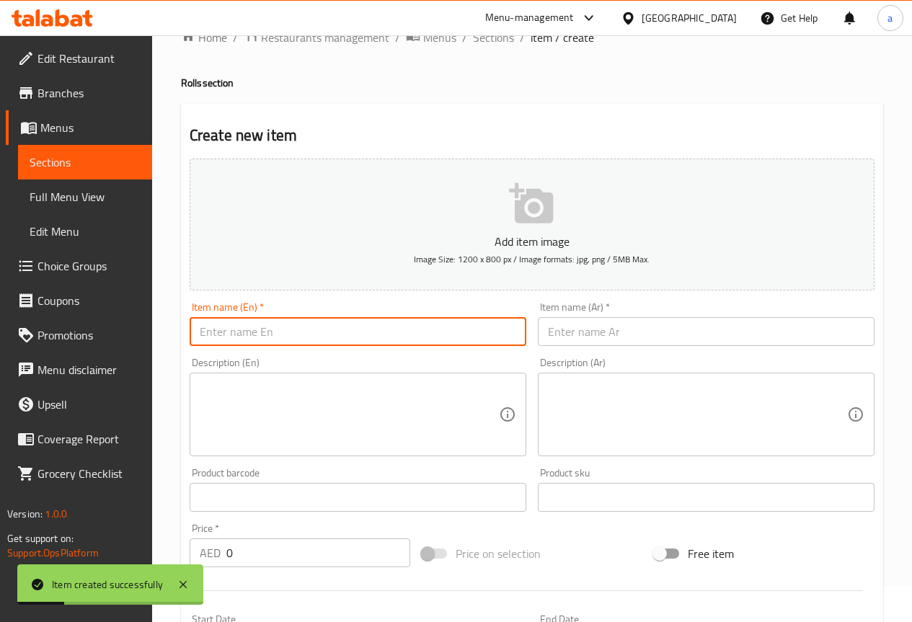
paste input "Nobu Roll"
type input "Nobu Roll"
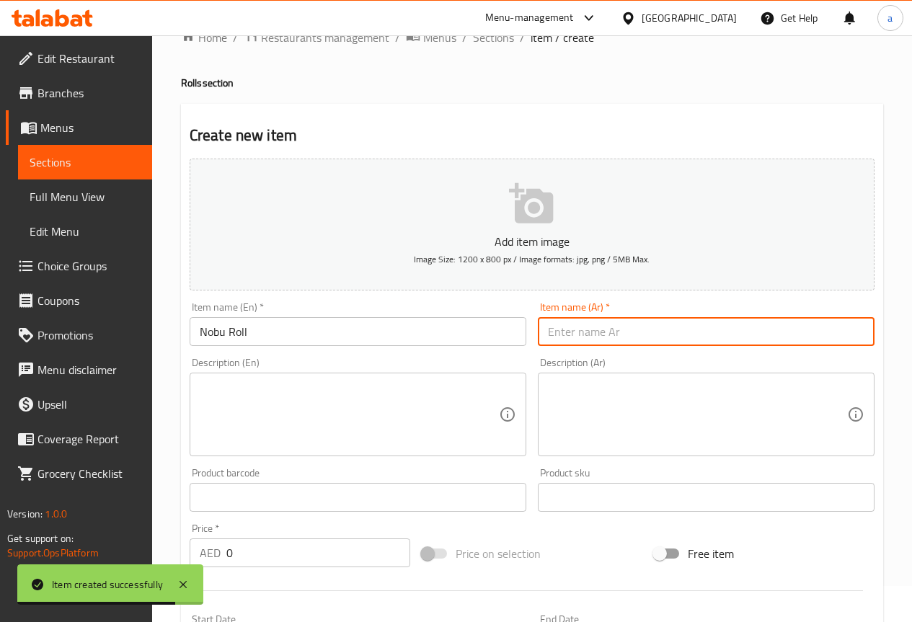
click at [706, 339] on input "text" at bounding box center [706, 331] width 337 height 29
paste input "نوبو رول"
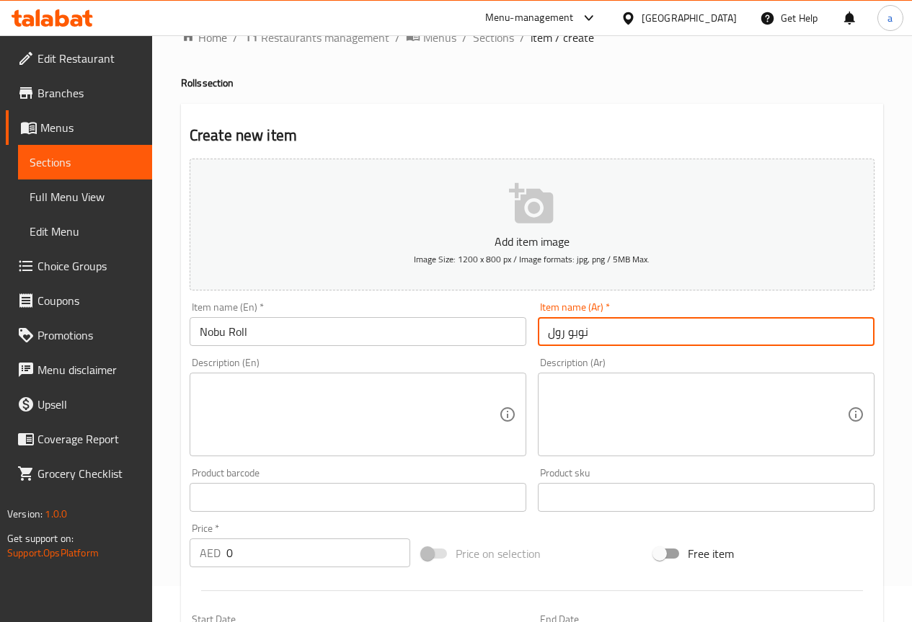
type input "نوبو رول"
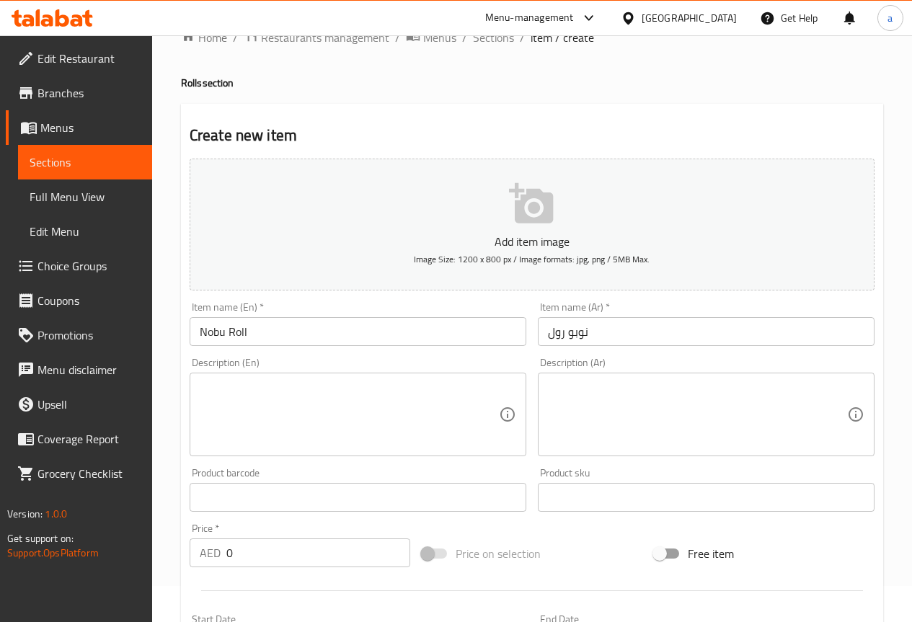
click at [565, 353] on div "Description (Ar) Description (Ar)" at bounding box center [706, 407] width 348 height 110
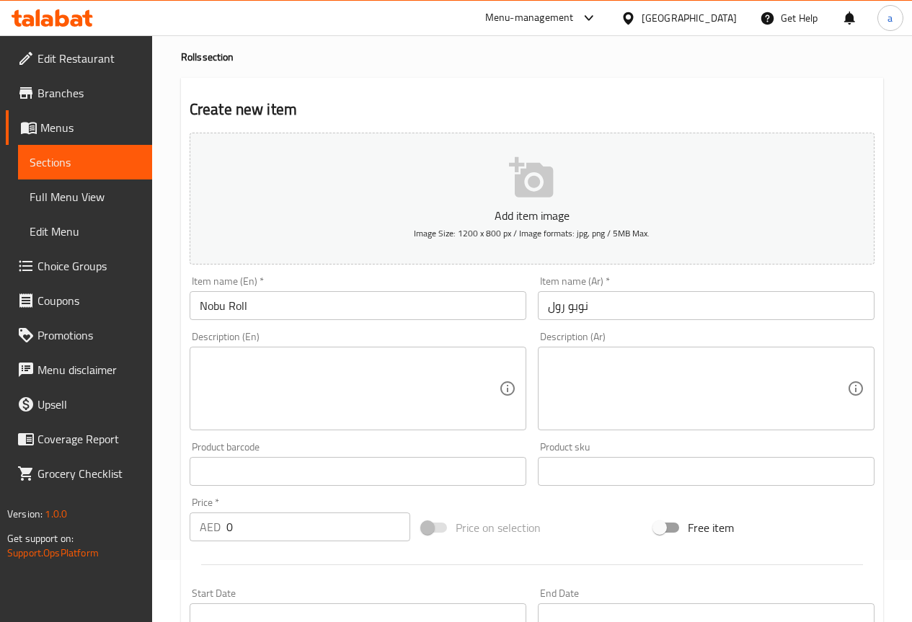
scroll to position [108, 0]
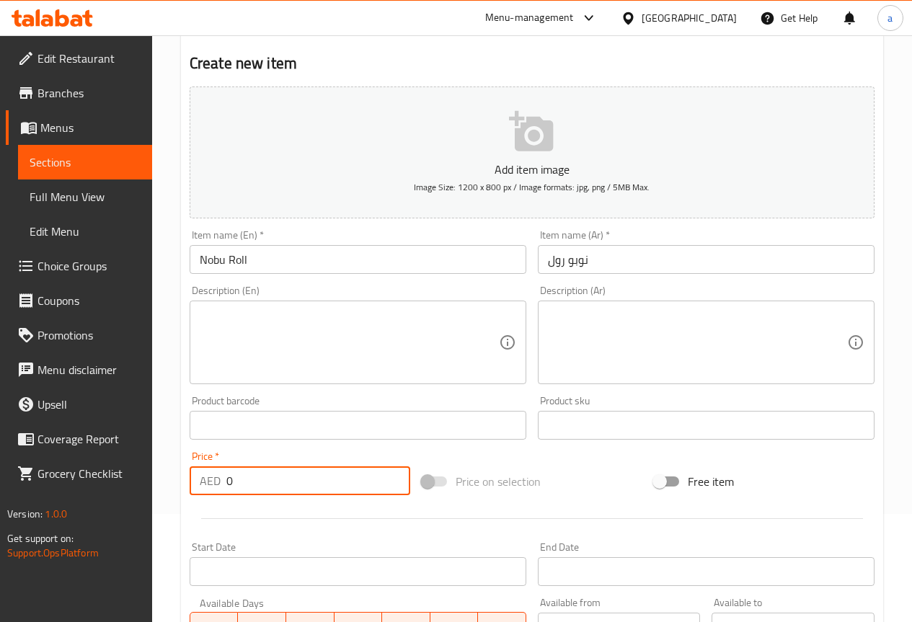
drag, startPoint x: 266, startPoint y: 473, endPoint x: 211, endPoint y: 483, distance: 56.3
click at [211, 483] on div "AED 0 Price *" at bounding box center [300, 481] width 221 height 29
type input "45"
click at [294, 518] on div at bounding box center [532, 518] width 697 height 35
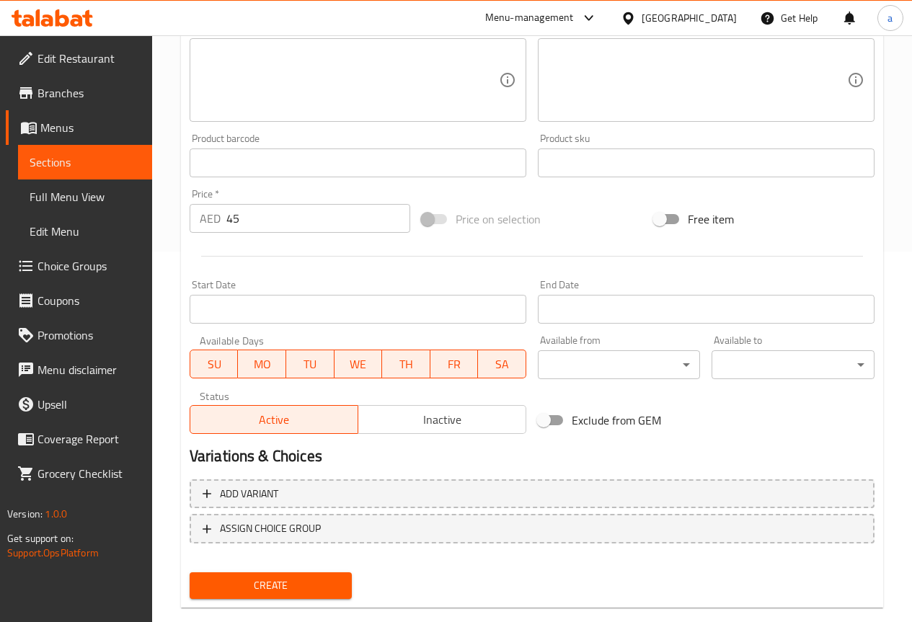
scroll to position [397, 0]
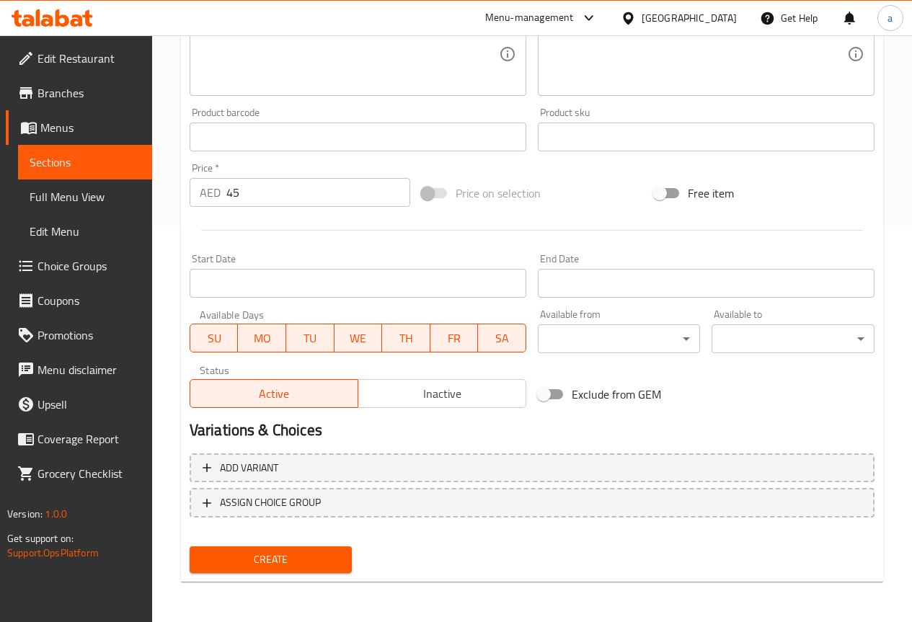
click at [288, 558] on span "Create" at bounding box center [271, 560] width 140 height 18
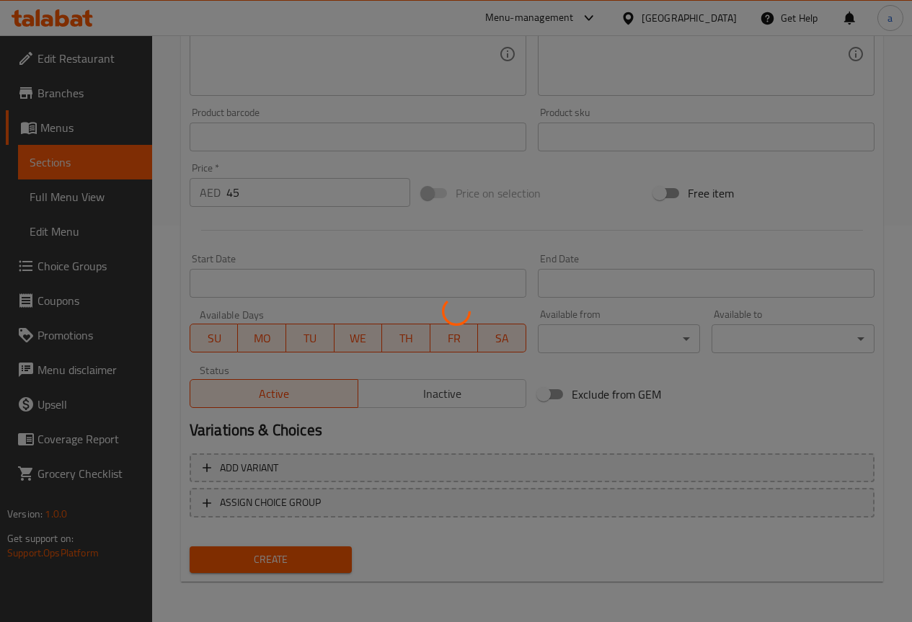
type input "0"
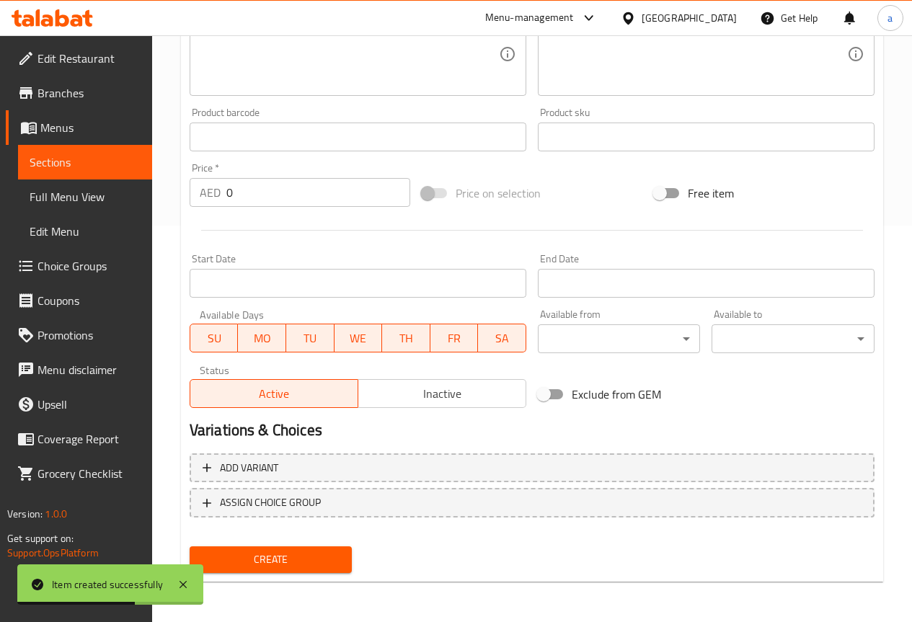
click at [82, 165] on span "Sections" at bounding box center [85, 162] width 111 height 17
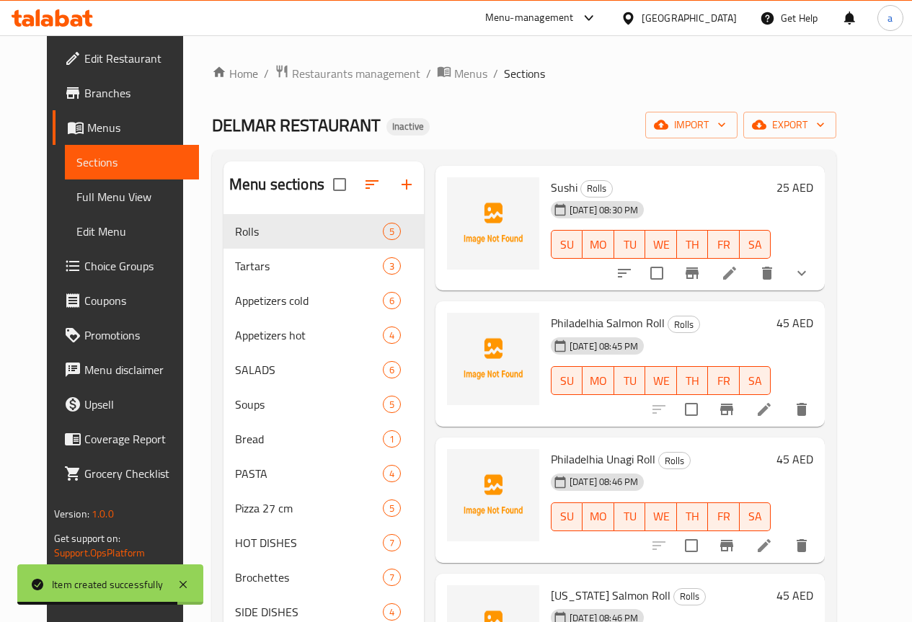
scroll to position [115, 0]
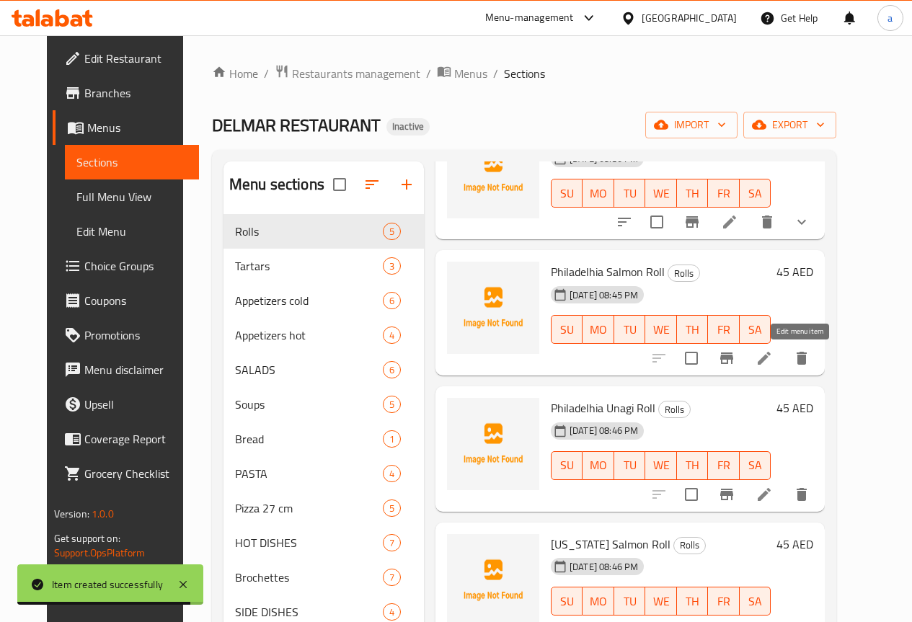
click at [773, 356] on icon at bounding box center [764, 358] width 17 height 17
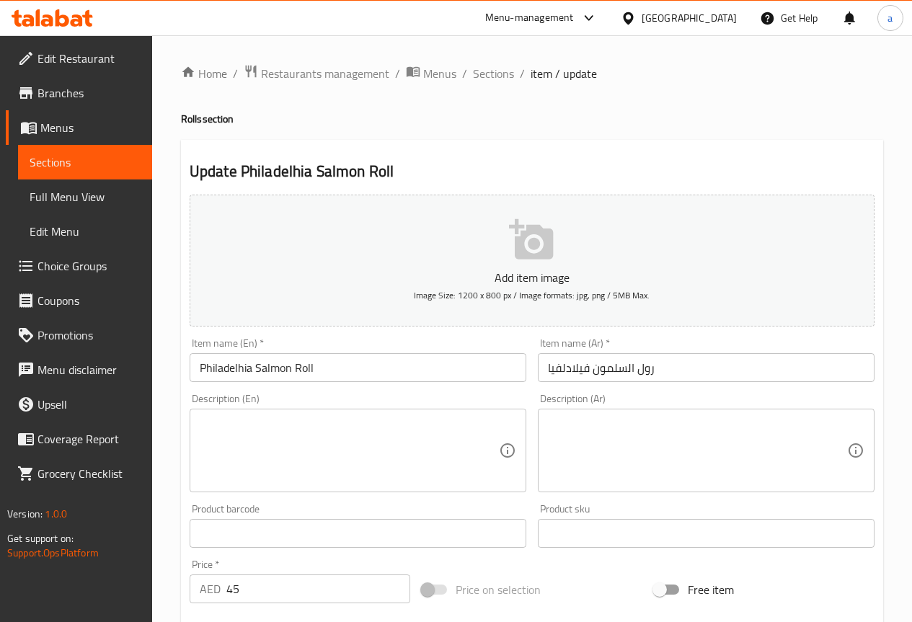
click at [577, 367] on input "رول السلمون فيلادلفيا" at bounding box center [706, 367] width 337 height 29
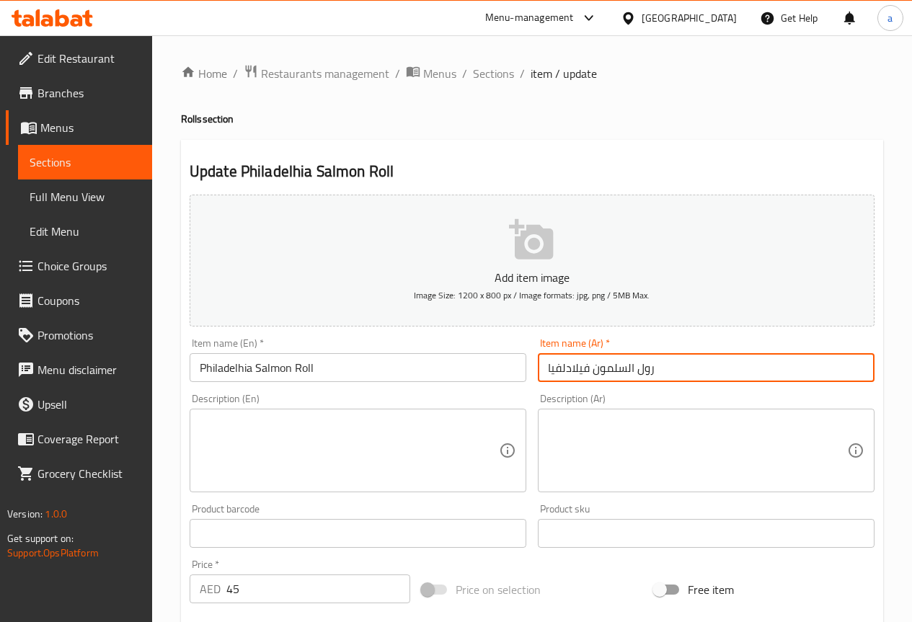
click at [577, 367] on input "رول السلمون فيلادلفيا" at bounding box center [706, 367] width 337 height 29
click at [643, 387] on div "Item name (Ar)   * رول السلمون فيلادلفيا Item name (Ar) *" at bounding box center [706, 360] width 348 height 56
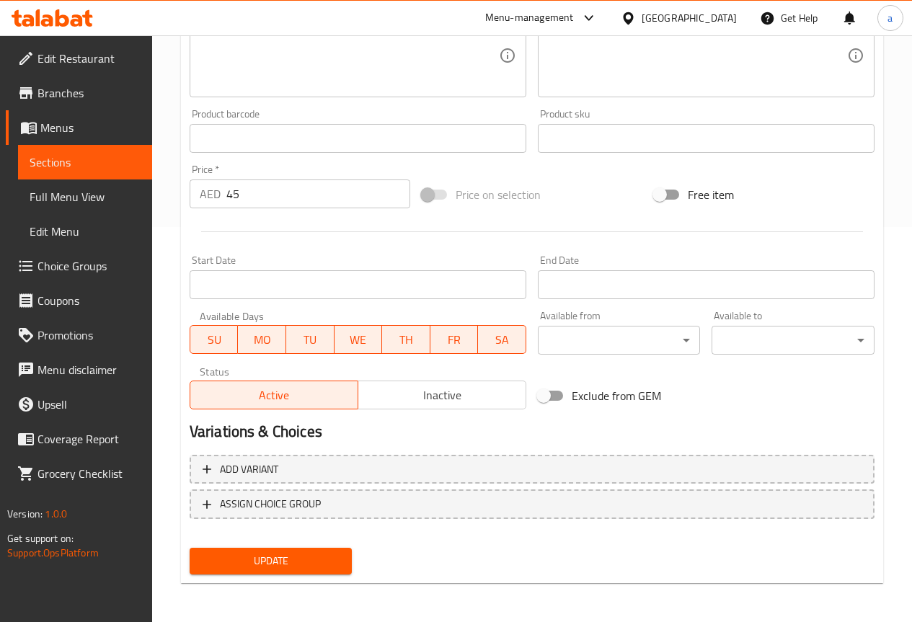
scroll to position [397, 0]
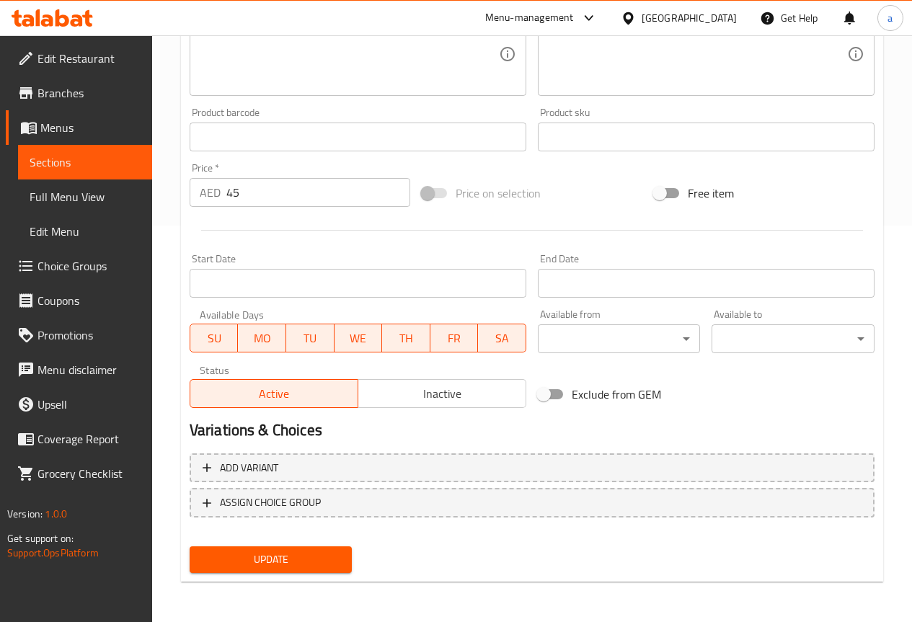
click at [317, 562] on span "Update" at bounding box center [271, 560] width 140 height 18
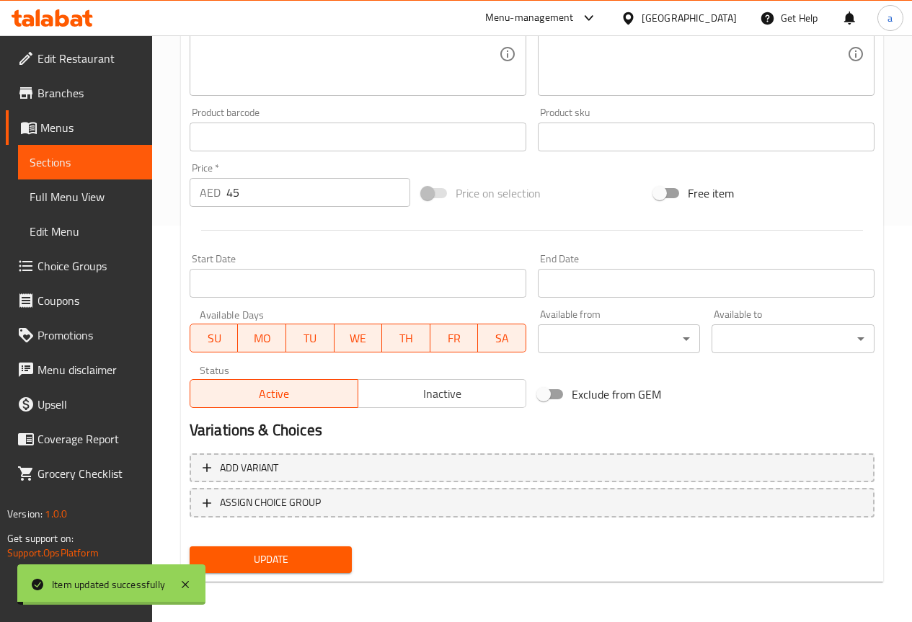
click at [61, 157] on span "Sections" at bounding box center [85, 162] width 111 height 17
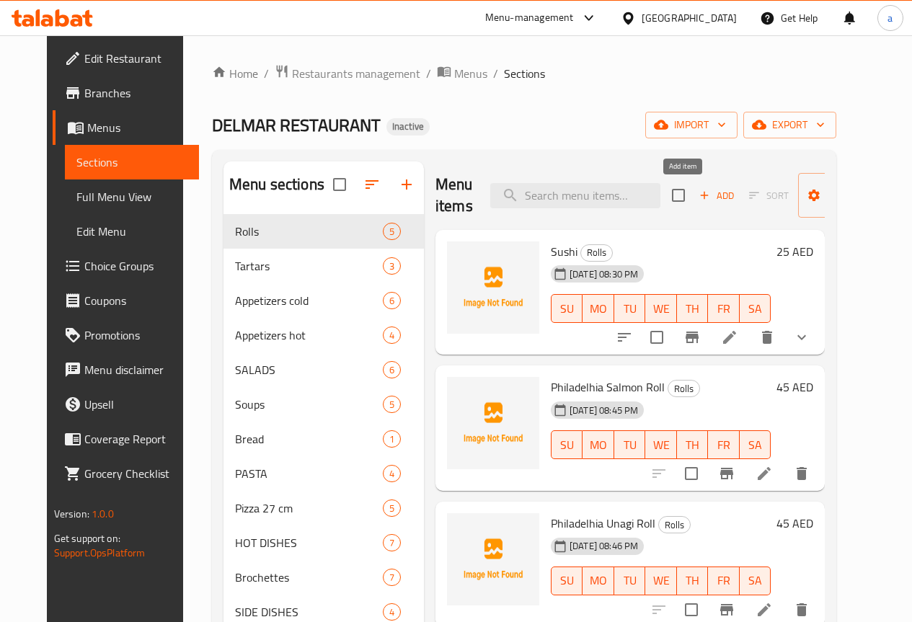
click at [697, 194] on span "Add" at bounding box center [716, 196] width 39 height 17
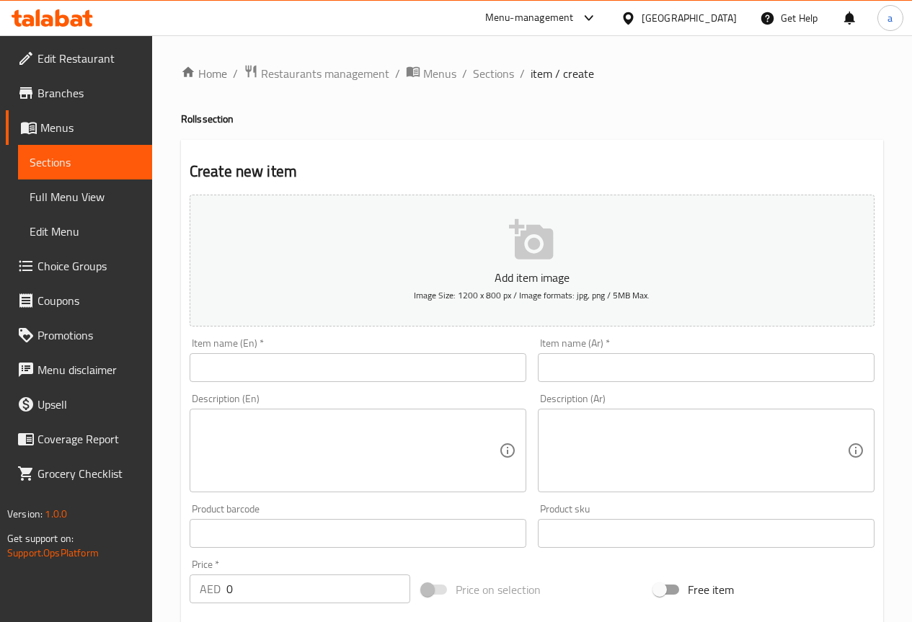
click at [354, 364] on input "text" at bounding box center [358, 367] width 337 height 29
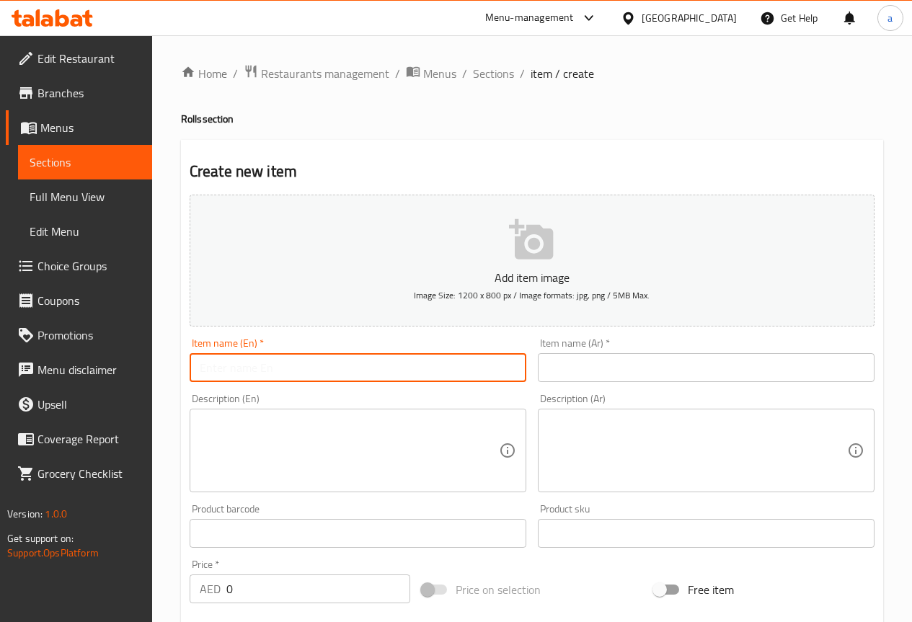
paste input "Tempura Masago Crab Roll"
type input "Tempura Masago Crab Roll"
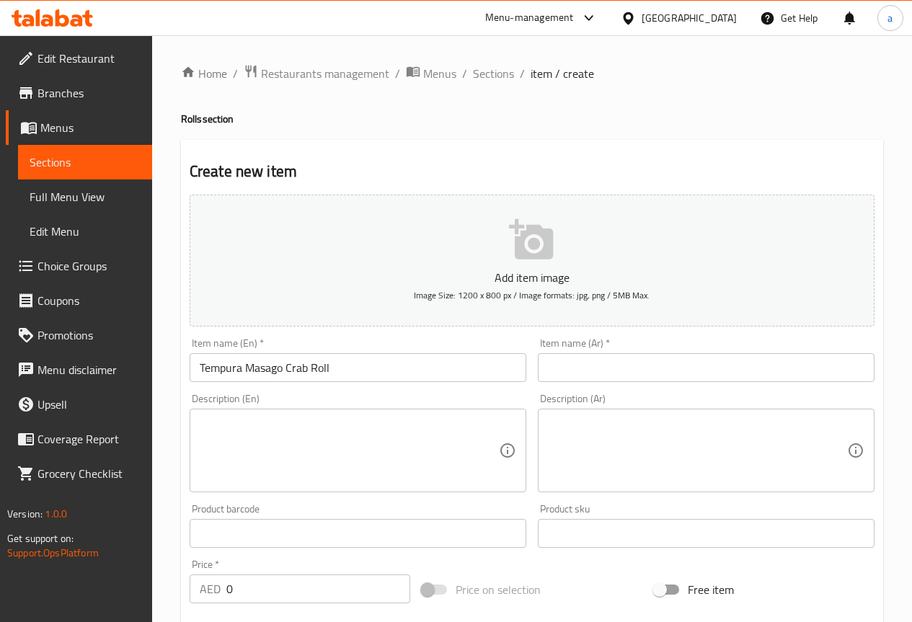
click at [616, 361] on input "text" at bounding box center [706, 367] width 337 height 29
paste input "تيمبورا ماساجو كراب رول"
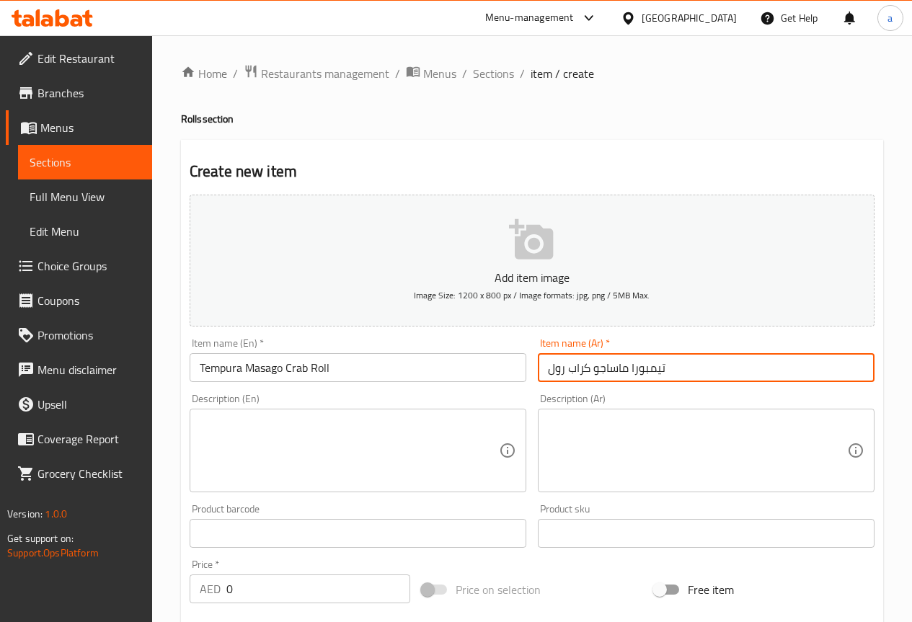
type input "v"
type input "رول السلطعون ماساجو تيمبورا"
click at [227, 371] on input "Tempura Masago Crab Roll" at bounding box center [358, 367] width 337 height 29
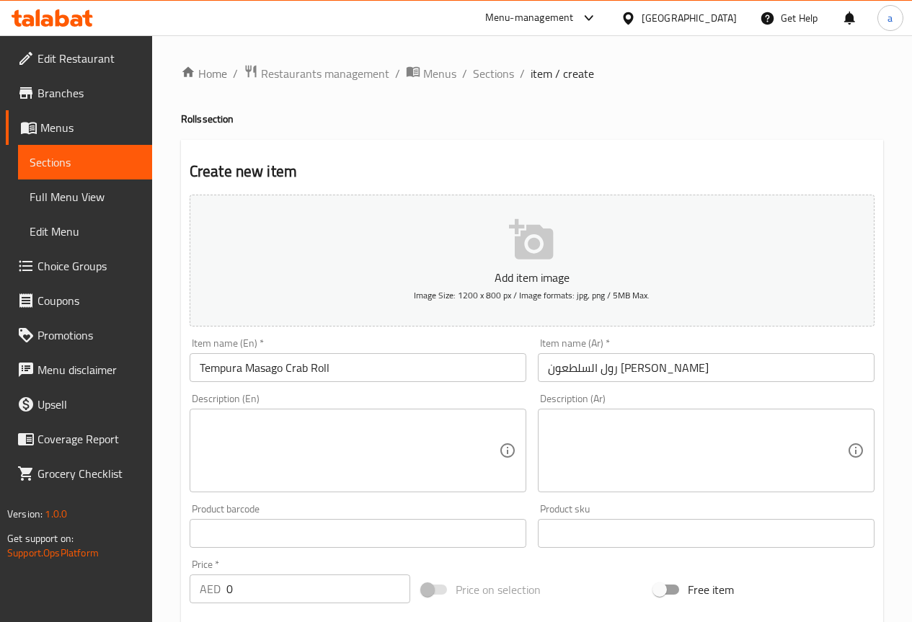
click at [560, 372] on input "رول السلطعون ماساجو تيمبورا" at bounding box center [706, 367] width 337 height 29
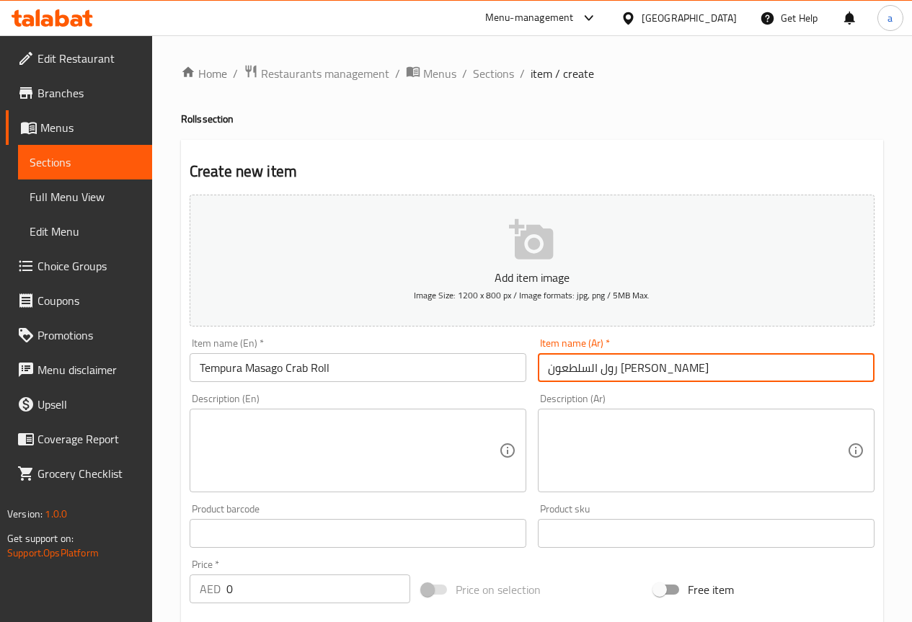
click at [560, 372] on input "رول السلطعون ماساجو تيمبورا" at bounding box center [706, 367] width 337 height 29
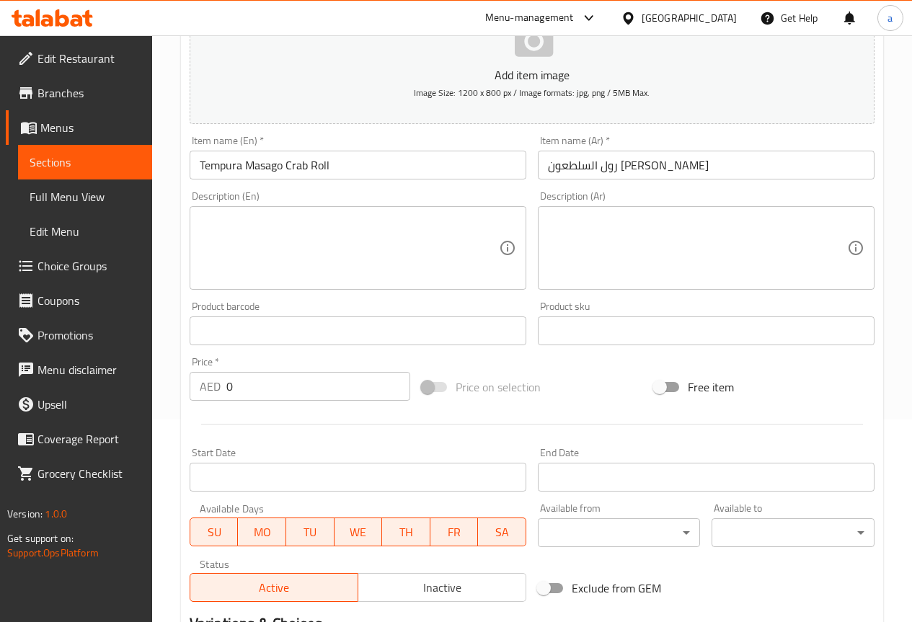
scroll to position [216, 0]
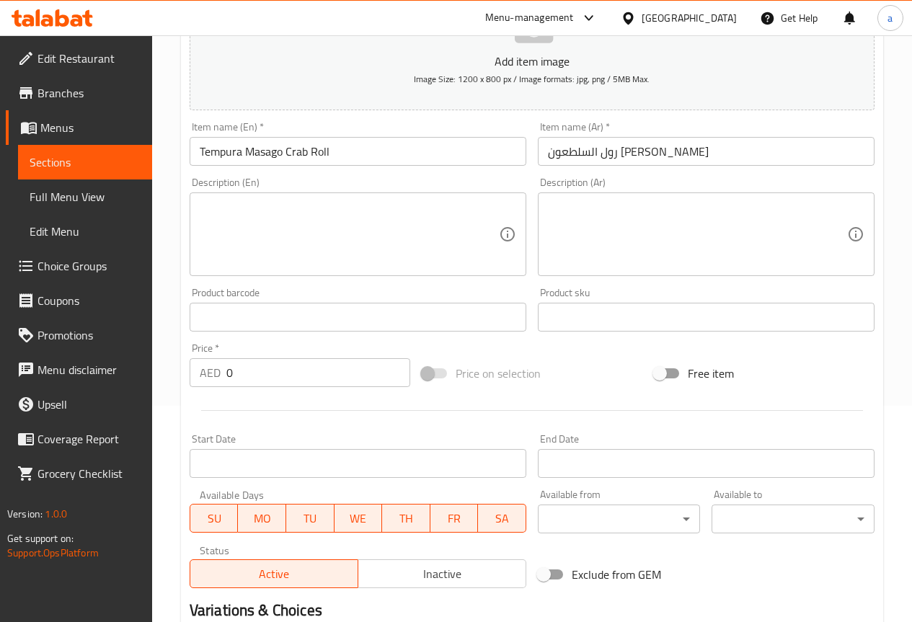
click at [316, 376] on input "0" at bounding box center [318, 372] width 184 height 29
drag, startPoint x: 316, startPoint y: 376, endPoint x: 188, endPoint y: 374, distance: 127.7
click at [188, 374] on div "Price   * AED 0 Price *" at bounding box center [300, 366] width 232 height 56
type input "45"
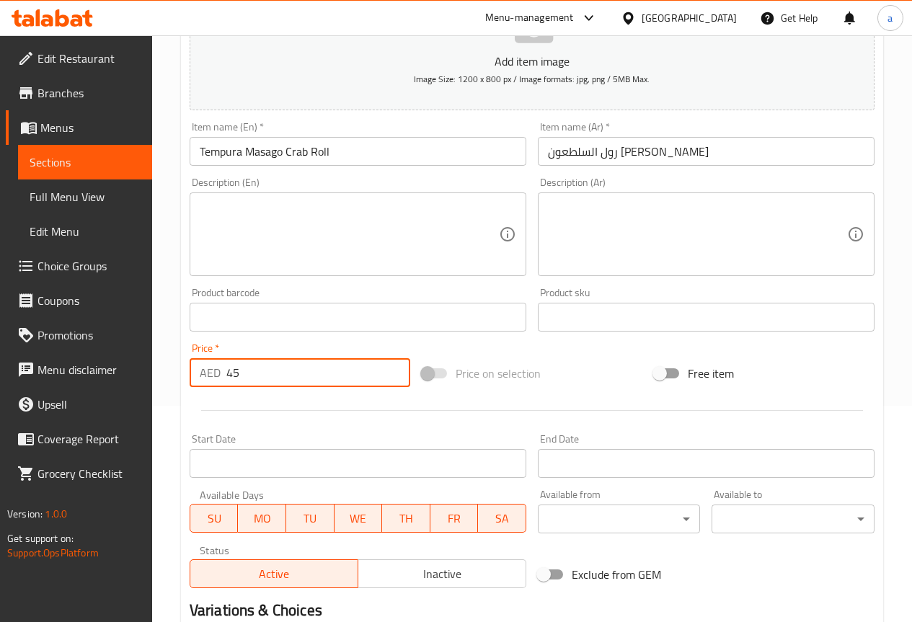
click at [278, 399] on div at bounding box center [532, 410] width 697 height 35
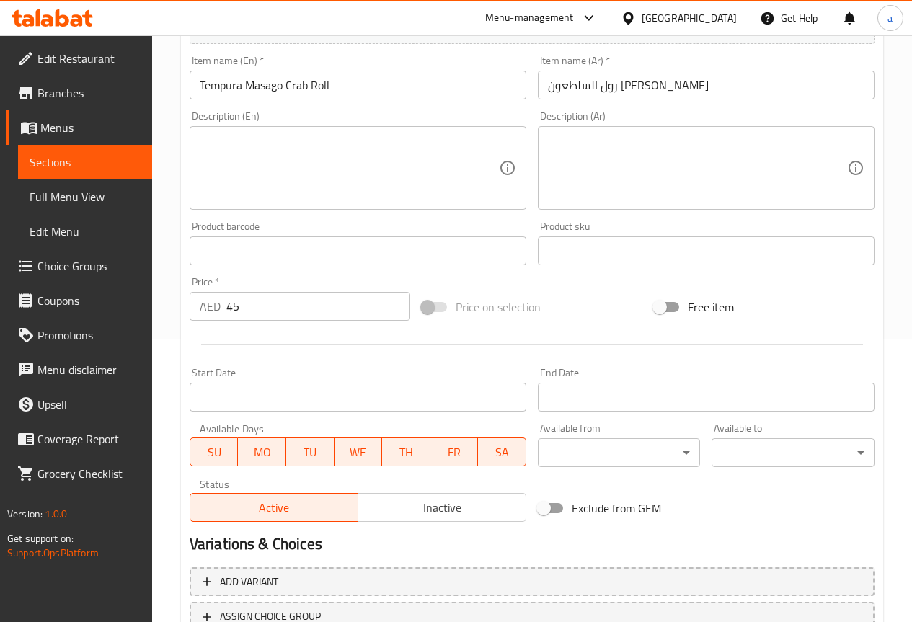
scroll to position [397, 0]
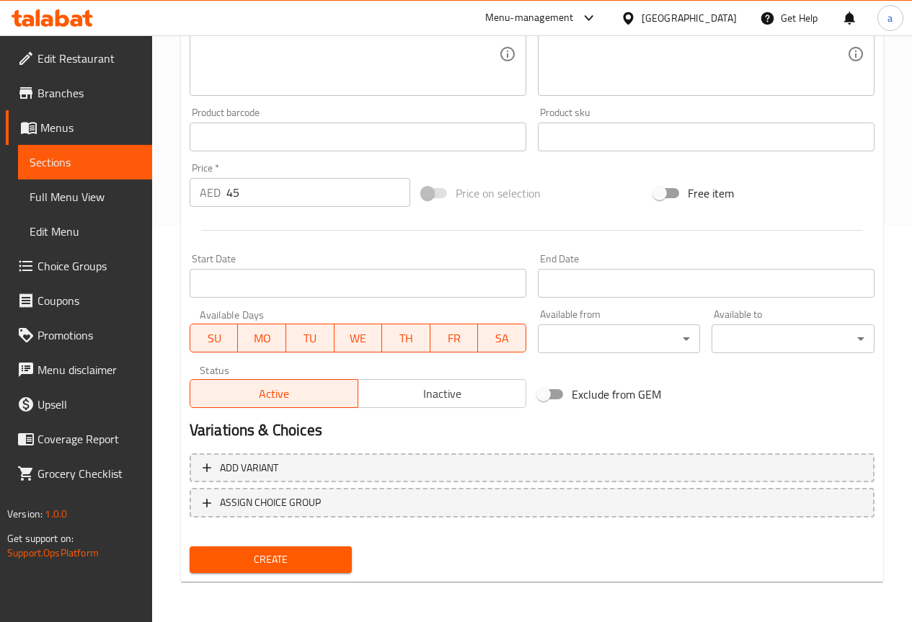
click at [297, 554] on span "Create" at bounding box center [271, 560] width 140 height 18
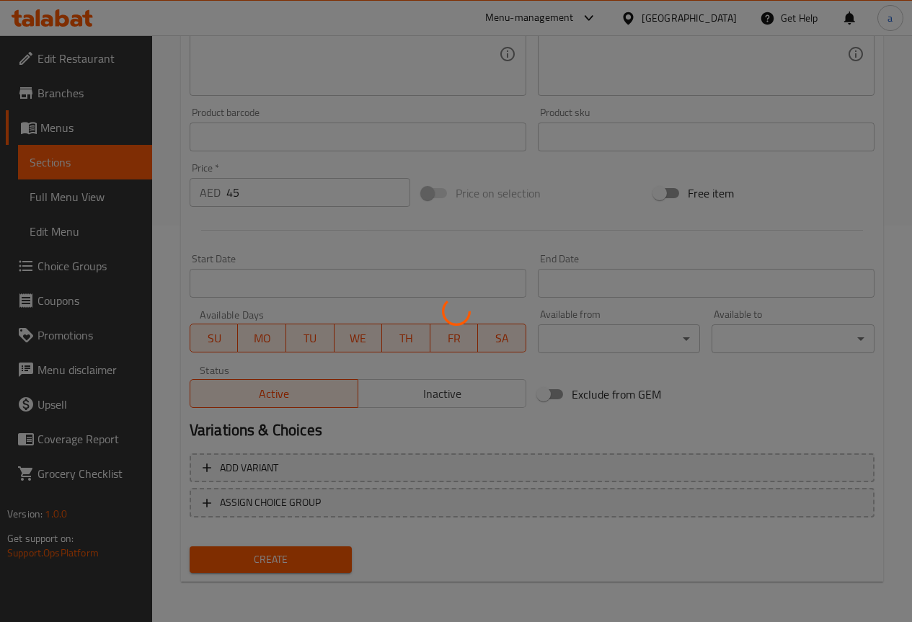
type input "0"
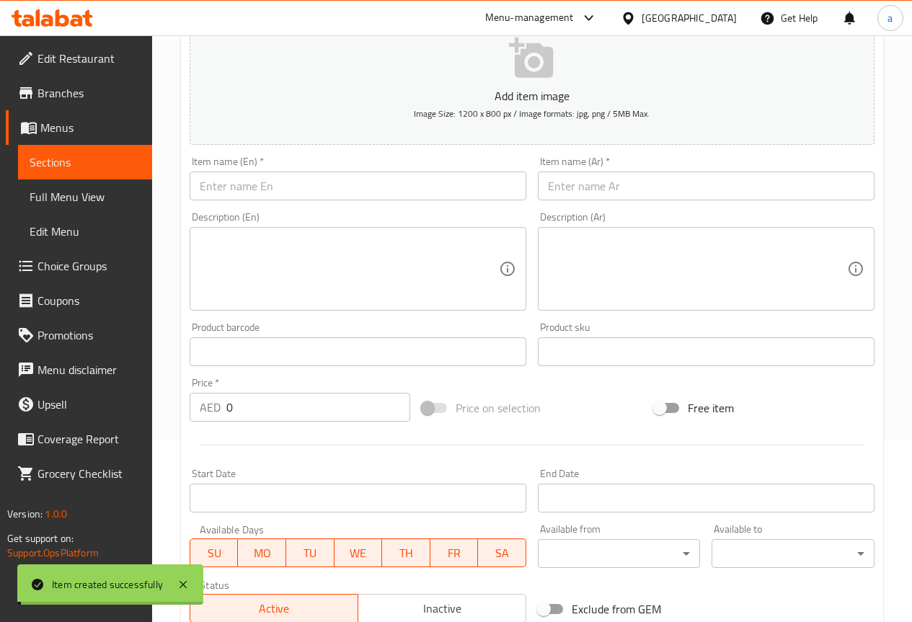
scroll to position [180, 0]
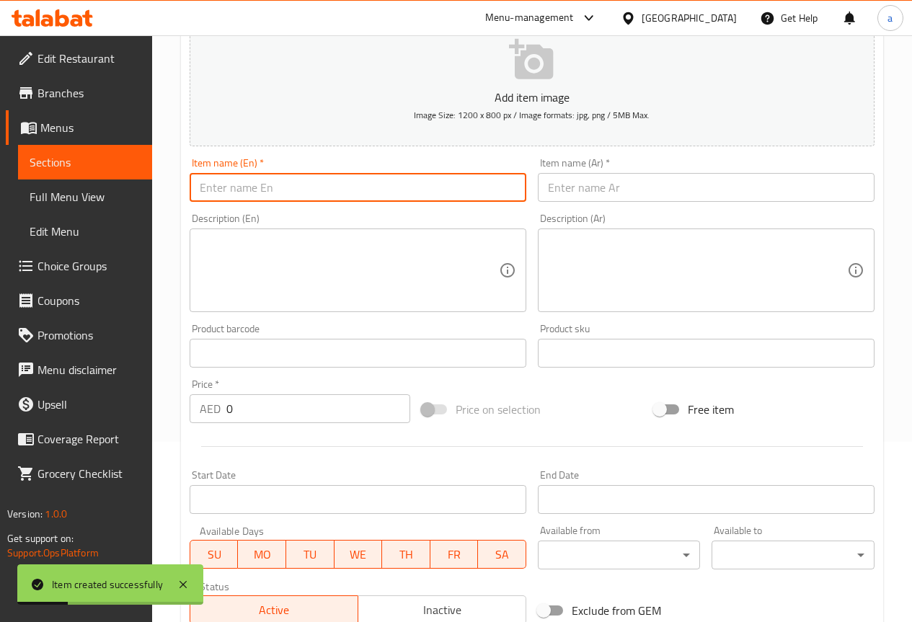
click at [379, 186] on input "text" at bounding box center [358, 187] width 337 height 29
paste input "Tempura Royal Roll"
type input "Tempura Royal Roll"
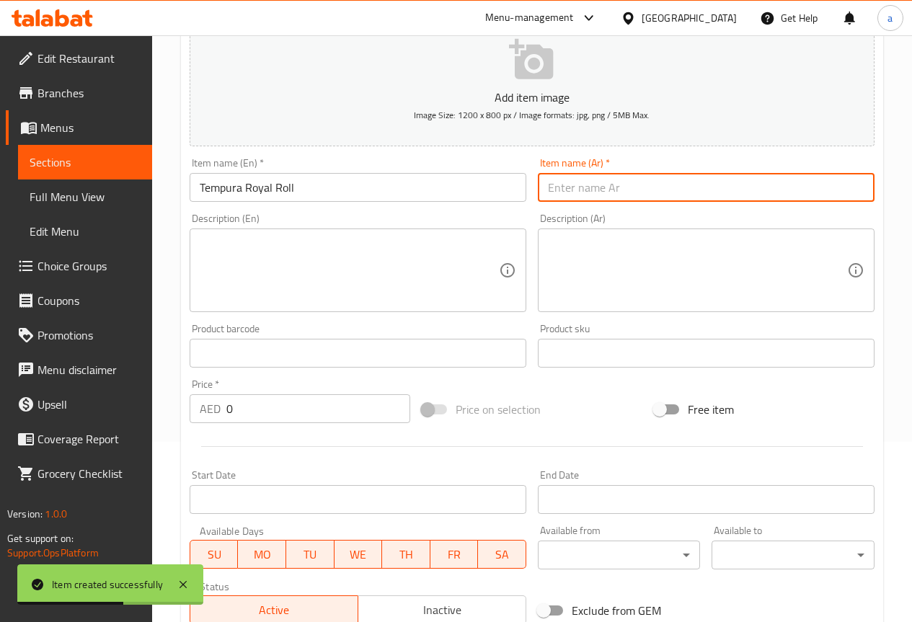
click at [637, 180] on input "text" at bounding box center [706, 187] width 337 height 29
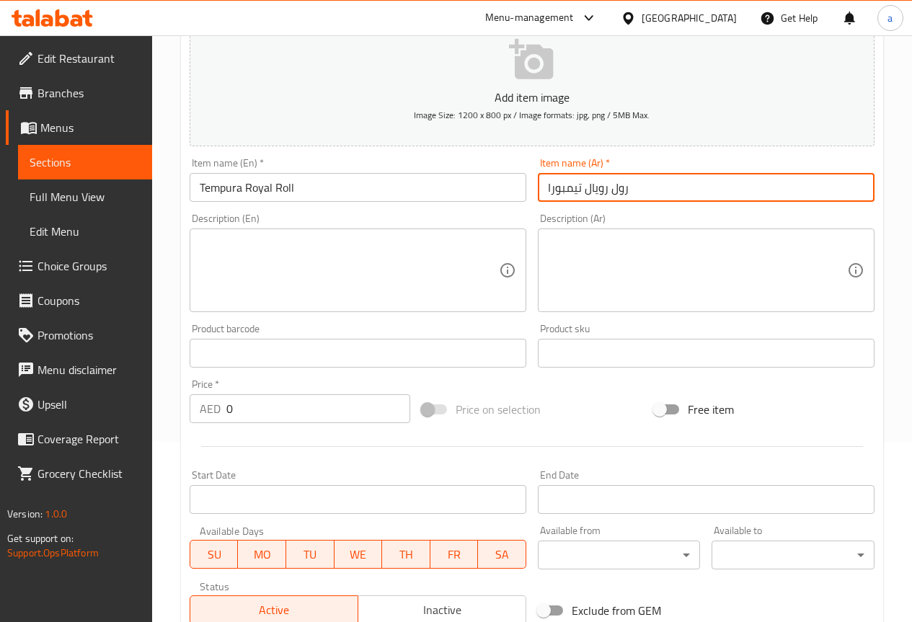
type input "رول رويال تيمبورا"
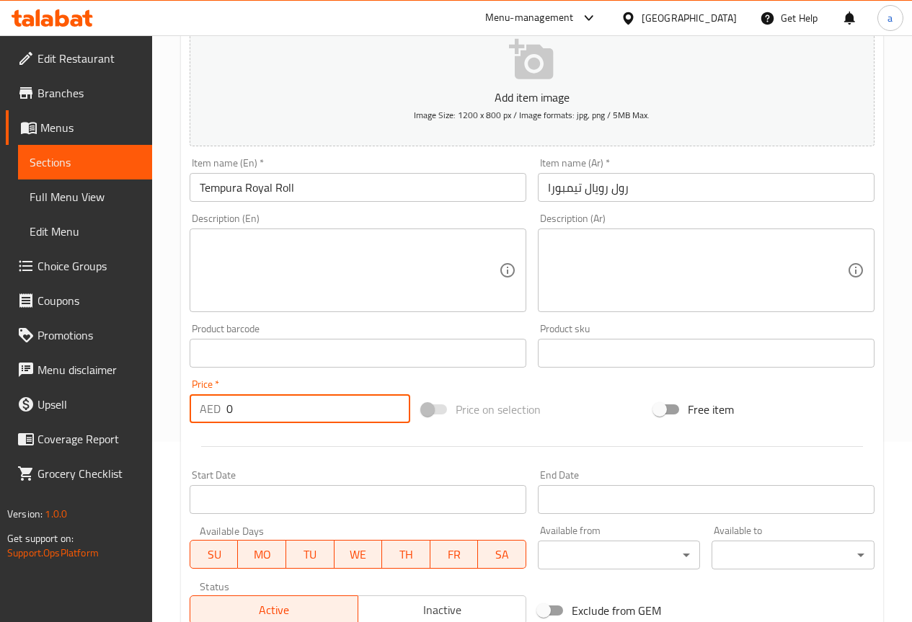
drag, startPoint x: 262, startPoint y: 421, endPoint x: 187, endPoint y: 423, distance: 75.0
click at [187, 423] on div "Price   * AED 0 Price *" at bounding box center [300, 402] width 232 height 56
type input "45"
click at [333, 454] on div at bounding box center [532, 446] width 697 height 35
click at [571, 190] on input "رول رويال تيمبورا" at bounding box center [706, 187] width 337 height 29
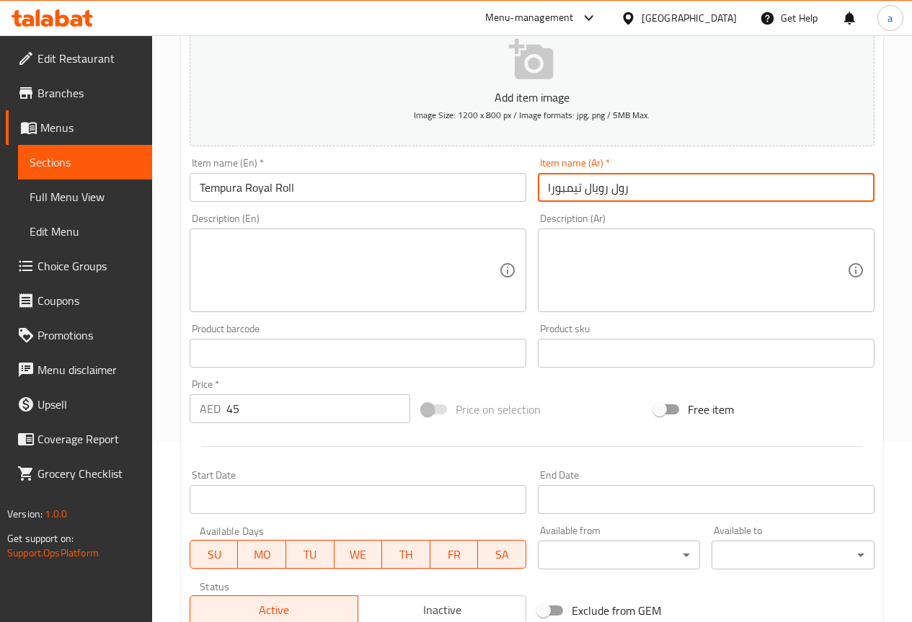
click at [571, 190] on input "رول رويال تيمبورا" at bounding box center [706, 187] width 337 height 29
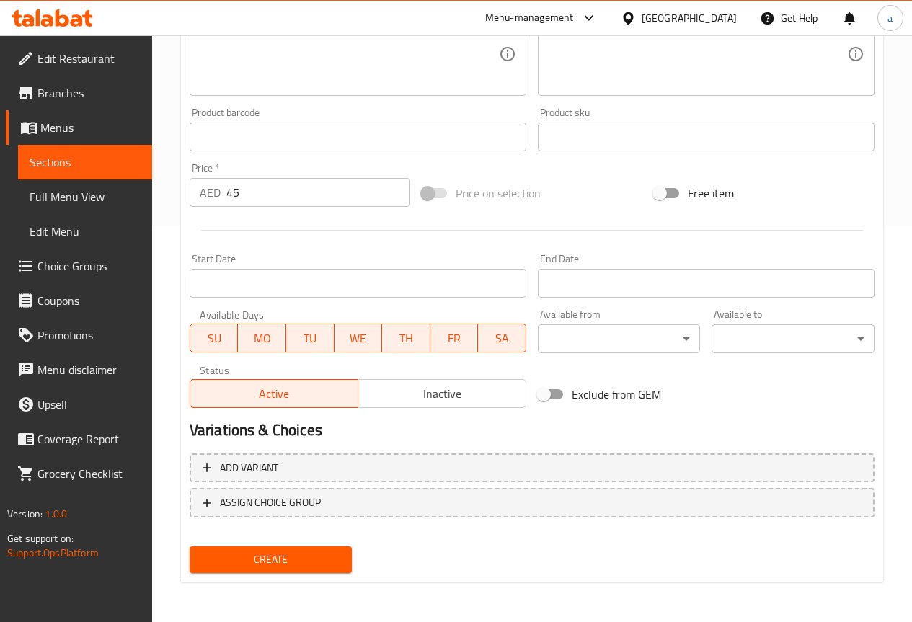
click at [295, 559] on span "Create" at bounding box center [271, 560] width 140 height 18
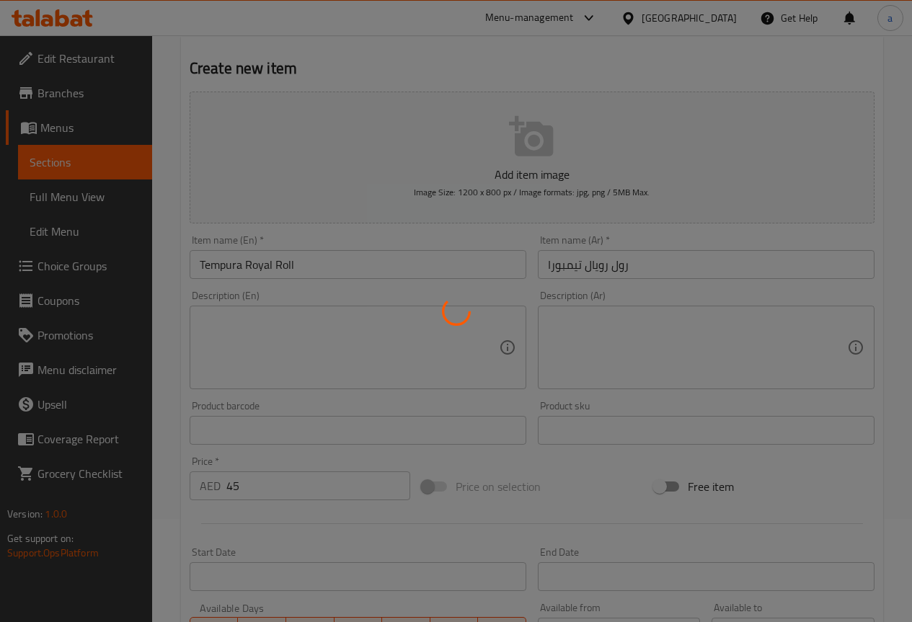
scroll to position [6, 0]
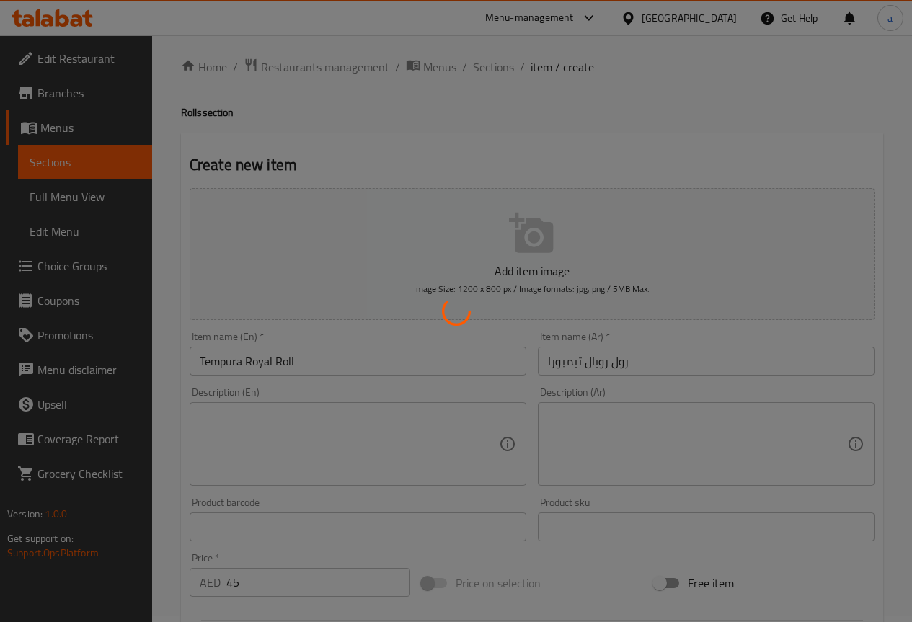
type input "0"
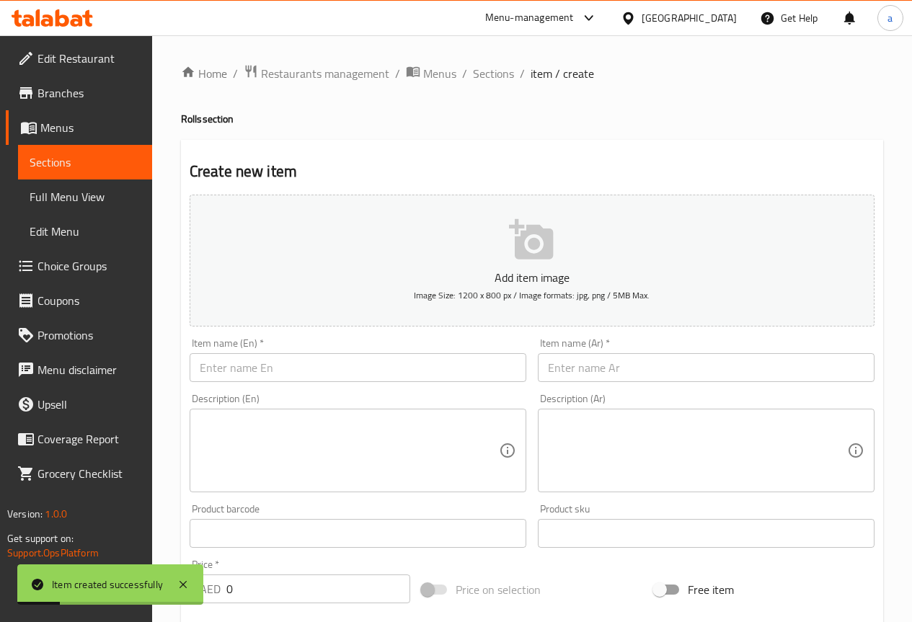
click at [270, 366] on input "text" at bounding box center [358, 367] width 337 height 29
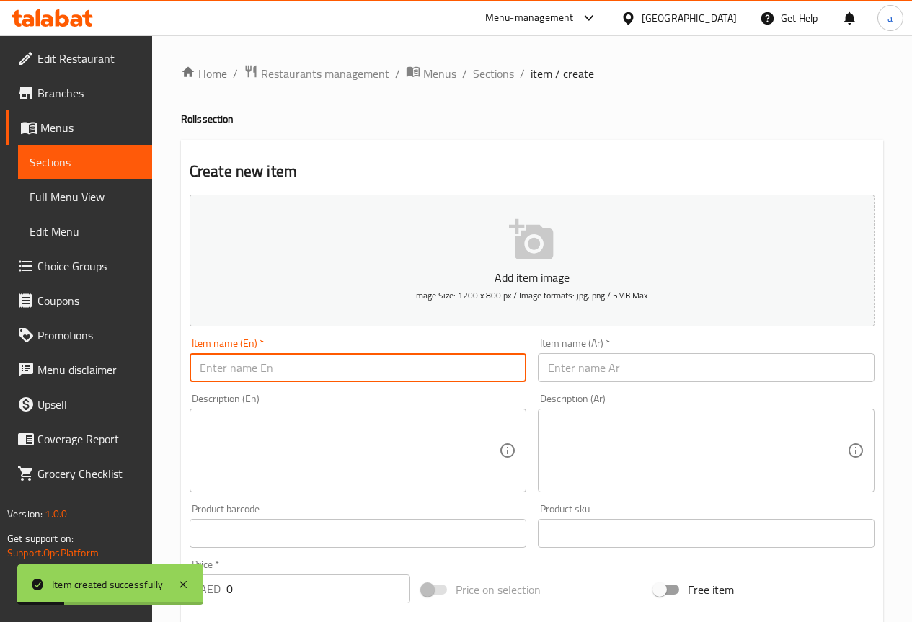
paste input "Philadelhia Tempura Roll"
type input "Philadelhia Tempura Roll"
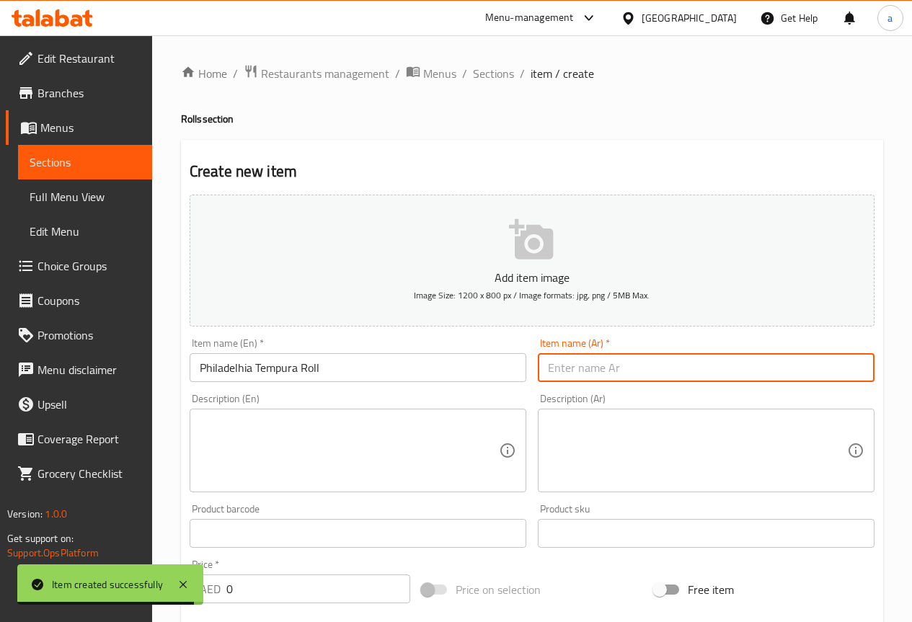
click at [612, 364] on input "text" at bounding box center [706, 367] width 337 height 29
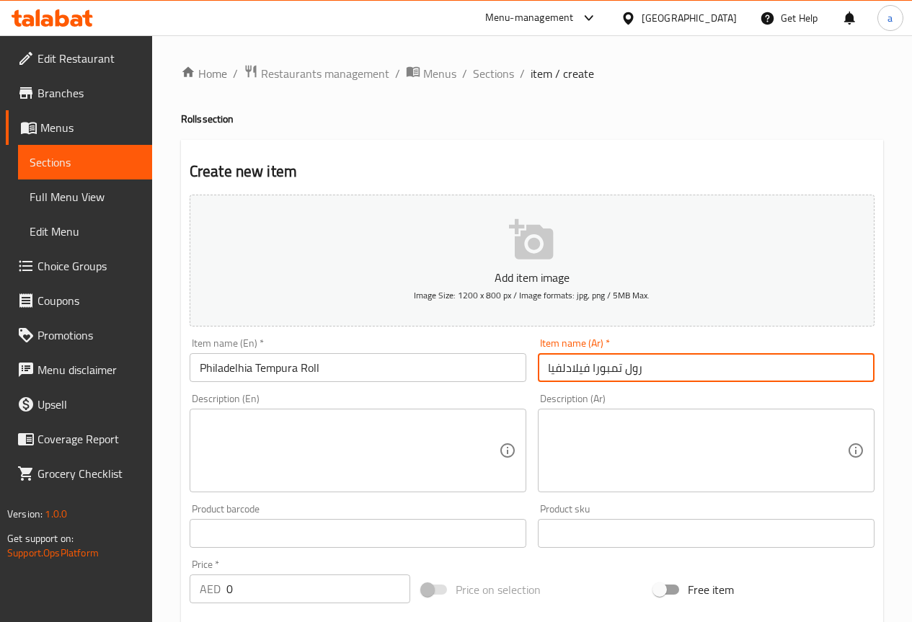
click at [233, 377] on input "Philadelhia Tempura Roll" at bounding box center [358, 367] width 337 height 29
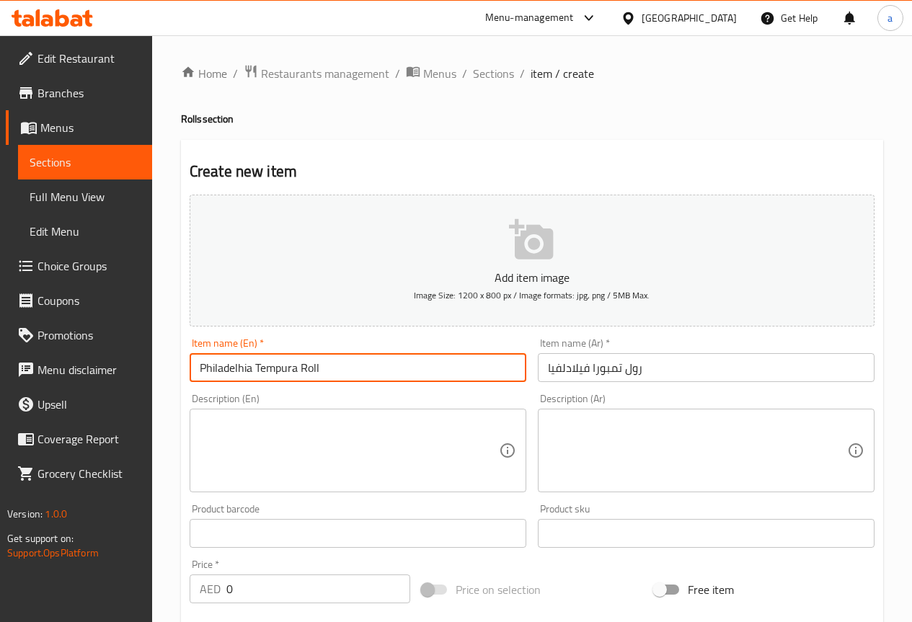
click at [233, 377] on input "Philadelhia Tempura Roll" at bounding box center [358, 367] width 337 height 29
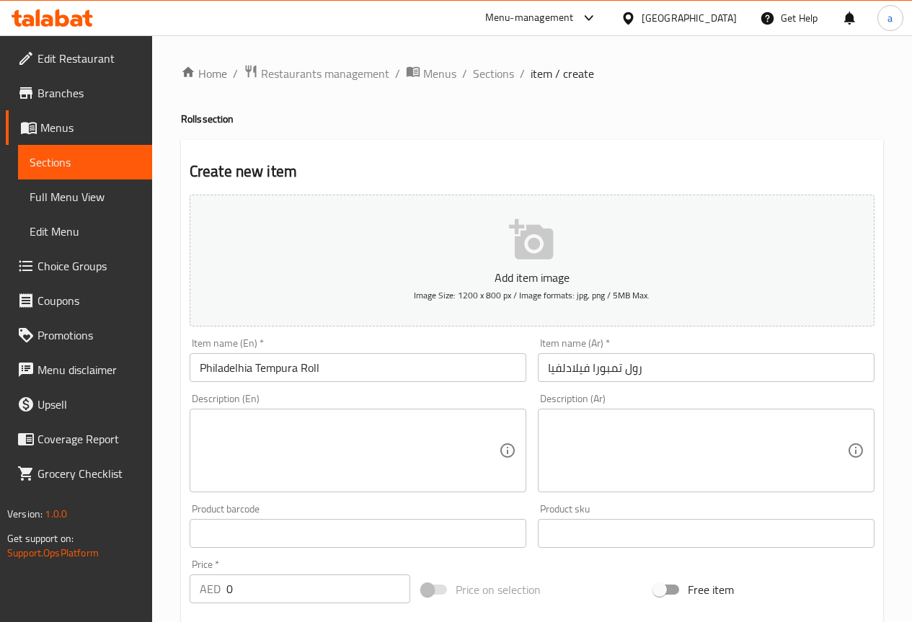
click at [575, 364] on input "رول تمبورا فيلادلفيا" at bounding box center [706, 367] width 337 height 29
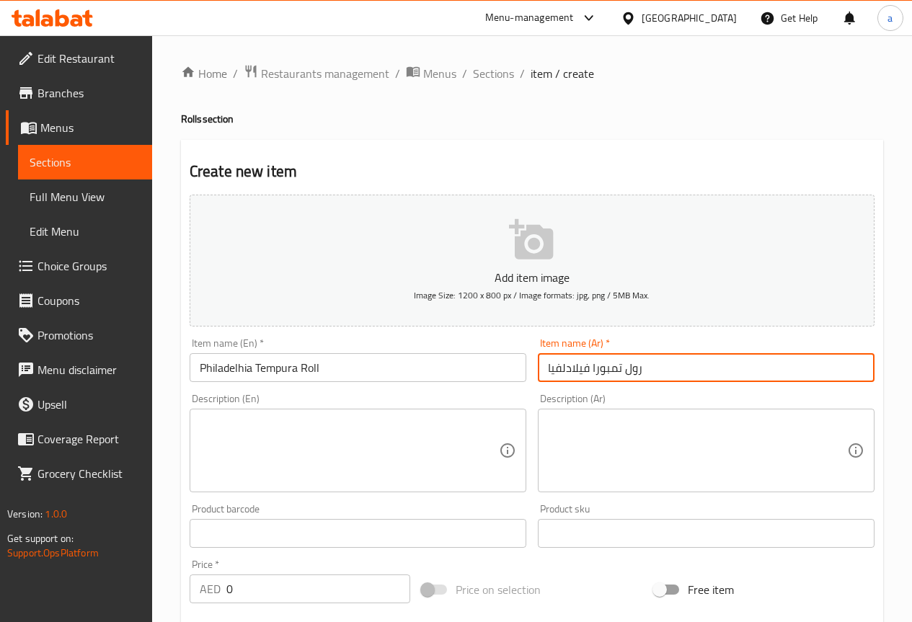
click at [575, 364] on input "رول تمبورا فيلادلفيا" at bounding box center [706, 367] width 337 height 29
click at [278, 371] on input "Philadelhia Tempura Roll" at bounding box center [358, 367] width 337 height 29
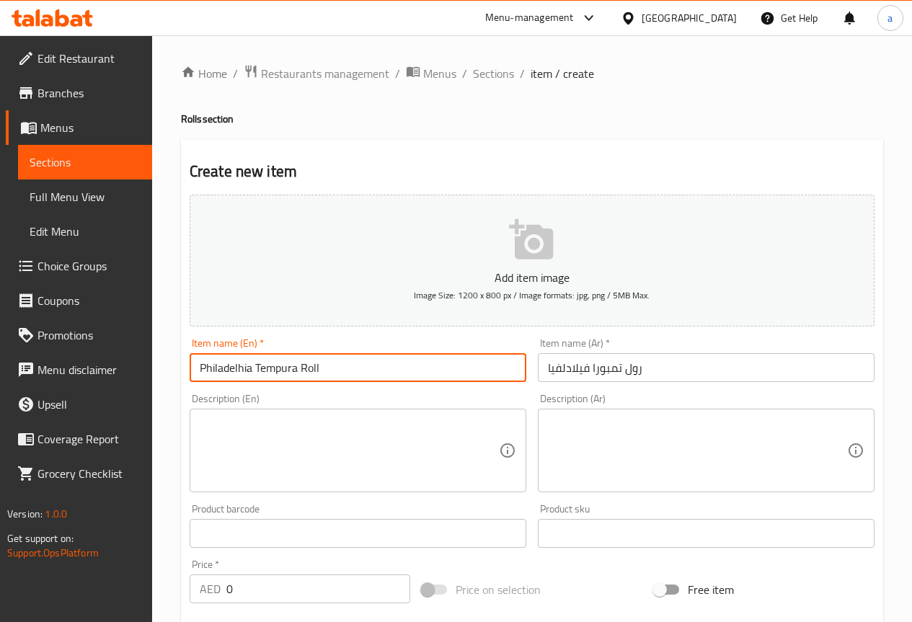
click at [278, 371] on input "Philadelhia Tempura Roll" at bounding box center [358, 367] width 337 height 29
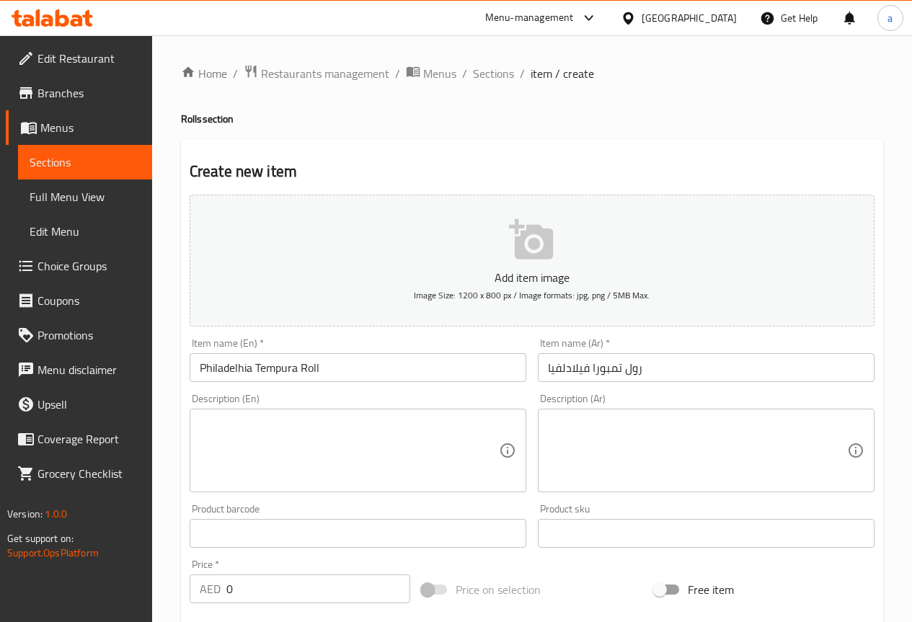
click at [603, 373] on input "رول تمبورا فيلادلفيا" at bounding box center [706, 367] width 337 height 29
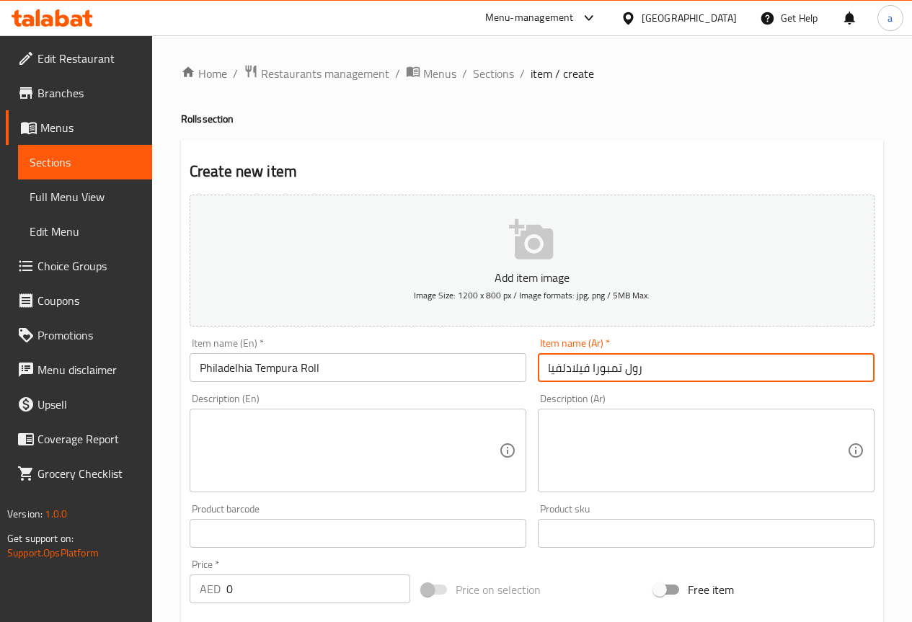
click at [603, 373] on input "رول تمبورا فيلادلفيا" at bounding box center [706, 367] width 337 height 29
paste input "مبورا"
type input "رول تيمبورا فيلادلفيا"
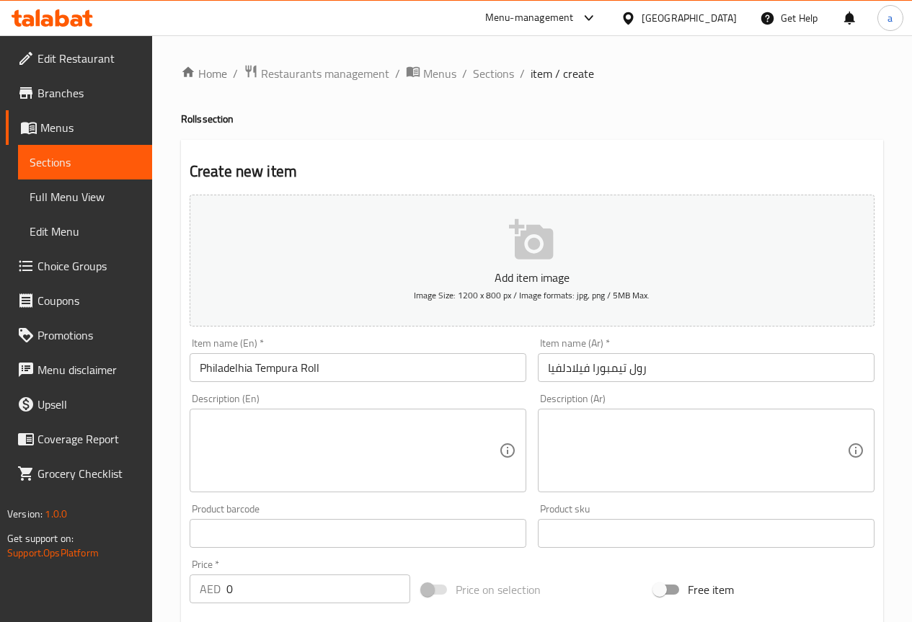
click at [643, 395] on div "Description (Ar) Description (Ar)" at bounding box center [706, 443] width 337 height 99
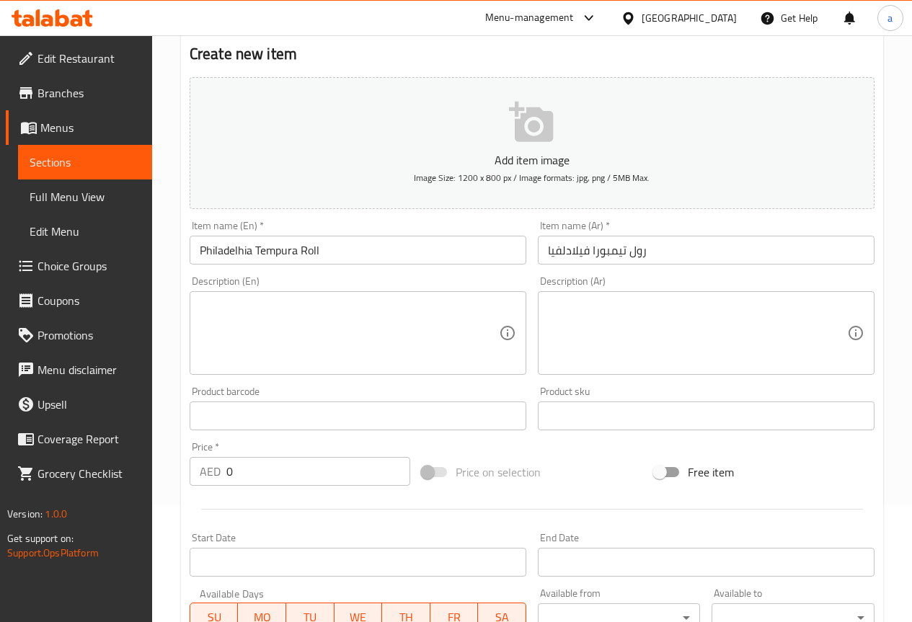
scroll to position [216, 0]
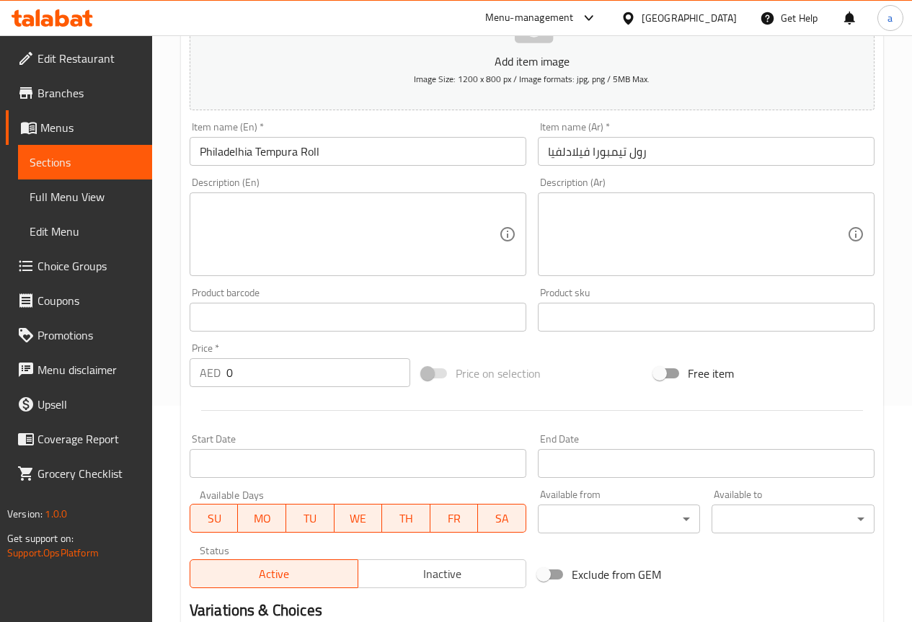
drag, startPoint x: 276, startPoint y: 366, endPoint x: 210, endPoint y: 376, distance: 67.1
click at [210, 376] on div "AED 0 Price *" at bounding box center [300, 372] width 221 height 29
type input "45"
click at [328, 428] on div "Start Date Start Date" at bounding box center [358, 456] width 348 height 56
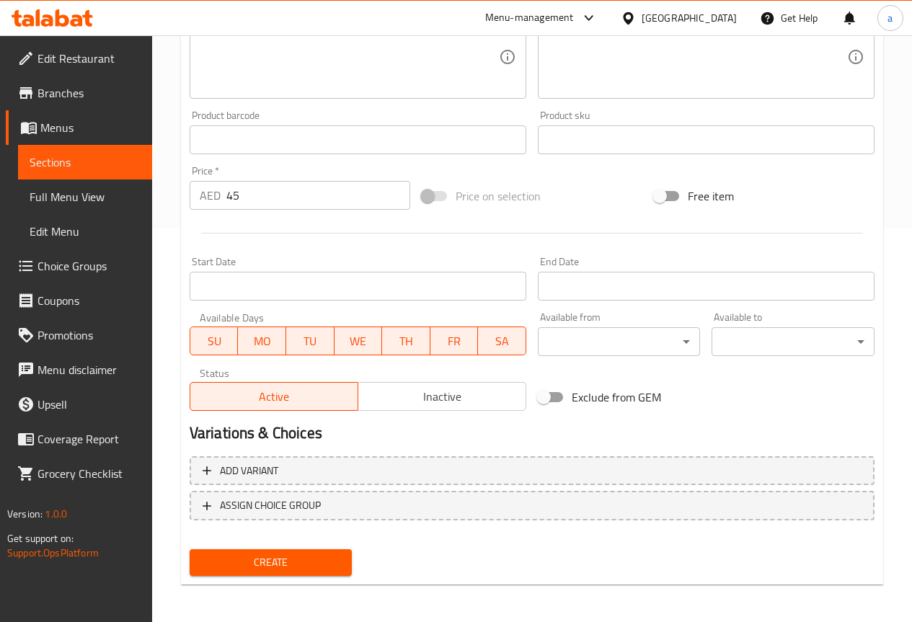
scroll to position [397, 0]
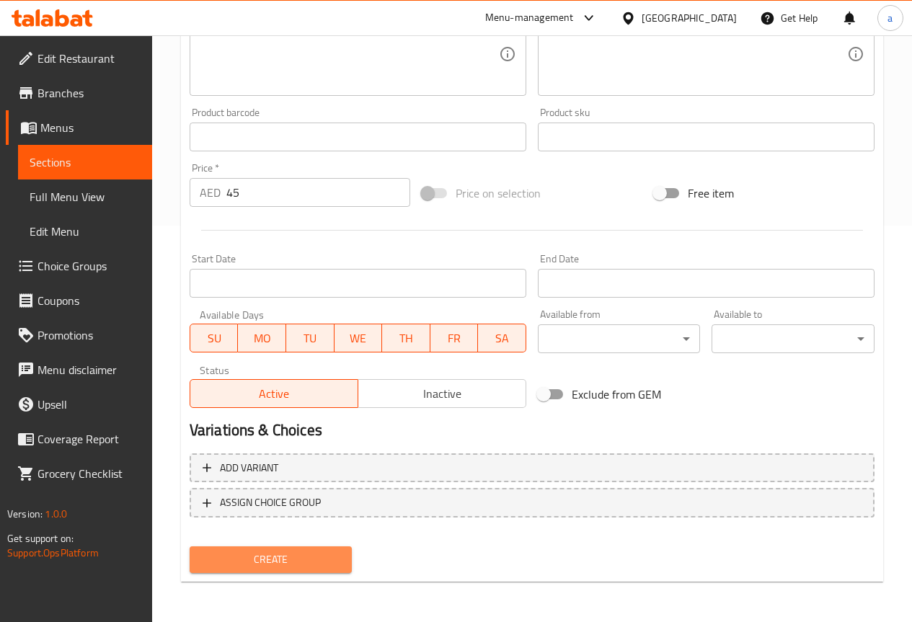
click at [299, 557] on span "Create" at bounding box center [271, 560] width 140 height 18
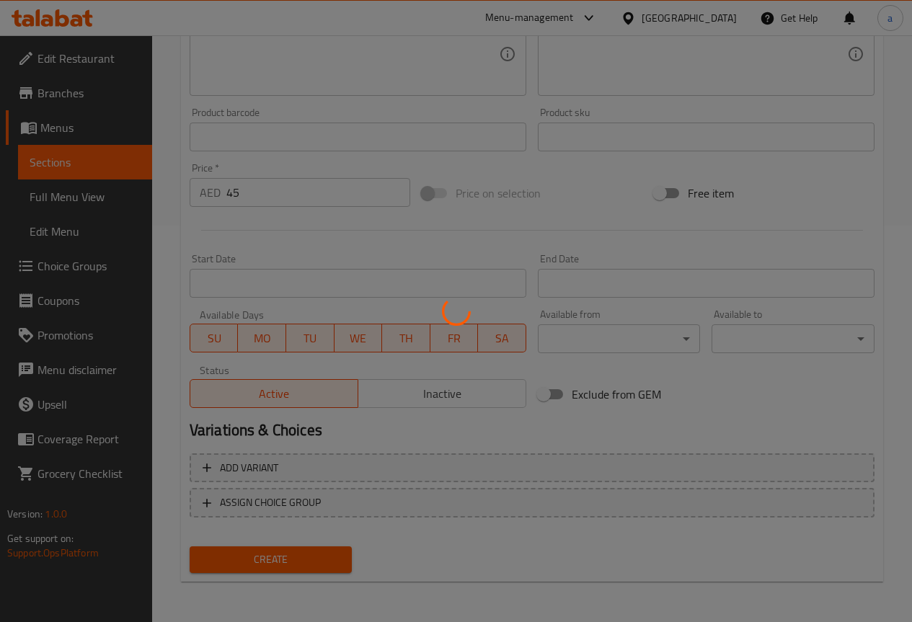
type input "0"
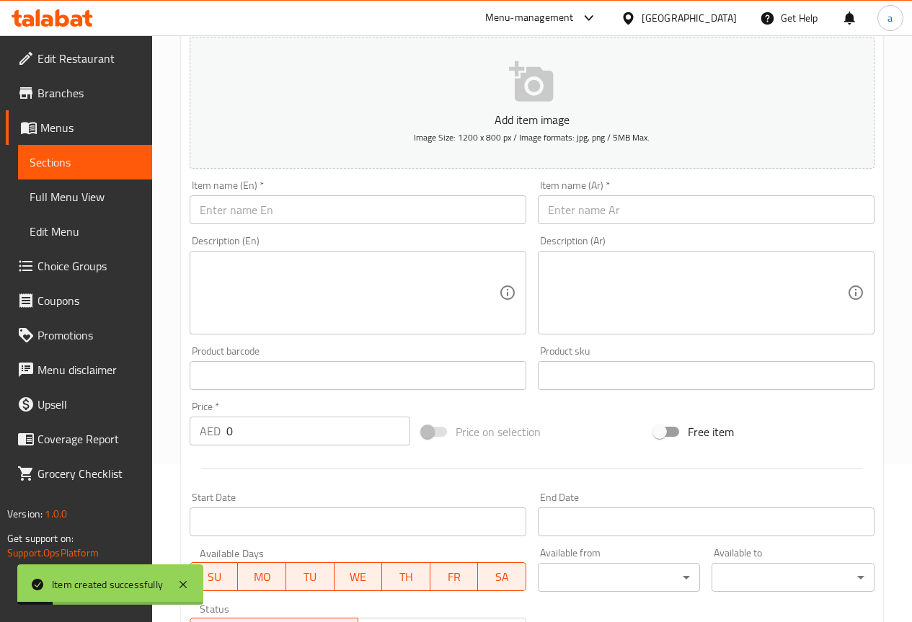
scroll to position [108, 0]
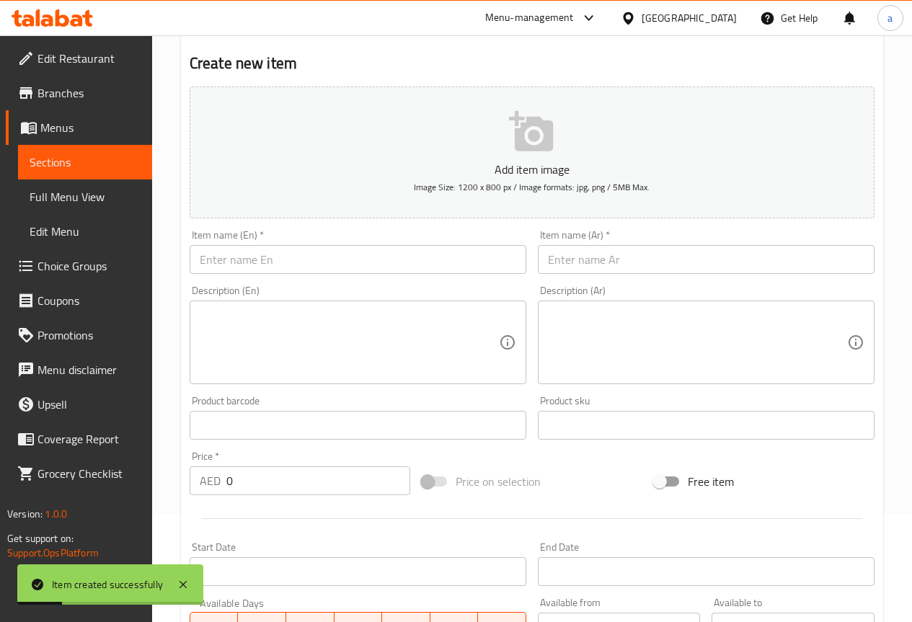
click at [327, 247] on input "text" at bounding box center [358, 259] width 337 height 29
paste input "Tataki Salmon Roll"
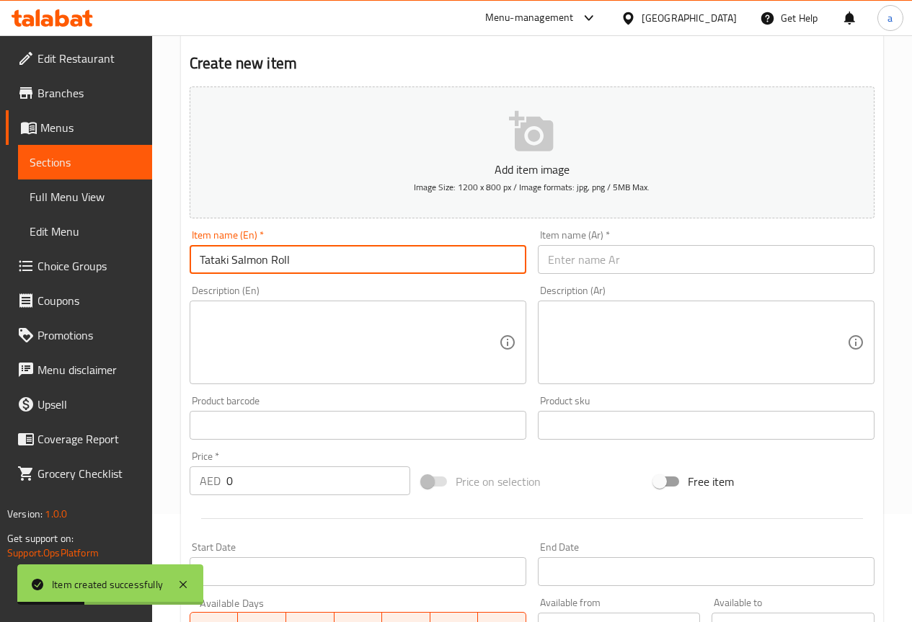
type input "Tataki Salmon Roll"
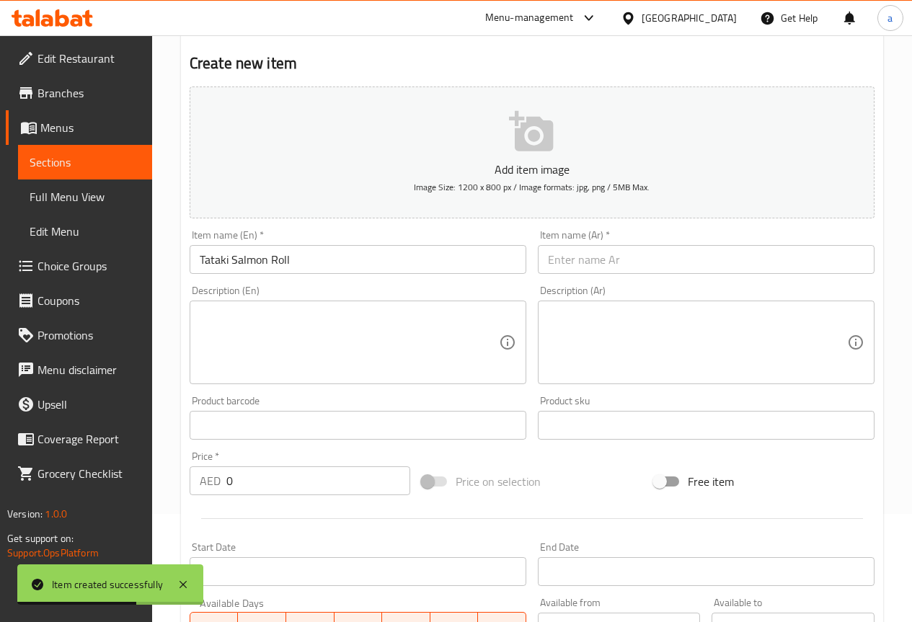
click at [699, 257] on input "text" at bounding box center [706, 259] width 337 height 29
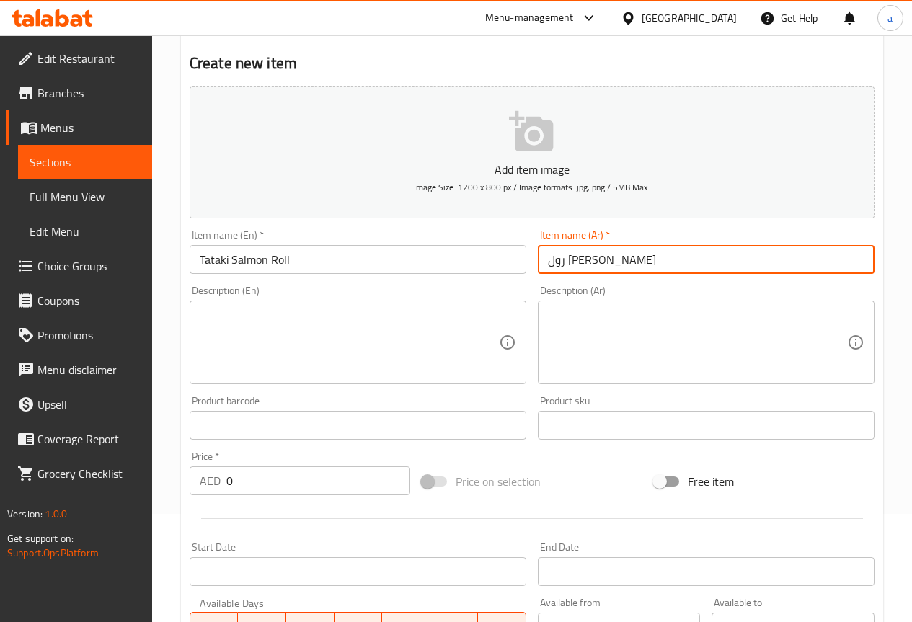
type input "رول [PERSON_NAME]"
click at [212, 261] on input "Tataki Salmon Roll" at bounding box center [358, 259] width 337 height 29
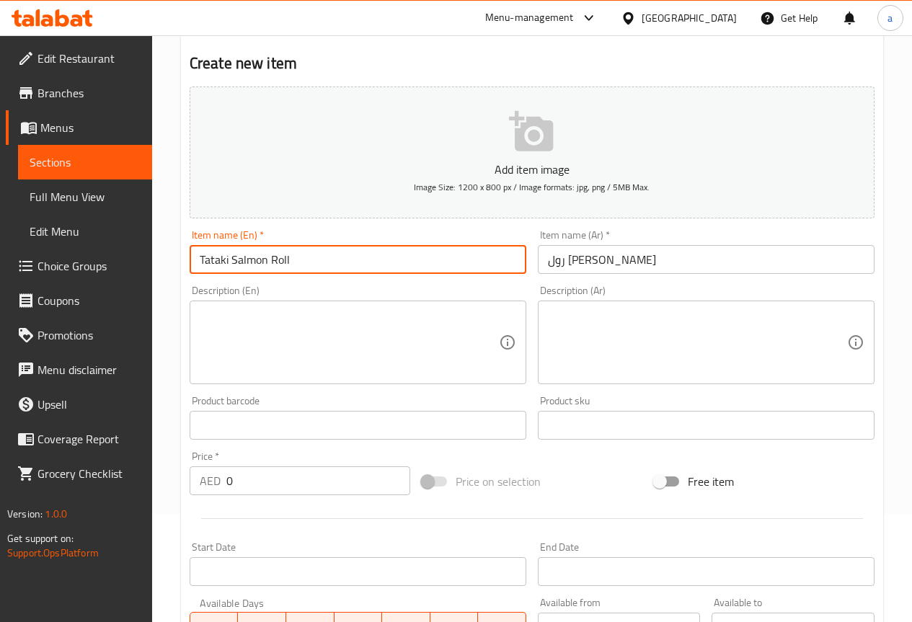
click at [212, 261] on input "Tataki Salmon Roll" at bounding box center [358, 259] width 337 height 29
click at [246, 263] on input "Tataki Salmon Roll" at bounding box center [358, 259] width 337 height 29
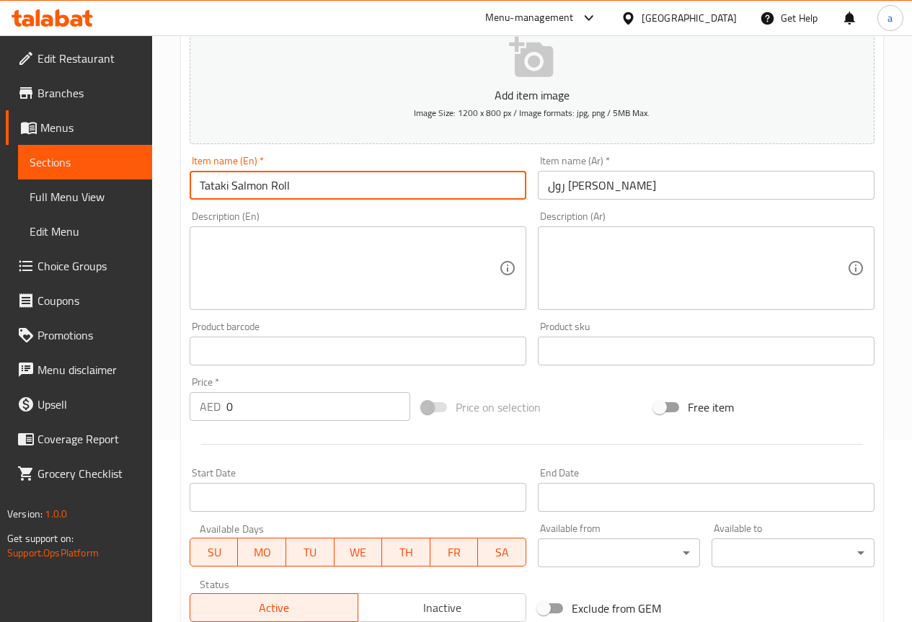
scroll to position [252, 0]
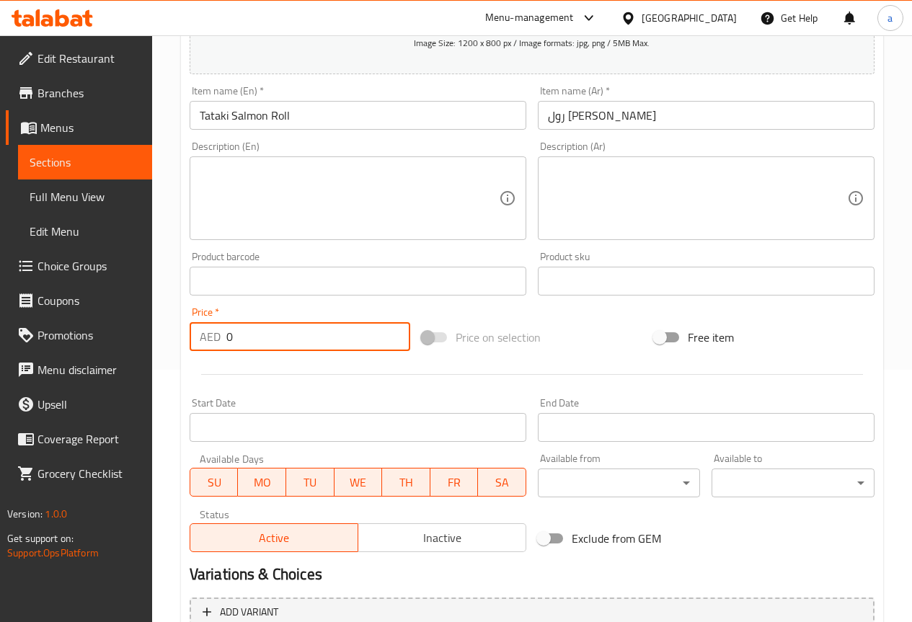
drag, startPoint x: 280, startPoint y: 348, endPoint x: 190, endPoint y: 358, distance: 90.0
click at [190, 358] on div "Add item image Image Size: 1200 x 800 px / Image formats: jpg, png / 5MB Max. I…" at bounding box center [532, 248] width 697 height 622
type input "45"
click at [336, 394] on div "Start Date Start Date" at bounding box center [358, 420] width 348 height 56
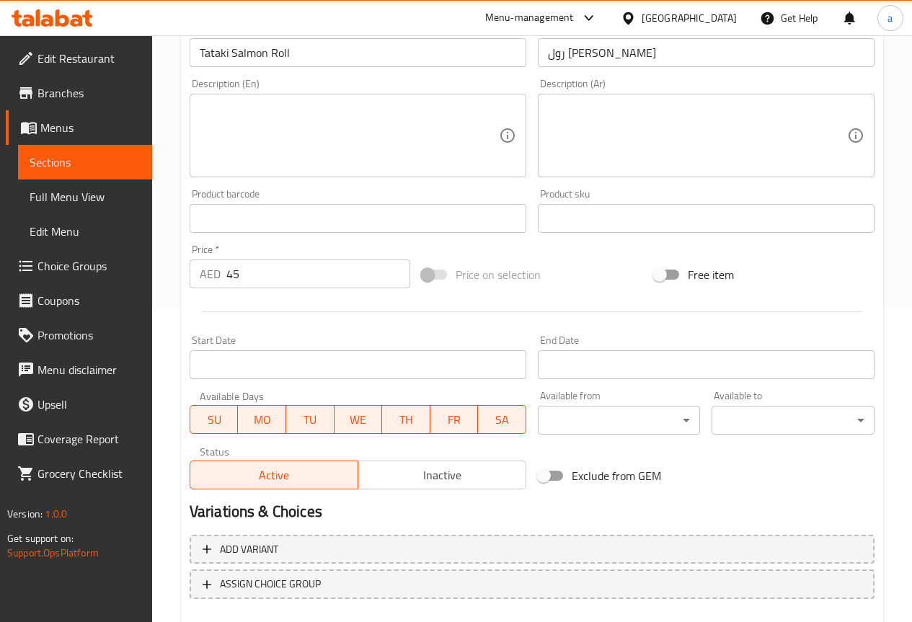
scroll to position [397, 0]
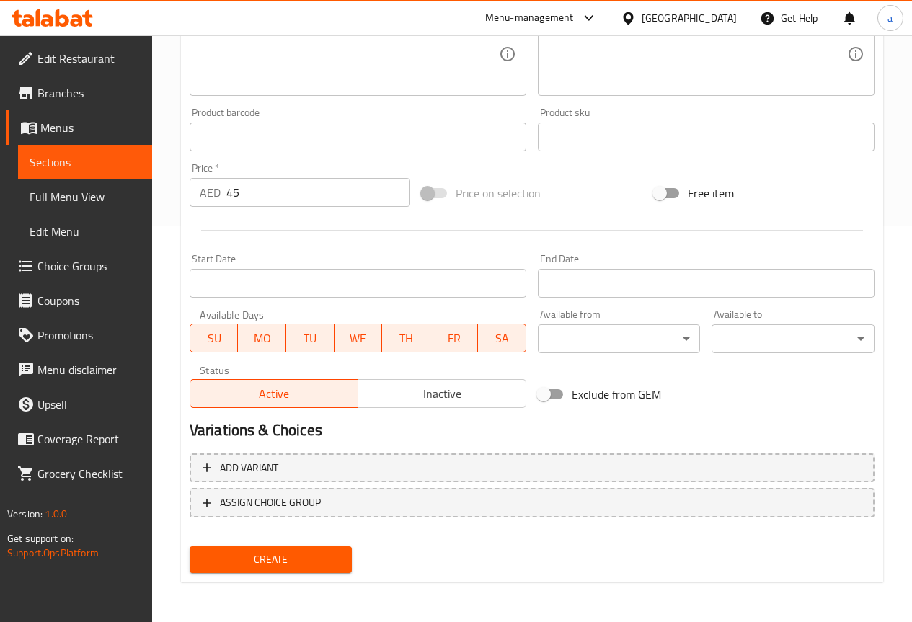
click at [291, 556] on span "Create" at bounding box center [271, 560] width 140 height 18
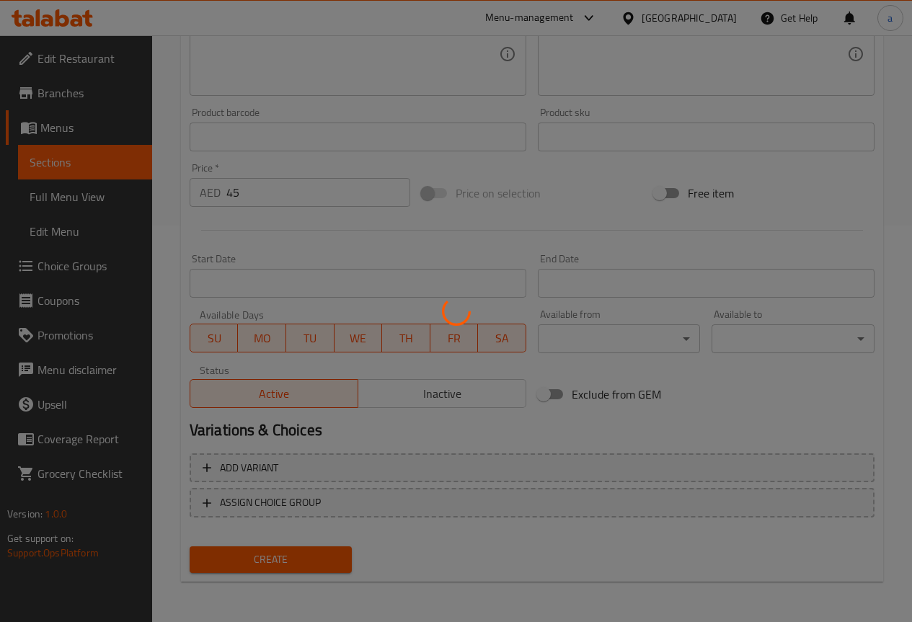
type input "0"
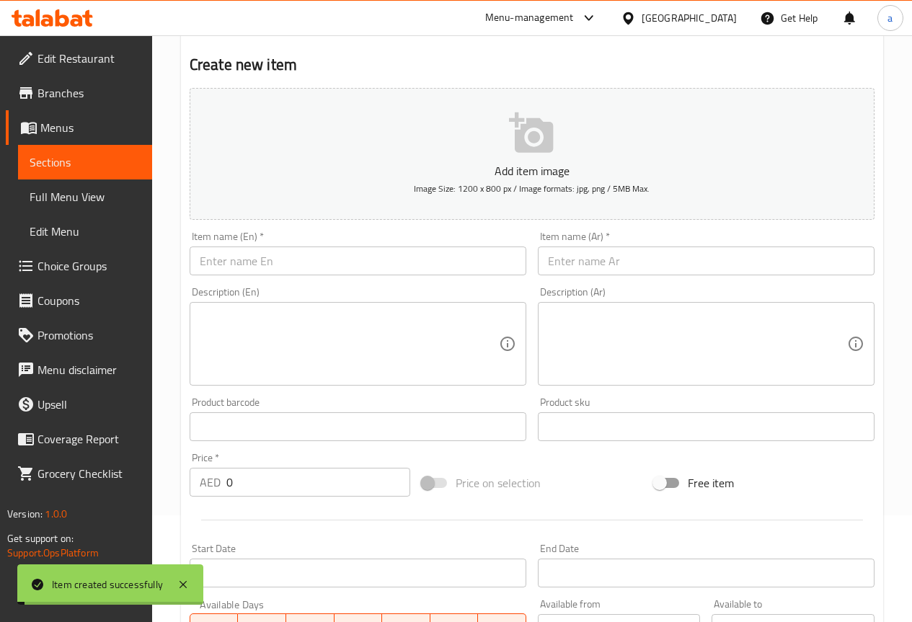
scroll to position [0, 0]
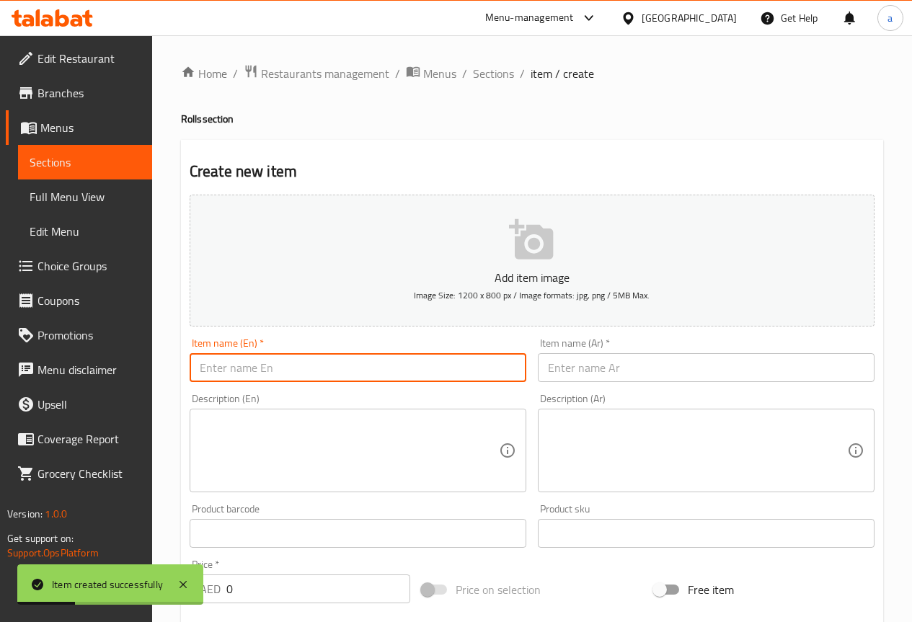
click at [288, 370] on input "text" at bounding box center [358, 367] width 337 height 29
paste input "Tataki Tuna roll +"
click at [261, 364] on input "Tataki Tuna roll" at bounding box center [358, 367] width 337 height 29
type input "Tataki Tuna Roll"
click at [343, 404] on div "Description (En) Description (En)" at bounding box center [358, 443] width 337 height 99
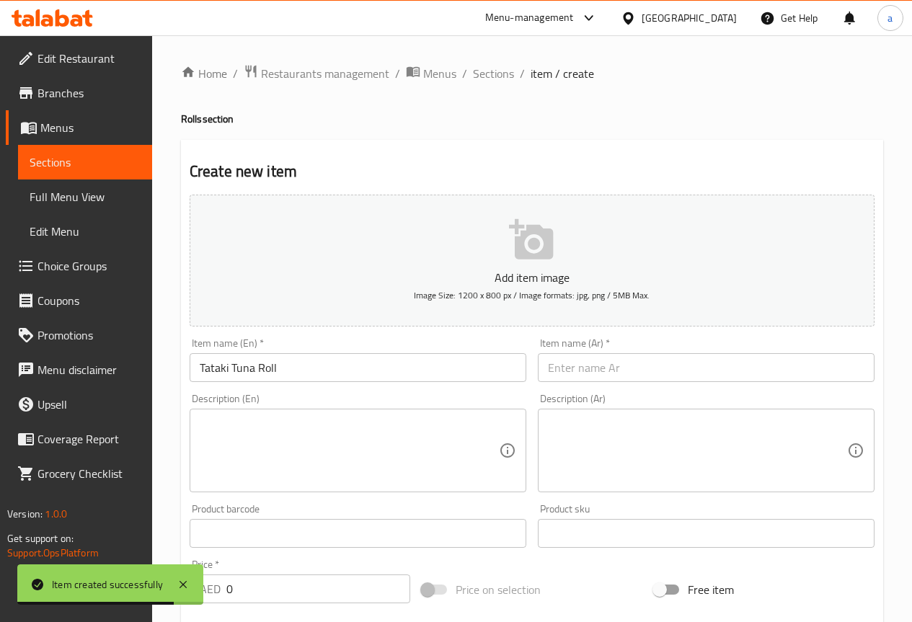
click at [675, 359] on input "text" at bounding box center [706, 367] width 337 height 29
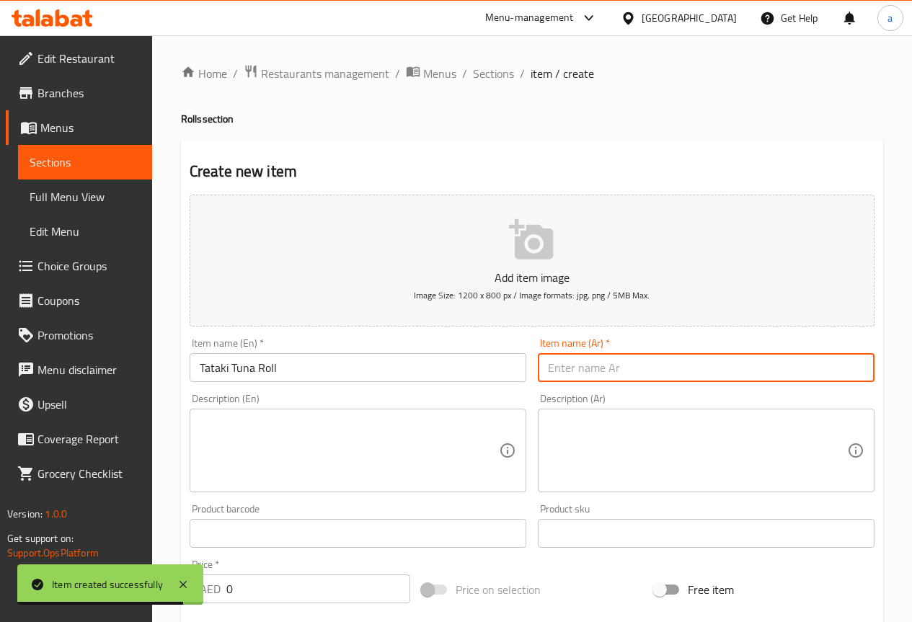
click at [382, 365] on input "Tataki Tuna Roll" at bounding box center [358, 367] width 337 height 29
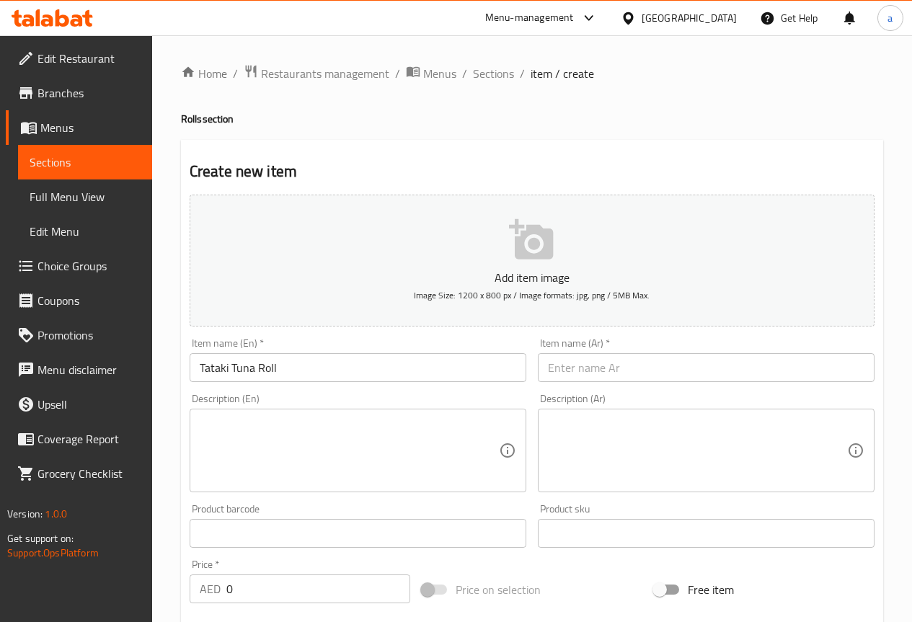
click at [625, 362] on input "text" at bounding box center [706, 367] width 337 height 29
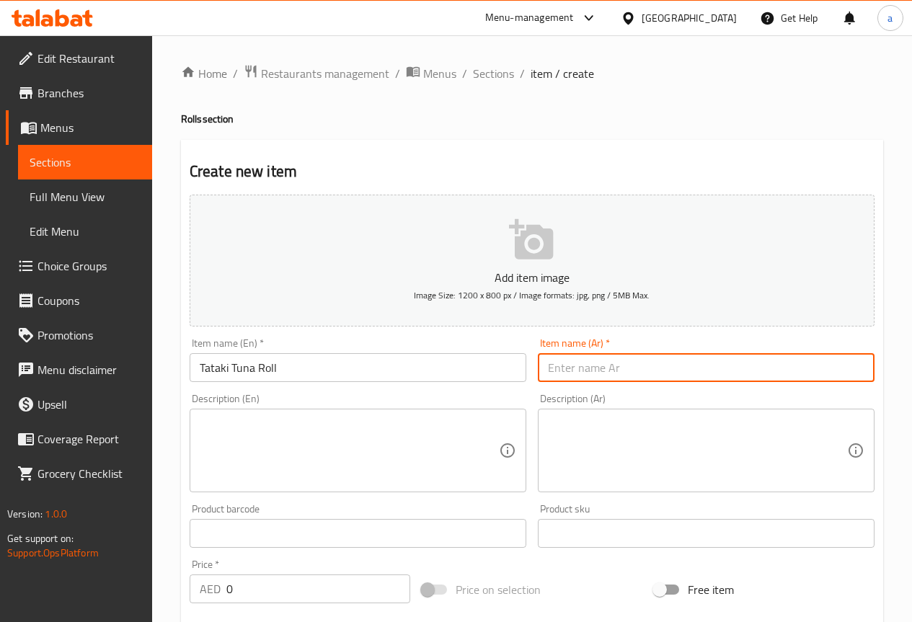
paste input "لفائف التونة تاتاكي"
click at [633, 361] on input "لفائف التونة تاتاكي" at bounding box center [706, 367] width 337 height 29
click at [602, 371] on input "رول التونة تاتاكي" at bounding box center [706, 367] width 337 height 29
type input "رول تونة تاتاكي"
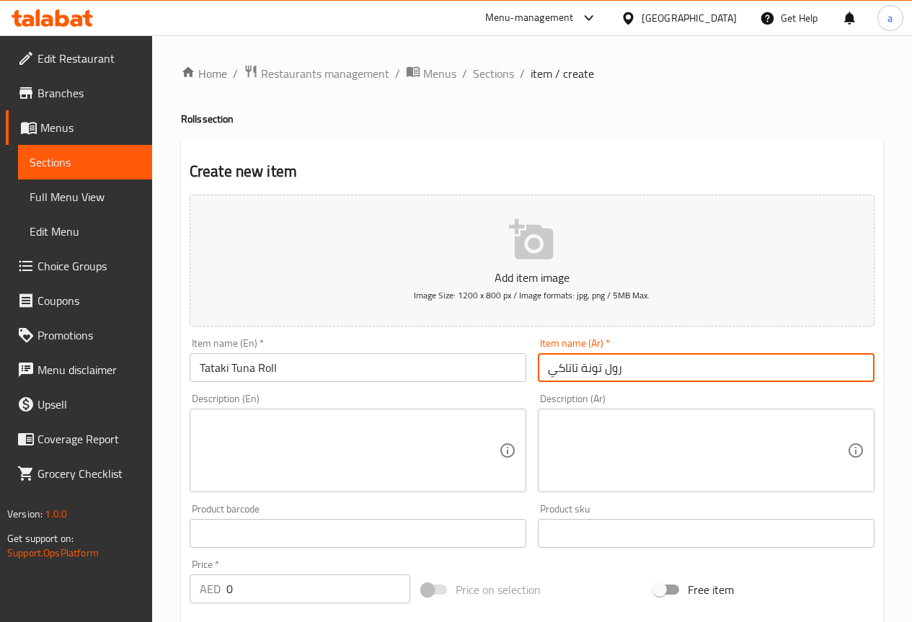
click at [607, 392] on div "Description (Ar) Description (Ar)" at bounding box center [706, 443] width 348 height 110
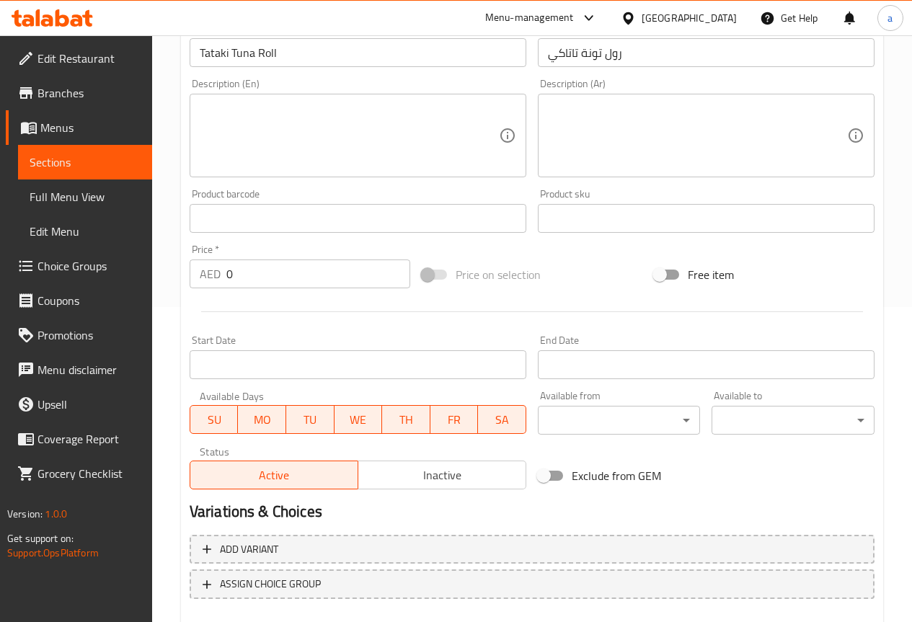
scroll to position [397, 0]
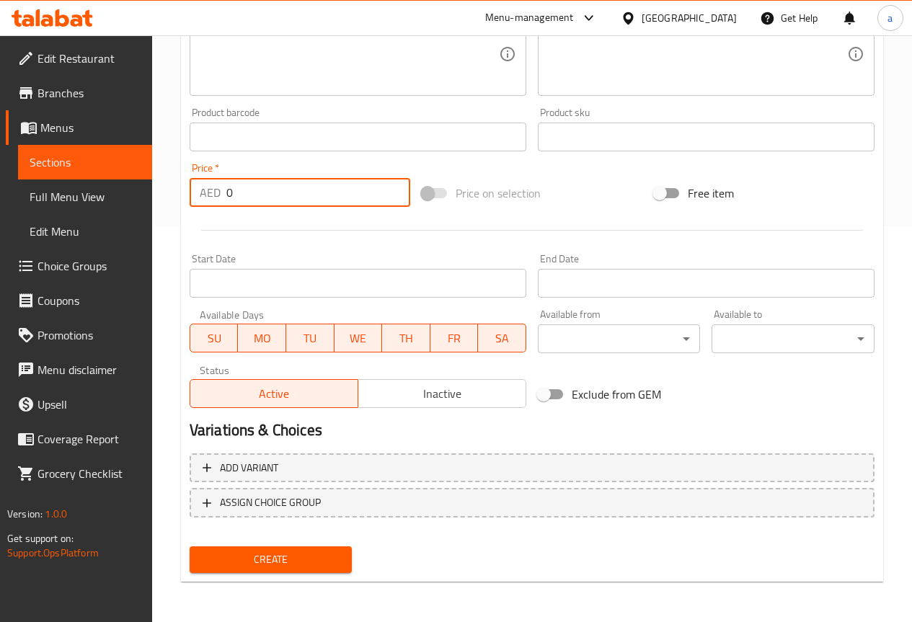
drag, startPoint x: 268, startPoint y: 188, endPoint x: 192, endPoint y: 218, distance: 82.0
click at [198, 204] on div "AED 0 Price *" at bounding box center [300, 192] width 221 height 29
type input "45"
click at [340, 550] on button "Create" at bounding box center [271, 560] width 163 height 27
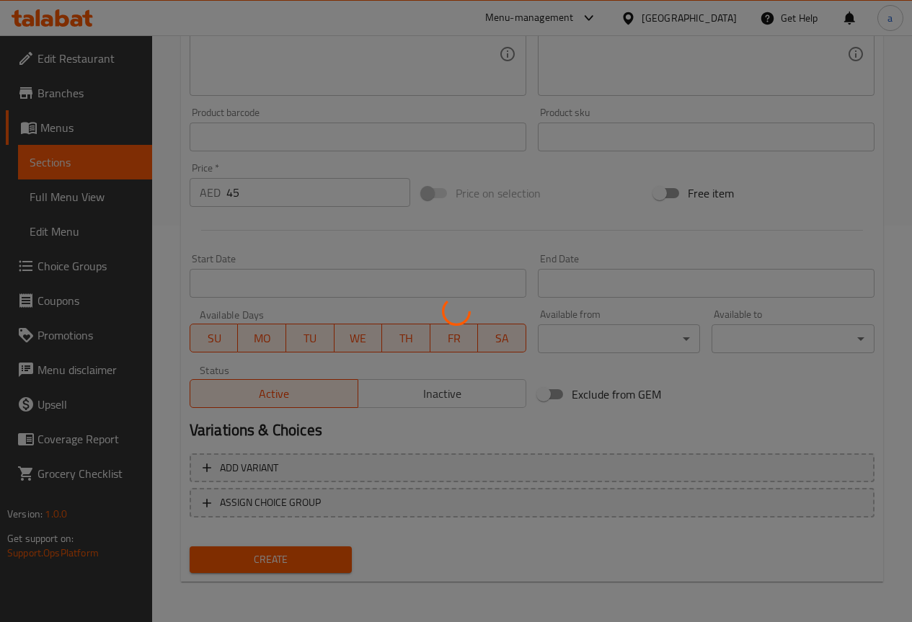
scroll to position [180, 0]
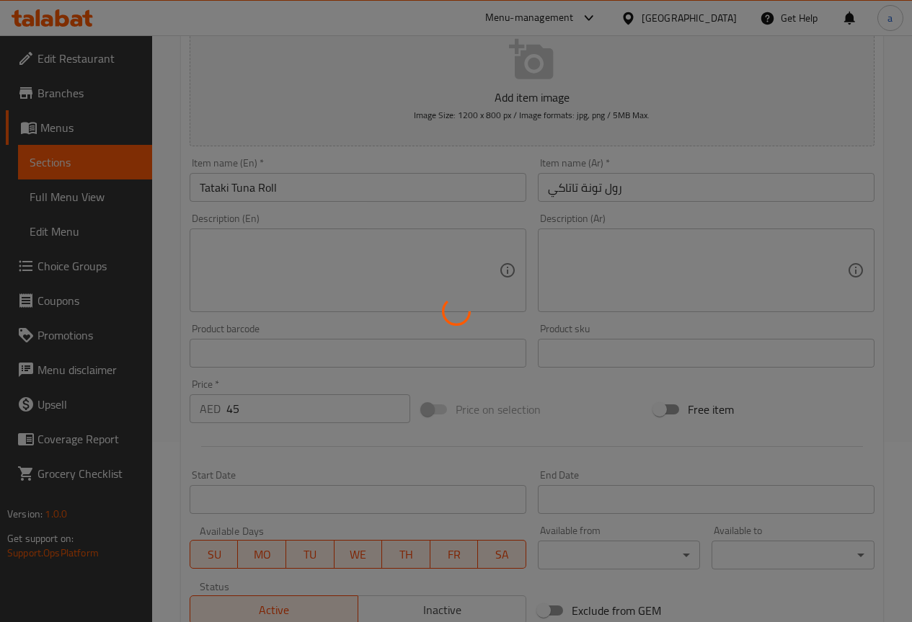
type input "0"
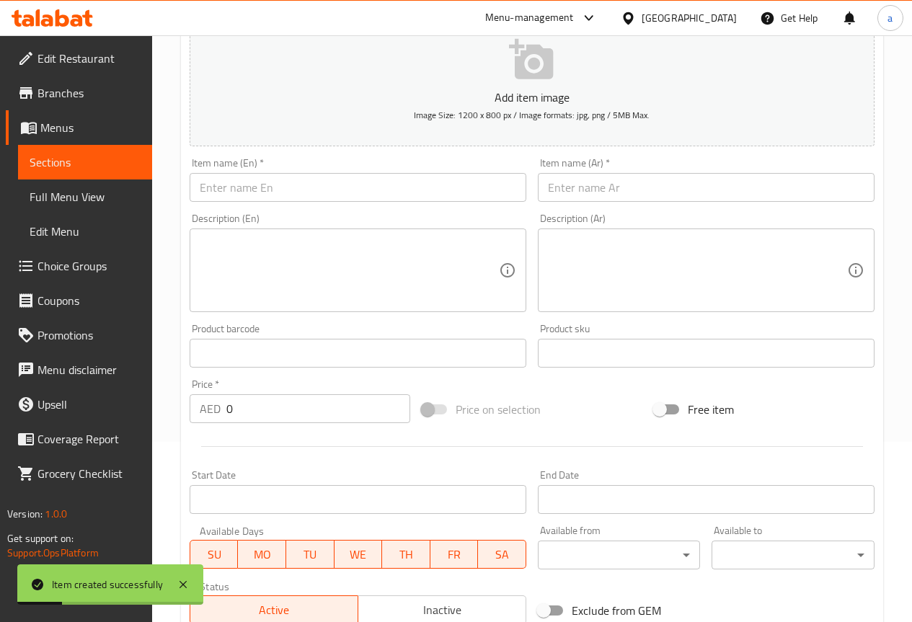
click at [436, 180] on input "text" at bounding box center [358, 187] width 337 height 29
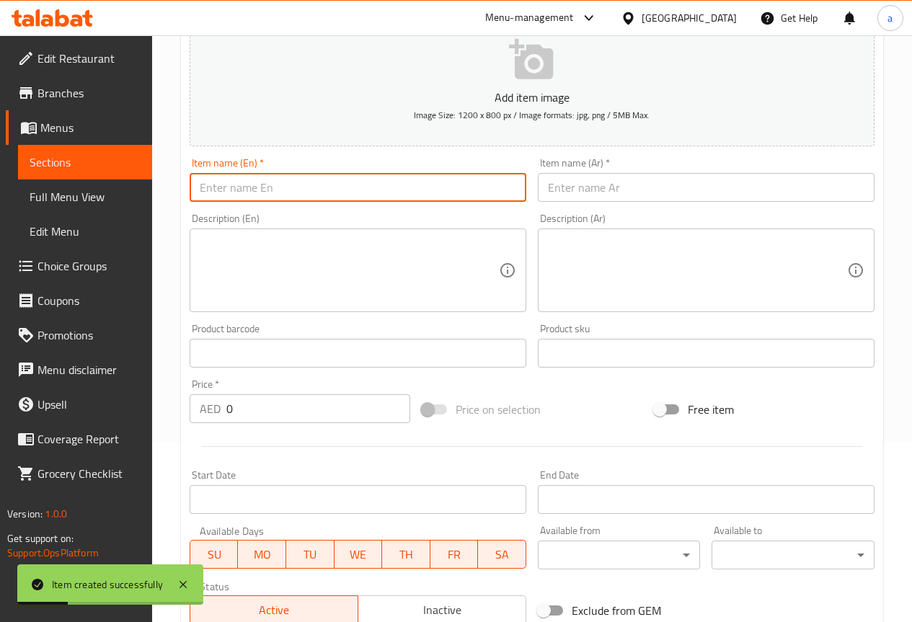
paste input "Baked Unagi Roll"
type input "Baked Unagi Roll"
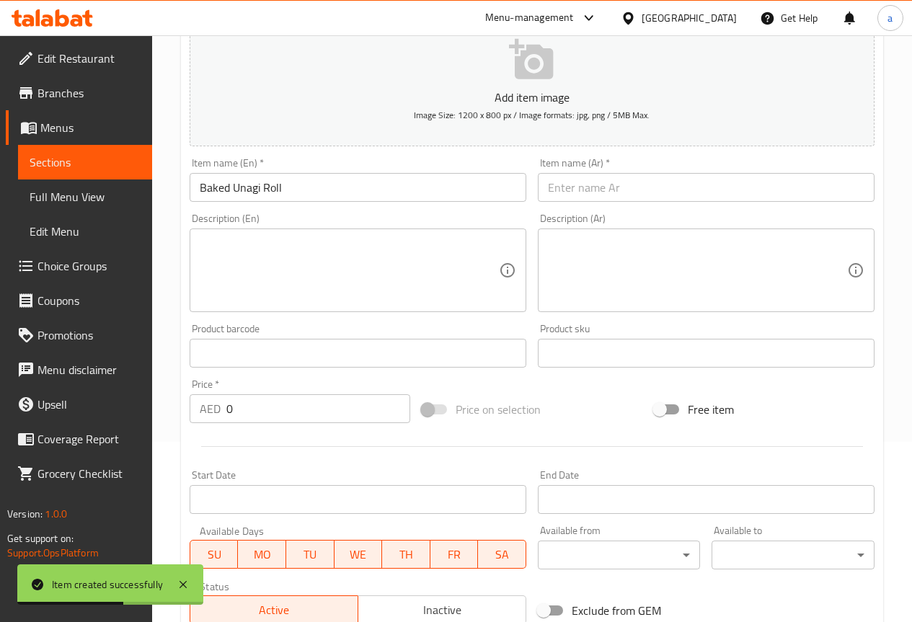
drag, startPoint x: 671, startPoint y: 275, endPoint x: 659, endPoint y: 233, distance: 43.4
click at [671, 274] on textarea at bounding box center [697, 271] width 299 height 69
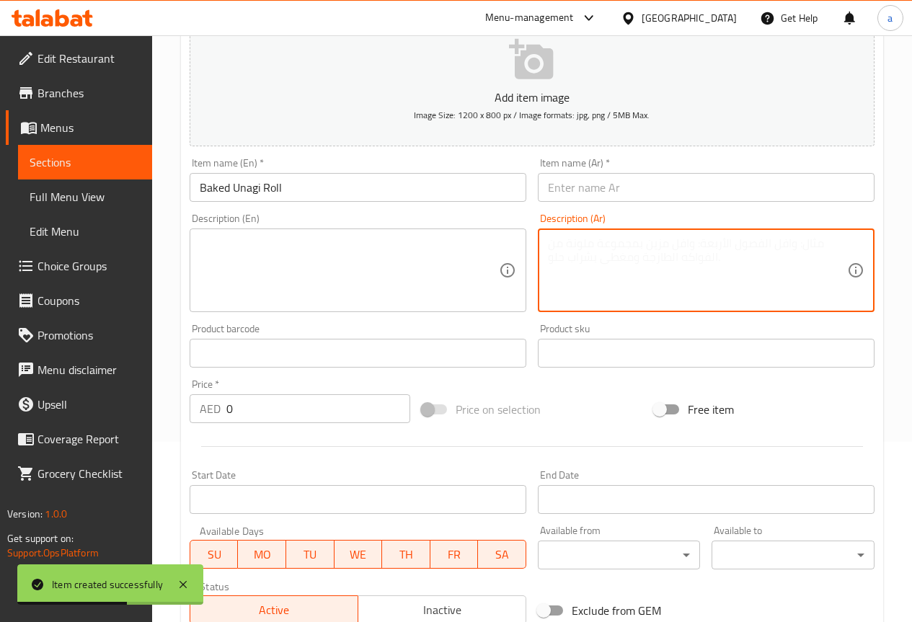
click at [652, 205] on div "Item name (Ar)   * Item name (Ar) *" at bounding box center [706, 180] width 348 height 56
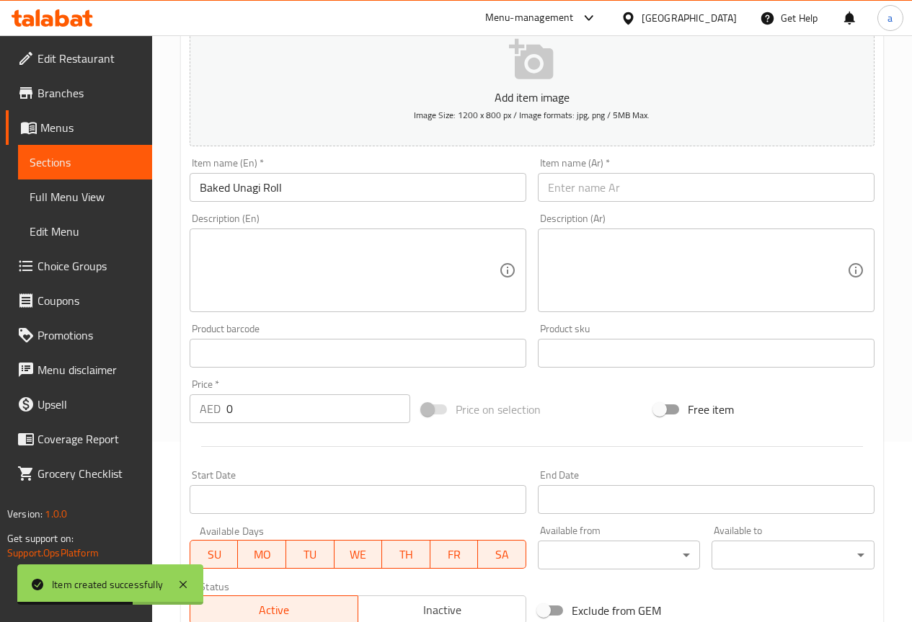
click at [655, 188] on input "text" at bounding box center [706, 187] width 337 height 29
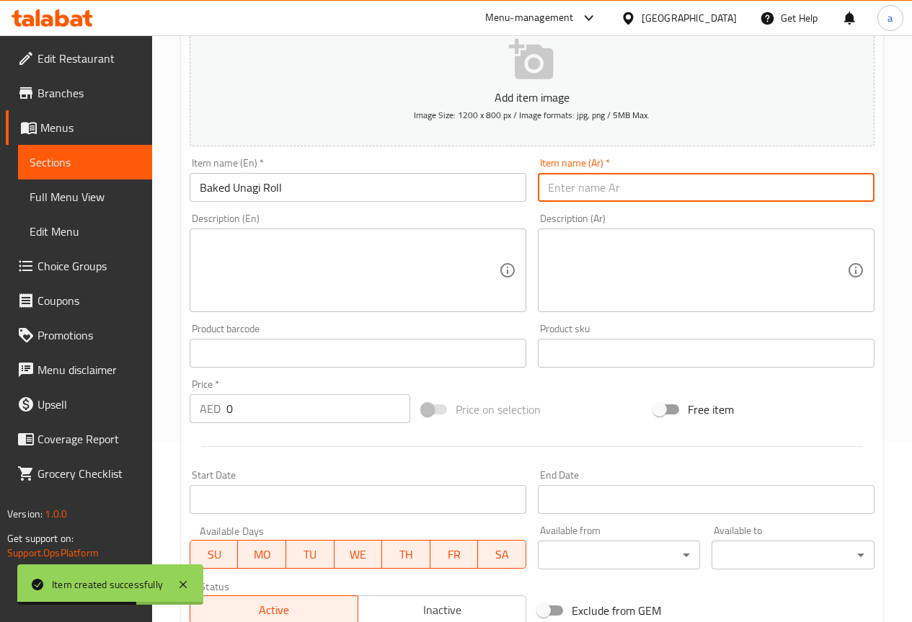
paste input "لفائف أوناجي المخبوزة"
click at [642, 188] on input "لفائف أوناجي المخبوزة" at bounding box center [706, 187] width 337 height 29
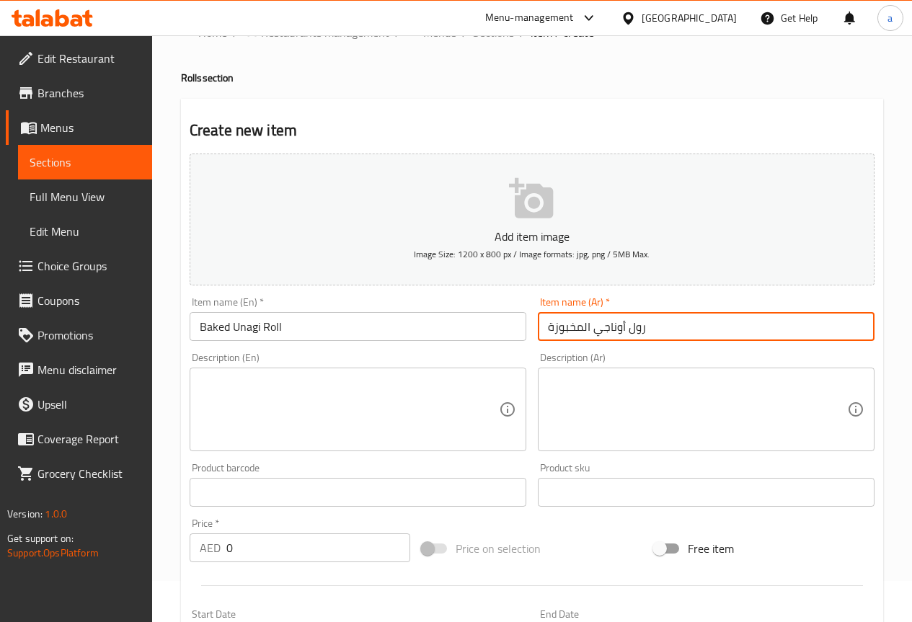
scroll to position [36, 0]
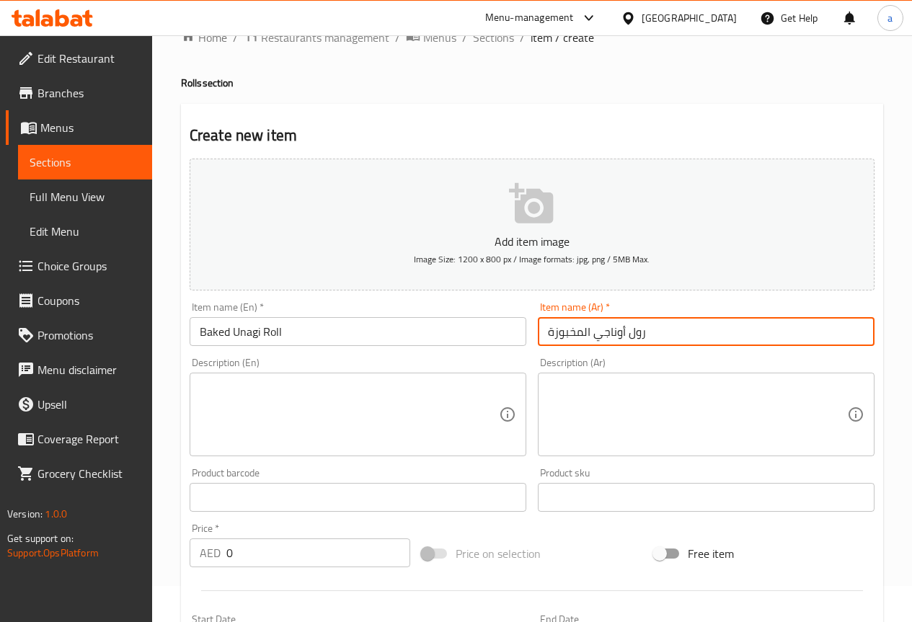
click at [586, 327] on input "رول أوناجي المخبوزة" at bounding box center [706, 331] width 337 height 29
type input "رول أوناجي مخبوزة"
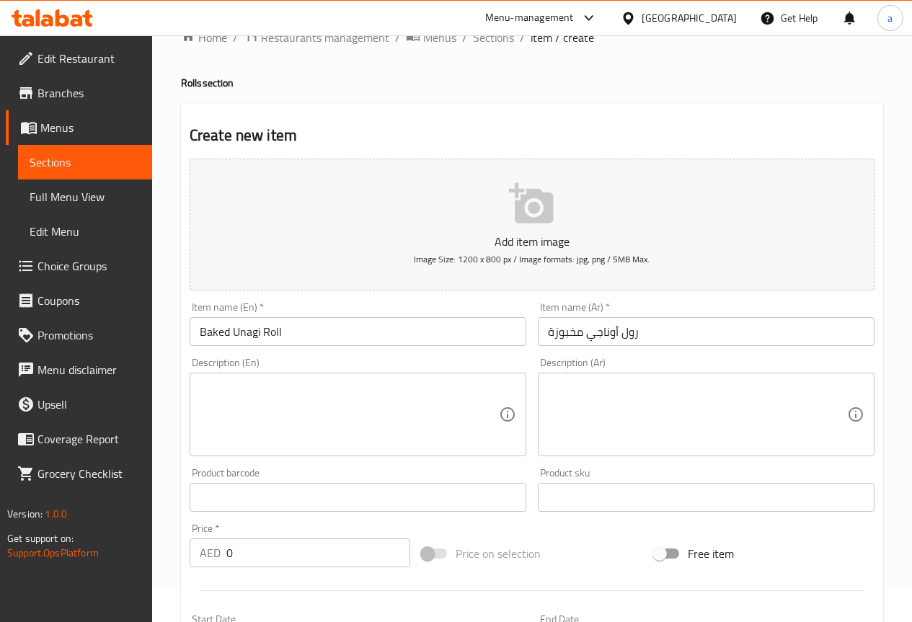
click at [541, 364] on div "Description (Ar) Description (Ar)" at bounding box center [706, 407] width 337 height 99
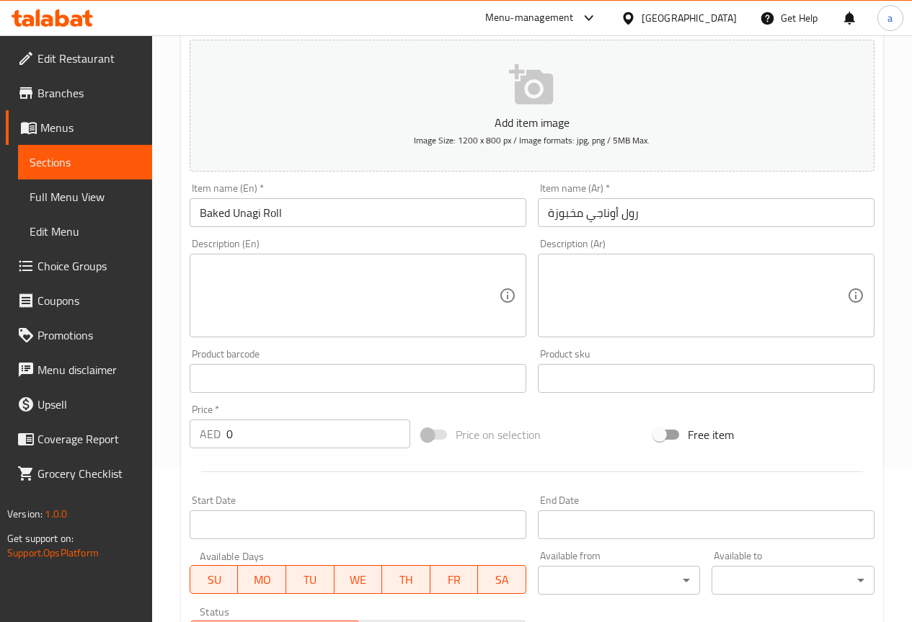
scroll to position [325, 0]
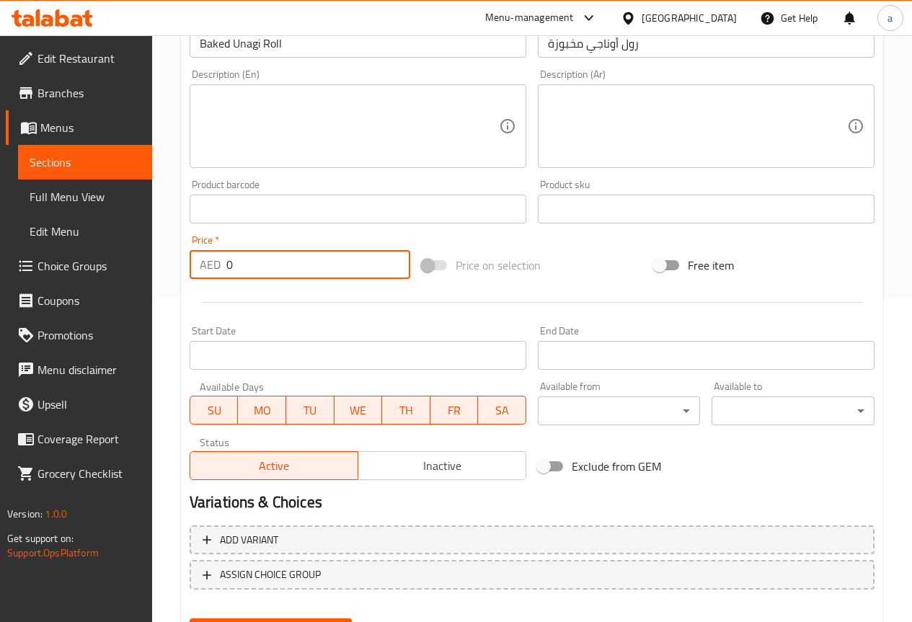
drag, startPoint x: 260, startPoint y: 270, endPoint x: 210, endPoint y: 283, distance: 51.4
click at [210, 283] on div "Price   * AED 0 Price *" at bounding box center [300, 257] width 232 height 56
type input "45"
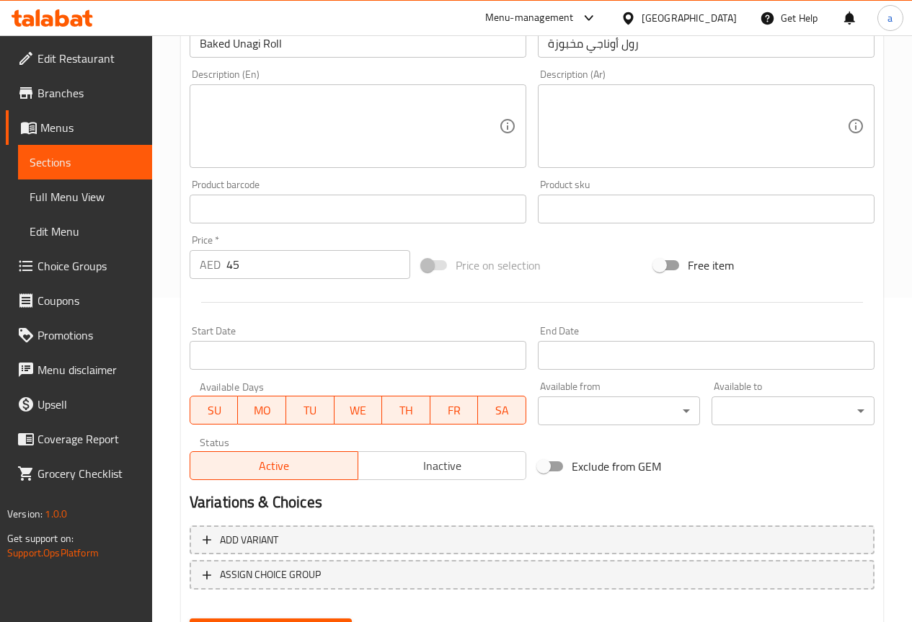
click at [305, 322] on div "Start Date Start Date" at bounding box center [358, 348] width 348 height 56
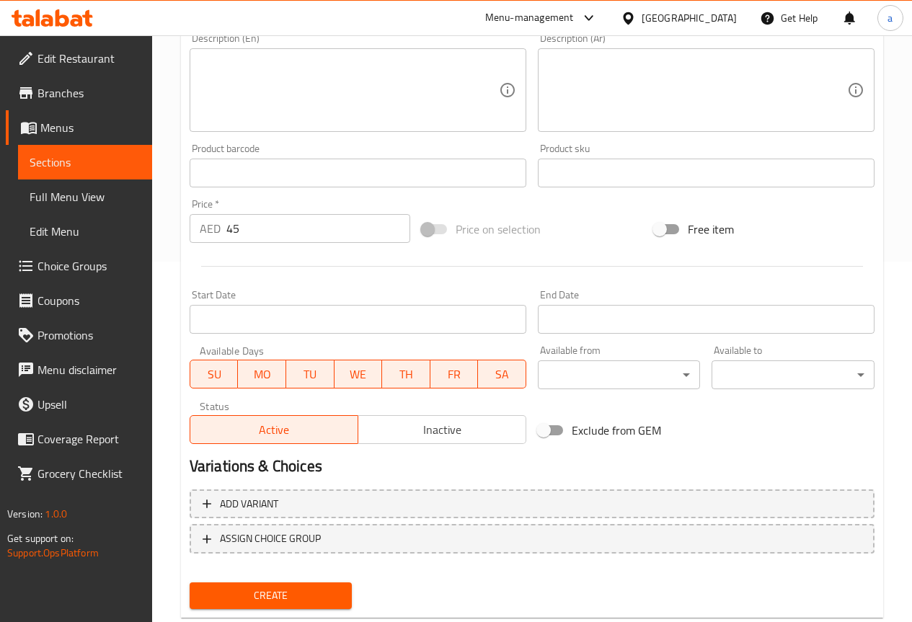
scroll to position [397, 0]
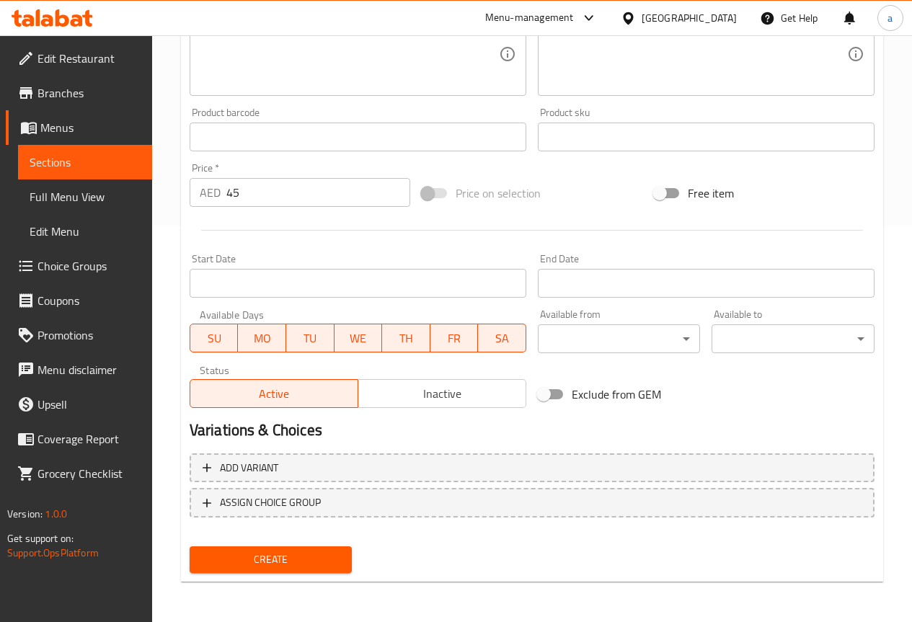
click at [284, 555] on span "Create" at bounding box center [271, 560] width 140 height 18
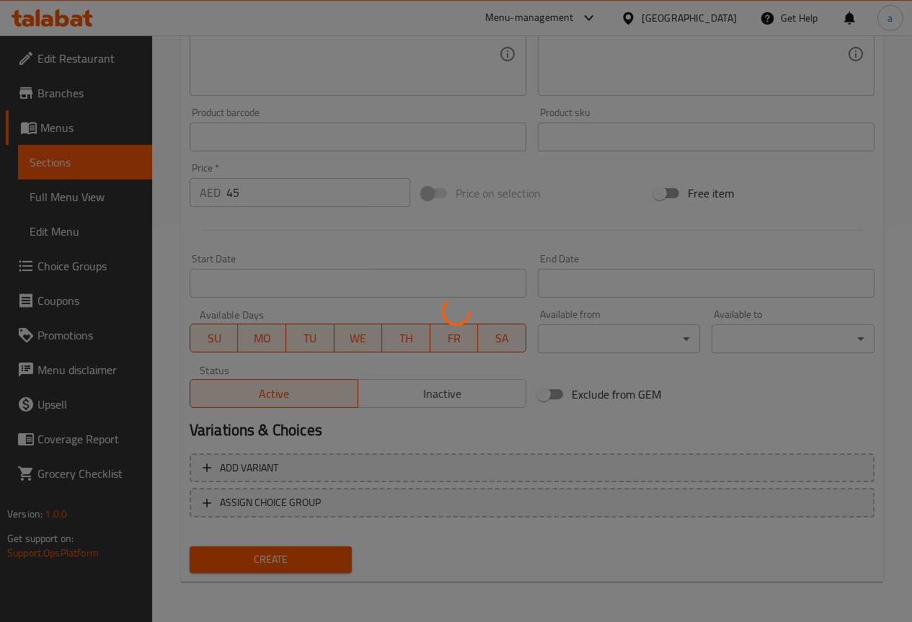
type input "0"
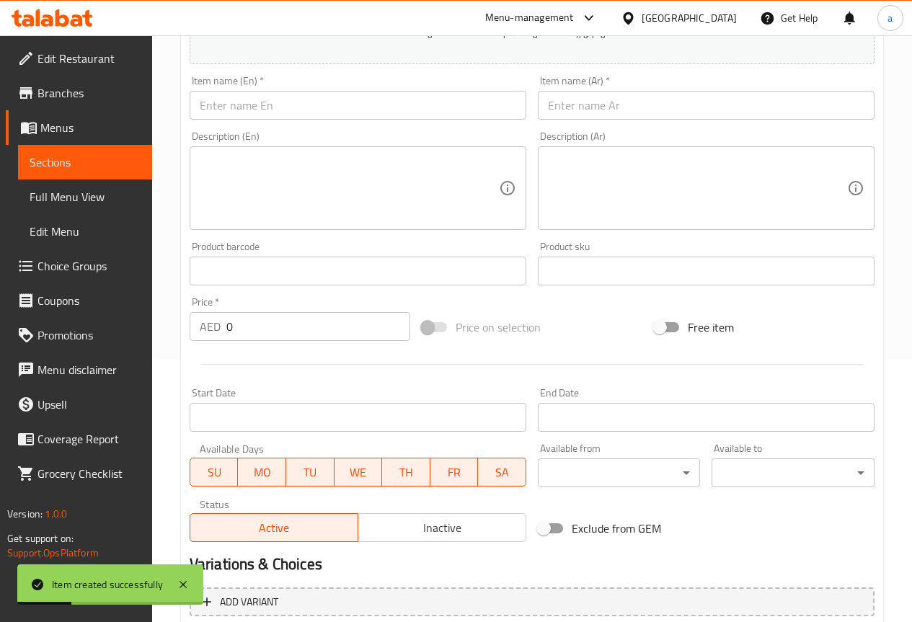
scroll to position [108, 0]
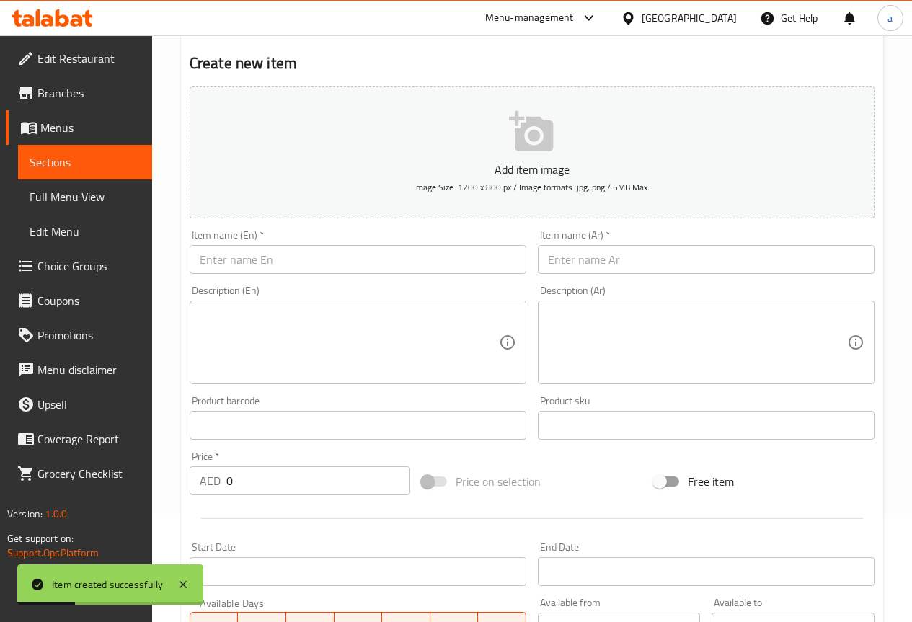
click at [323, 253] on input "text" at bounding box center [358, 259] width 337 height 29
paste input "Baked Salmon Roll"
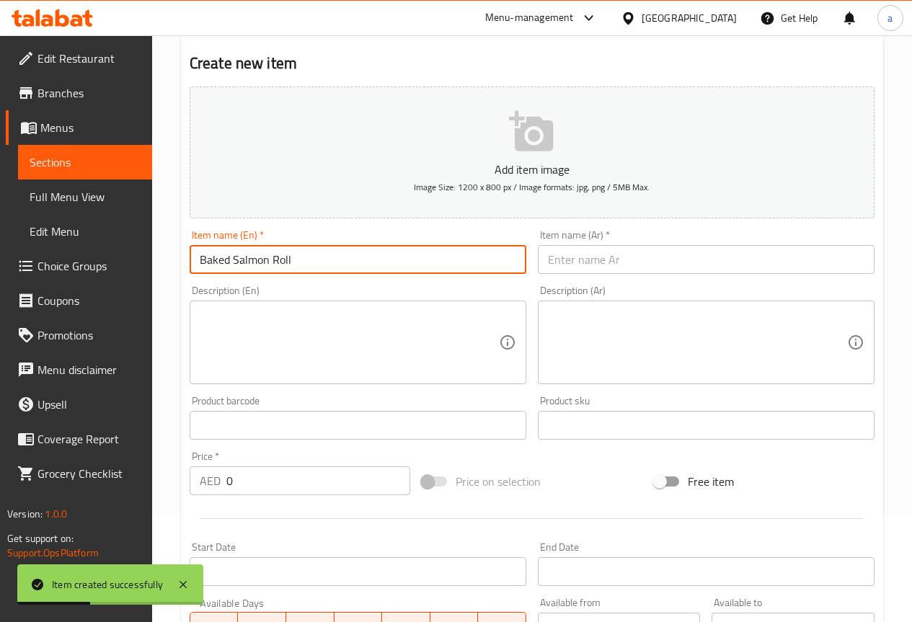
type input "Baked Salmon Roll"
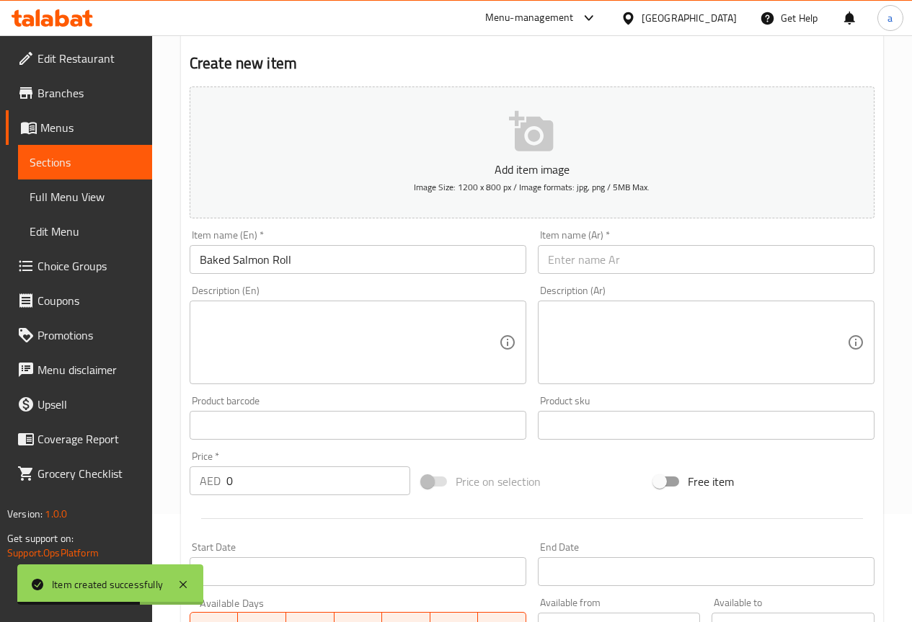
click at [578, 250] on input "text" at bounding box center [706, 259] width 337 height 29
paste input "لفائف السلمون المخبوزة"
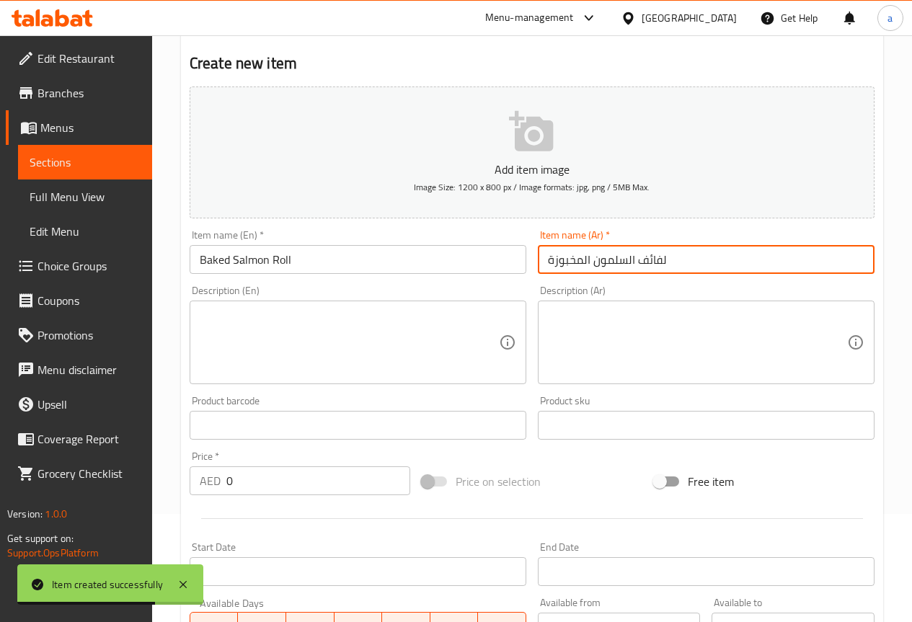
click at [653, 256] on input "لفائف السلمون المخبوزة" at bounding box center [706, 259] width 337 height 29
click at [630, 260] on input "رول السلمون المخبوزة" at bounding box center [706, 259] width 337 height 29
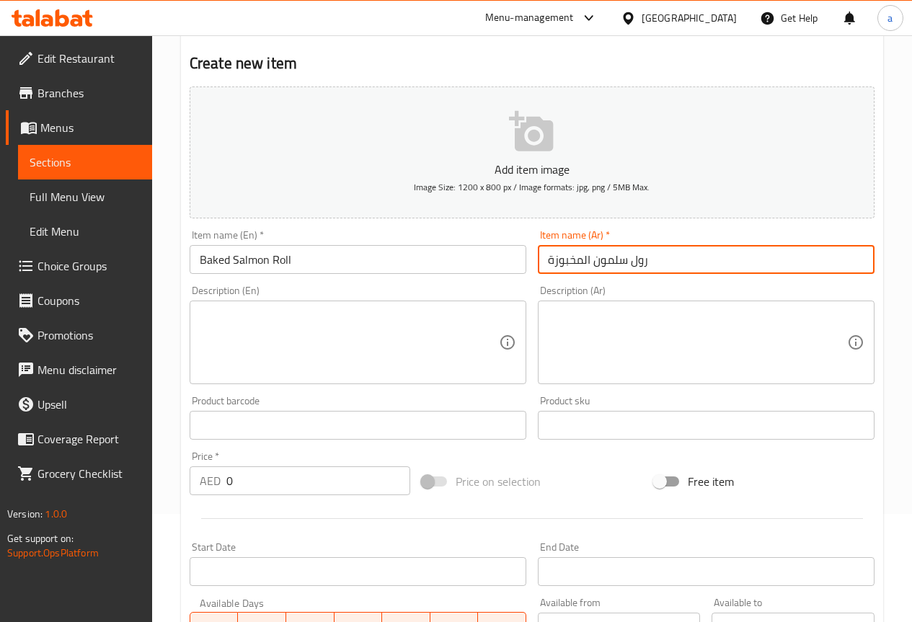
click at [583, 263] on input "رول سلمون المخبوزة" at bounding box center [706, 259] width 337 height 29
click at [551, 261] on input "رول سلمون مخبوزة" at bounding box center [706, 259] width 337 height 29
click at [550, 261] on input "رول سلمون مخبوزة" at bounding box center [706, 259] width 337 height 29
click at [551, 261] on input "رول سلمون مخبوزة" at bounding box center [706, 259] width 337 height 29
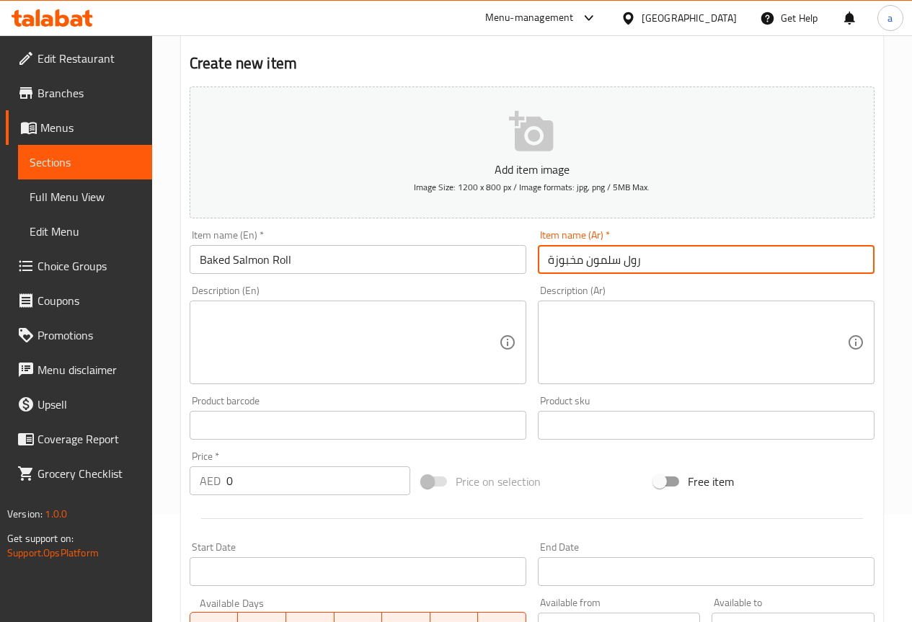
click at [551, 261] on input "رول سلمون مخبوزة" at bounding box center [706, 259] width 337 height 29
click at [554, 261] on input "رول سلمون مخبوزة" at bounding box center [706, 259] width 337 height 29
click at [550, 263] on input "رول سلمون مخبوزة" at bounding box center [706, 259] width 337 height 29
type input "رول سلمون مخبوز"
click at [534, 289] on div "Description (Ar) Description (Ar)" at bounding box center [706, 335] width 348 height 110
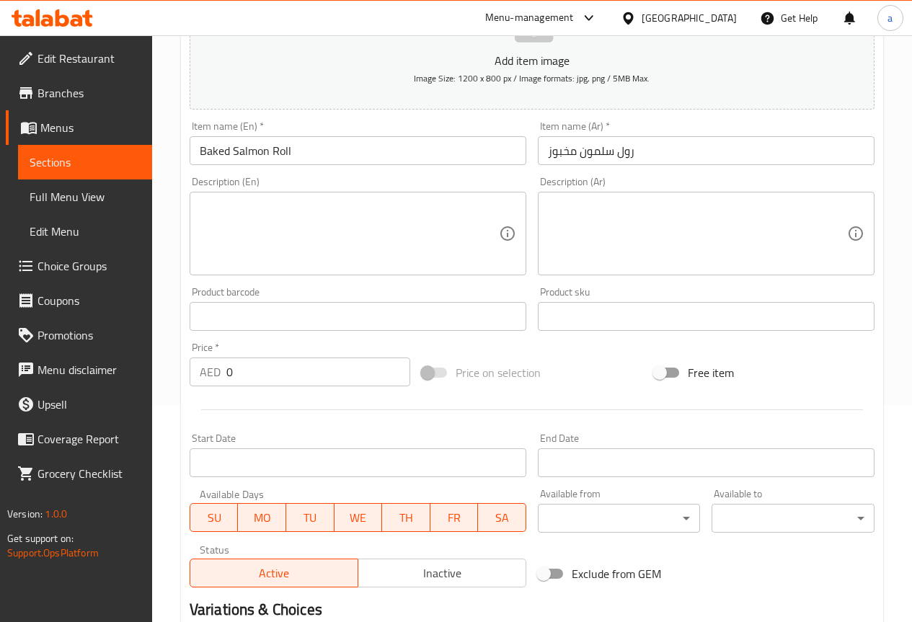
scroll to position [252, 0]
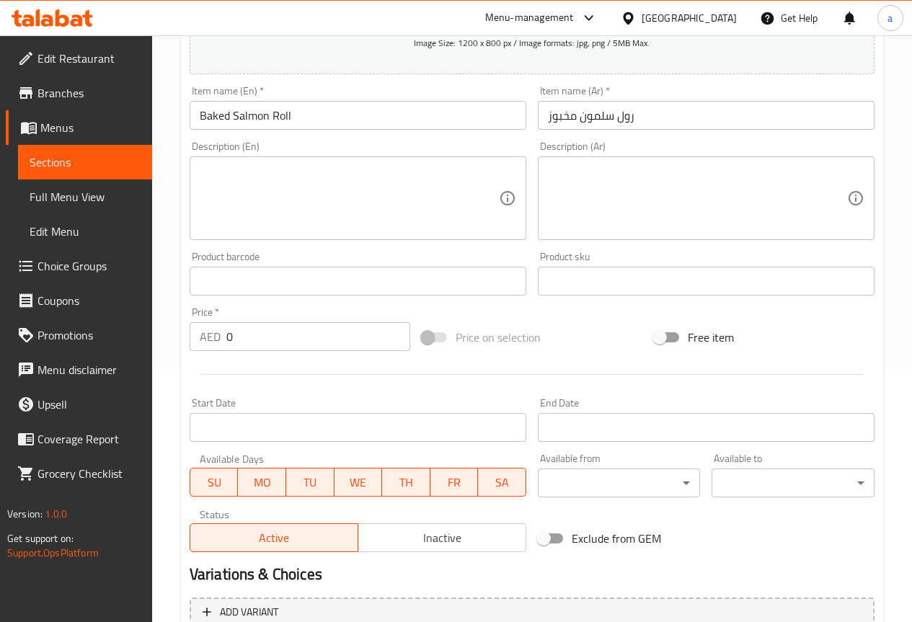
drag, startPoint x: 348, startPoint y: 340, endPoint x: 190, endPoint y: 340, distance: 158.7
click at [190, 340] on div "AED 0 Price *" at bounding box center [300, 336] width 221 height 29
type input "45"
click at [420, 376] on div at bounding box center [532, 374] width 697 height 35
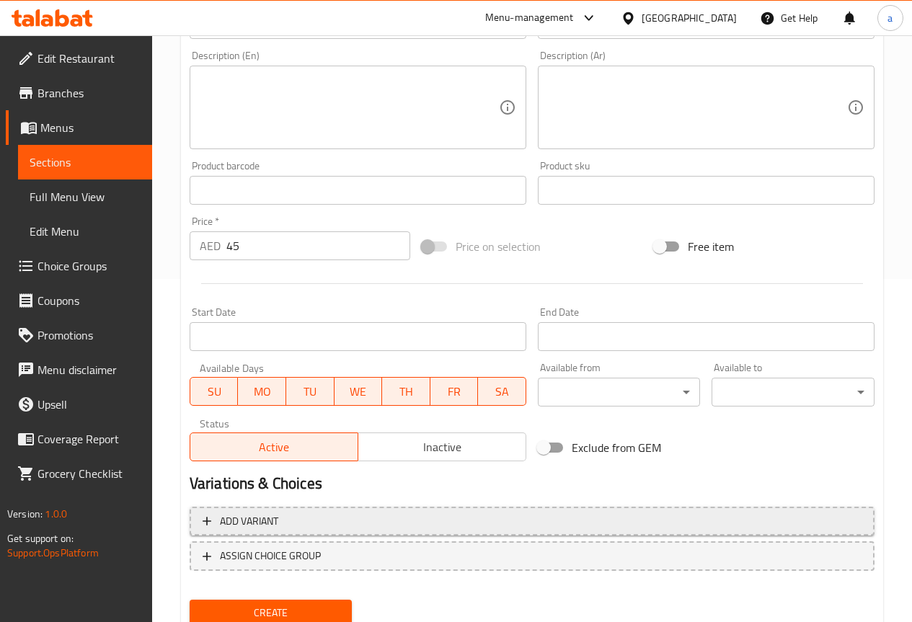
scroll to position [397, 0]
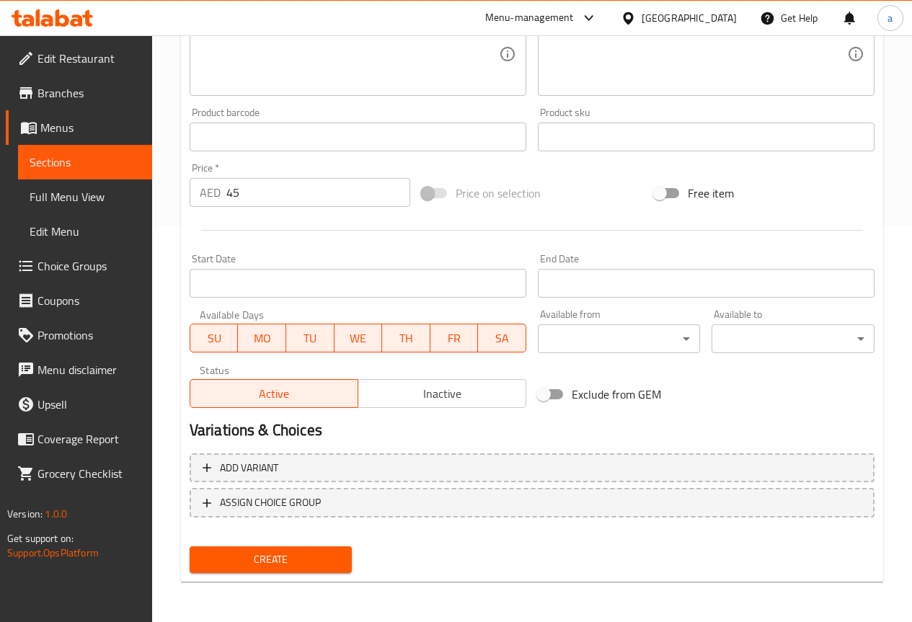
click at [327, 543] on div "Create" at bounding box center [271, 560] width 175 height 38
click at [327, 547] on button "Create" at bounding box center [271, 560] width 163 height 27
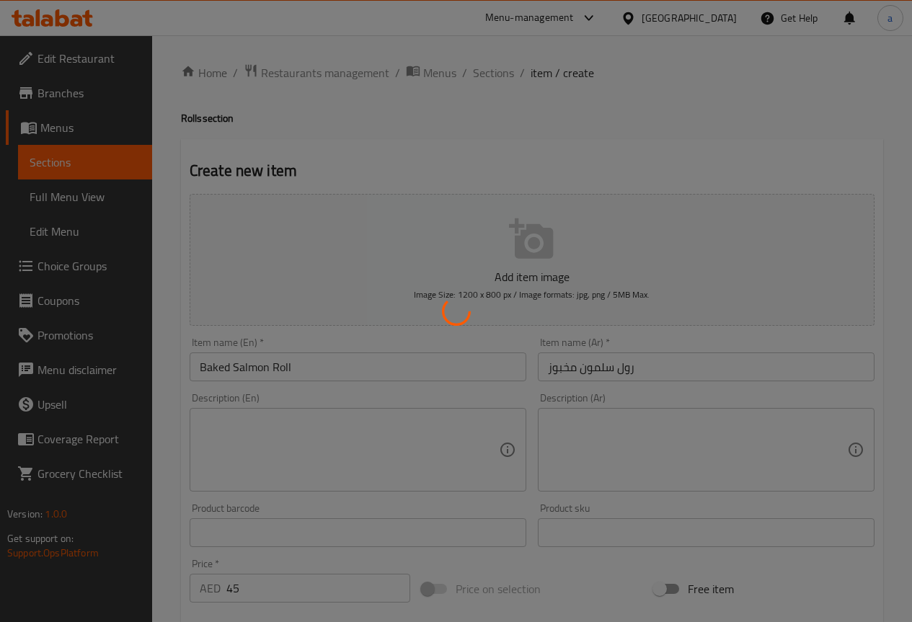
scroll to position [0, 0]
type input "0"
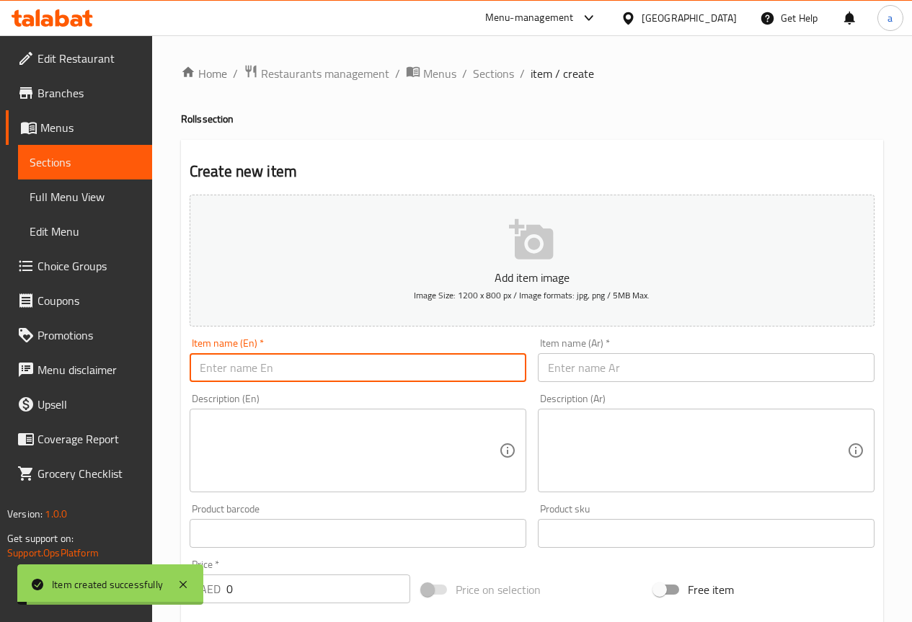
click at [338, 368] on input "text" at bounding box center [358, 367] width 337 height 29
paste input "Grilled Creamy Salmon Crab Roll"
type input "Grilled Creamy Salmon Crab Roll"
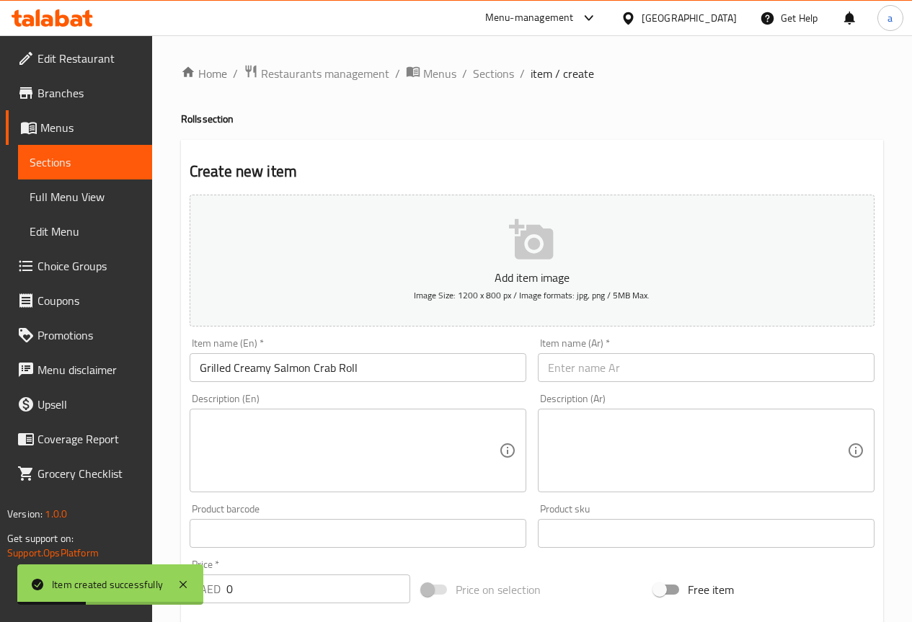
click at [609, 365] on input "text" at bounding box center [706, 367] width 337 height 29
paste input "لفائف السلطعون بالسلمون الكريمي المشوي"
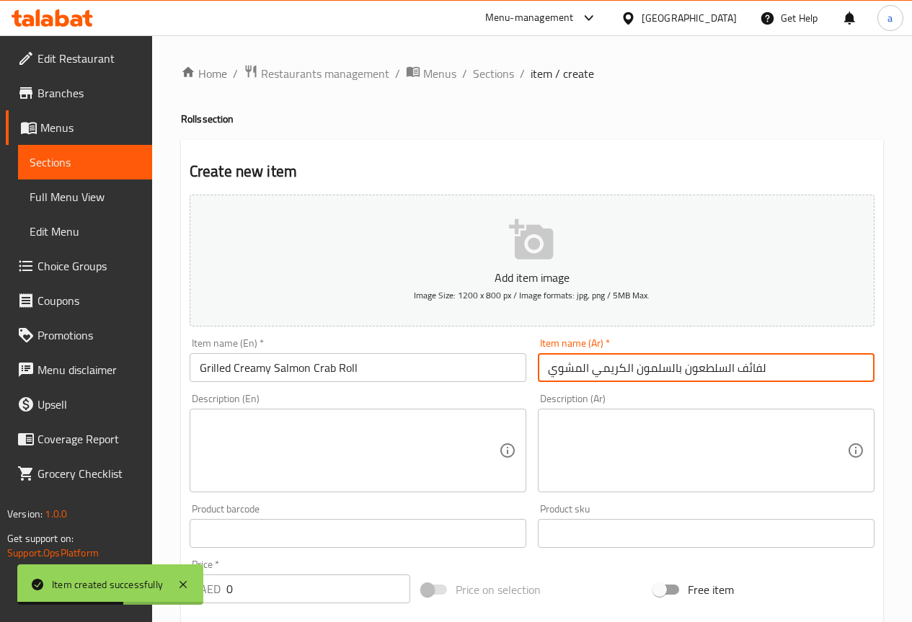
click at [762, 373] on input "لفائف السلطعون بالسلمون الكريمي المشوي" at bounding box center [706, 367] width 337 height 29
click at [753, 366] on input "لفائف السلطعون بالسلمون الكريمي المشوي" at bounding box center [706, 367] width 337 height 29
click at [728, 366] on input "رول السلطعون بالسلمون الكريمي المشوي" at bounding box center [706, 367] width 337 height 29
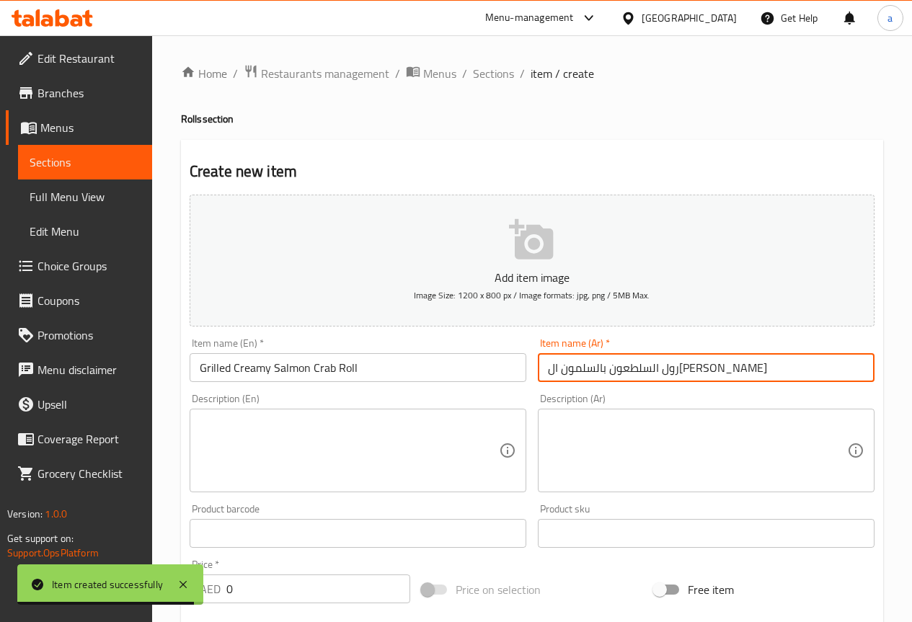
click at [726, 371] on input "رول السلطعون بالسلمون الكريمي المشوي" at bounding box center [706, 367] width 337 height 29
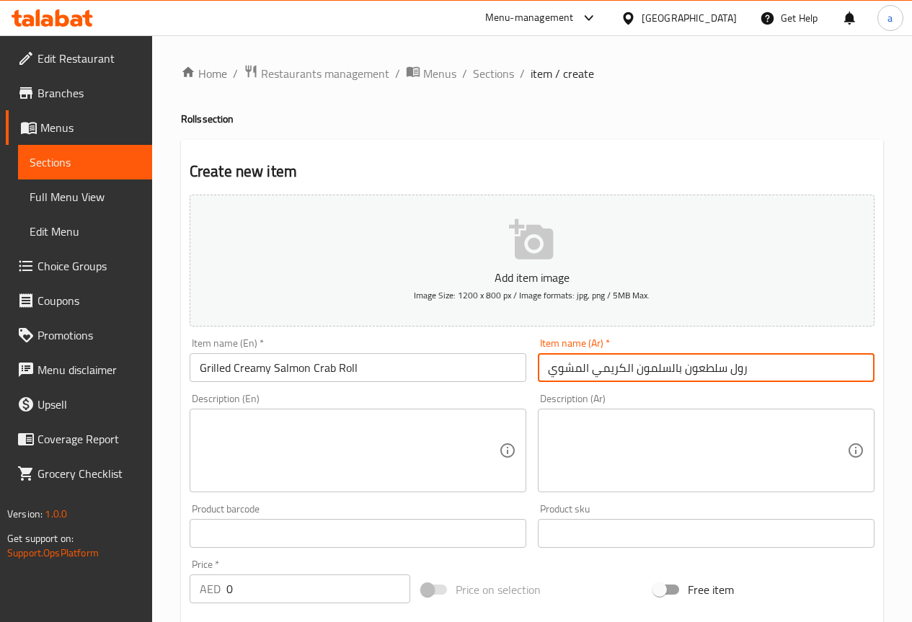
type input "رول سلطعون بالسلمون الكريمي المشوي"
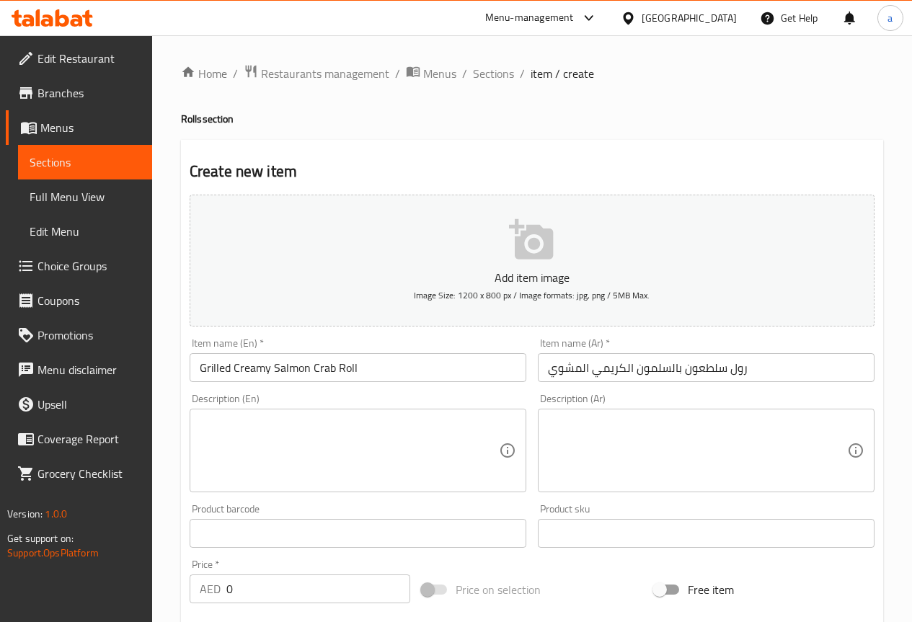
click at [517, 392] on div "Description (En) Description (En)" at bounding box center [358, 443] width 348 height 110
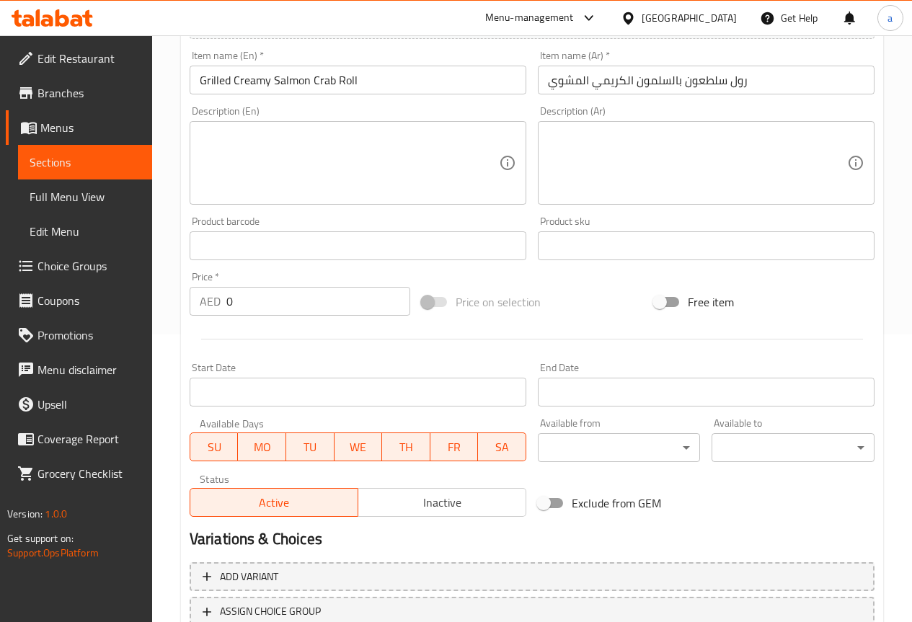
scroll to position [288, 0]
drag, startPoint x: 244, startPoint y: 297, endPoint x: 186, endPoint y: 318, distance: 61.4
click at [186, 318] on div "Price   * AED 0 Price *" at bounding box center [300, 293] width 232 height 56
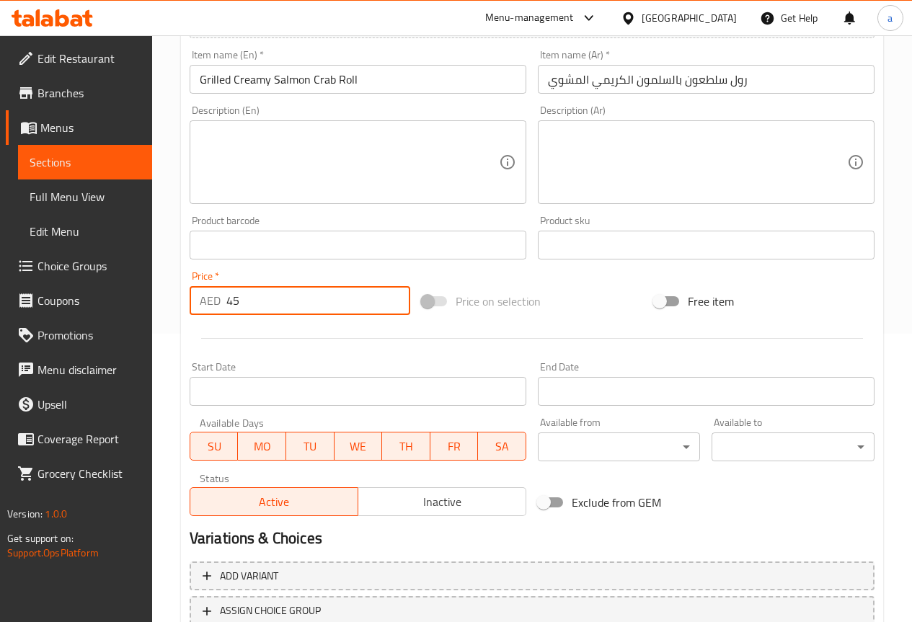
type input "45"
click at [297, 353] on div at bounding box center [532, 338] width 697 height 35
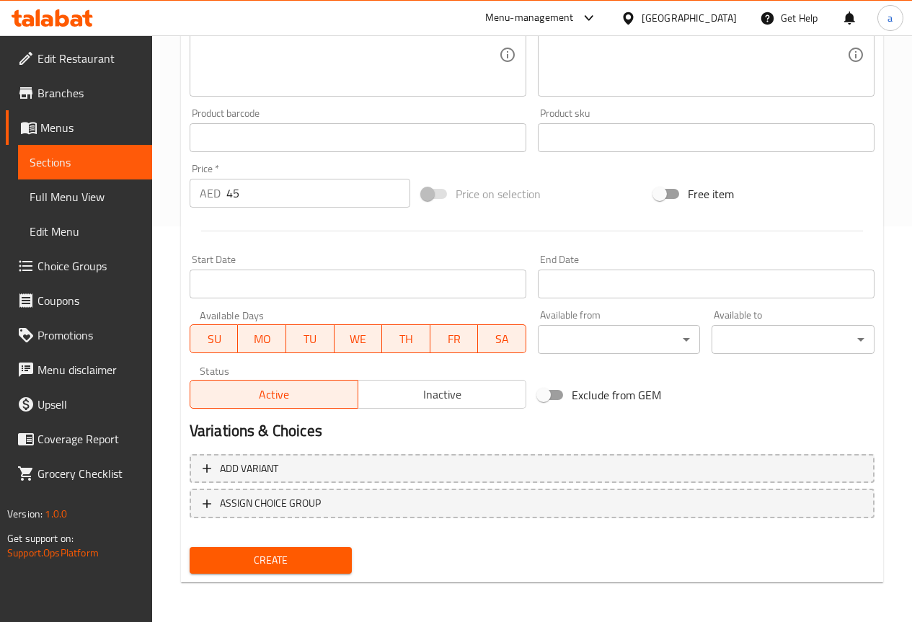
scroll to position [397, 0]
click at [286, 551] on span "Create" at bounding box center [271, 560] width 140 height 18
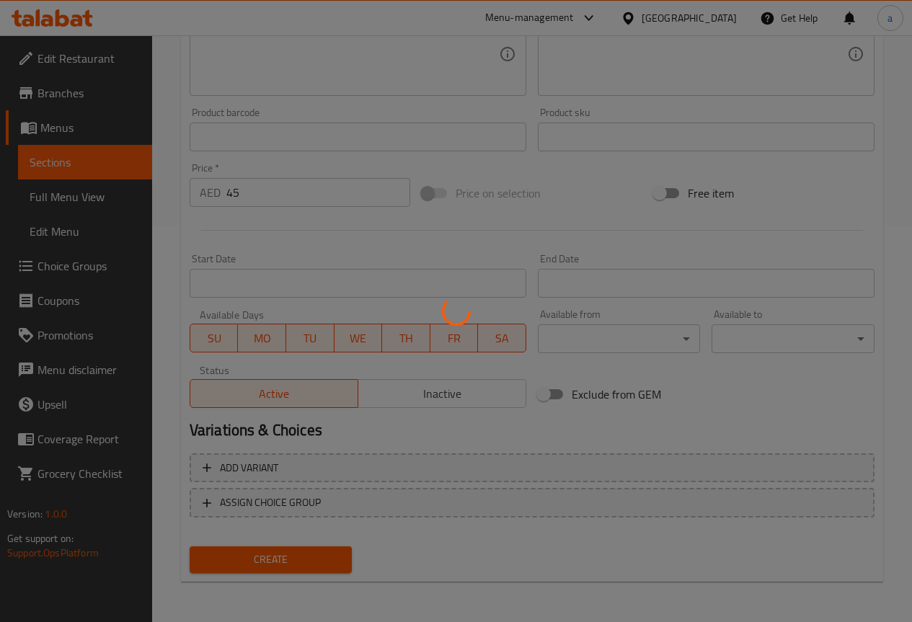
type input "0"
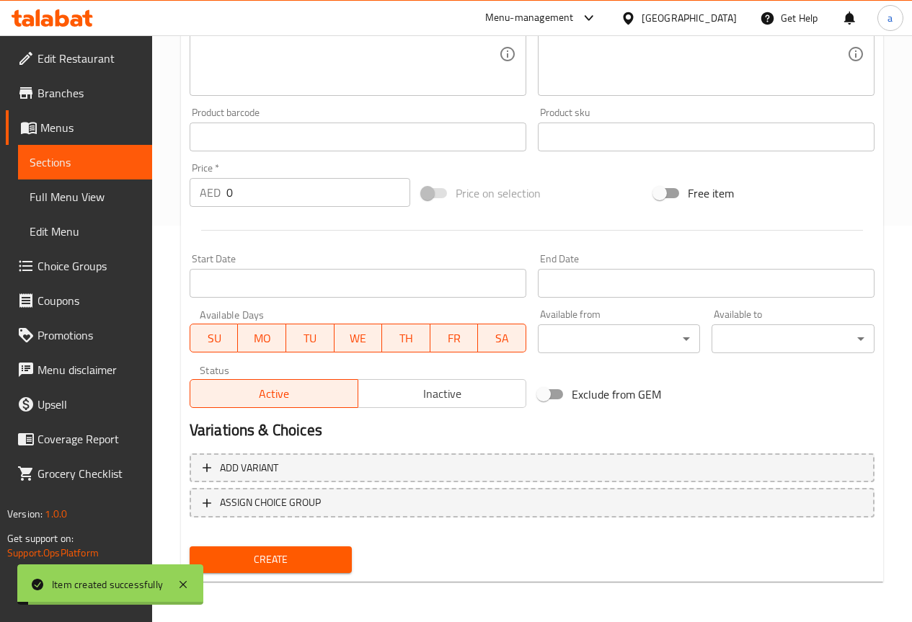
click at [88, 199] on span "Full Menu View" at bounding box center [85, 196] width 111 height 17
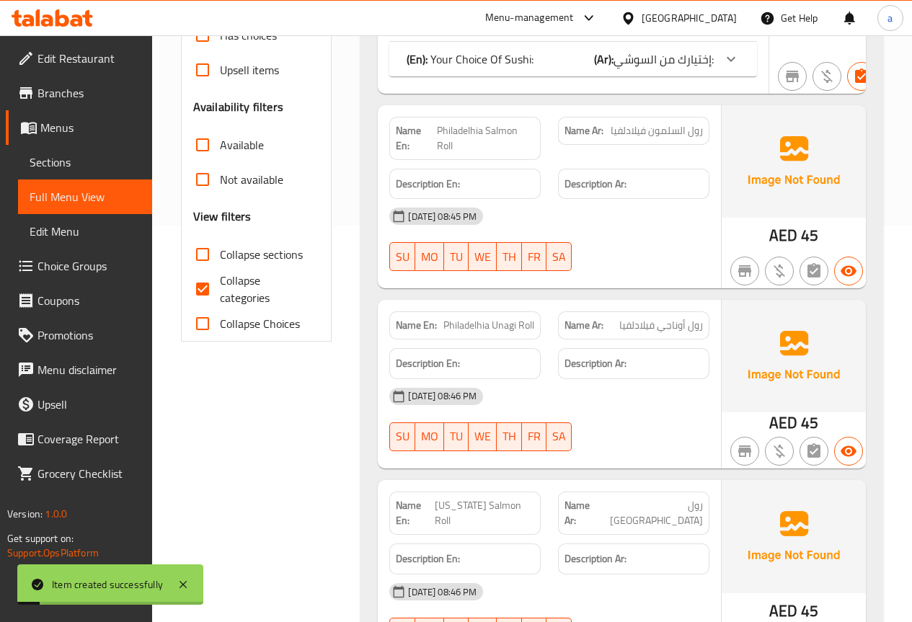
click at [200, 326] on input "Collapse Choices" at bounding box center [202, 324] width 35 height 35
click at [207, 322] on input "Collapse Choices" at bounding box center [202, 324] width 35 height 35
checkbox input "false"
click at [204, 296] on input "Collapse categories" at bounding box center [202, 289] width 35 height 35
checkbox input "false"
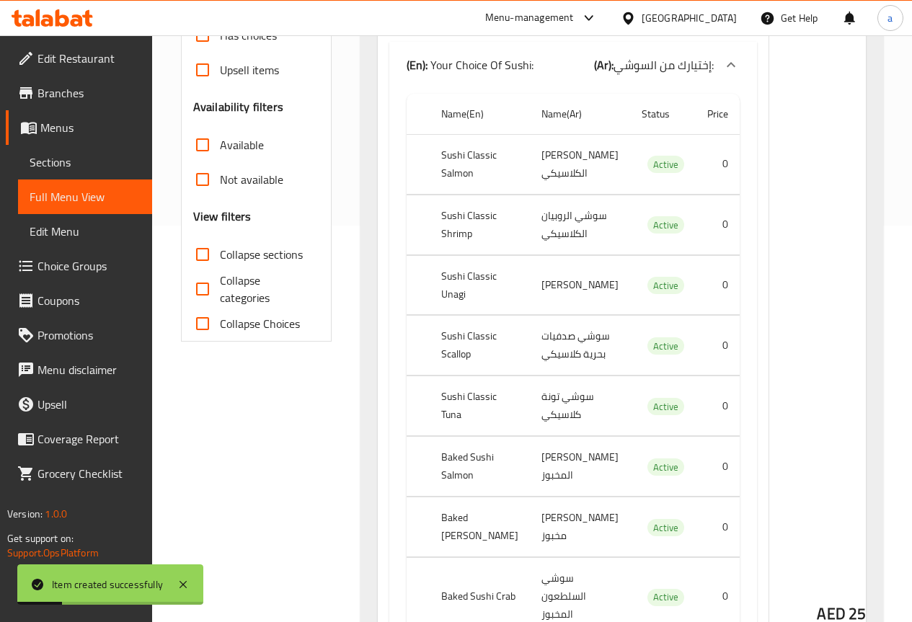
click at [207, 262] on input "Collapse sections" at bounding box center [202, 254] width 35 height 35
checkbox input "true"
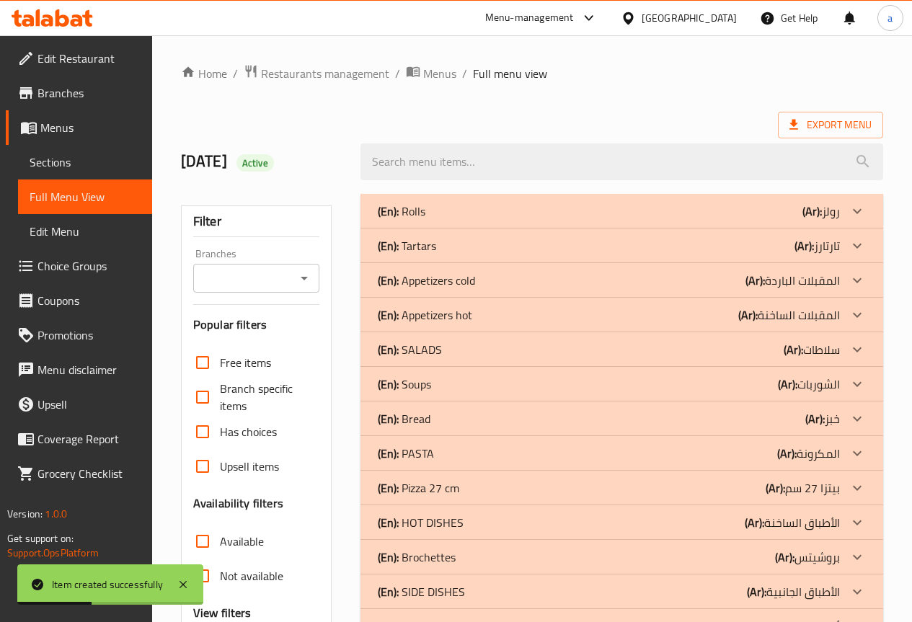
click at [523, 206] on div "(En): Rolls (Ar): رولز" at bounding box center [609, 211] width 462 height 17
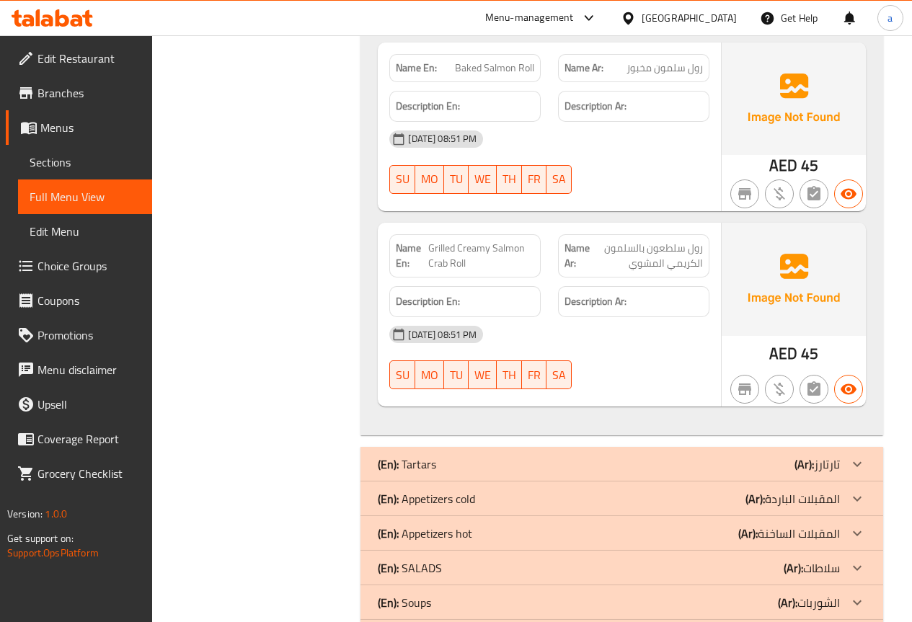
scroll to position [3429, 0]
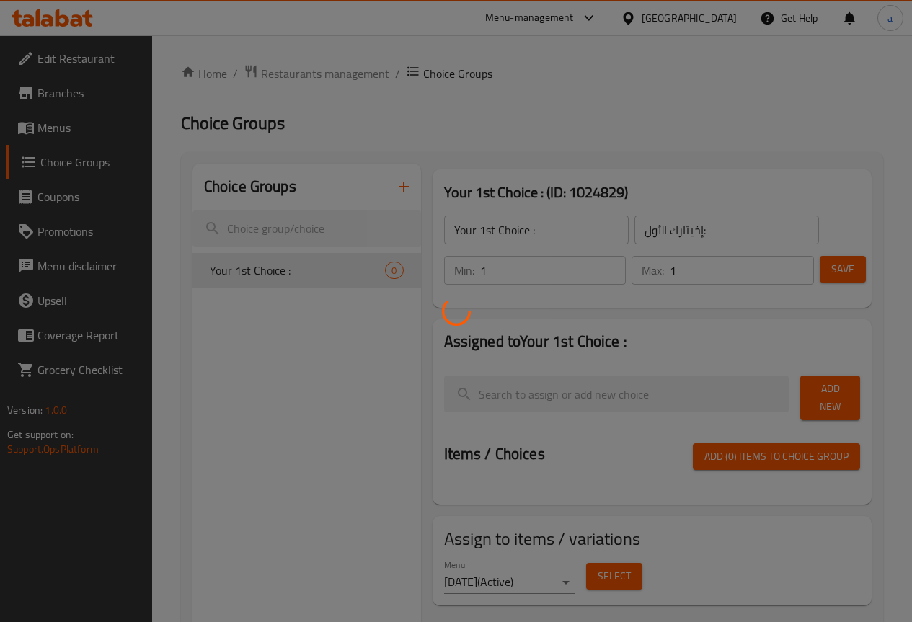
click at [48, 130] on div at bounding box center [456, 311] width 912 height 622
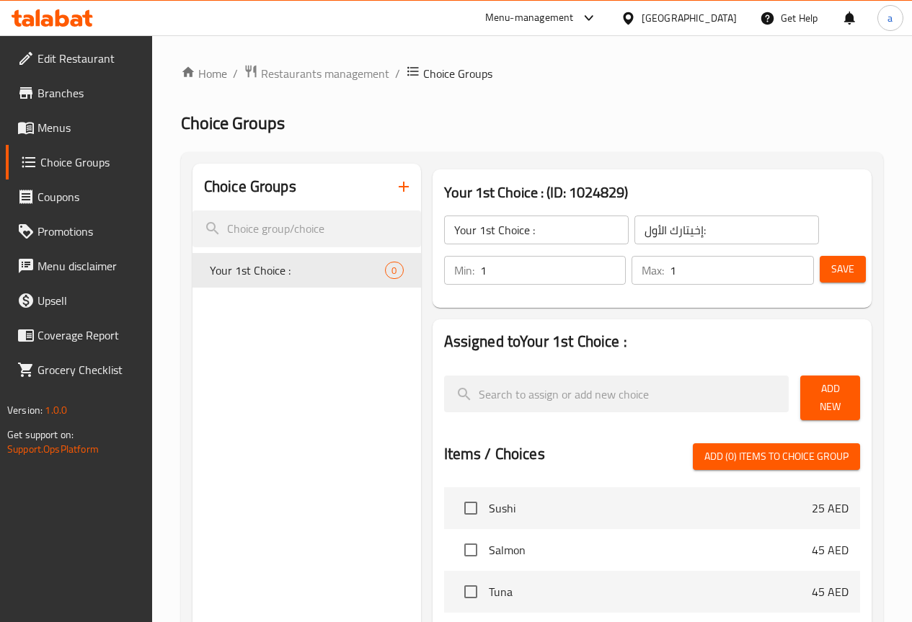
click at [48, 130] on span "Menus" at bounding box center [89, 127] width 103 height 17
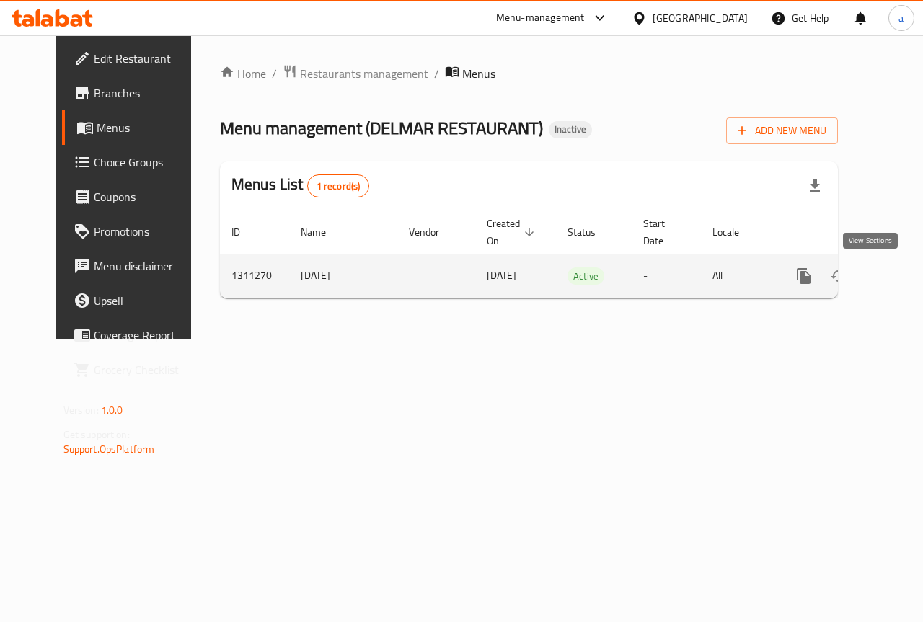
click at [899, 278] on icon "enhanced table" at bounding box center [907, 276] width 17 height 17
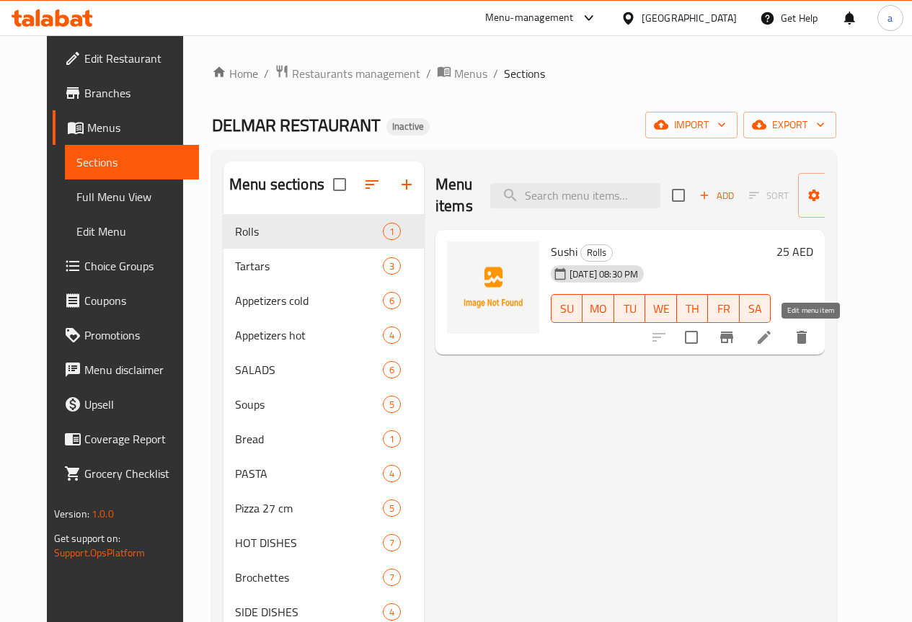
click at [773, 330] on icon at bounding box center [764, 337] width 17 height 17
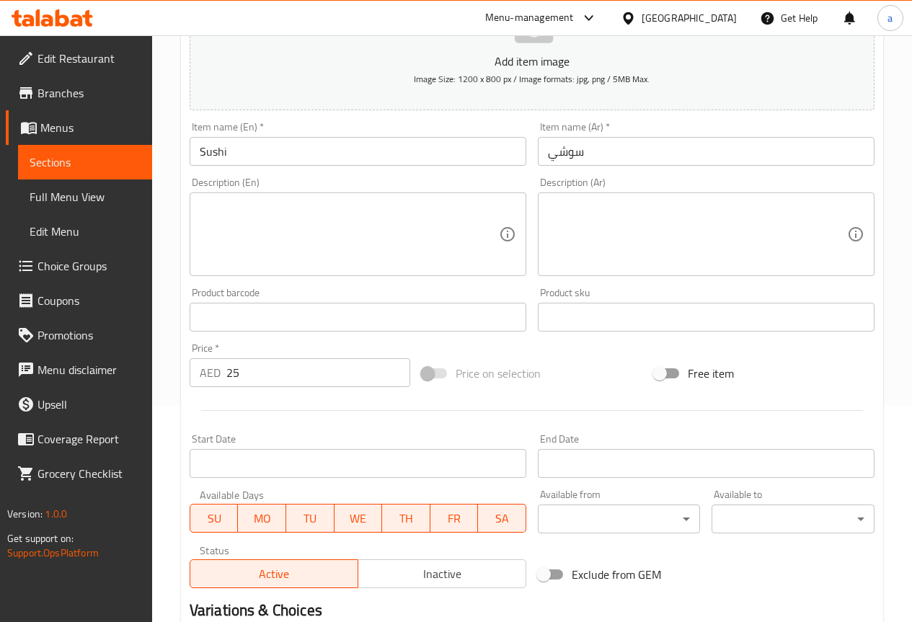
scroll to position [361, 0]
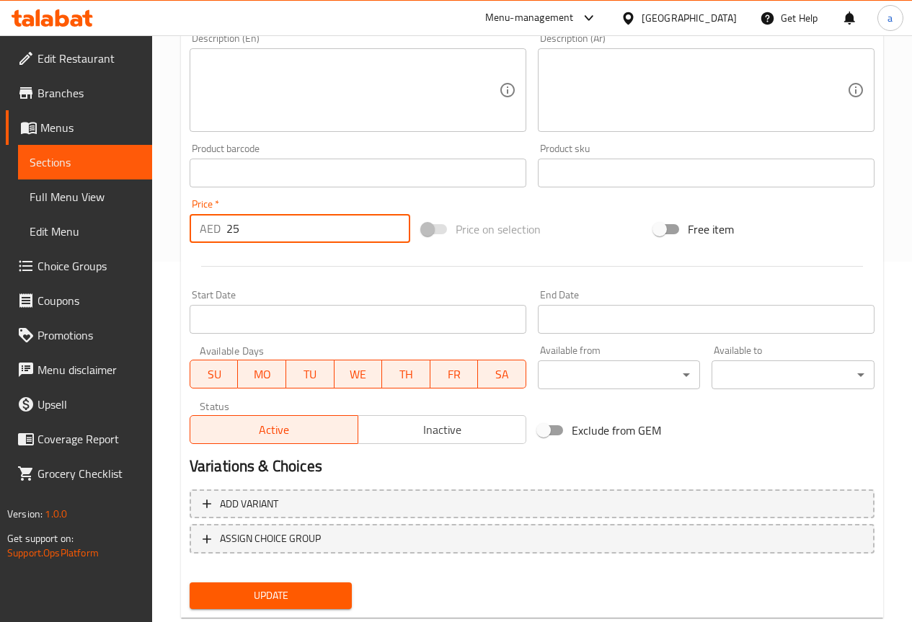
drag, startPoint x: 250, startPoint y: 229, endPoint x: 201, endPoint y: 228, distance: 49.1
click at [201, 228] on div "AED 25 Price *" at bounding box center [300, 228] width 221 height 29
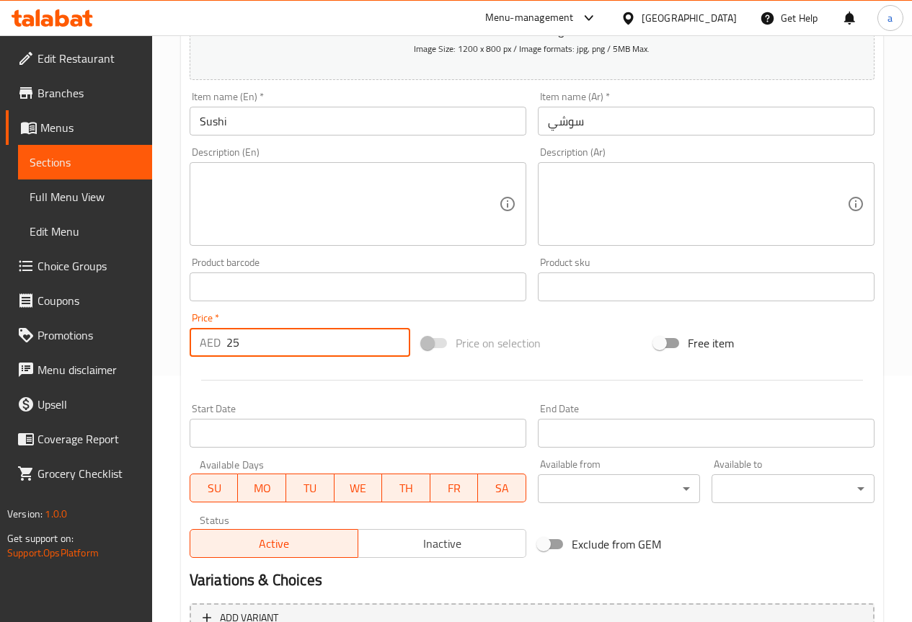
scroll to position [72, 0]
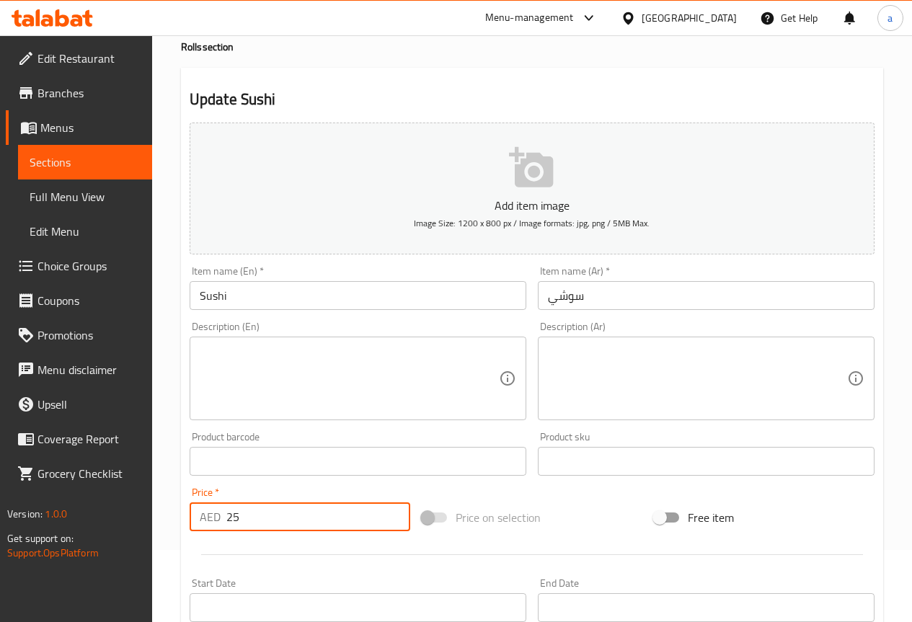
drag, startPoint x: 314, startPoint y: 293, endPoint x: 457, endPoint y: 309, distance: 144.5
click at [314, 293] on input "Sushi" at bounding box center [358, 295] width 337 height 29
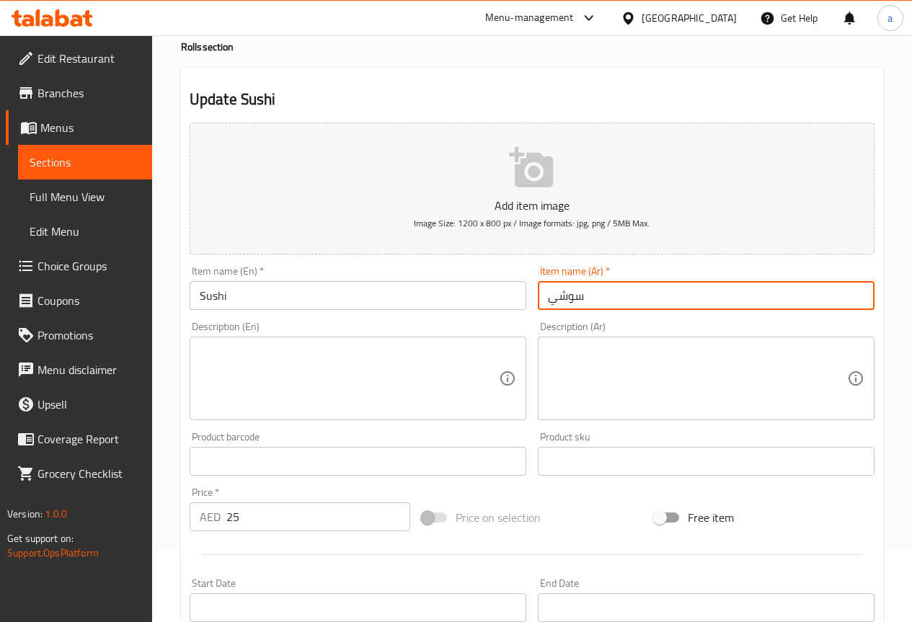
click at [660, 309] on input "سوشي" at bounding box center [706, 295] width 337 height 29
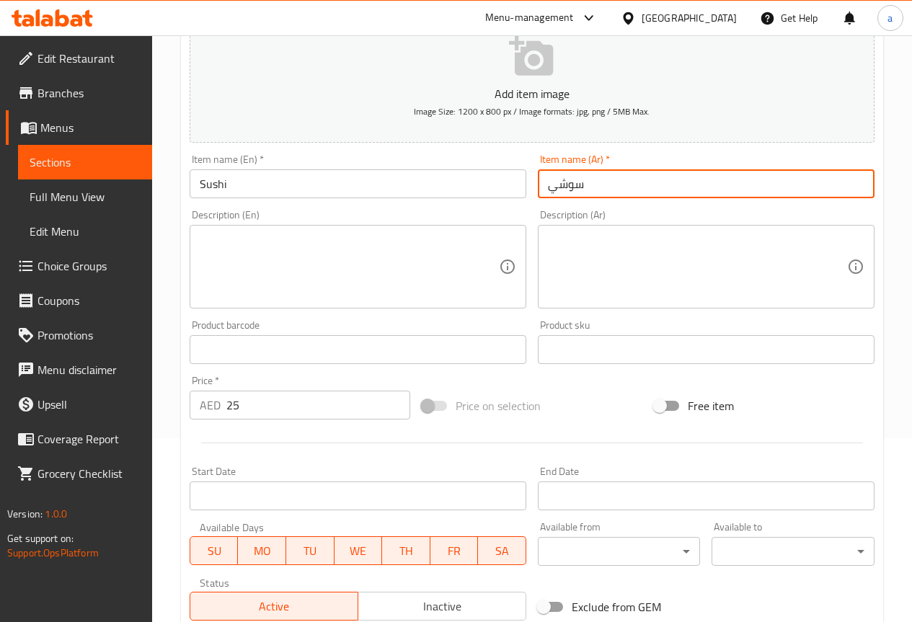
scroll to position [180, 0]
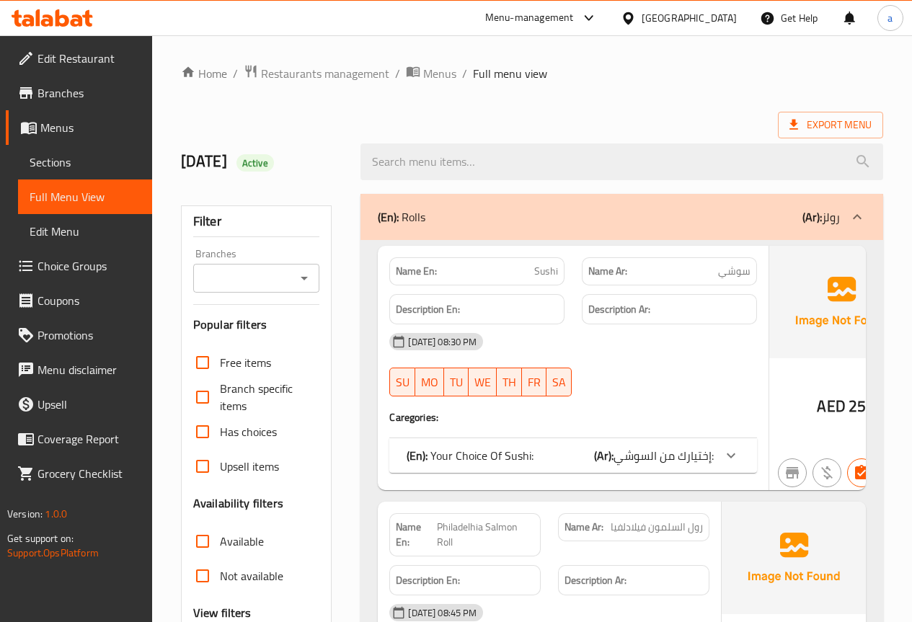
click at [100, 167] on span "Sections" at bounding box center [85, 162] width 111 height 17
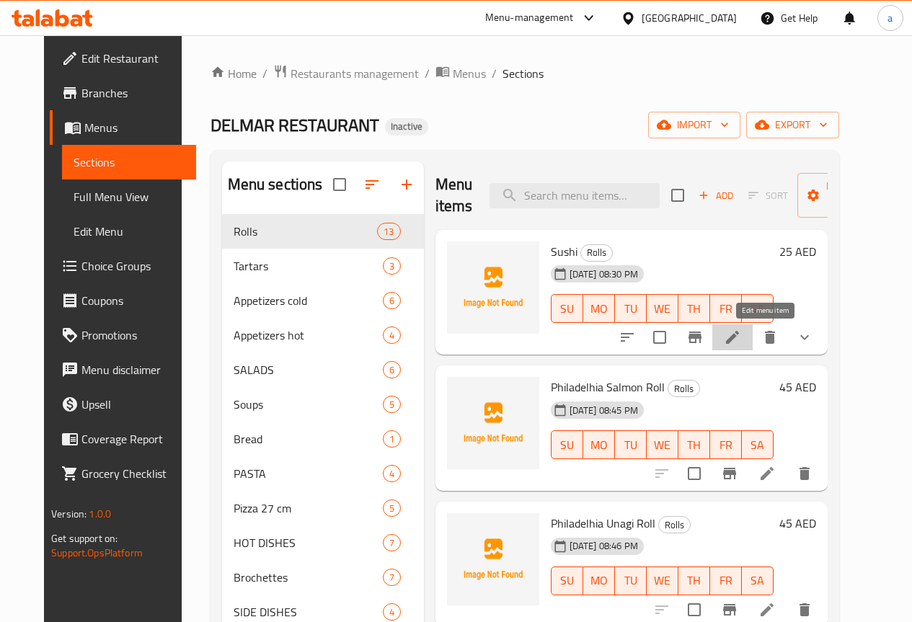
click at [741, 332] on icon at bounding box center [732, 337] width 17 height 17
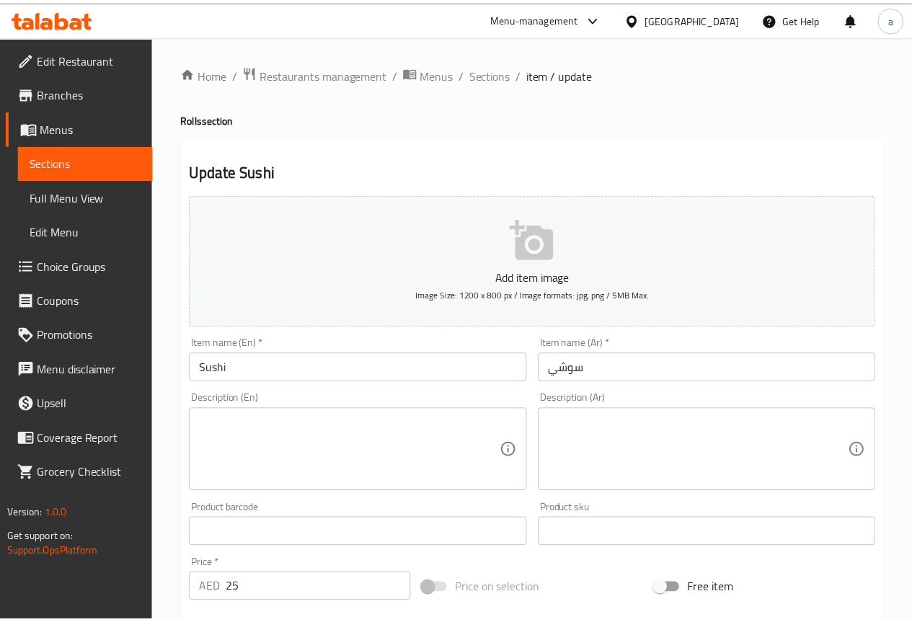
scroll to position [420, 0]
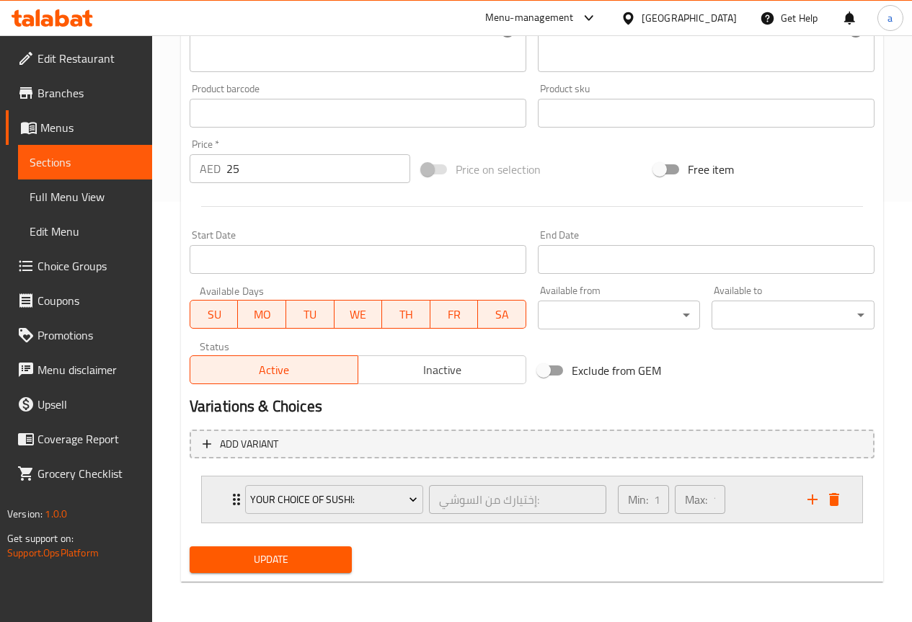
click at [234, 503] on icon "Expand" at bounding box center [236, 499] width 17 height 17
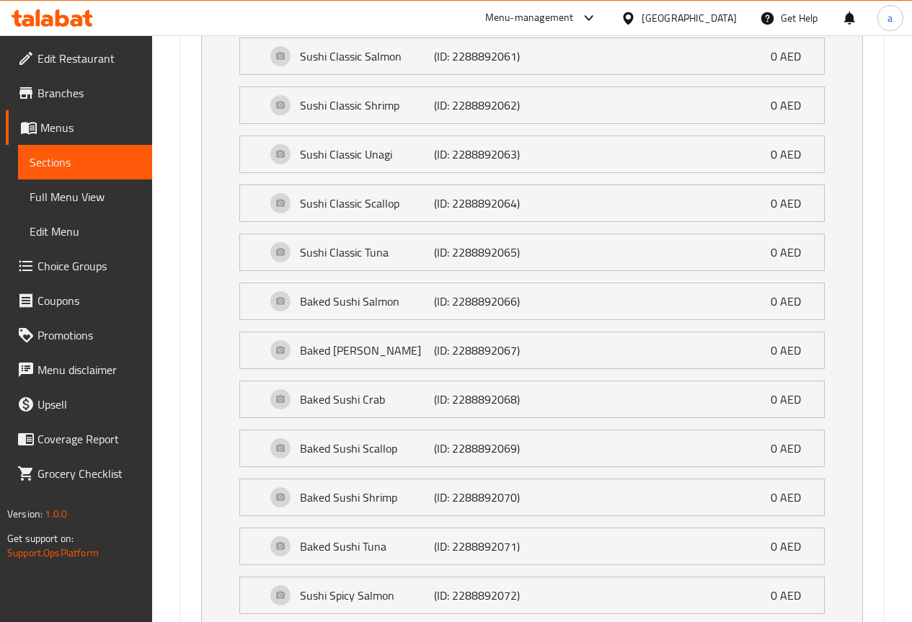
scroll to position [925, 0]
click at [428, 402] on p "Baked Sushi Crab" at bounding box center [367, 397] width 134 height 17
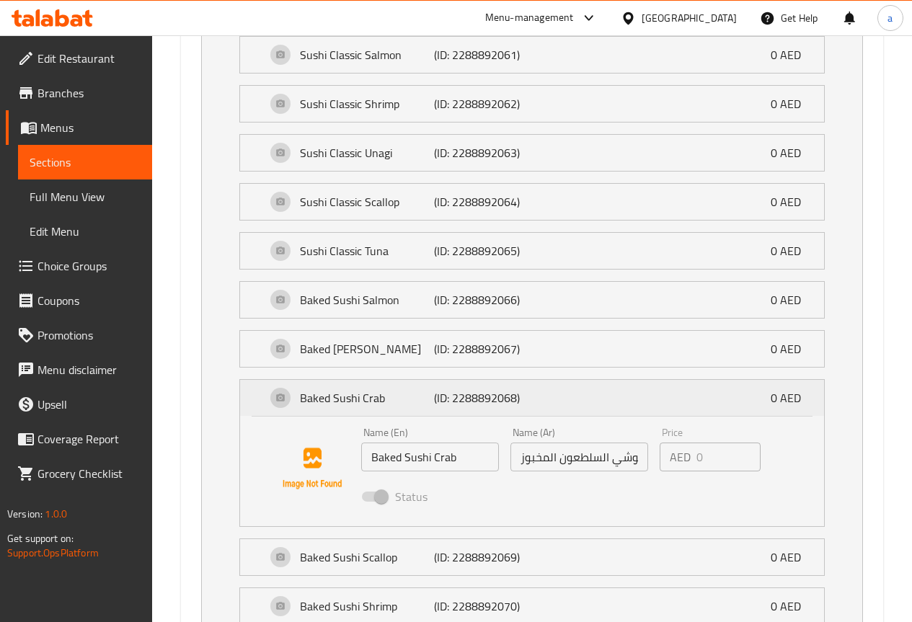
click at [444, 402] on p "(ID: 2288892068)" at bounding box center [478, 397] width 89 height 17
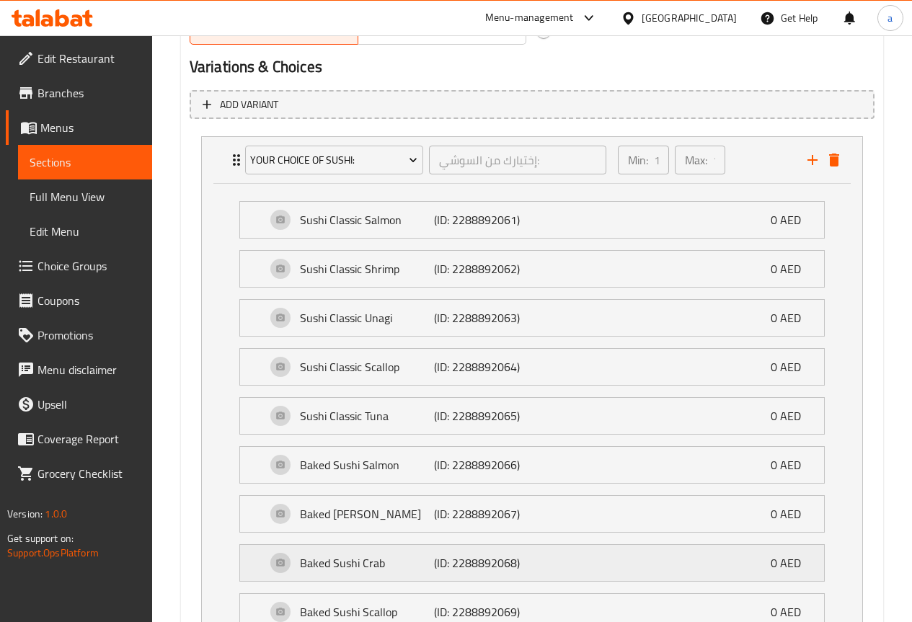
scroll to position [709, 0]
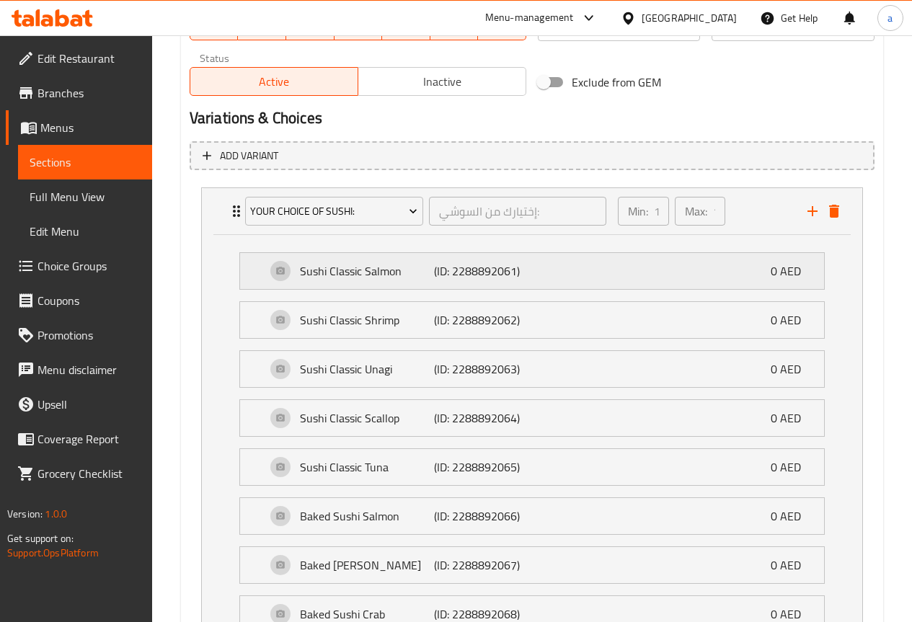
click at [467, 277] on p "(ID: 2288892061)" at bounding box center [478, 271] width 89 height 17
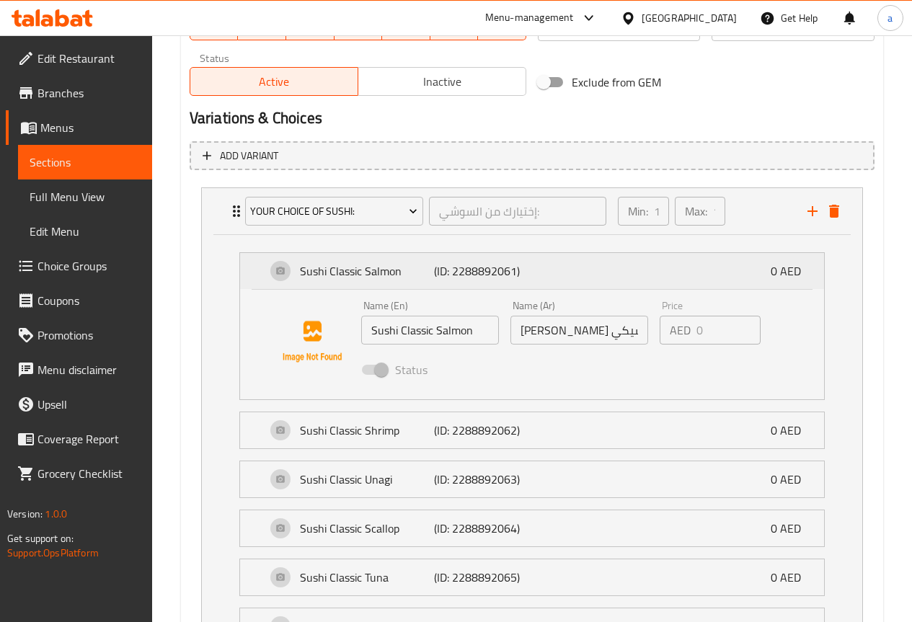
click at [475, 270] on p "(ID: 2288892061)" at bounding box center [478, 271] width 89 height 17
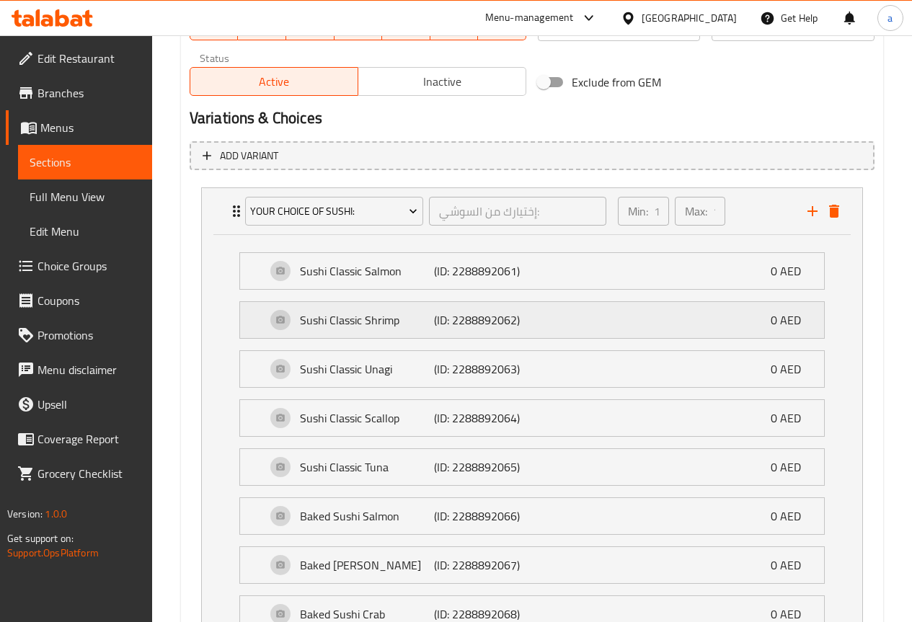
click at [446, 312] on p "(ID: 2288892062)" at bounding box center [478, 320] width 89 height 17
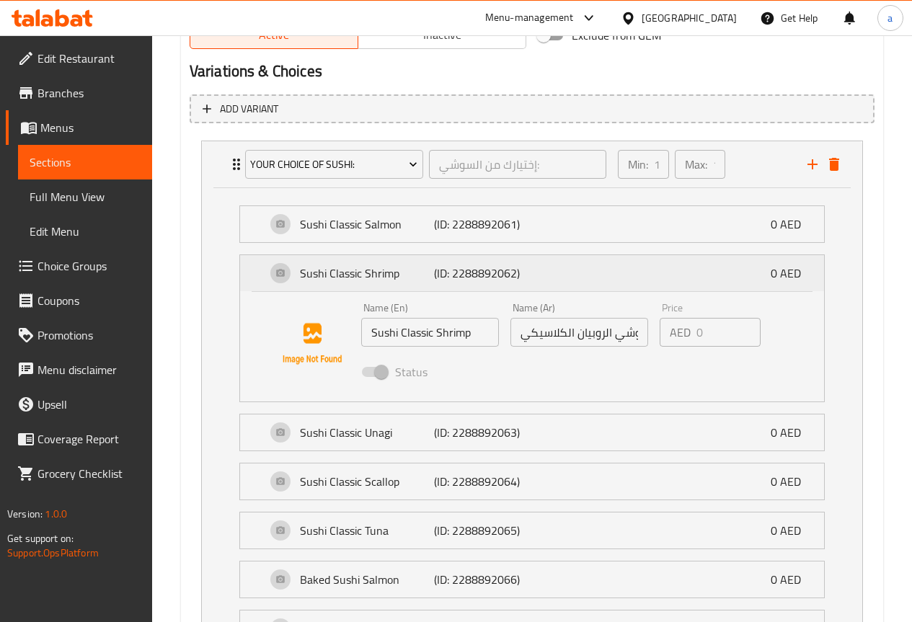
scroll to position [781, 0]
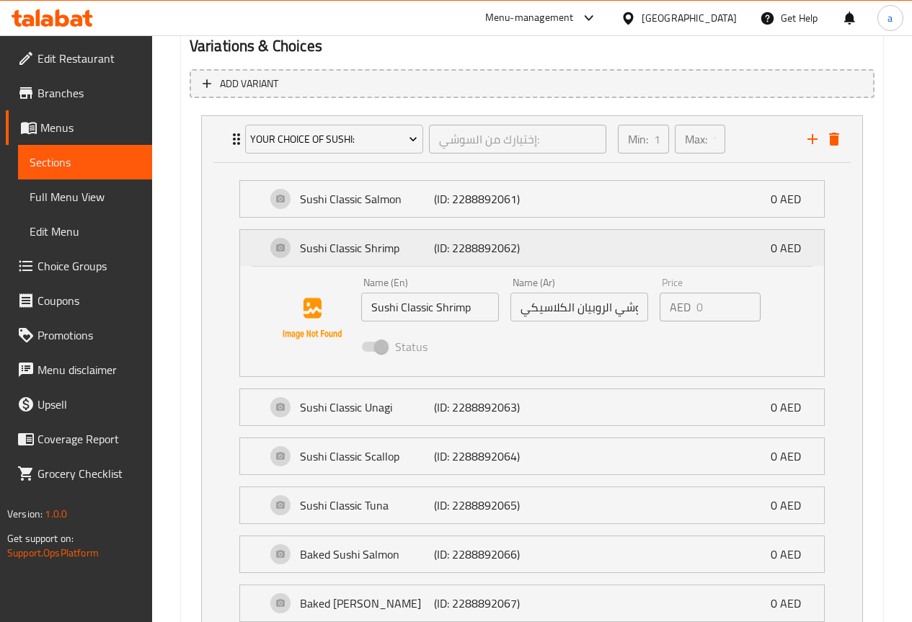
click at [522, 252] on p "(ID: 2288892062)" at bounding box center [478, 247] width 89 height 17
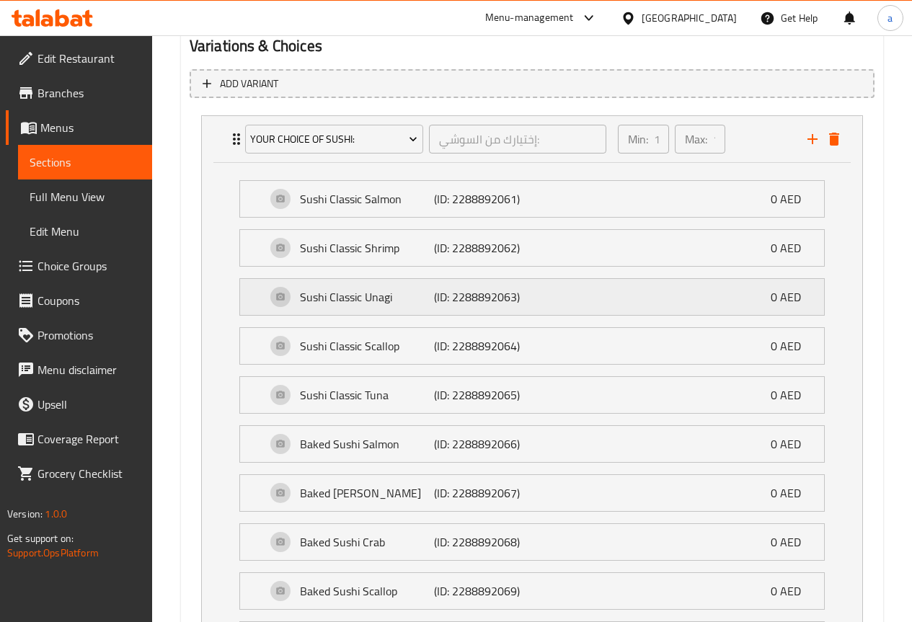
click at [457, 293] on p "(ID: 2288892063)" at bounding box center [478, 296] width 89 height 17
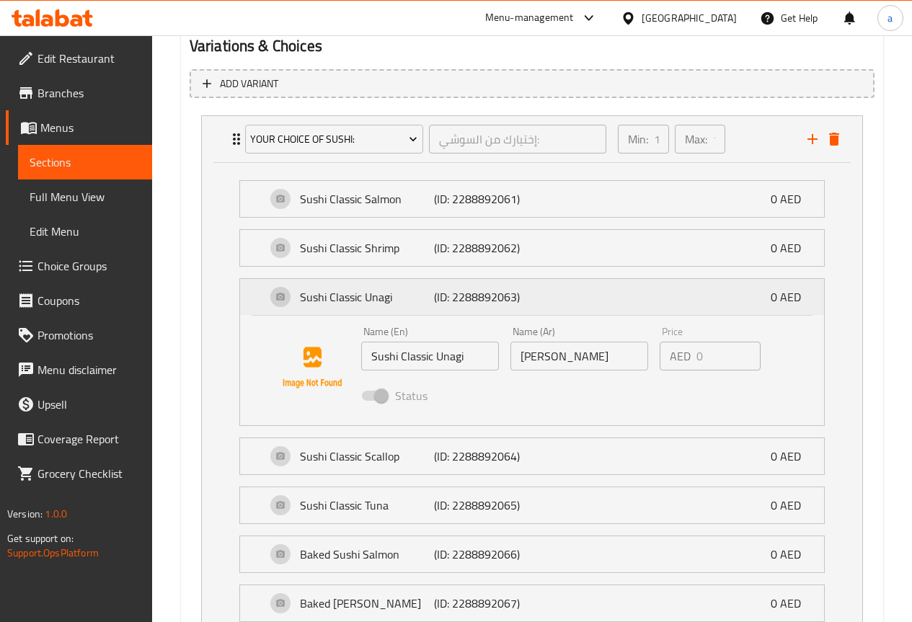
click at [470, 297] on p "(ID: 2288892063)" at bounding box center [478, 296] width 89 height 17
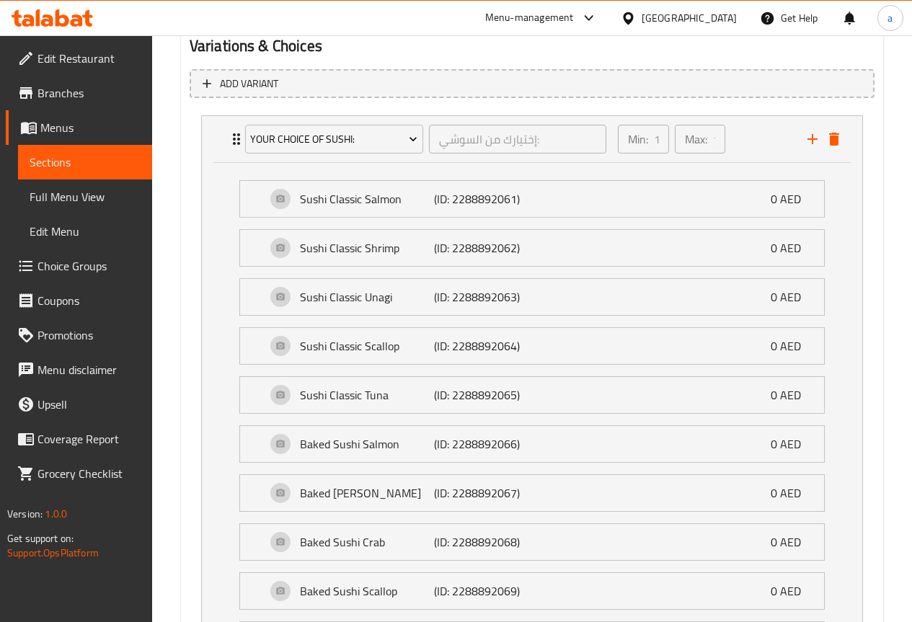
click at [459, 327] on li "Sushi Classic Scallop (ID: 2288892064) 0 AED Name (En) Sushi Classic Scallop Na…" at bounding box center [532, 346] width 609 height 49
click at [459, 338] on p "(ID: 2288892064)" at bounding box center [478, 346] width 89 height 17
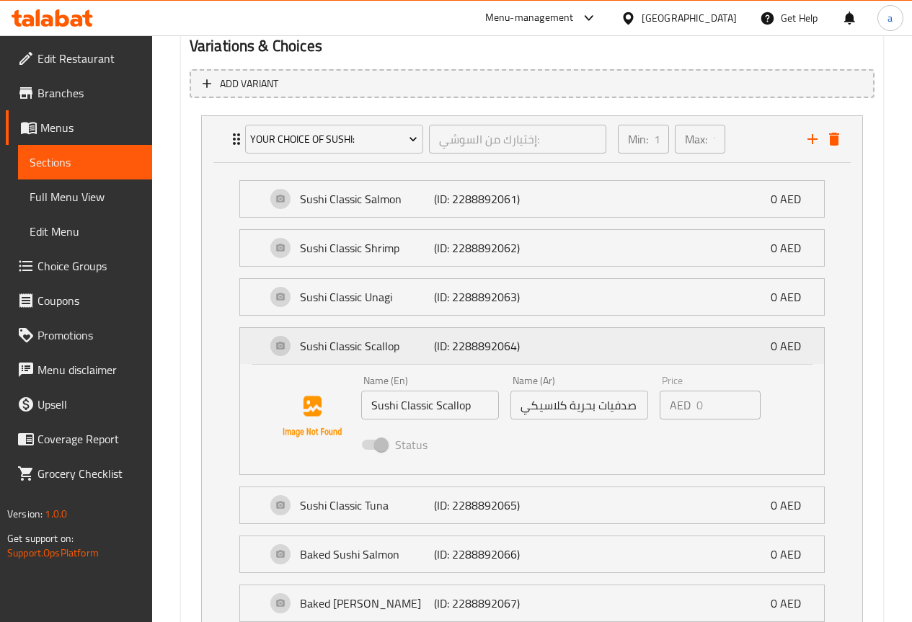
scroll to position [853, 0]
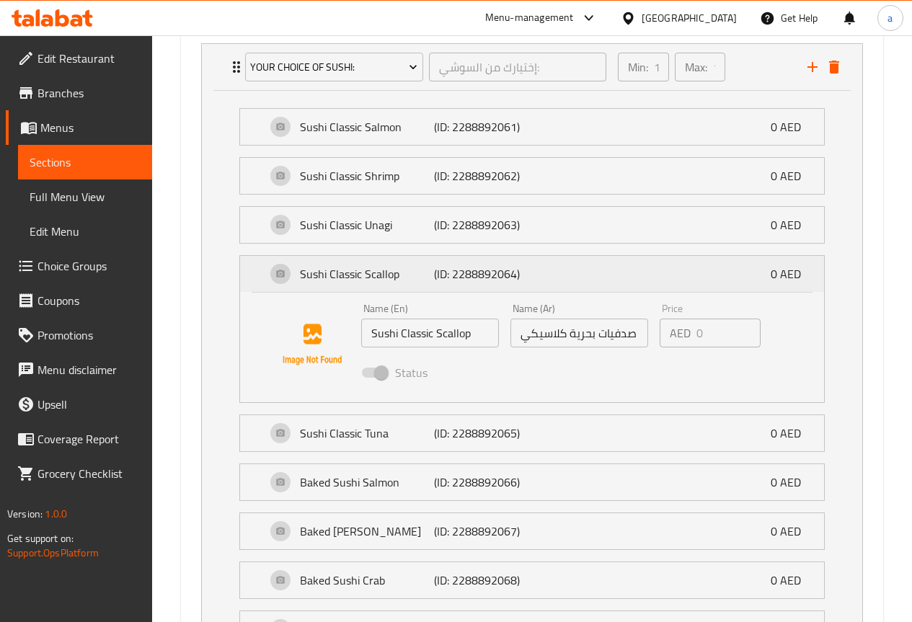
click at [521, 273] on p "(ID: 2288892064)" at bounding box center [478, 273] width 89 height 17
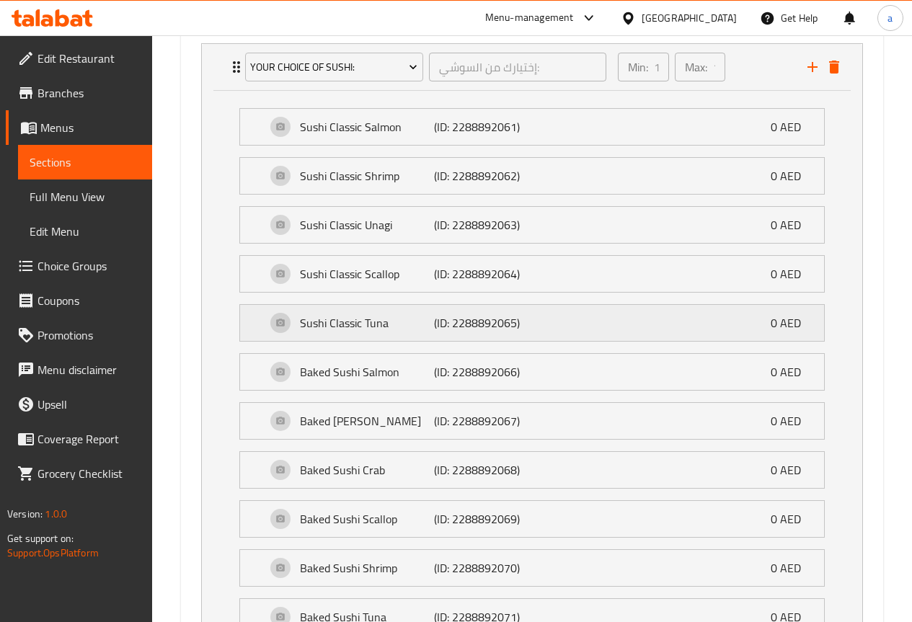
click at [478, 322] on p "(ID: 2288892065)" at bounding box center [478, 322] width 89 height 17
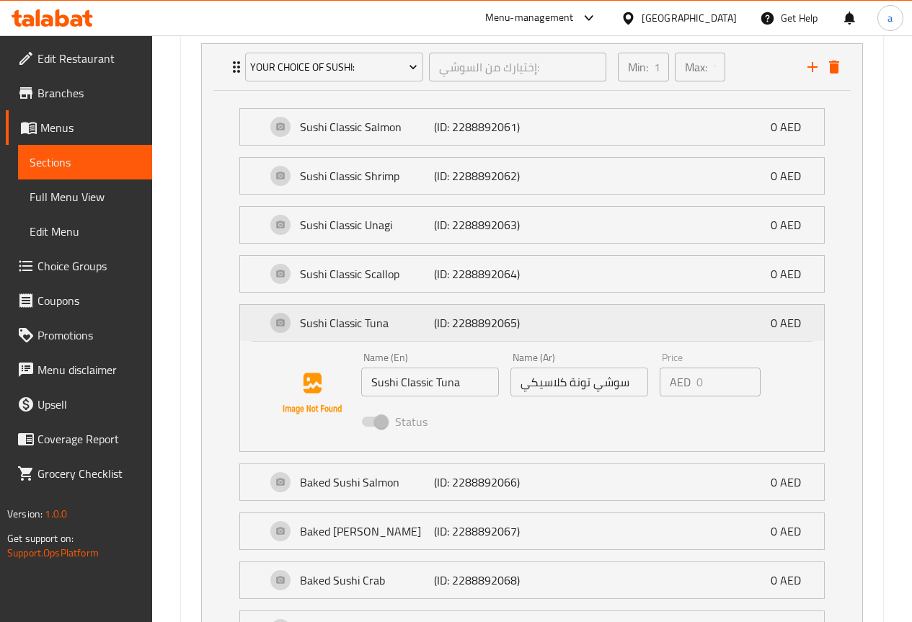
click at [478, 323] on p "(ID: 2288892065)" at bounding box center [478, 322] width 89 height 17
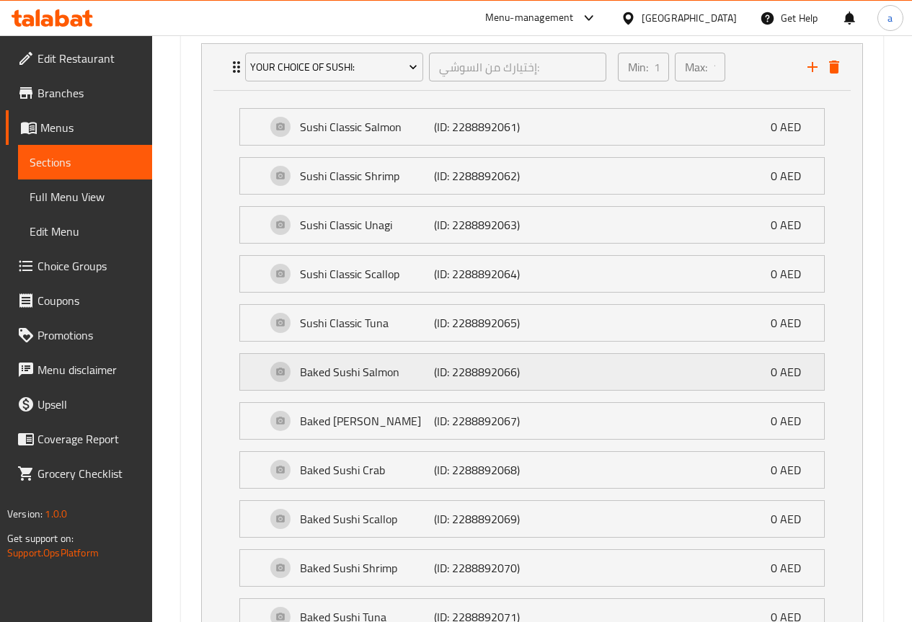
click at [463, 364] on p "(ID: 2288892066)" at bounding box center [478, 372] width 89 height 17
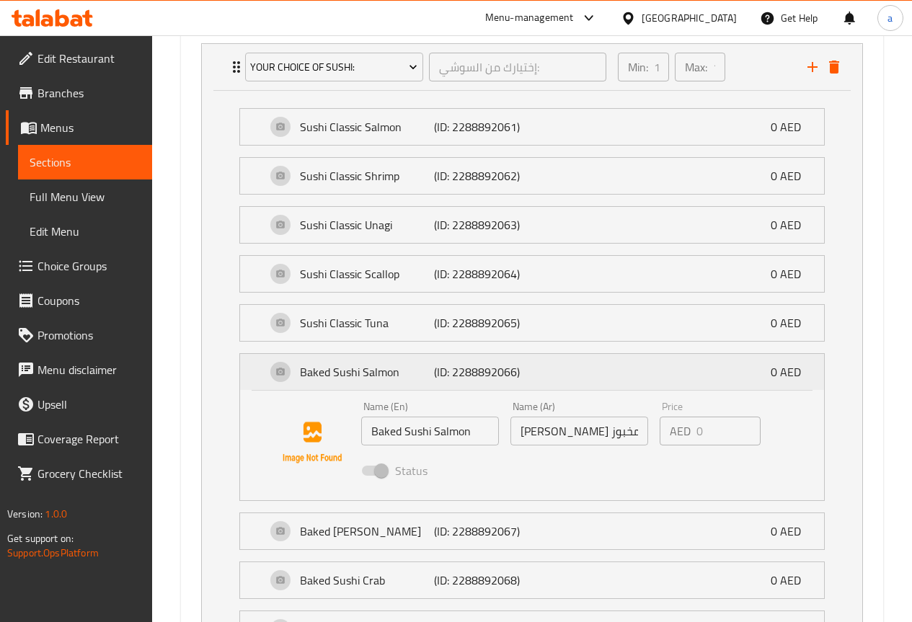
click at [522, 369] on p "(ID: 2288892066)" at bounding box center [478, 372] width 89 height 17
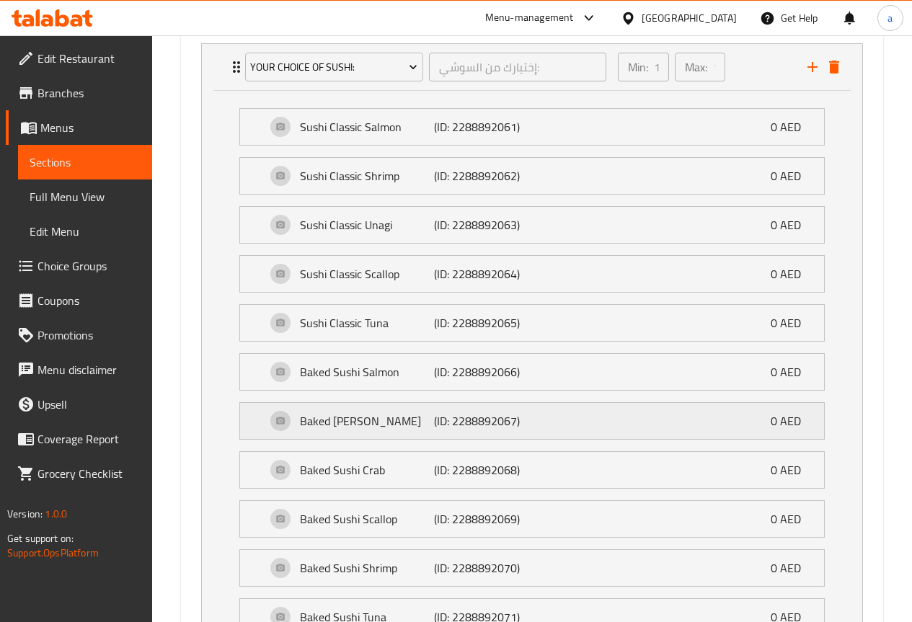
click at [457, 409] on div "Baked Sushi Unagi (ID: 2288892067) 0 AED" at bounding box center [536, 421] width 541 height 36
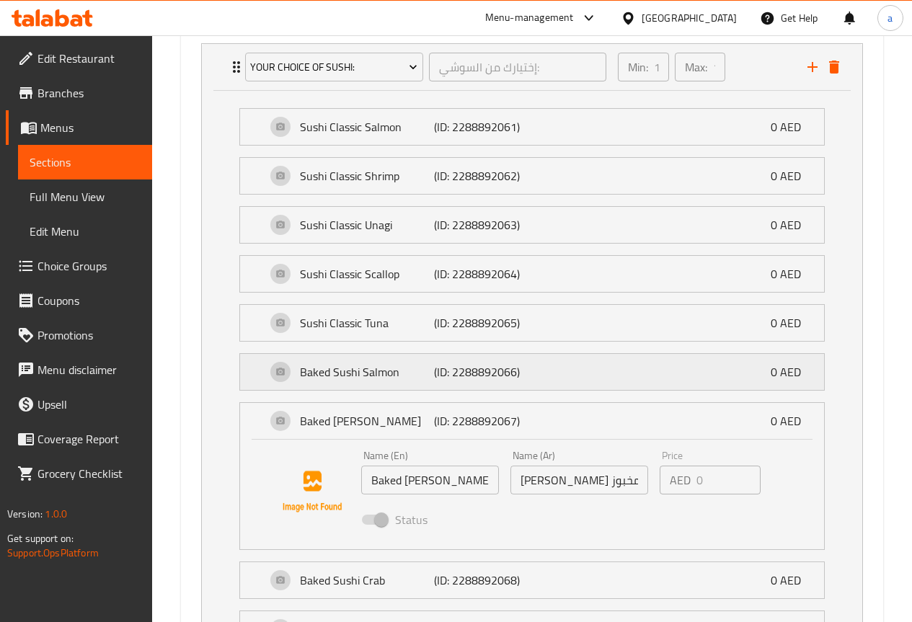
click at [485, 384] on div "Baked Sushi Salmon (ID: 2288892066) 0 AED" at bounding box center [536, 372] width 541 height 36
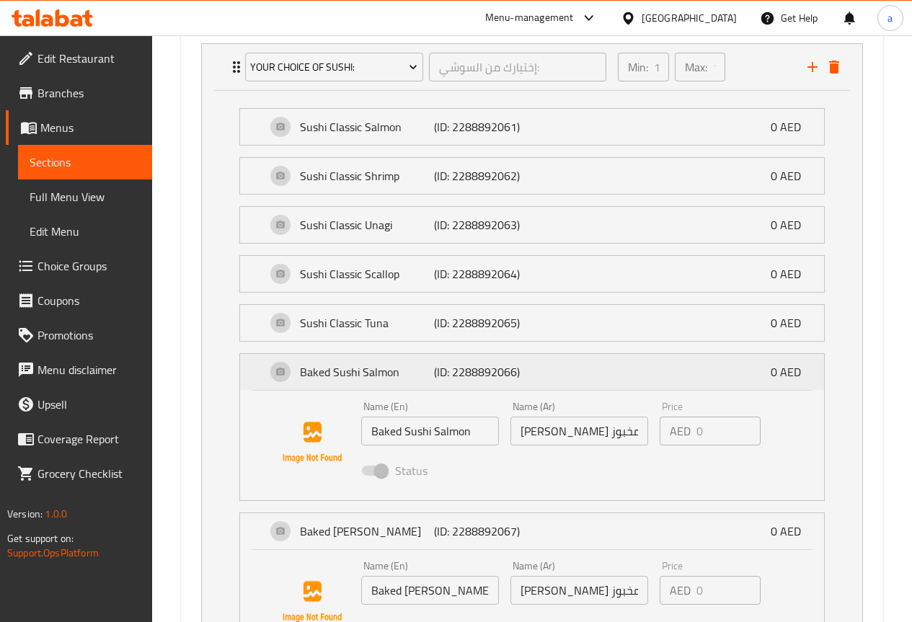
click at [485, 384] on div "Baked Sushi Salmon (ID: 2288892066) 0 AED" at bounding box center [536, 372] width 541 height 36
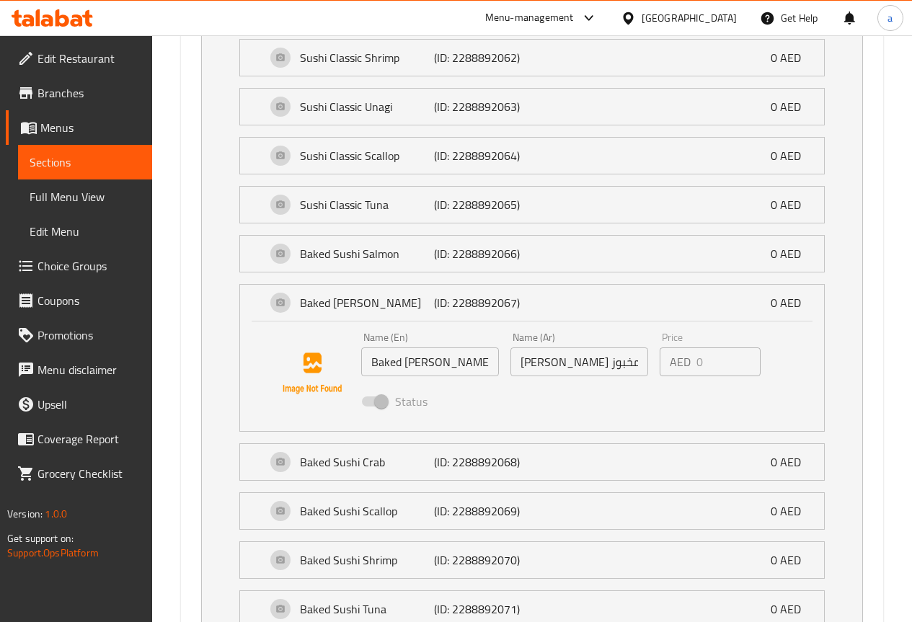
scroll to position [997, 0]
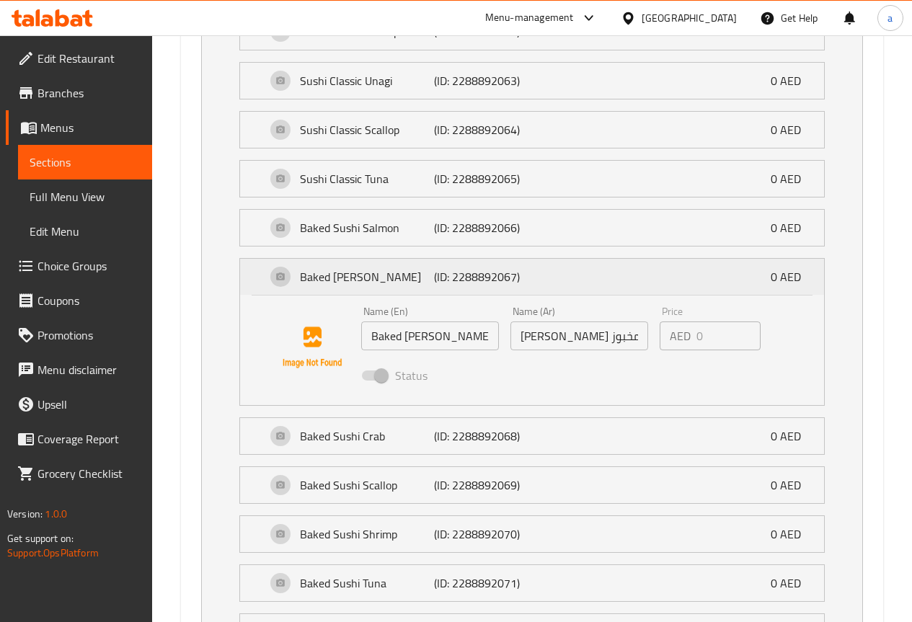
click at [536, 280] on div "Baked Sushi Unagi (ID: 2288892067) 0 AED" at bounding box center [536, 277] width 541 height 36
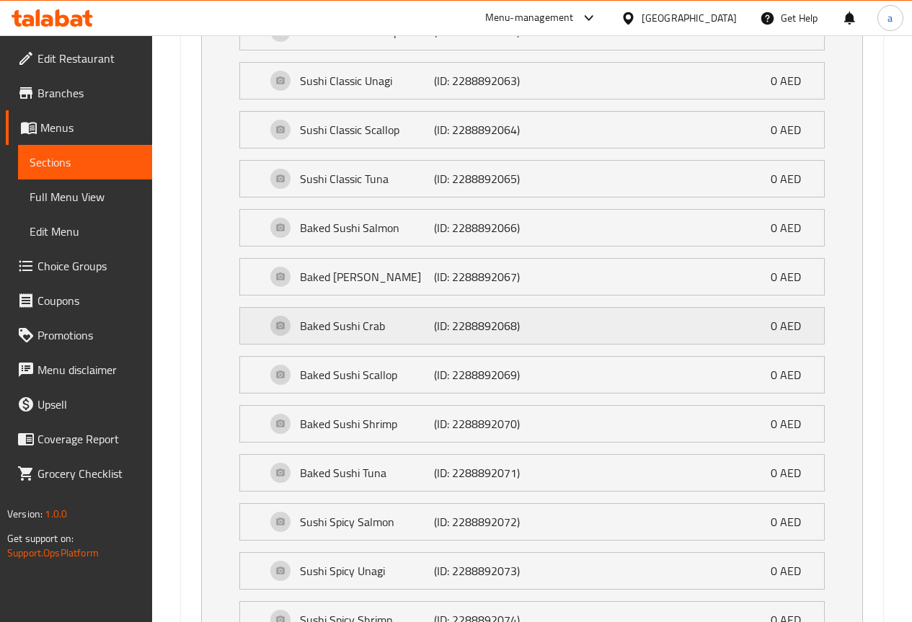
click at [502, 326] on p "(ID: 2288892068)" at bounding box center [478, 325] width 89 height 17
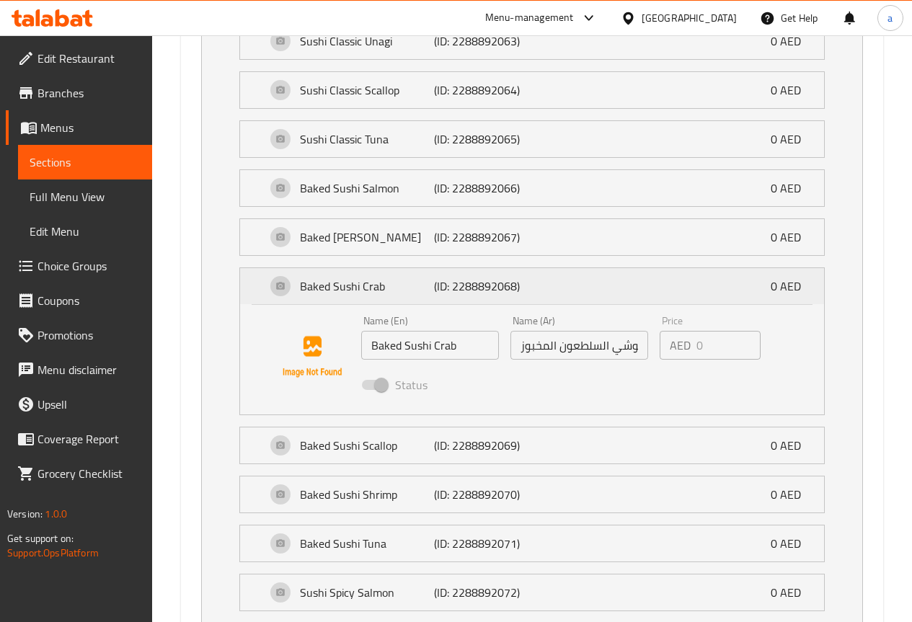
scroll to position [1070, 0]
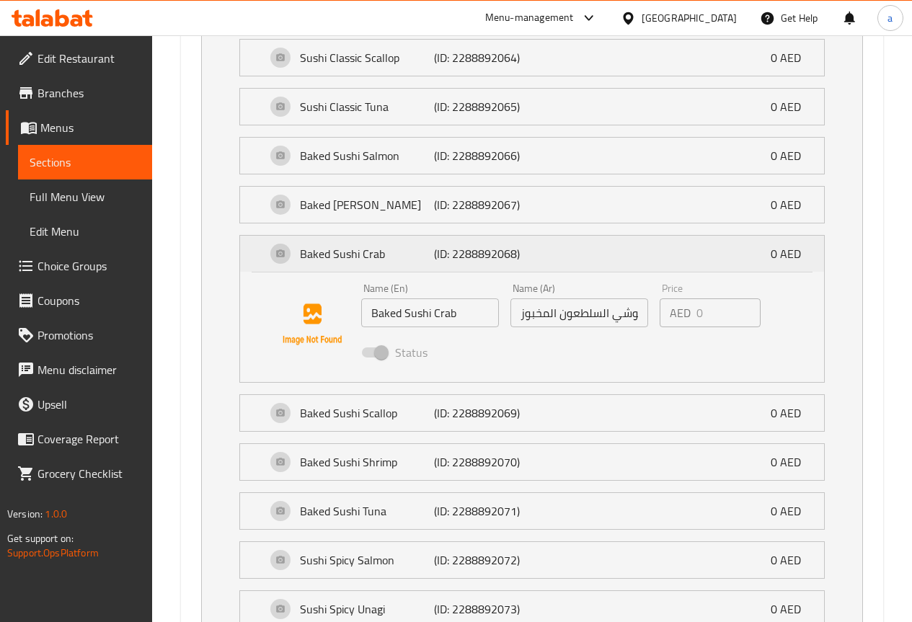
click at [557, 247] on div "Baked Sushi Crab (ID: 2288892068) 0 AED" at bounding box center [536, 254] width 541 height 36
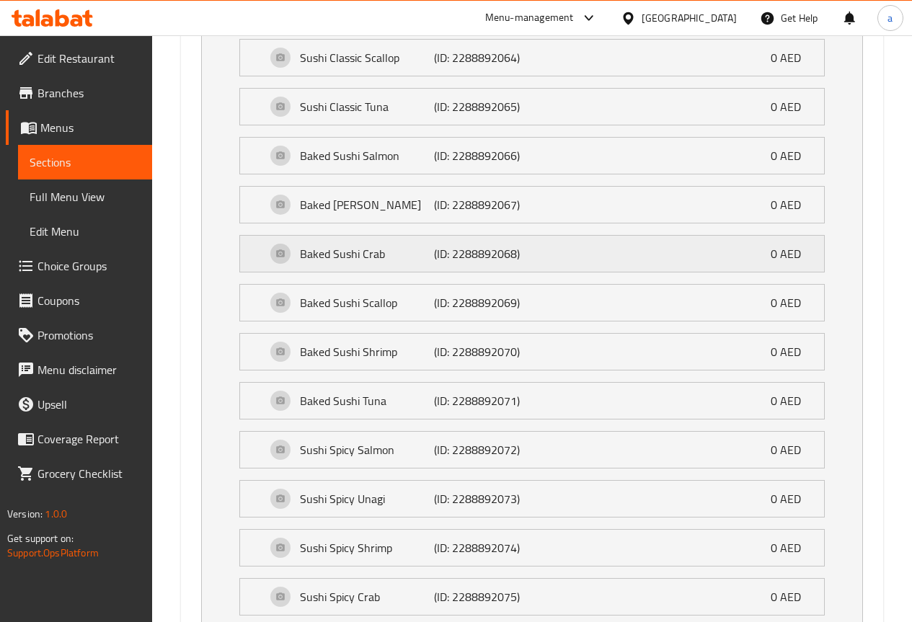
click at [539, 263] on div "Baked Sushi Crab (ID: 2288892068) 0 AED" at bounding box center [536, 254] width 541 height 36
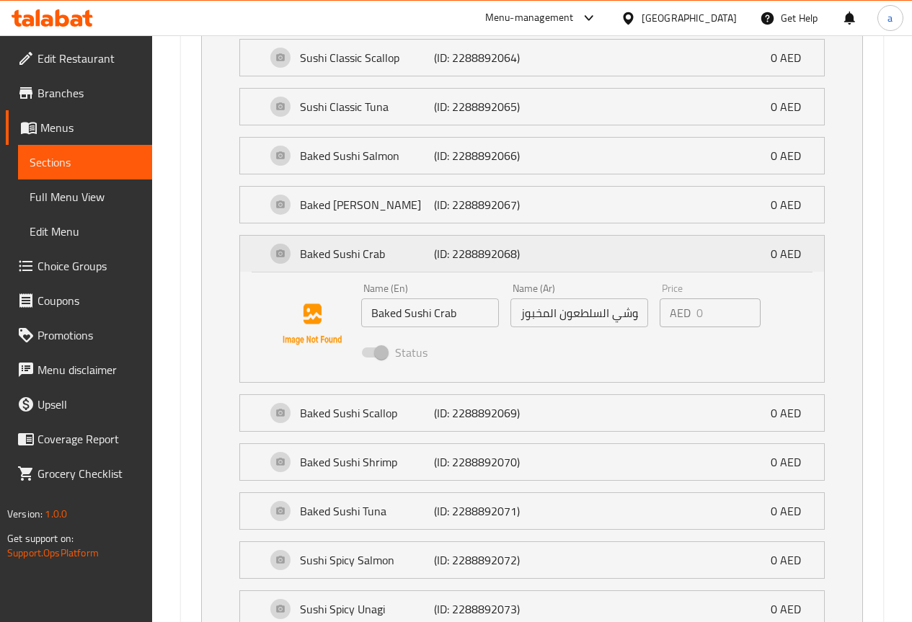
click at [539, 263] on div "Baked Sushi Crab (ID: 2288892068) 0 AED" at bounding box center [536, 254] width 541 height 36
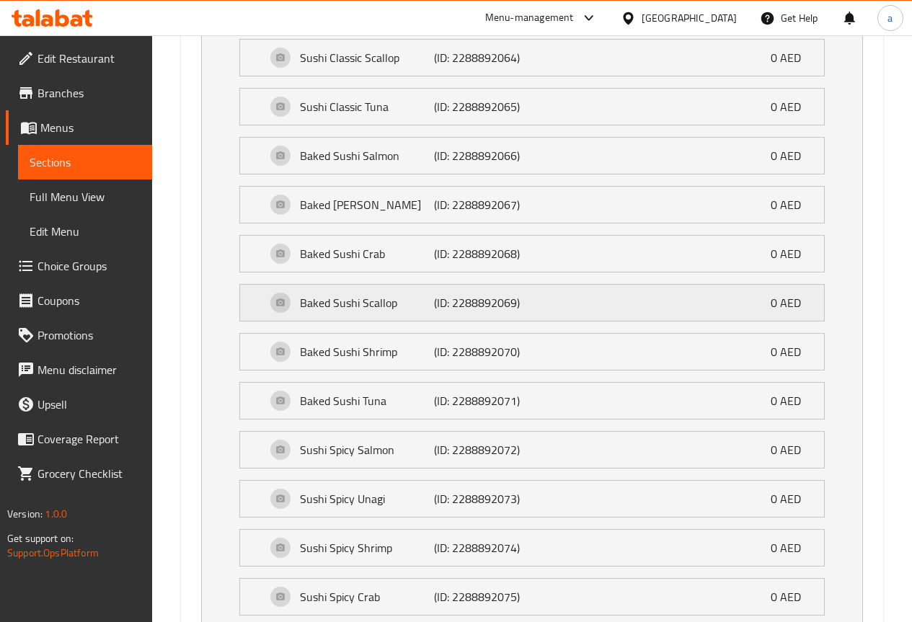
click at [523, 296] on p "(ID: 2288892069)" at bounding box center [478, 302] width 89 height 17
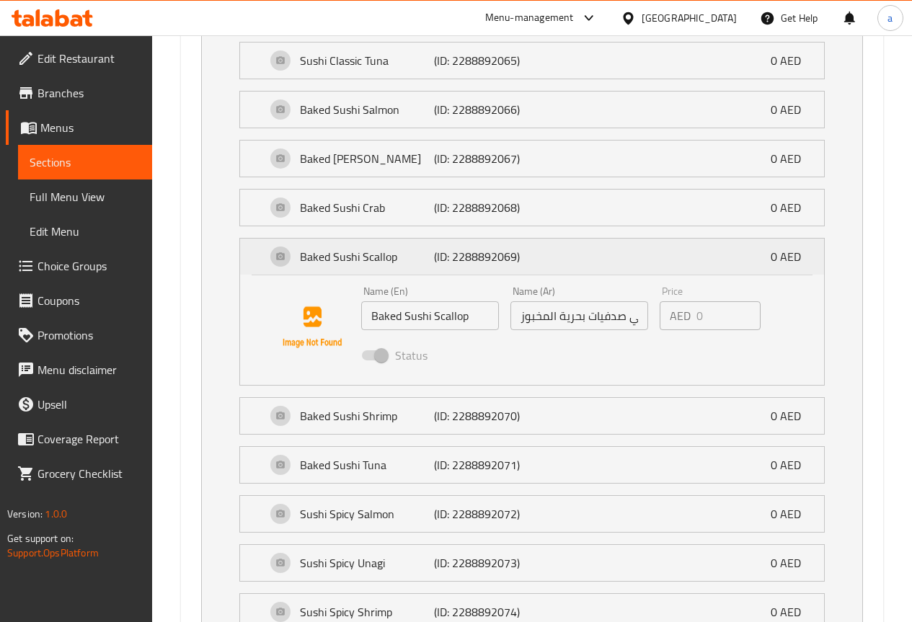
scroll to position [1142, 0]
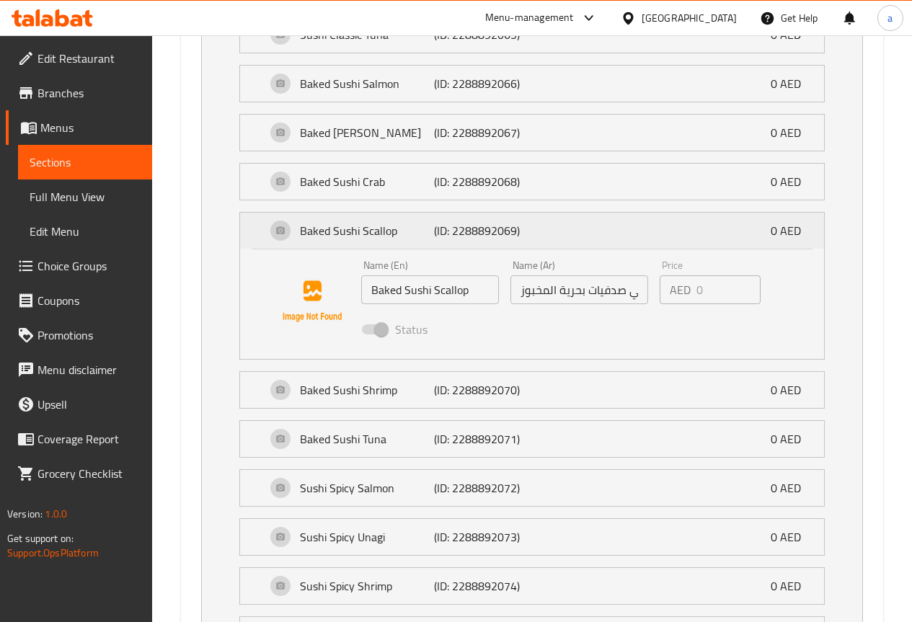
click at [586, 238] on div "Baked Sushi Scallop (ID: 2288892069) 0 AED" at bounding box center [536, 231] width 541 height 36
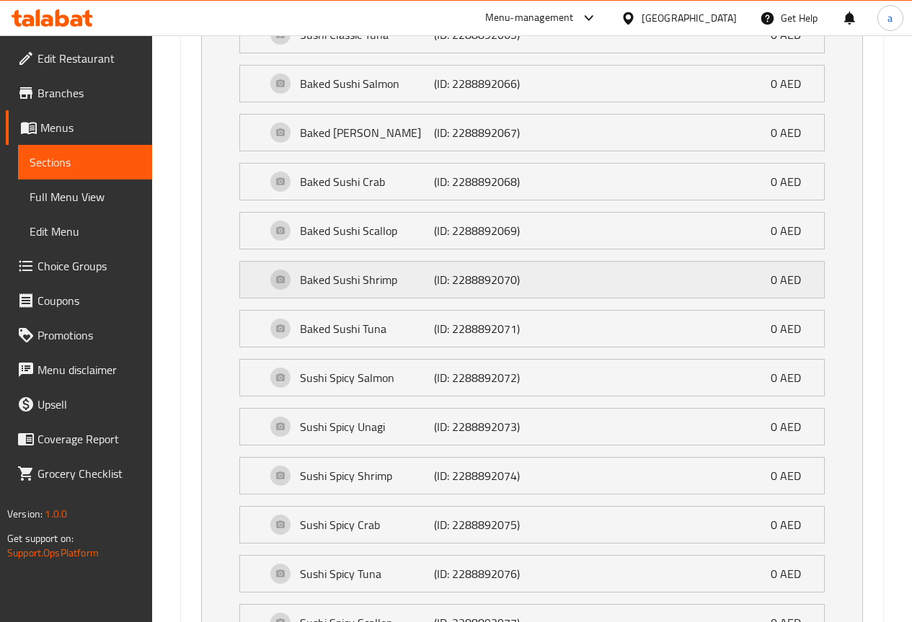
click at [541, 279] on div "Baked Sushi Shrimp (ID: 2288892070) 0 AED" at bounding box center [536, 280] width 541 height 36
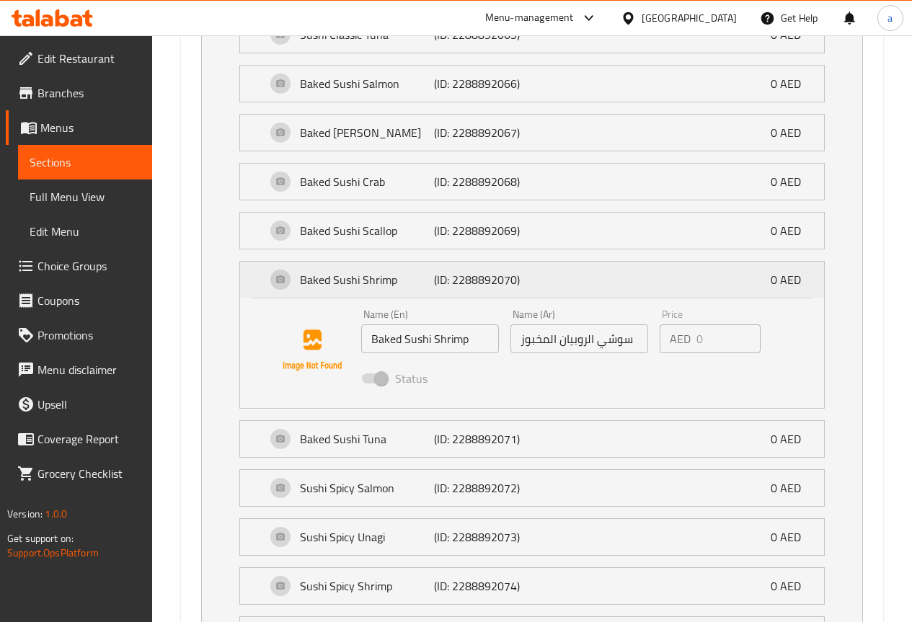
click at [541, 279] on div "Baked Sushi Shrimp (ID: 2288892070) 0 AED" at bounding box center [536, 280] width 541 height 36
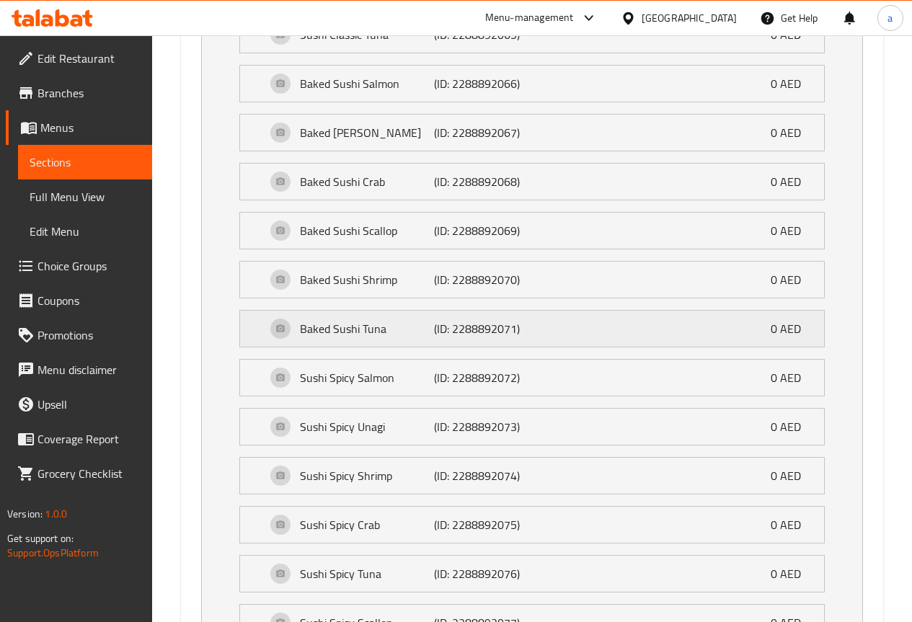
click at [524, 317] on div "Baked Sushi Tuna (ID: 2288892071) 0 AED" at bounding box center [536, 329] width 541 height 36
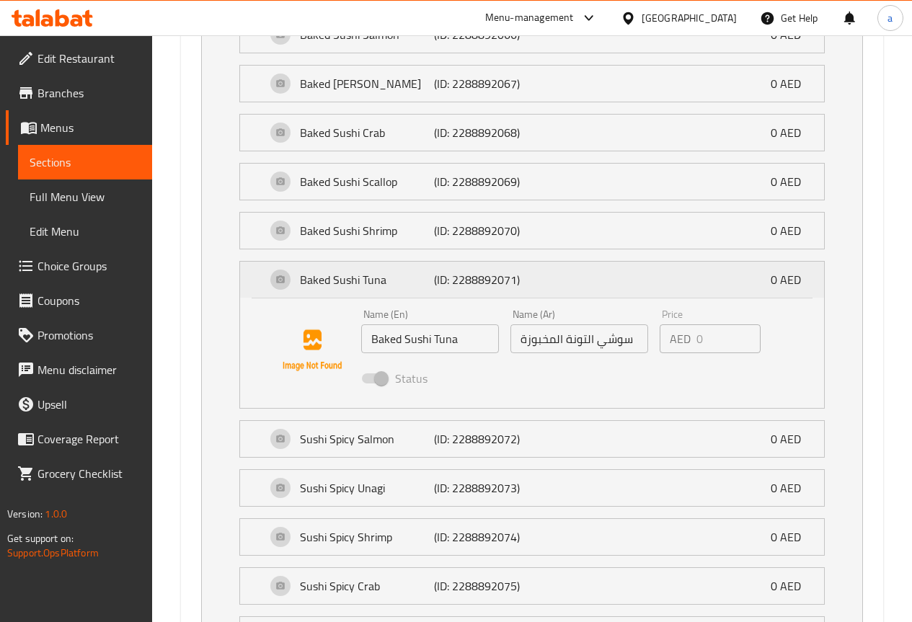
scroll to position [1214, 0]
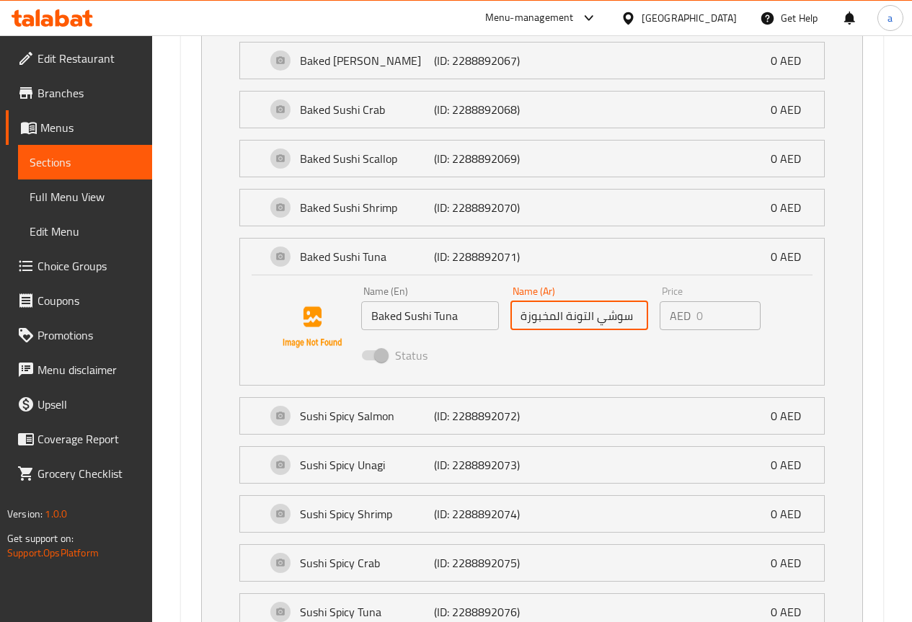
click at [521, 311] on input "سوشي التونة المخبوزة" at bounding box center [580, 315] width 138 height 29
drag, startPoint x: 307, startPoint y: 1, endPoint x: 83, endPoint y: 267, distance: 347.5
click at [83, 267] on span "Choice Groups" at bounding box center [89, 265] width 103 height 17
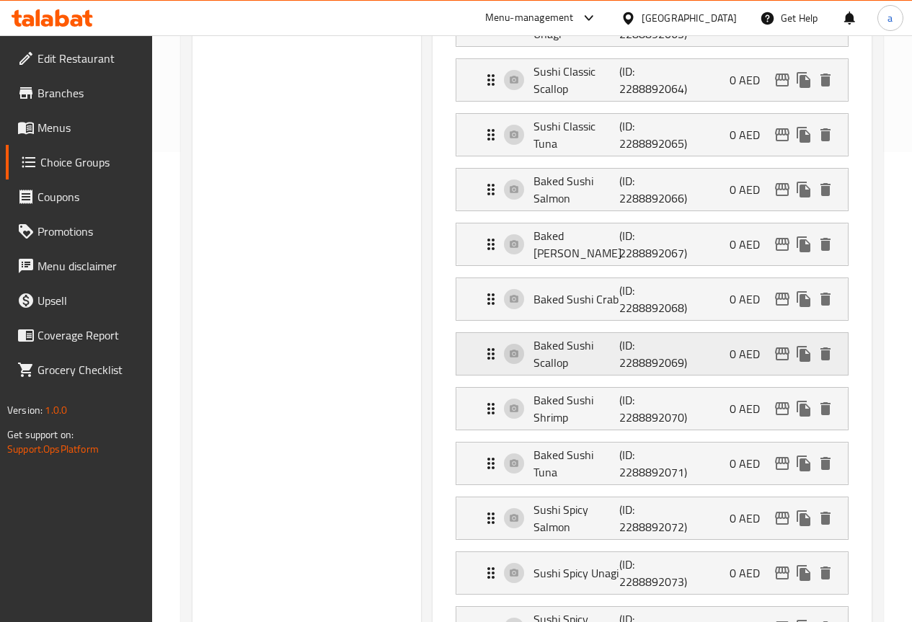
scroll to position [493, 0]
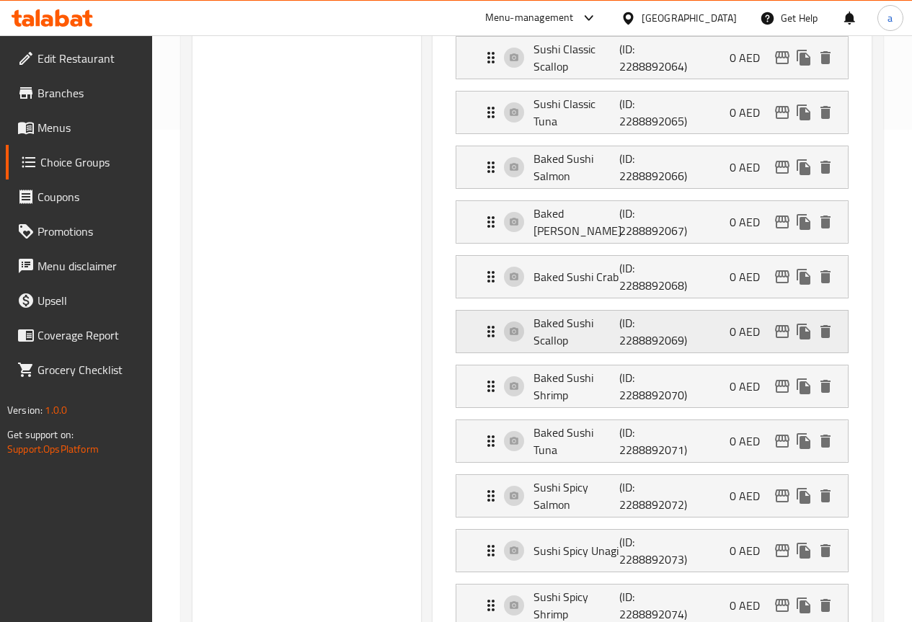
click at [483, 340] on div "Baked Sushi Scallop (ID: 2288892069) 0 AED" at bounding box center [657, 332] width 348 height 42
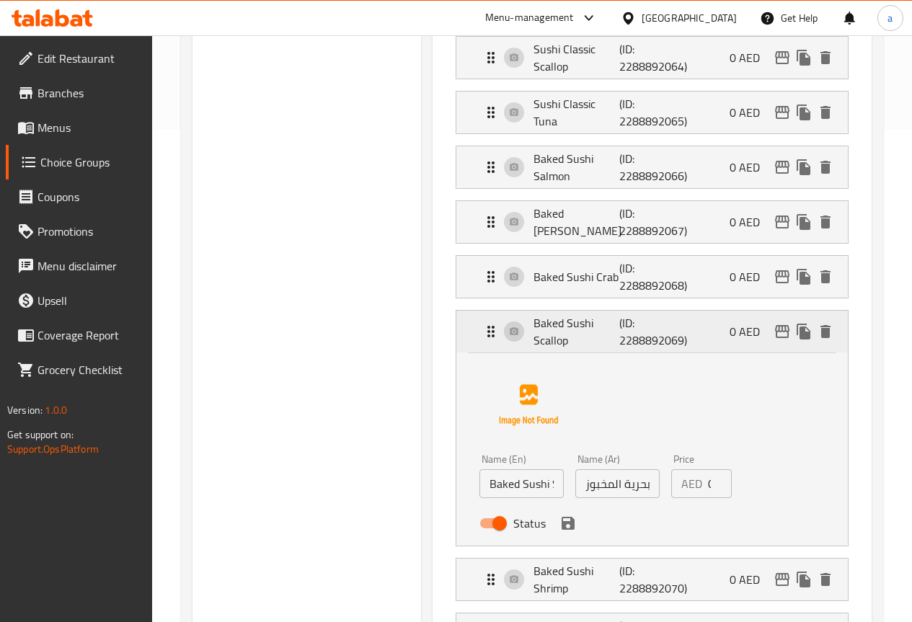
click at [483, 343] on div "Baked Sushi Scallop (ID: 2288892069) 0 AED" at bounding box center [657, 332] width 348 height 42
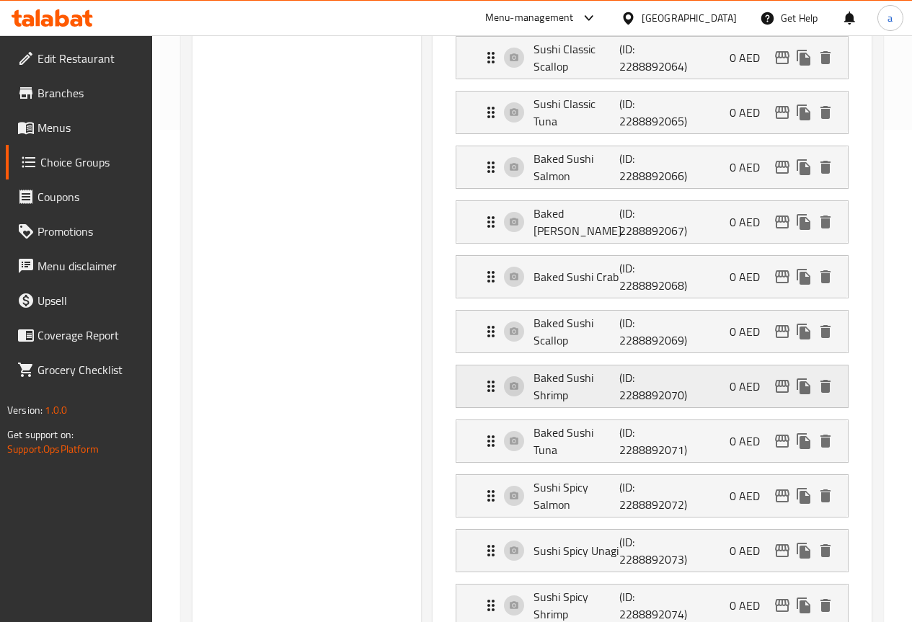
click at [483, 375] on div "Baked Sushi Shrimp (ID: 2288892070) 0 AED" at bounding box center [657, 387] width 348 height 42
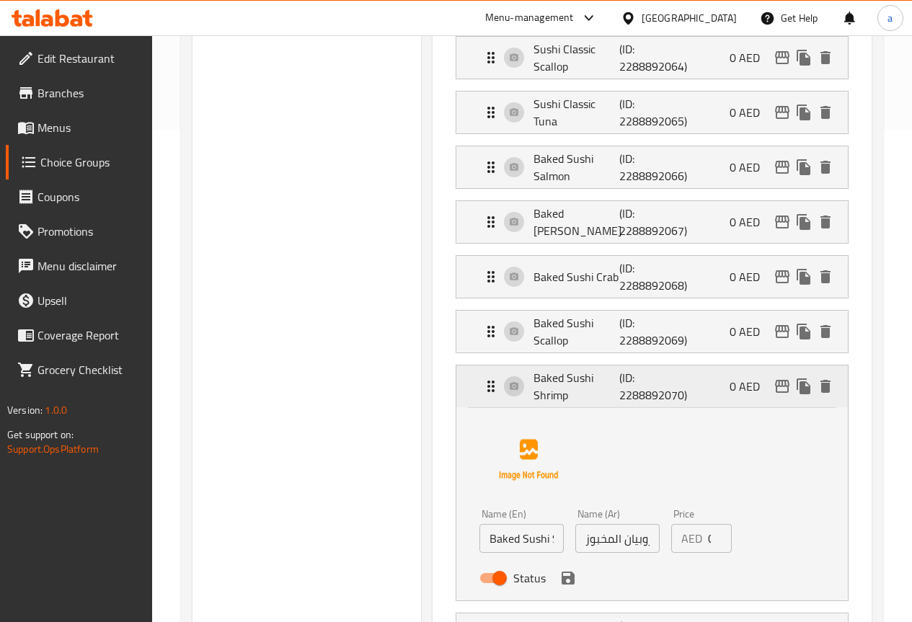
click at [483, 375] on div "Baked Sushi Shrimp (ID: 2288892070) 0 AED" at bounding box center [657, 387] width 348 height 42
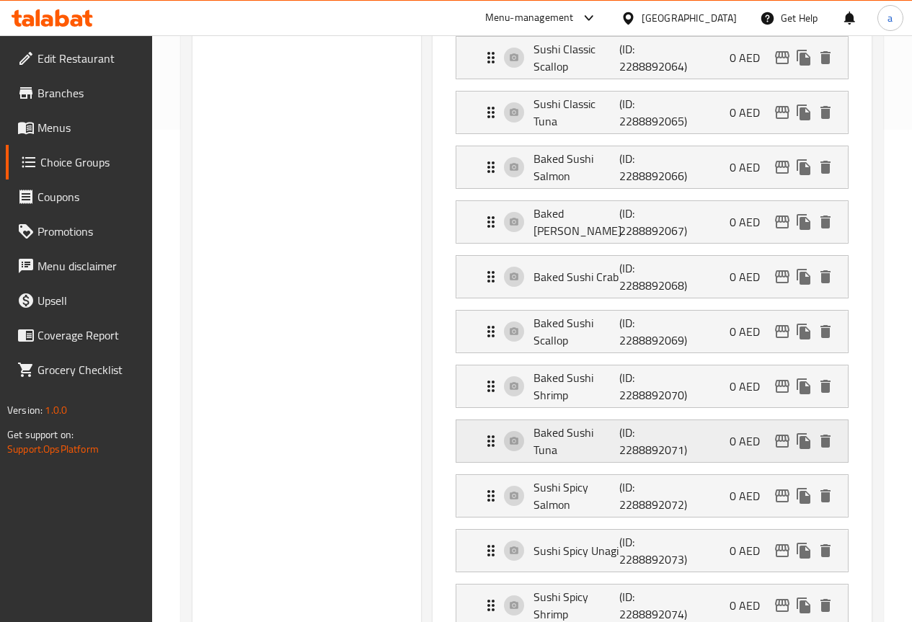
click at [457, 437] on div "Baked Sushi Tuna (ID: 2288892071) 0 AED" at bounding box center [653, 441] width 392 height 42
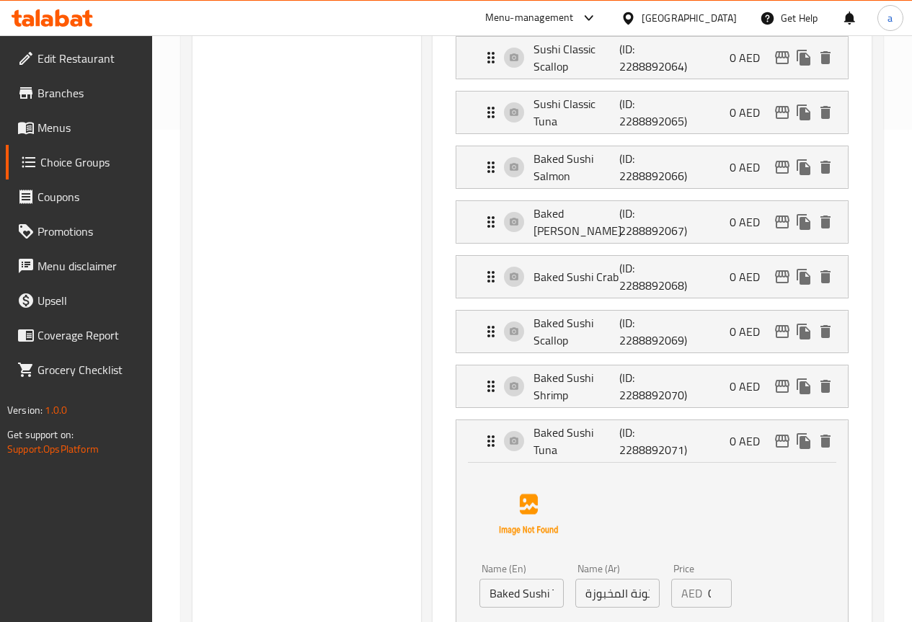
click at [576, 601] on input "سوشي التونة المخبوزة" at bounding box center [618, 593] width 84 height 29
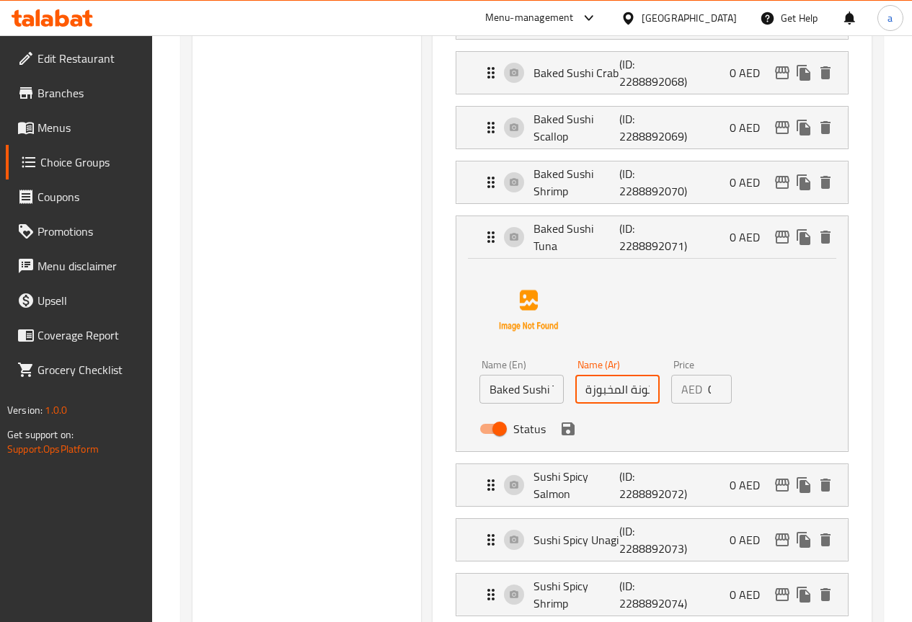
scroll to position [721, 0]
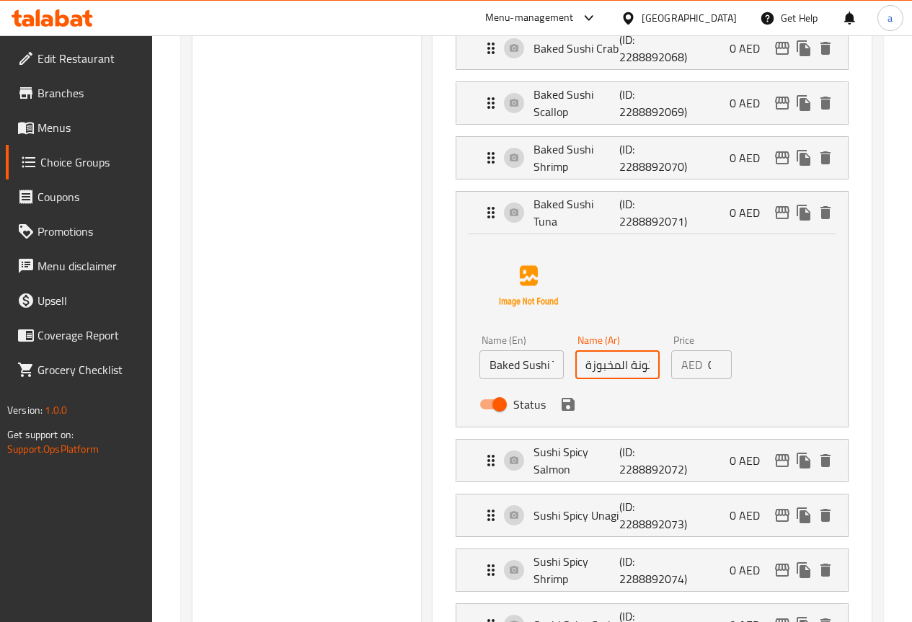
click at [576, 371] on input "سوشي التونة المخبوزة" at bounding box center [618, 365] width 84 height 29
click at [543, 402] on div "Status" at bounding box center [618, 404] width 288 height 39
click at [562, 225] on div "Baked Sushi Tuna (ID: 2288892071) 0 AED" at bounding box center [657, 213] width 348 height 42
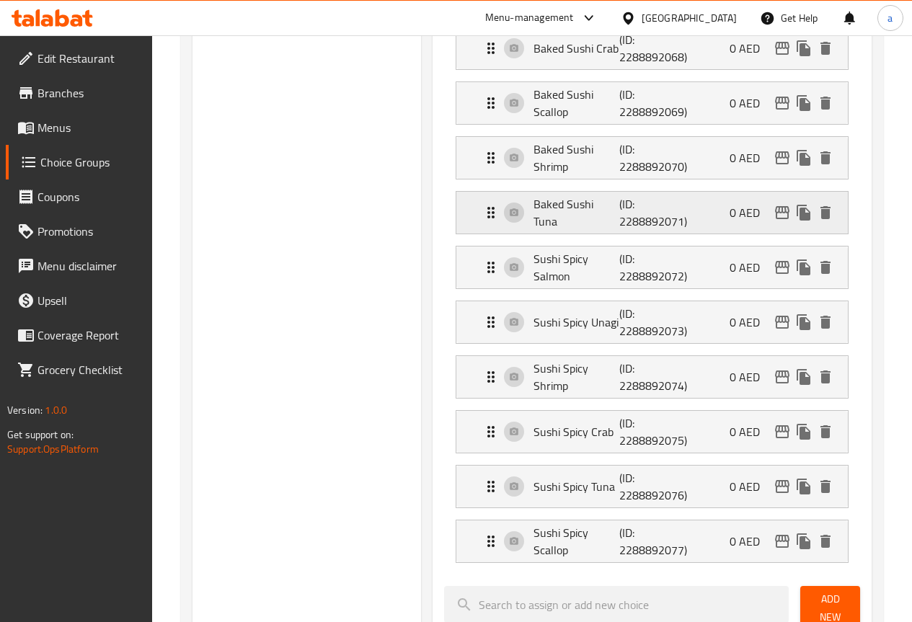
type input "سوشي التونة المخبوز"
click at [562, 223] on div "Baked Sushi Tuna (ID: 2288892071) 0 AED" at bounding box center [657, 213] width 348 height 42
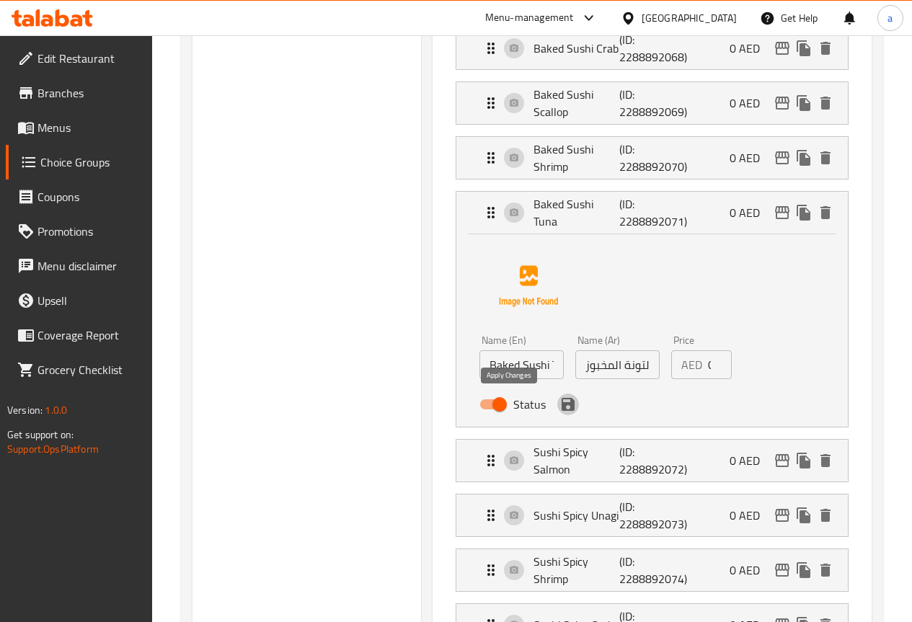
click at [562, 407] on icon "save" at bounding box center [568, 404] width 13 height 13
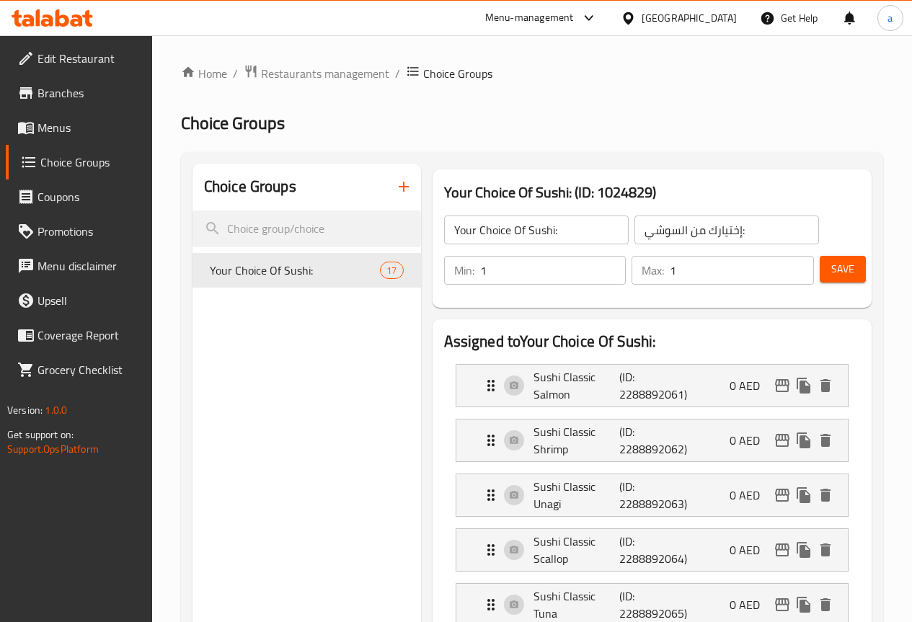
click at [832, 270] on span "Save" at bounding box center [843, 269] width 23 height 18
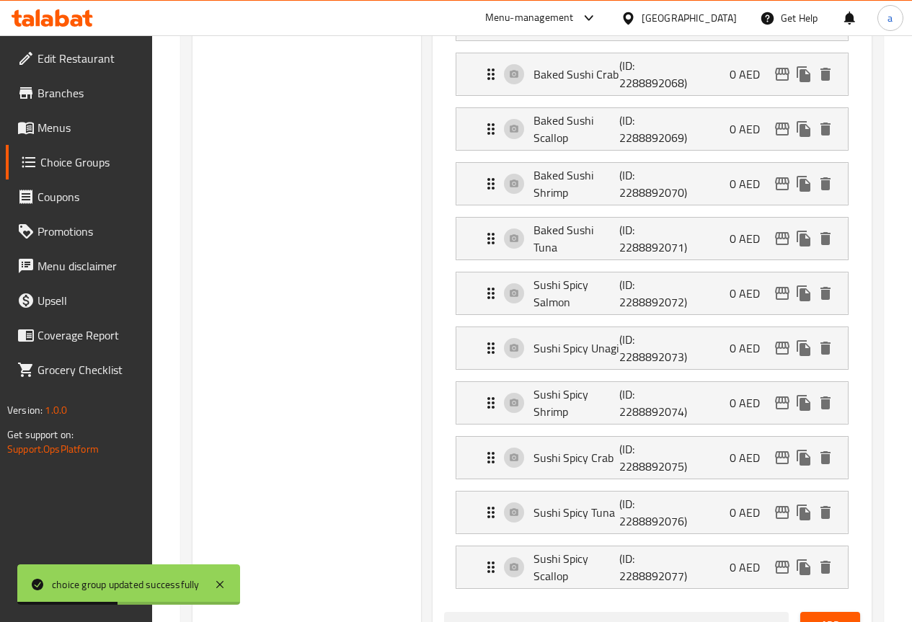
scroll to position [721, 0]
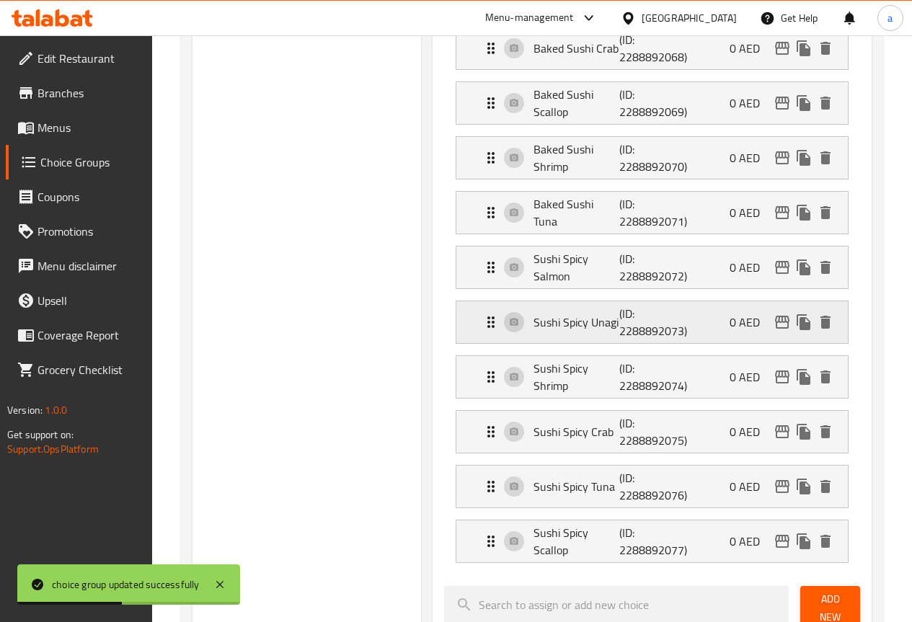
click at [558, 329] on p "Sushi Spicy Unagi" at bounding box center [577, 322] width 87 height 17
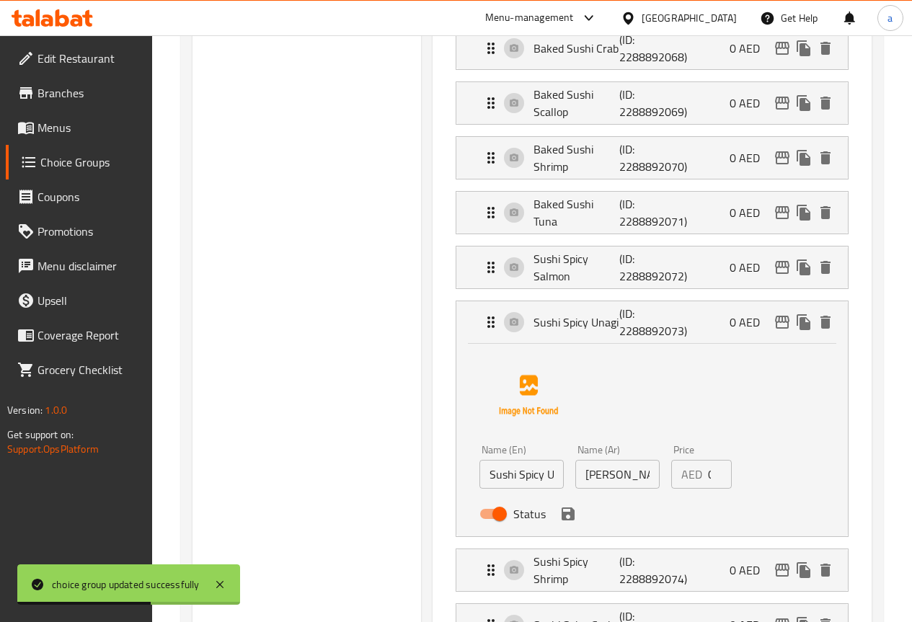
click at [601, 475] on input "سوشي أوناجي الحار" at bounding box center [618, 474] width 84 height 29
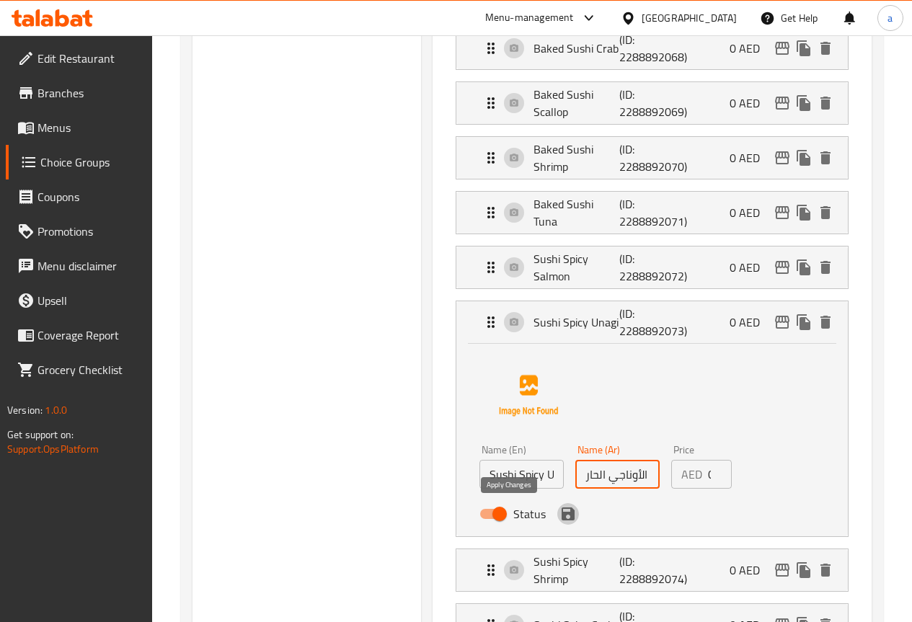
click at [562, 515] on icon "save" at bounding box center [568, 514] width 13 height 13
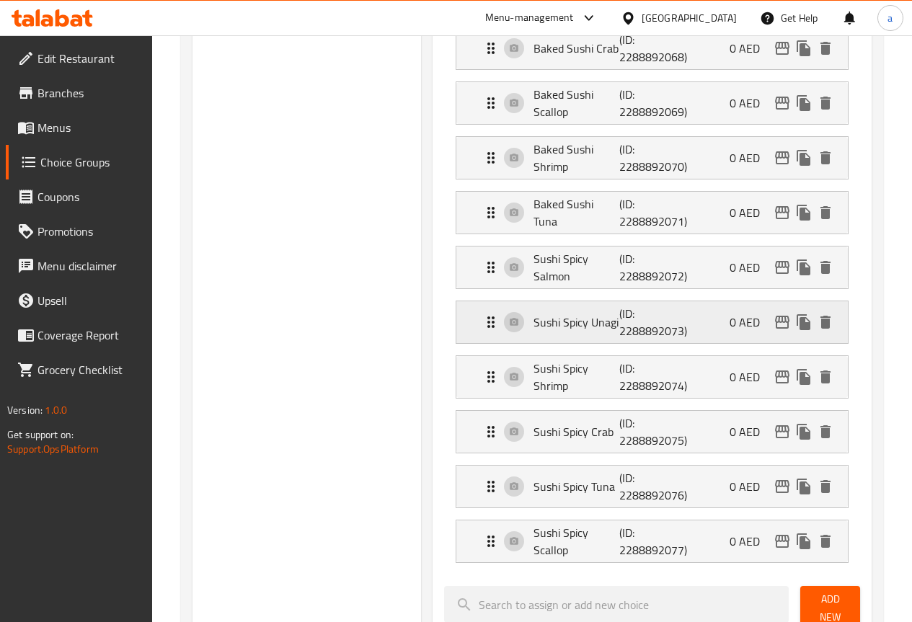
type input "سوشي الأوناجي الحار"
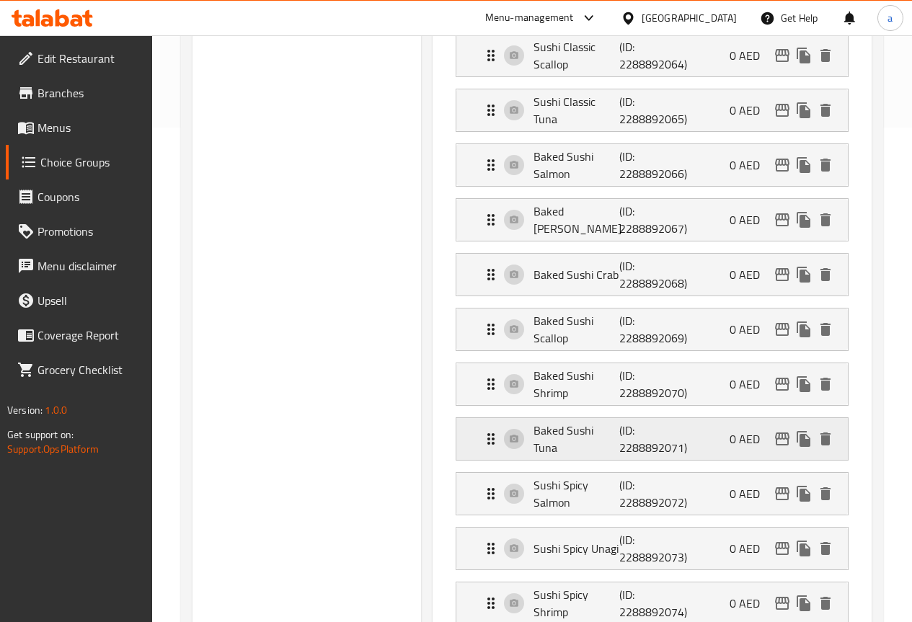
scroll to position [144, 0]
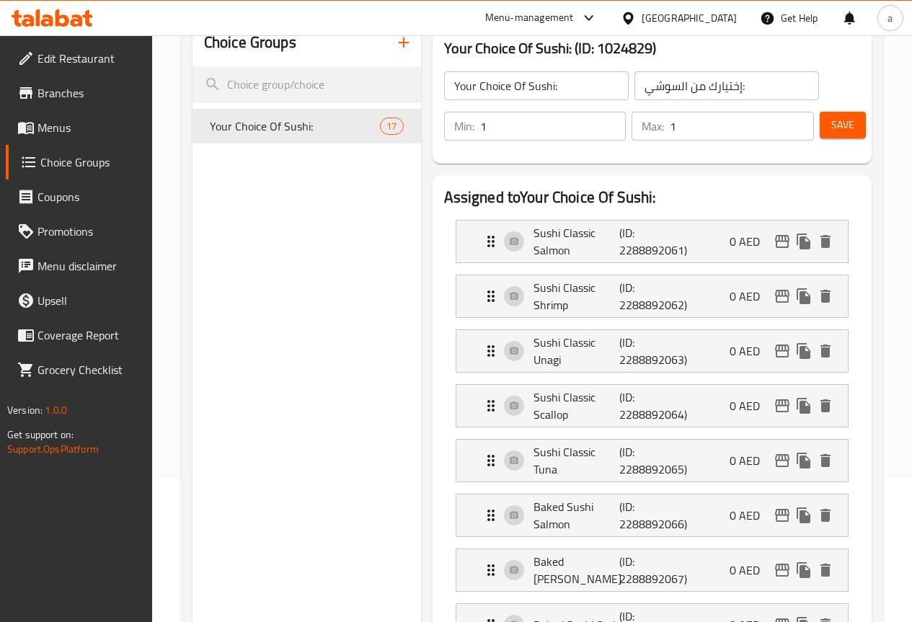
click at [832, 131] on span "Save" at bounding box center [843, 125] width 23 height 18
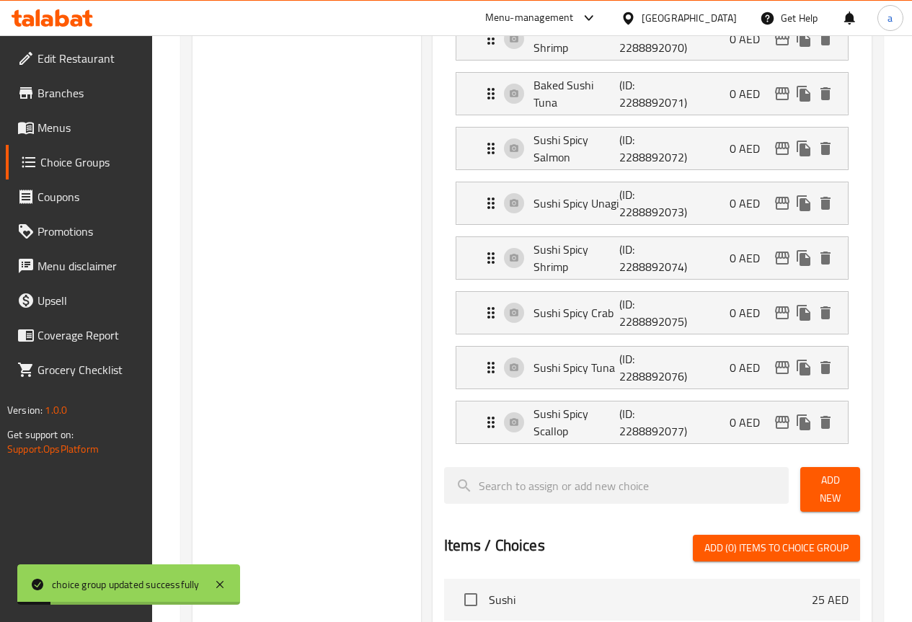
scroll to position [1010, 0]
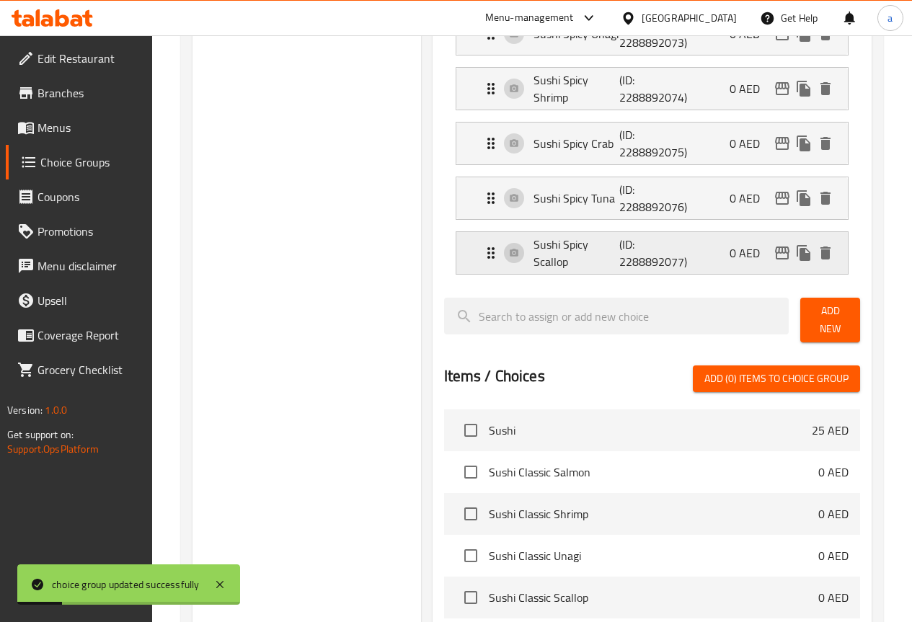
click at [620, 264] on p "(ID: 2288892077)" at bounding box center [649, 253] width 58 height 35
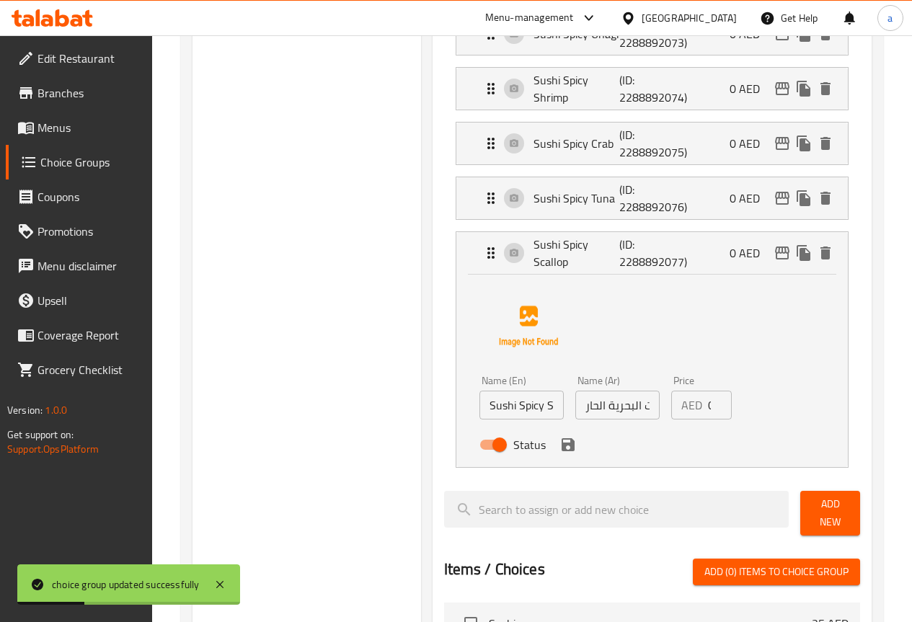
click at [618, 415] on input "ةسوشي الصدفيات البحرية الحار" at bounding box center [618, 405] width 84 height 29
drag, startPoint x: 621, startPoint y: 411, endPoint x: 629, endPoint y: 411, distance: 7.9
click at [629, 411] on input "ةسوشي الصدفيات البحرية الحار" at bounding box center [618, 405] width 84 height 29
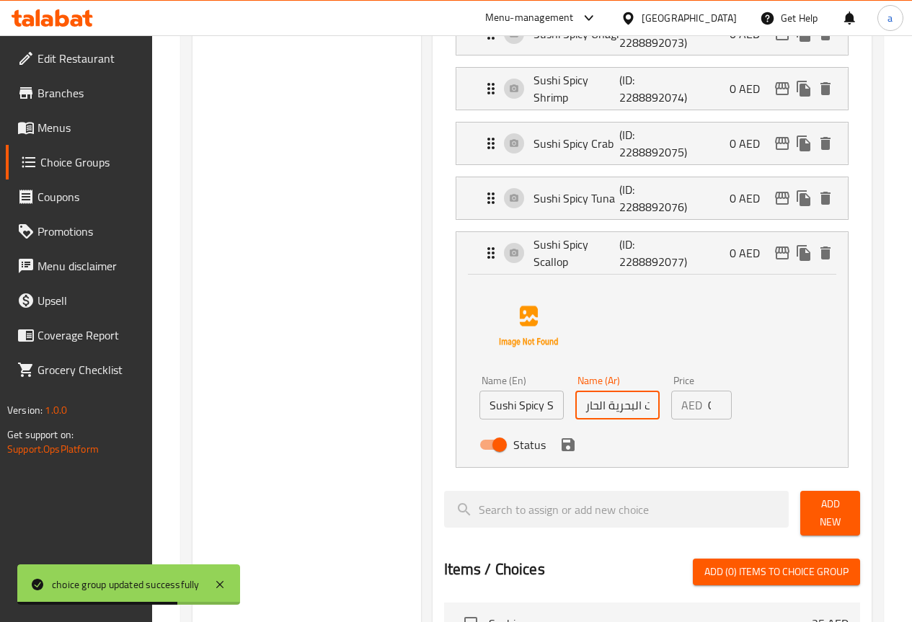
click at [562, 441] on icon "save" at bounding box center [568, 445] width 13 height 13
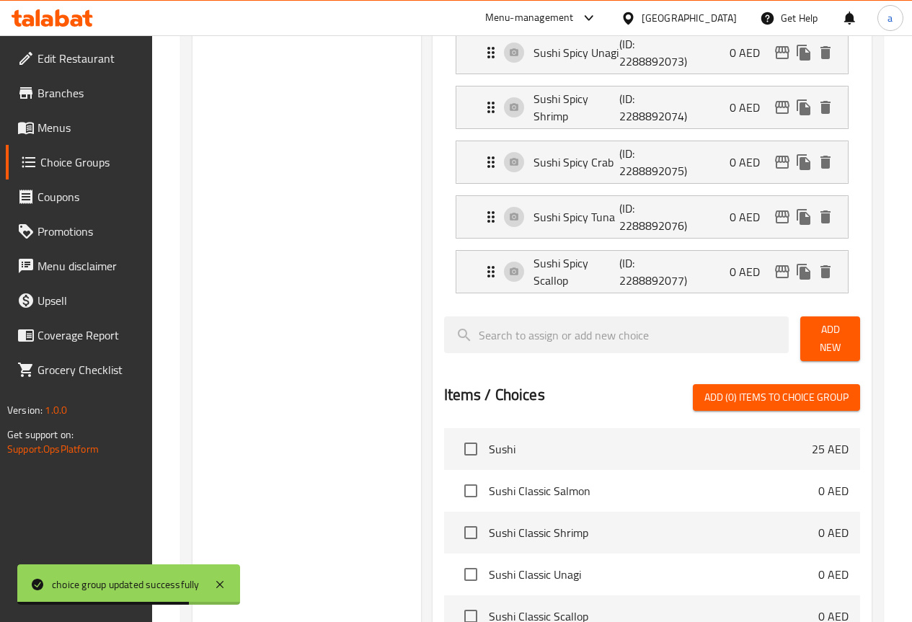
type input "سوشي الصدفيات البحرية الحار"
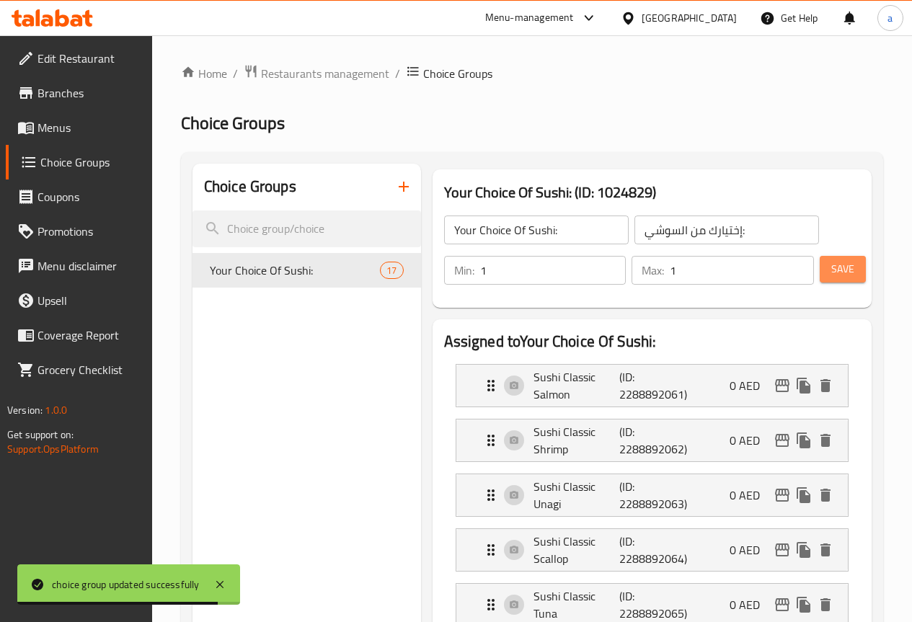
click at [845, 268] on span "Save" at bounding box center [843, 269] width 23 height 18
click at [102, 128] on span "Menus" at bounding box center [89, 127] width 103 height 17
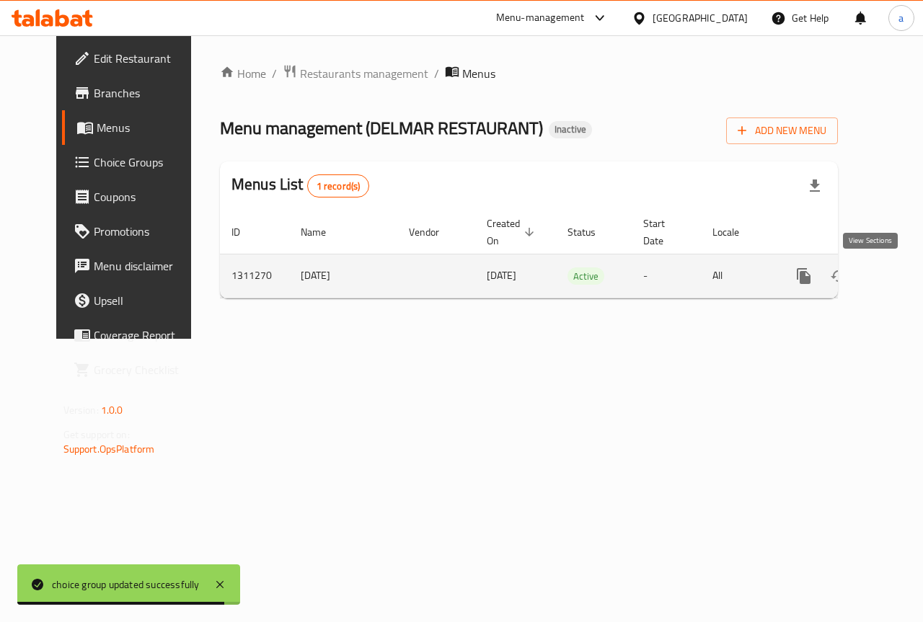
click at [891, 273] on link "enhanced table" at bounding box center [908, 276] width 35 height 35
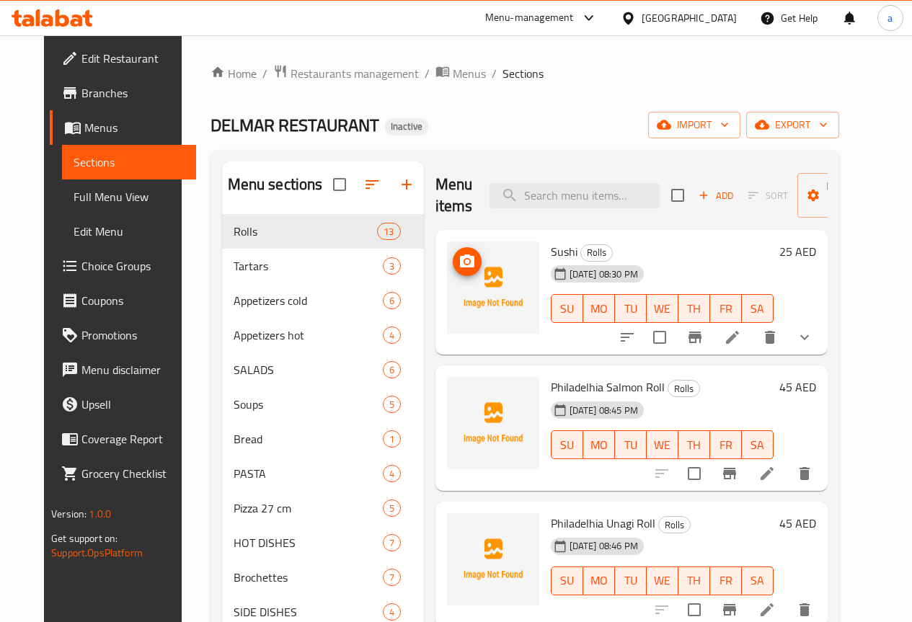
scroll to position [72, 0]
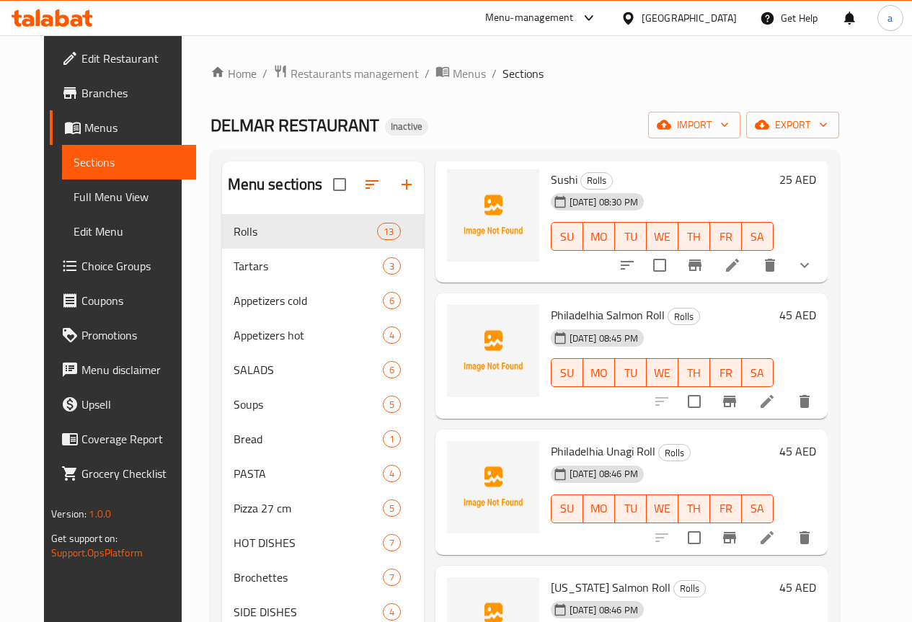
click at [788, 404] on li at bounding box center [767, 402] width 40 height 26
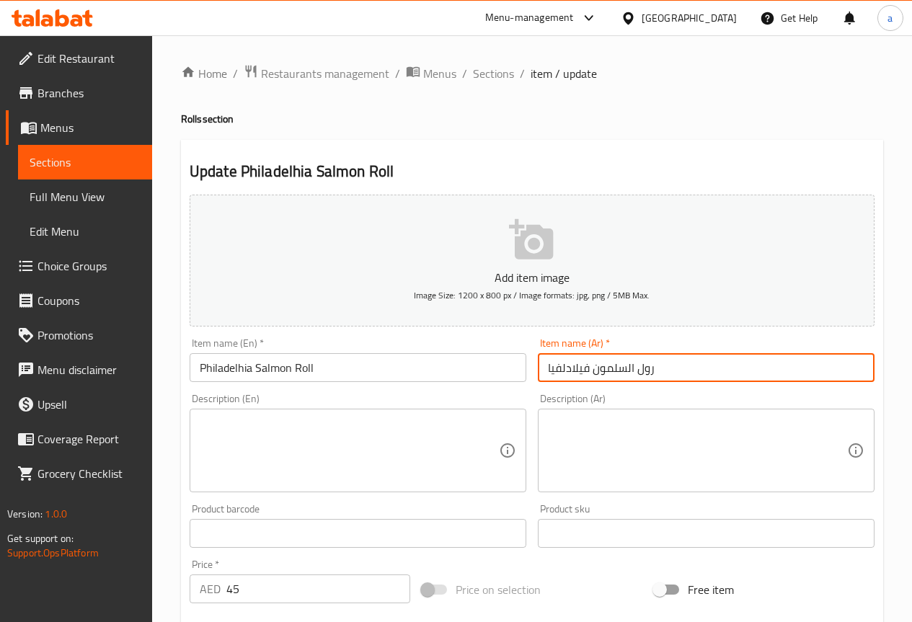
drag, startPoint x: 625, startPoint y: 369, endPoint x: 633, endPoint y: 371, distance: 8.1
click at [633, 371] on input "رول السلمون فيلادلفيا" at bounding box center [706, 367] width 337 height 29
type input "رول سلمون فيلادلفيا"
click at [632, 394] on div "Description (Ar) Description (Ar)" at bounding box center [706, 443] width 337 height 99
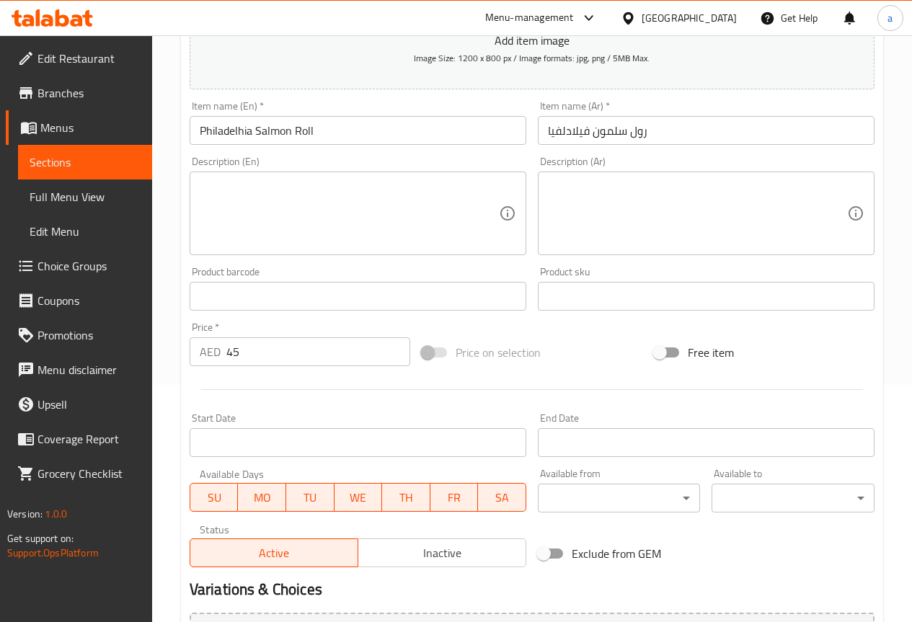
scroll to position [397, 0]
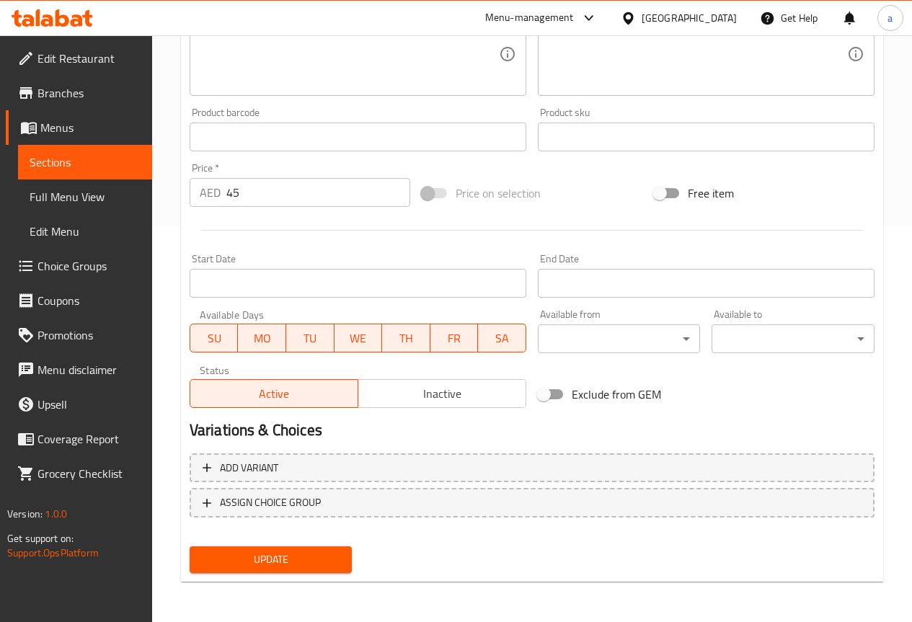
click at [319, 548] on button "Update" at bounding box center [271, 560] width 163 height 27
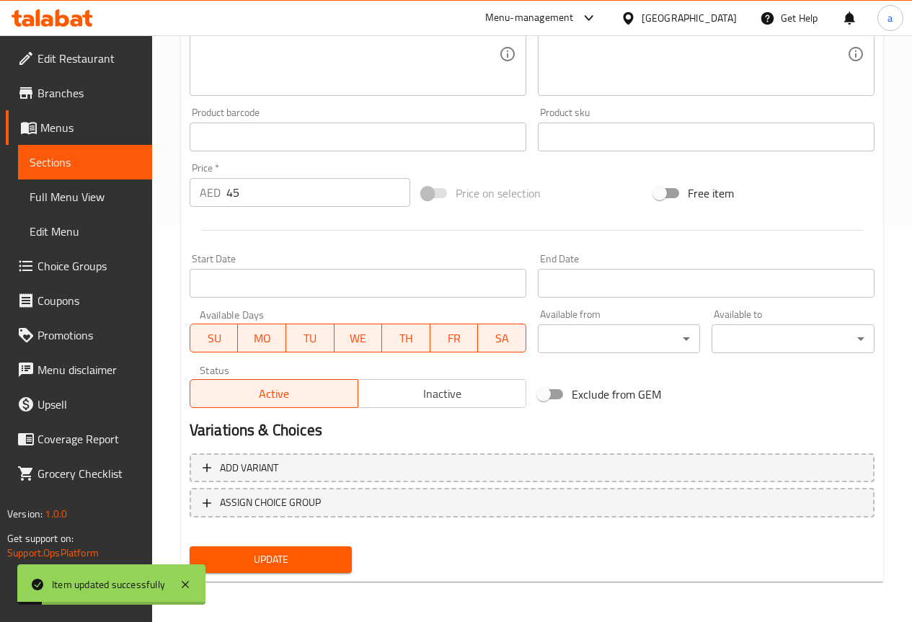
click at [68, 167] on span "Sections" at bounding box center [85, 162] width 111 height 17
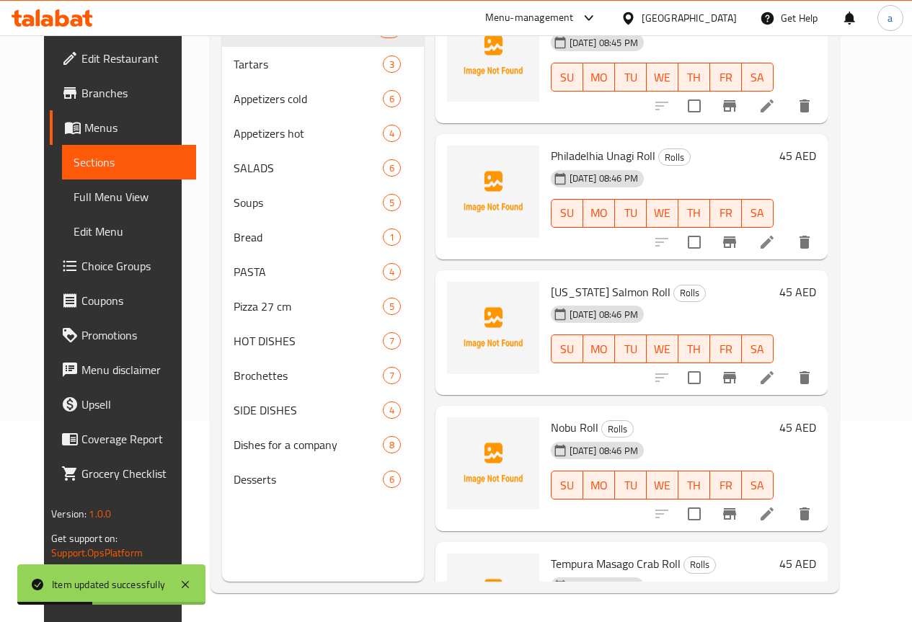
scroll to position [288, 0]
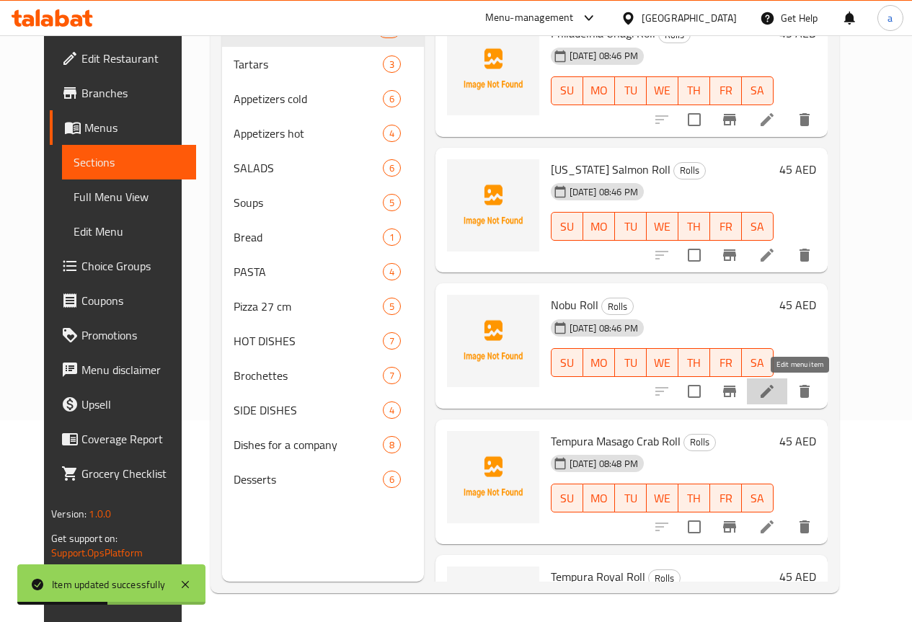
click at [774, 392] on icon at bounding box center [767, 391] width 13 height 13
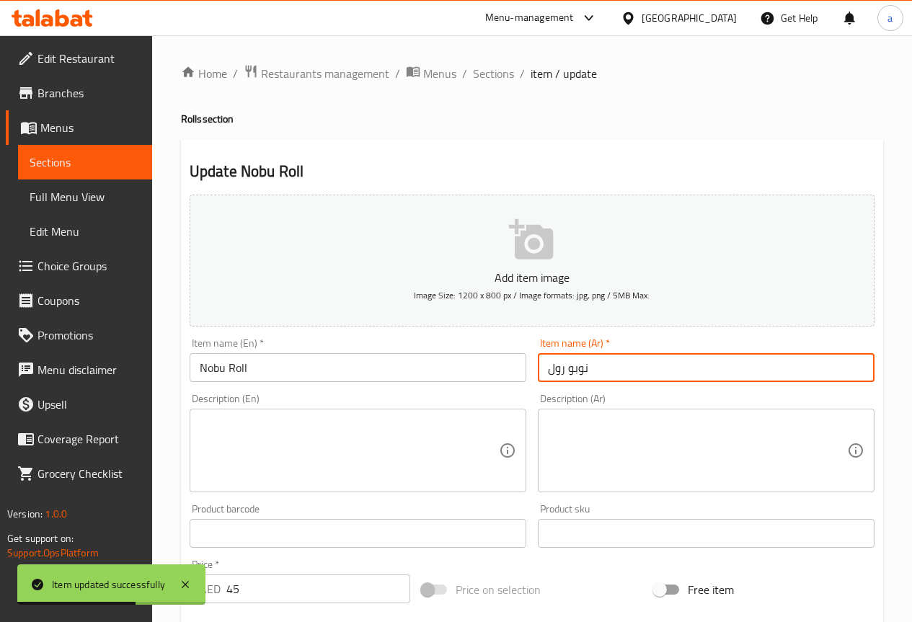
drag, startPoint x: 547, startPoint y: 375, endPoint x: 484, endPoint y: 377, distance: 62.8
click at [484, 377] on div "Add item image Image Size: 1200 x 800 px / Image formats: jpg, png / 5MB Max. I…" at bounding box center [532, 500] width 697 height 622
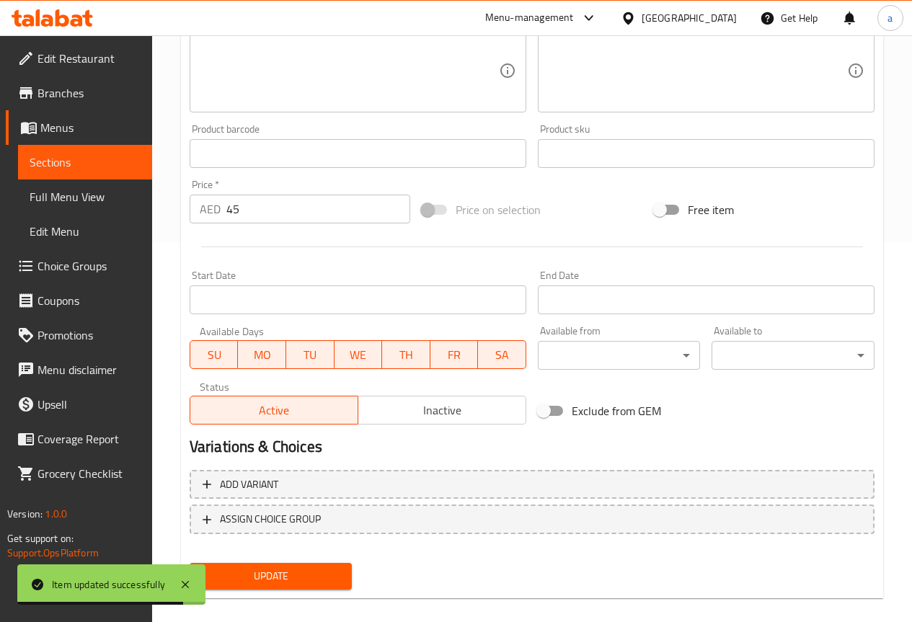
scroll to position [397, 0]
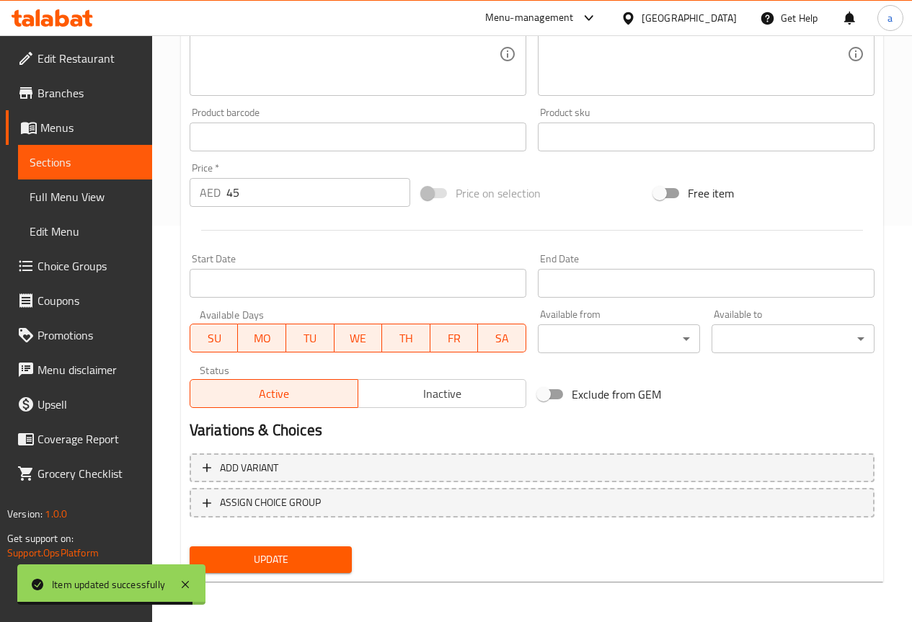
type input "رول نوبو"
click at [268, 570] on button "Update" at bounding box center [271, 560] width 163 height 27
click at [92, 157] on span "Sections" at bounding box center [85, 162] width 111 height 17
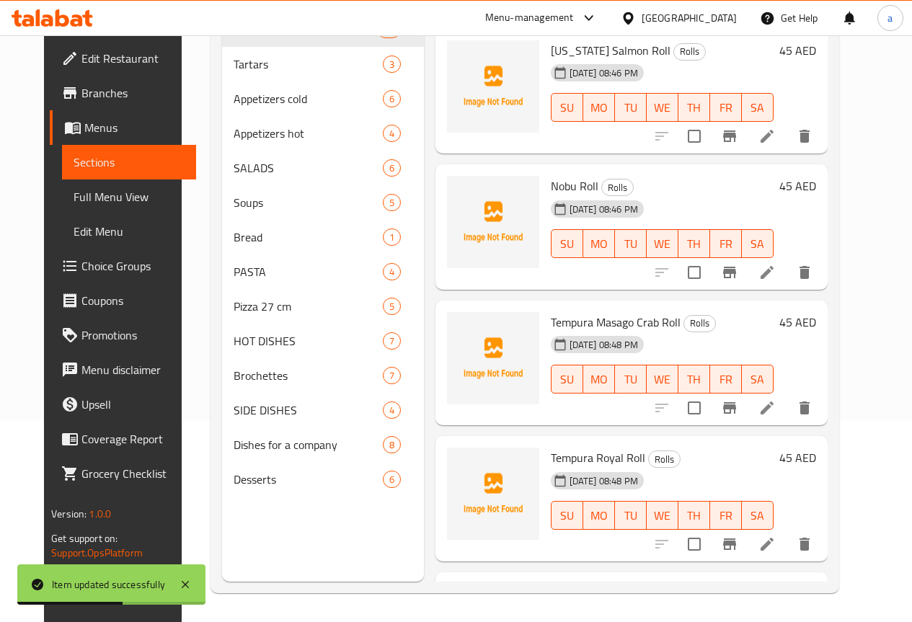
scroll to position [433, 0]
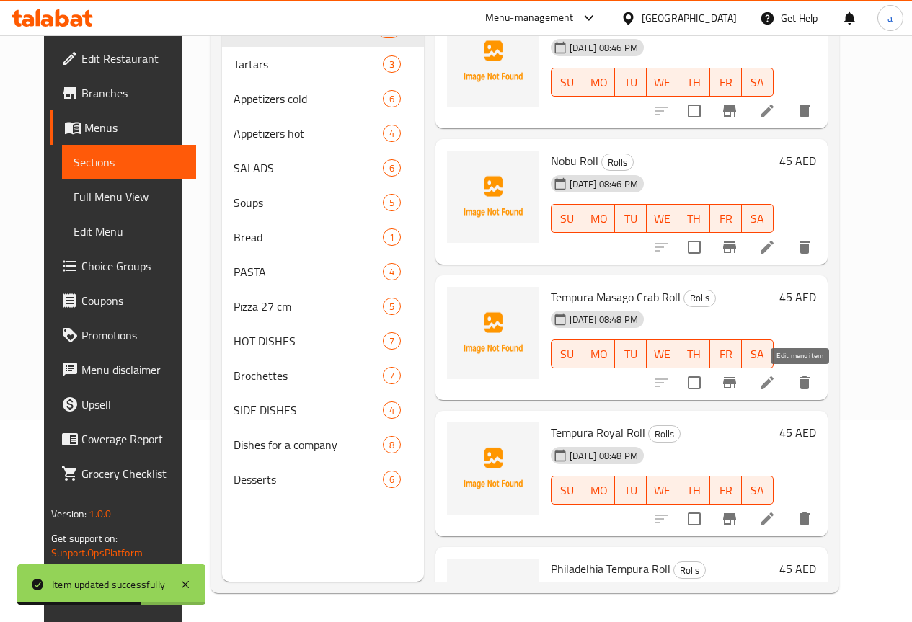
click at [774, 385] on icon at bounding box center [767, 382] width 13 height 13
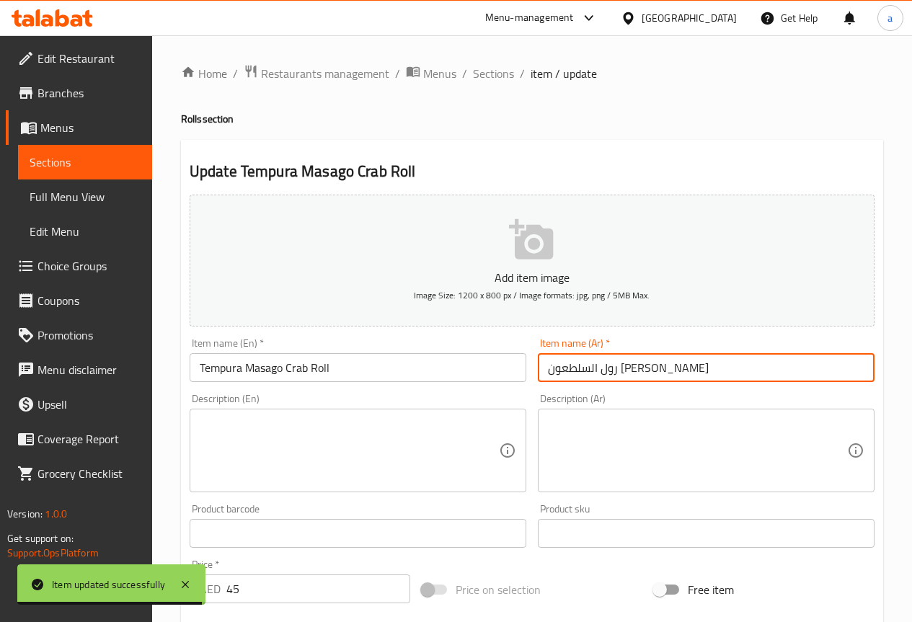
drag, startPoint x: 664, startPoint y: 369, endPoint x: 673, endPoint y: 369, distance: 8.7
click at [673, 369] on input "رول السلطعون ماساجو تيمبورا" at bounding box center [706, 367] width 337 height 29
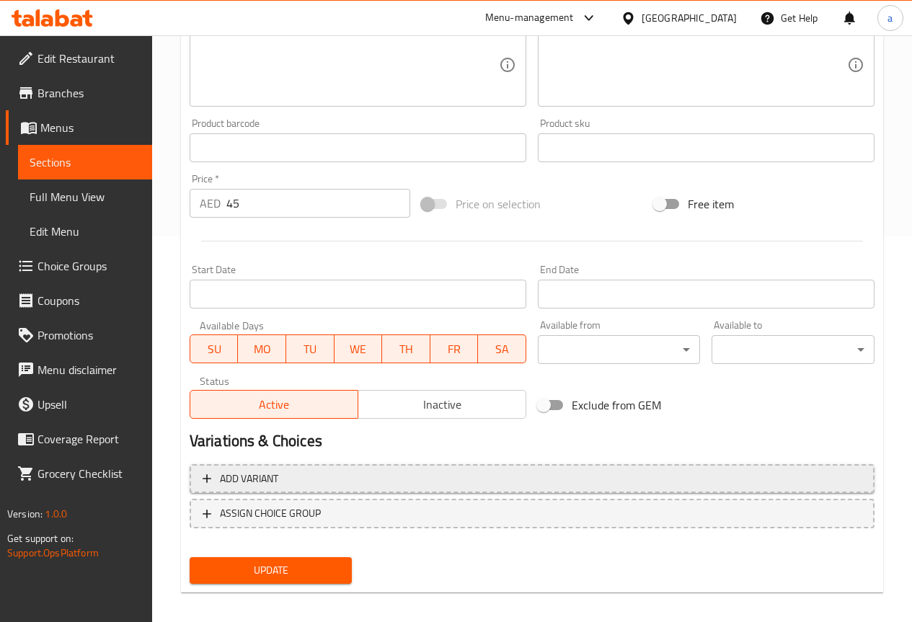
scroll to position [397, 0]
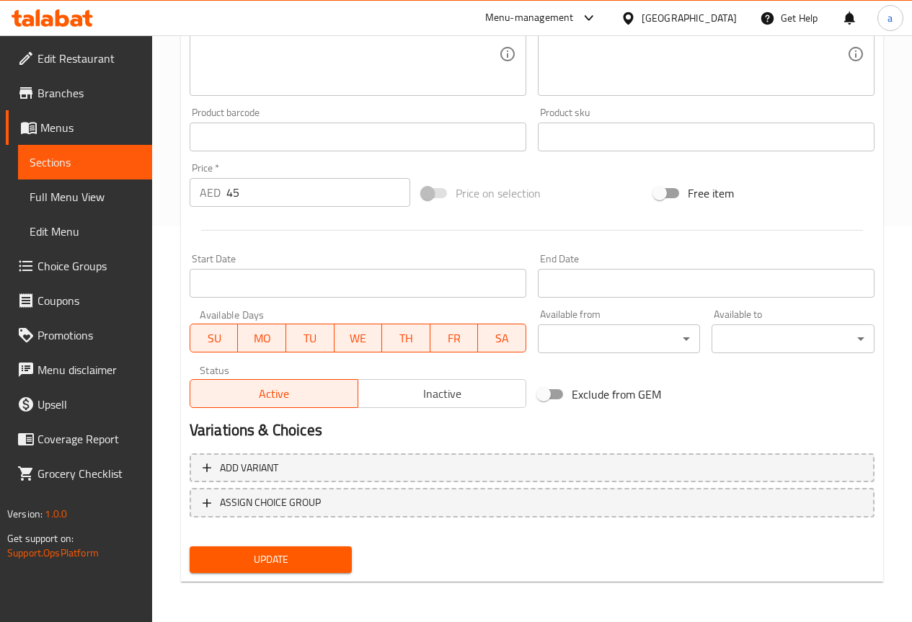
type input "رول سلطعون [PERSON_NAME]"
click at [312, 560] on span "Update" at bounding box center [271, 560] width 140 height 18
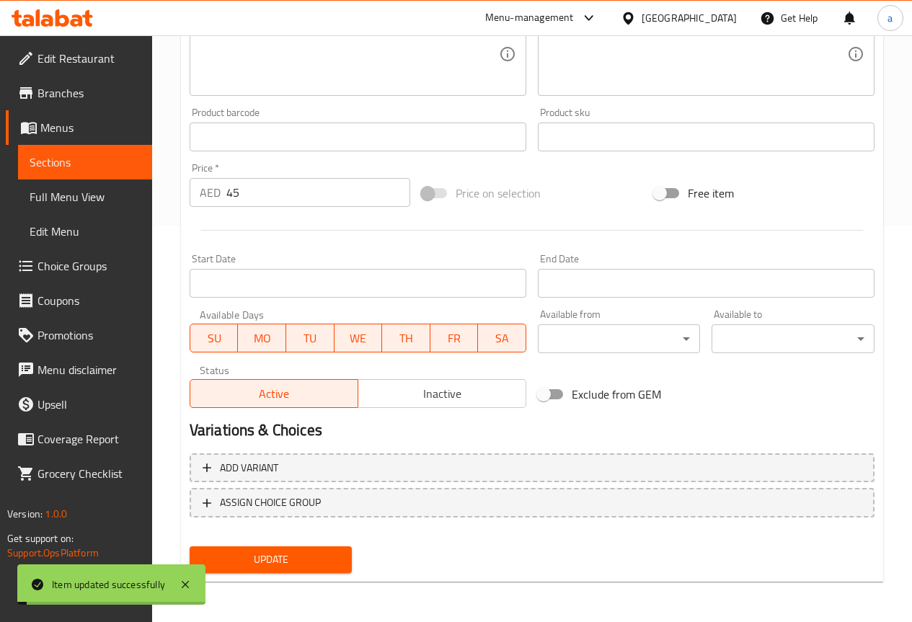
click at [78, 160] on span "Sections" at bounding box center [85, 162] width 111 height 17
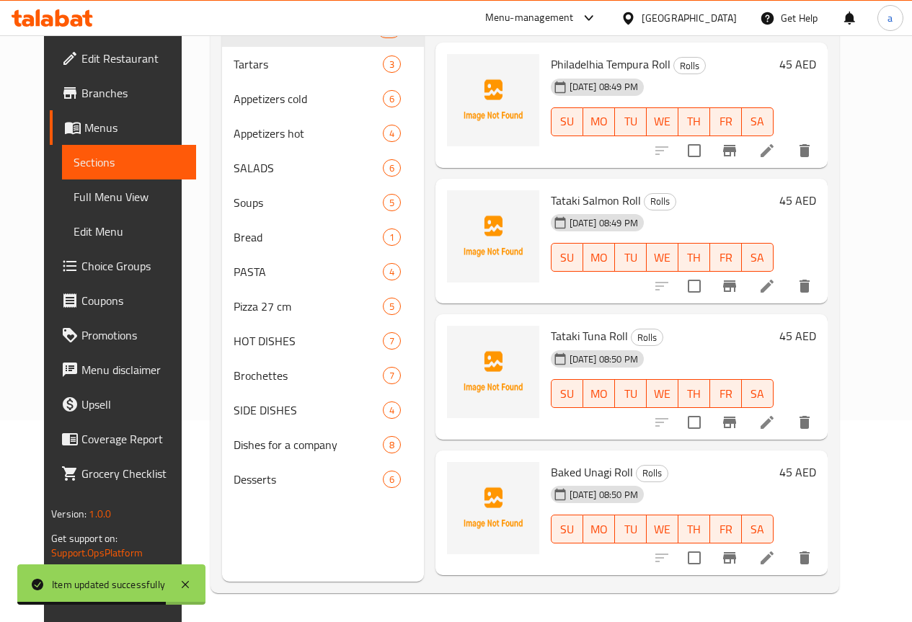
scroll to position [1082, 0]
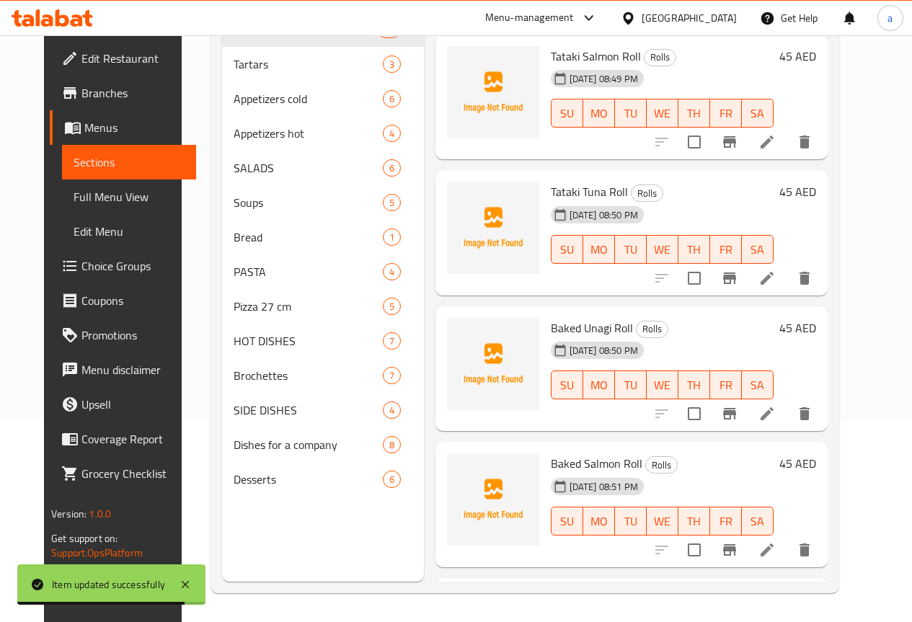
click at [776, 408] on icon at bounding box center [767, 413] width 17 height 17
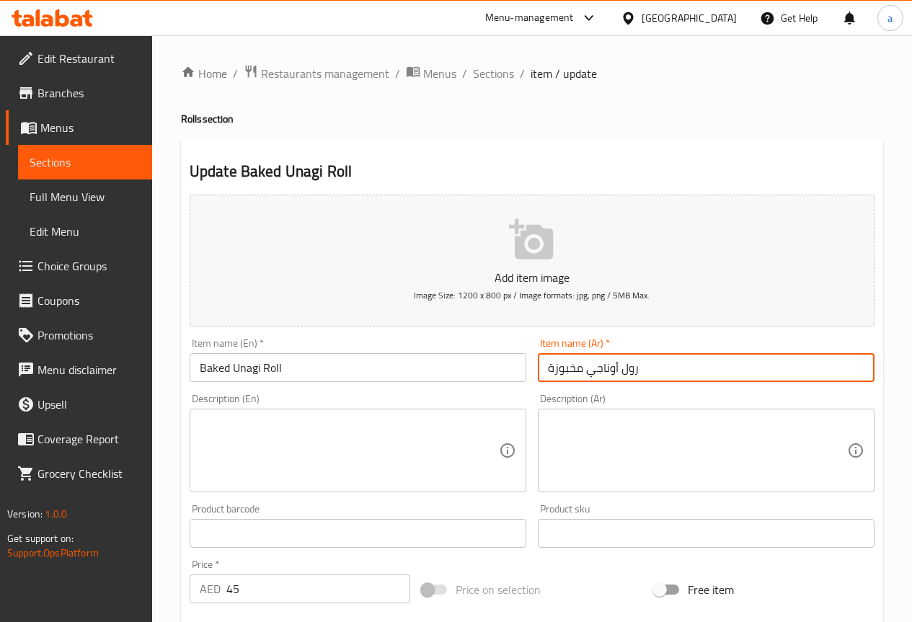
click at [551, 366] on input "رول أوناجي مخبوزة" at bounding box center [706, 367] width 337 height 29
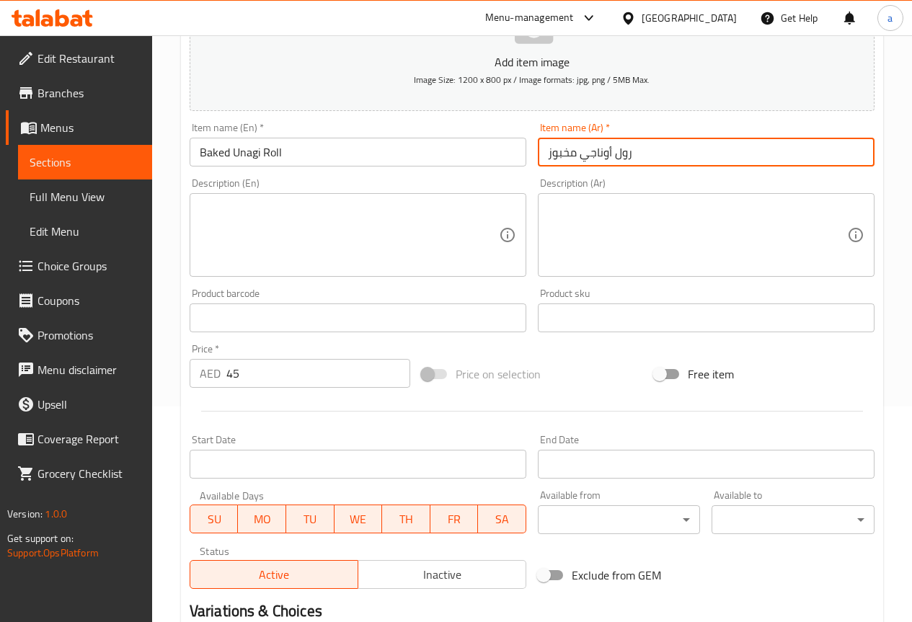
scroll to position [397, 0]
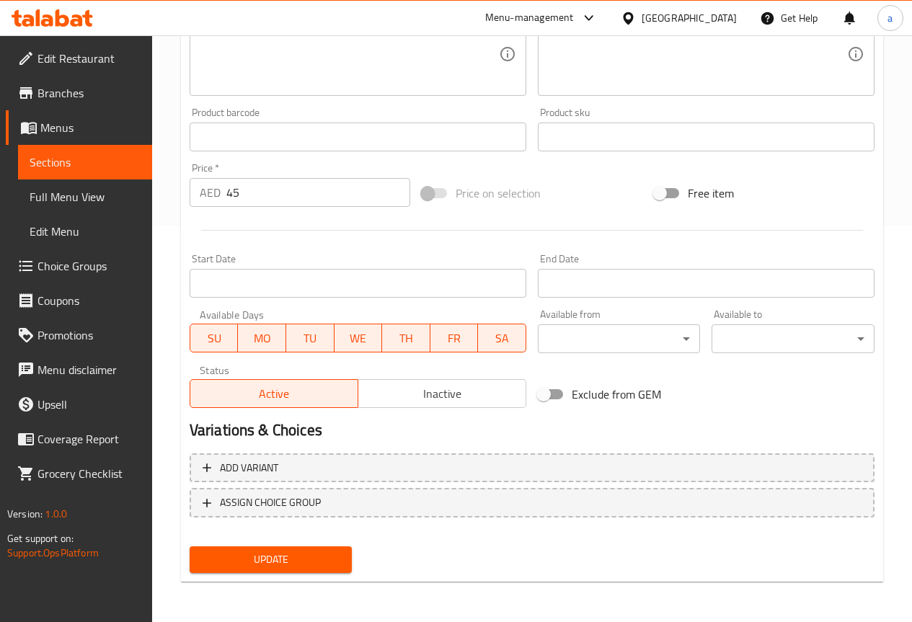
type input "رول أوناجي مخبوز"
click at [306, 563] on span "Update" at bounding box center [271, 560] width 140 height 18
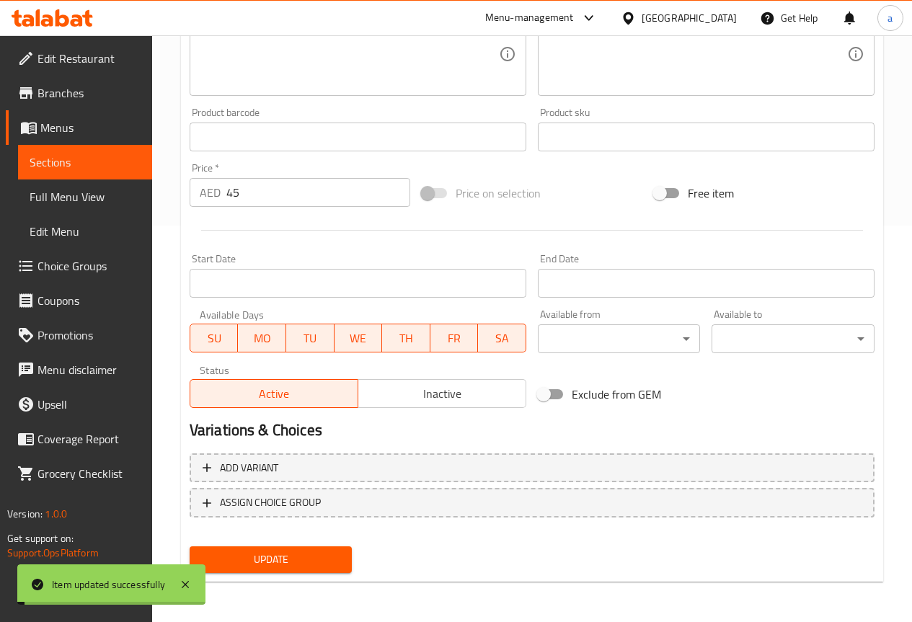
click at [98, 151] on link "Sections" at bounding box center [85, 162] width 134 height 35
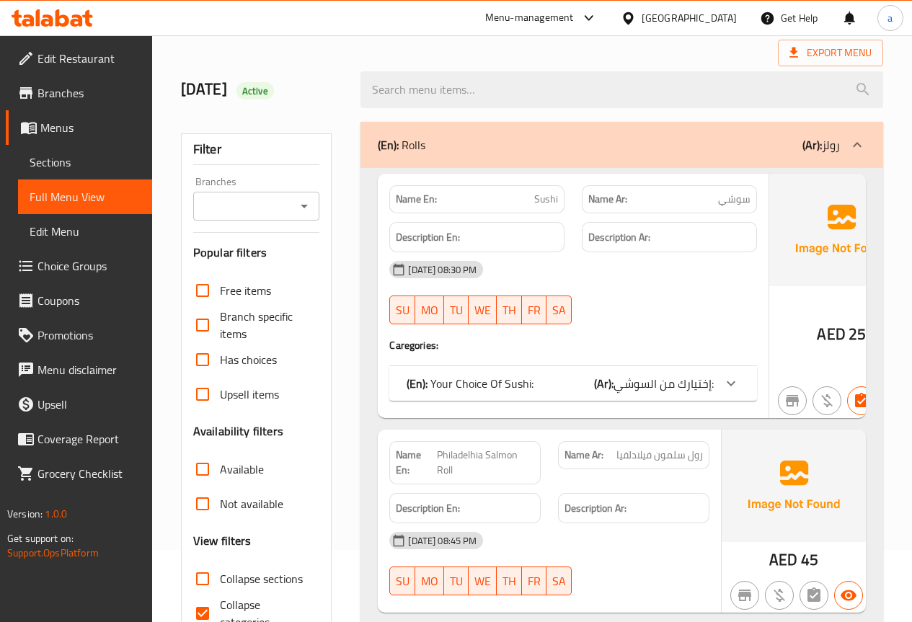
scroll to position [288, 0]
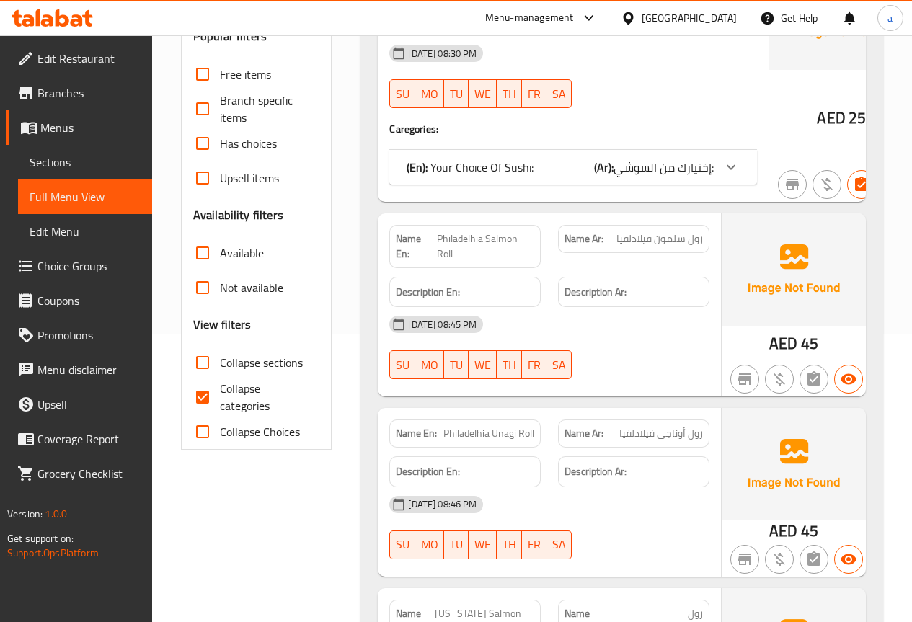
click at [220, 398] on span "Collapse categories" at bounding box center [264, 397] width 89 height 35
click at [220, 398] on input "Collapse categories" at bounding box center [202, 397] width 35 height 35
checkbox input "false"
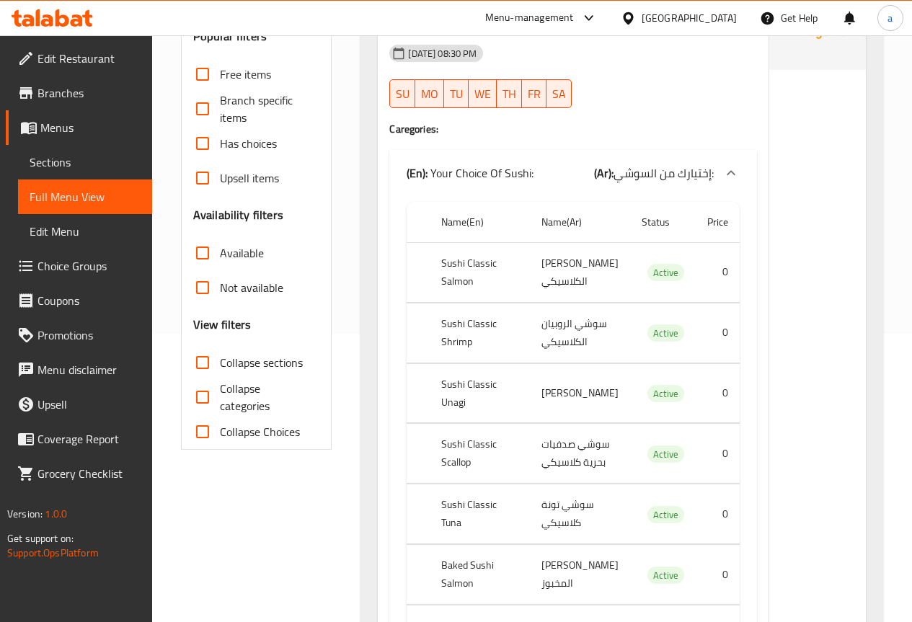
click at [218, 361] on input "Collapse sections" at bounding box center [202, 362] width 35 height 35
checkbox input "true"
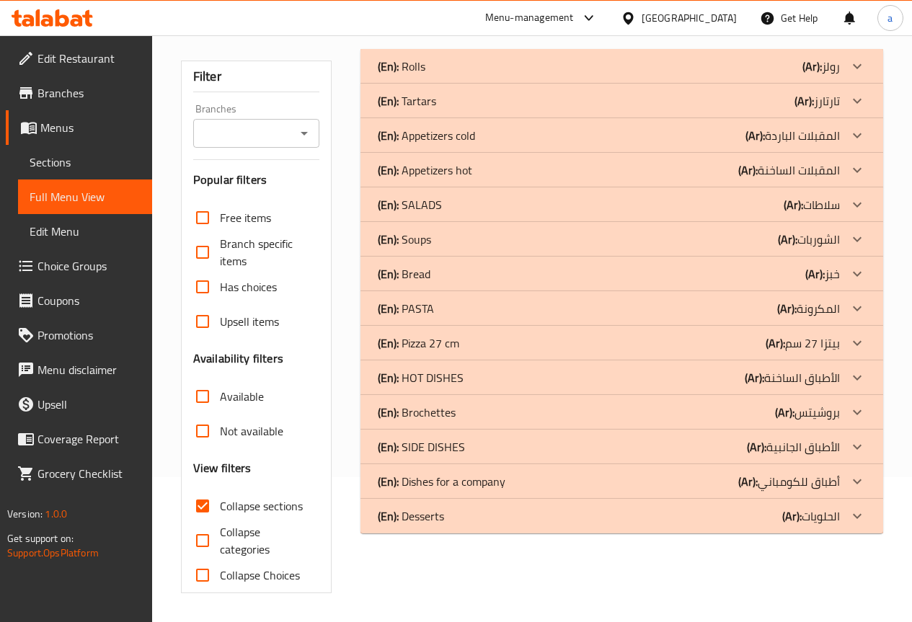
scroll to position [0, 0]
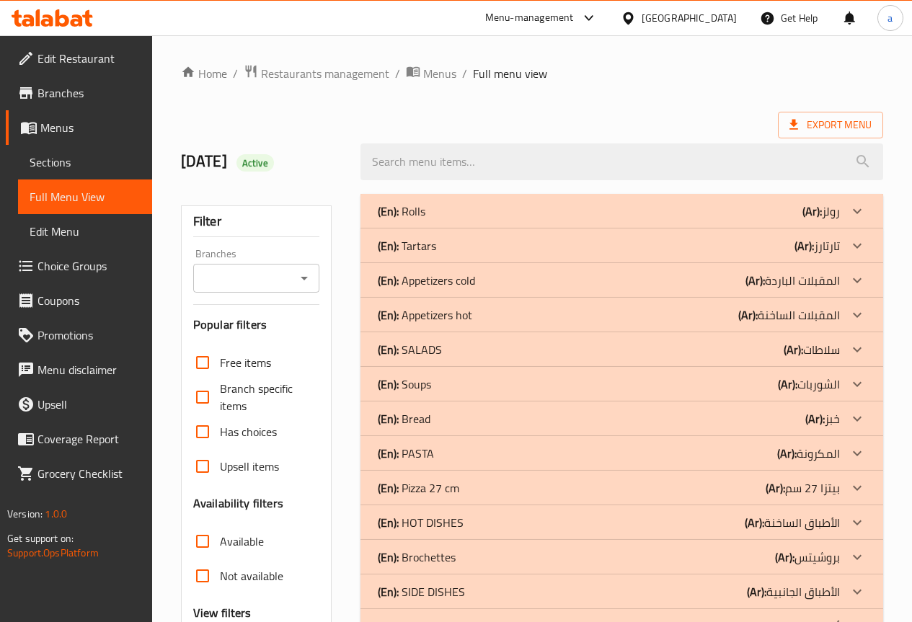
click at [527, 213] on div "(En): Rolls (Ar): رولز" at bounding box center [609, 211] width 462 height 17
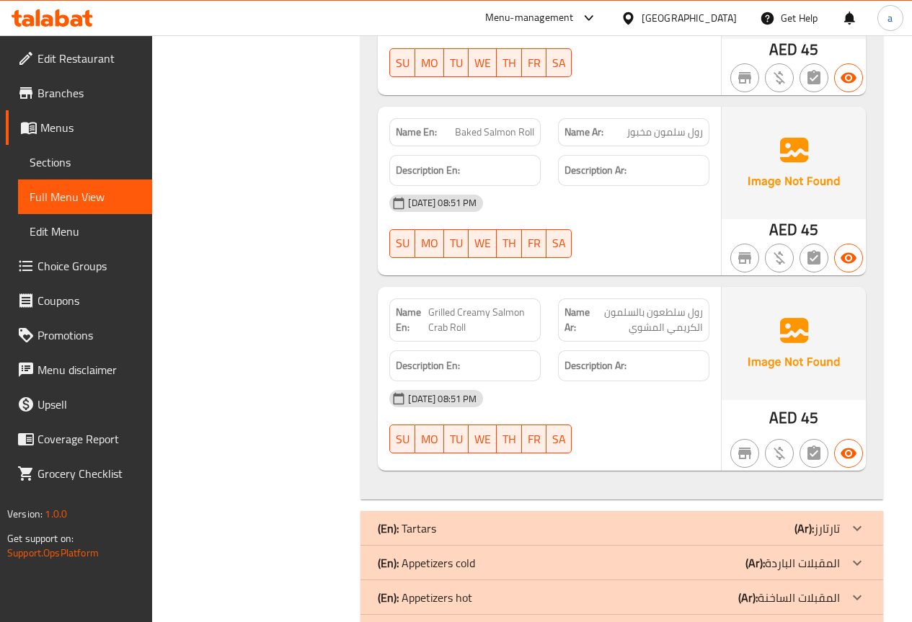
scroll to position [3161, 0]
